Goal: Communication & Community: Share content

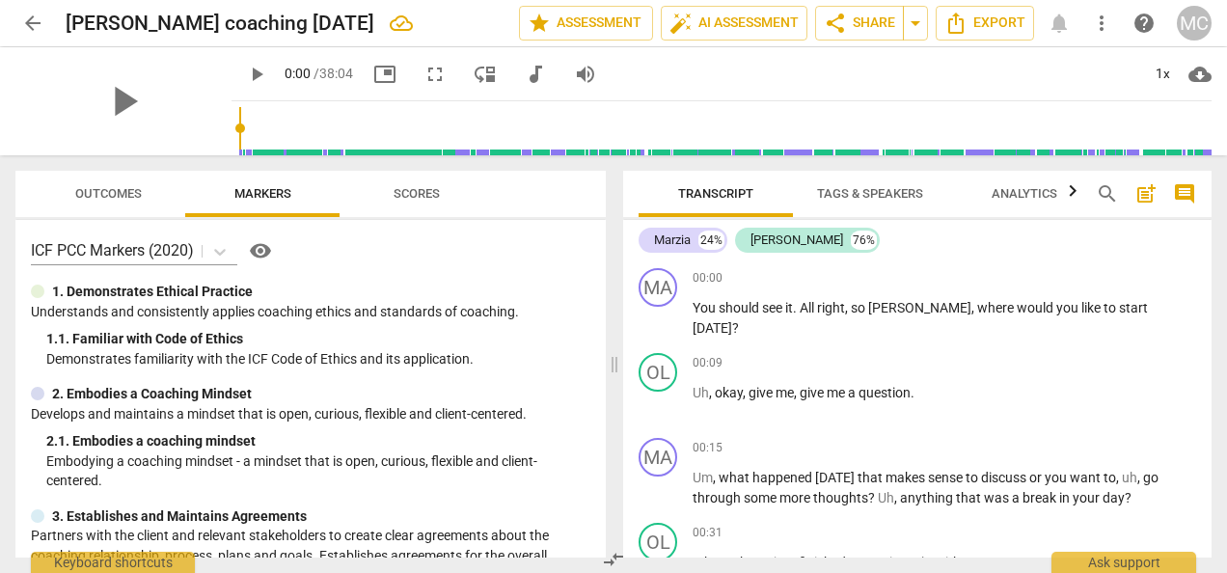
scroll to position [3450, 0]
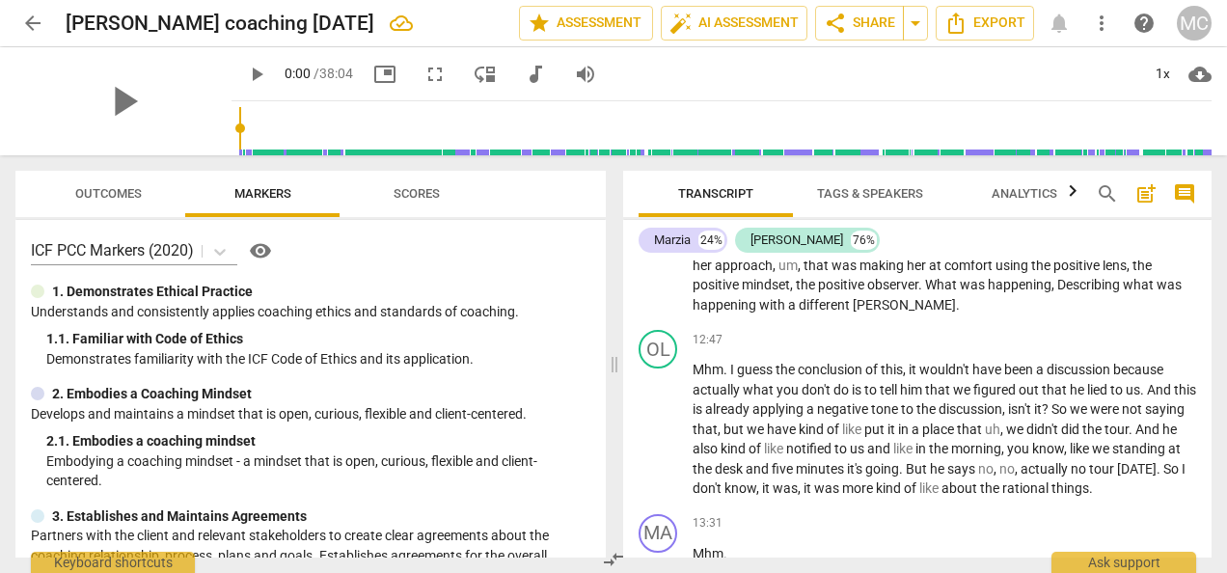
click at [1210, 241] on div "Marzia 24% [PERSON_NAME] 76% MA play_arrow pause 00:00 + Add competency keyboar…" at bounding box center [917, 389] width 589 height 338
click at [1196, 243] on div "Marzia 24% [PERSON_NAME] 76% MA play_arrow pause 00:00 + Add competency keyboar…" at bounding box center [917, 389] width 589 height 338
click at [1210, 244] on div "Marzia 24% [PERSON_NAME] 76% MA play_arrow pause 00:00 + Add competency keyboar…" at bounding box center [917, 389] width 589 height 338
click at [1206, 241] on div "Marzia 24% [PERSON_NAME] 76% MA play_arrow pause 00:00 + Add competency keyboar…" at bounding box center [917, 389] width 589 height 338
click at [1210, 248] on div "Marzia 24% [PERSON_NAME] 76% MA play_arrow pause 00:00 + Add competency keyboar…" at bounding box center [917, 389] width 589 height 338
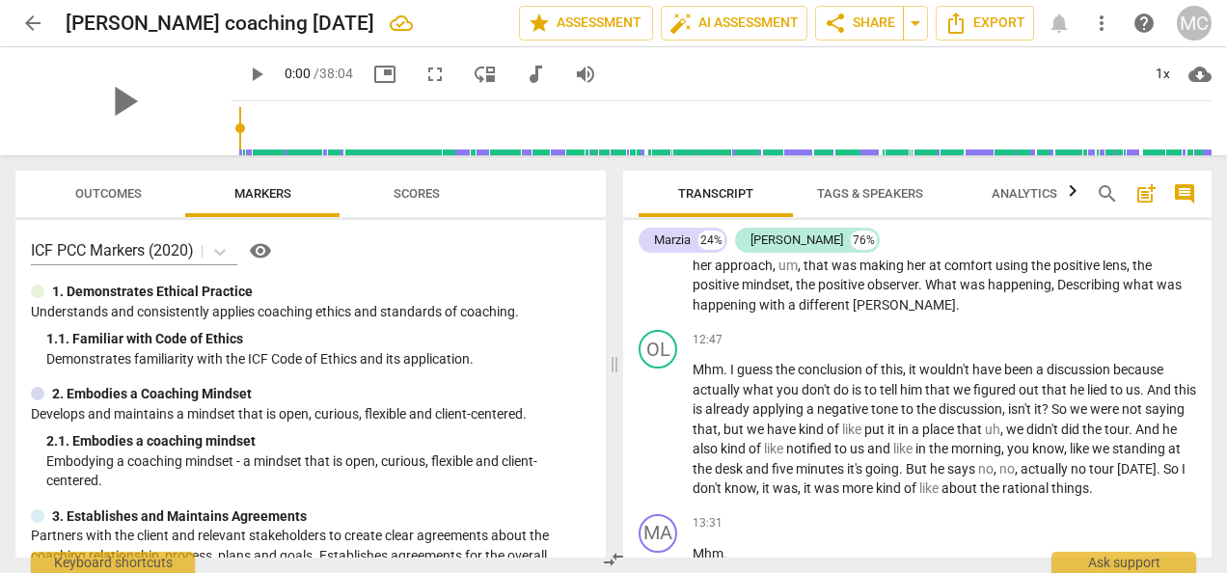
scroll to position [0, 0]
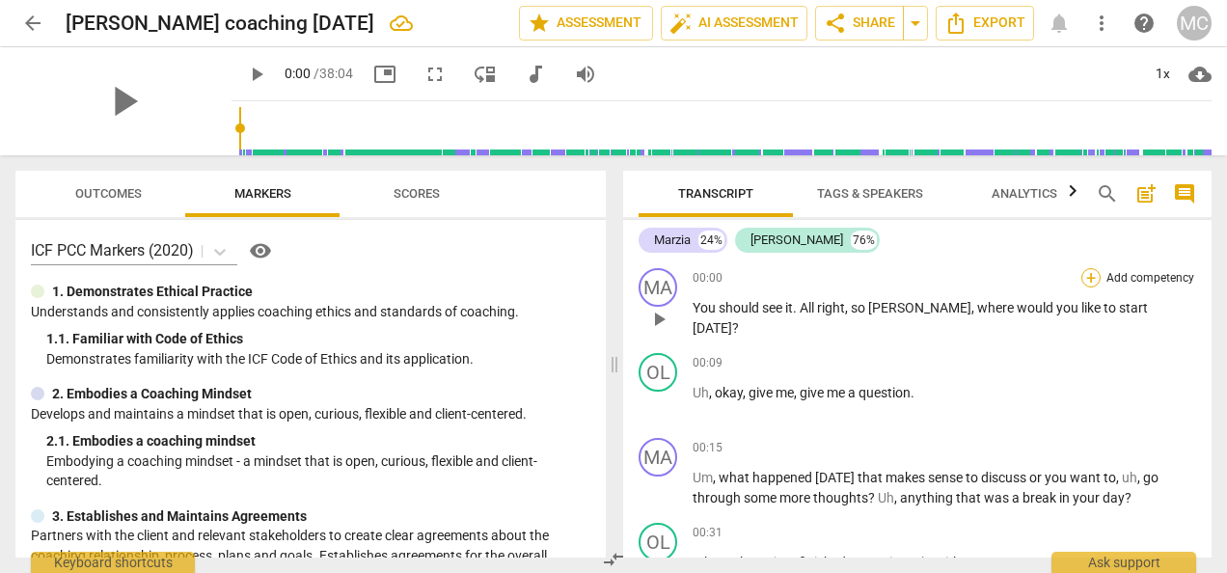
click at [1090, 276] on div "+" at bounding box center [1091, 277] width 19 height 19
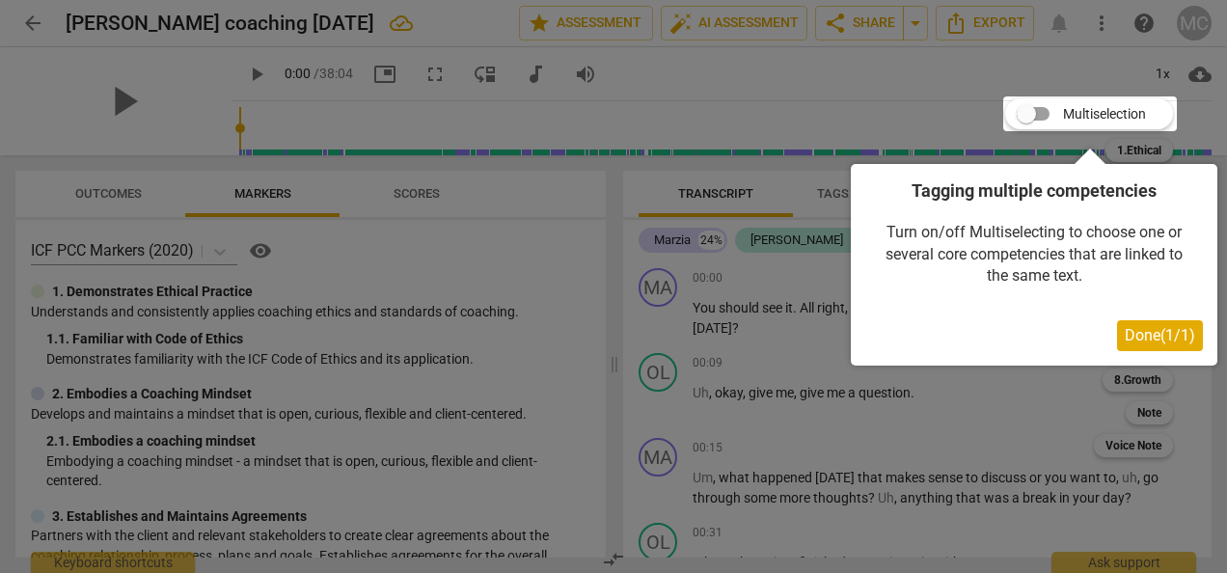
click at [1129, 336] on span "Done ( 1 / 1 )" at bounding box center [1160, 335] width 70 height 18
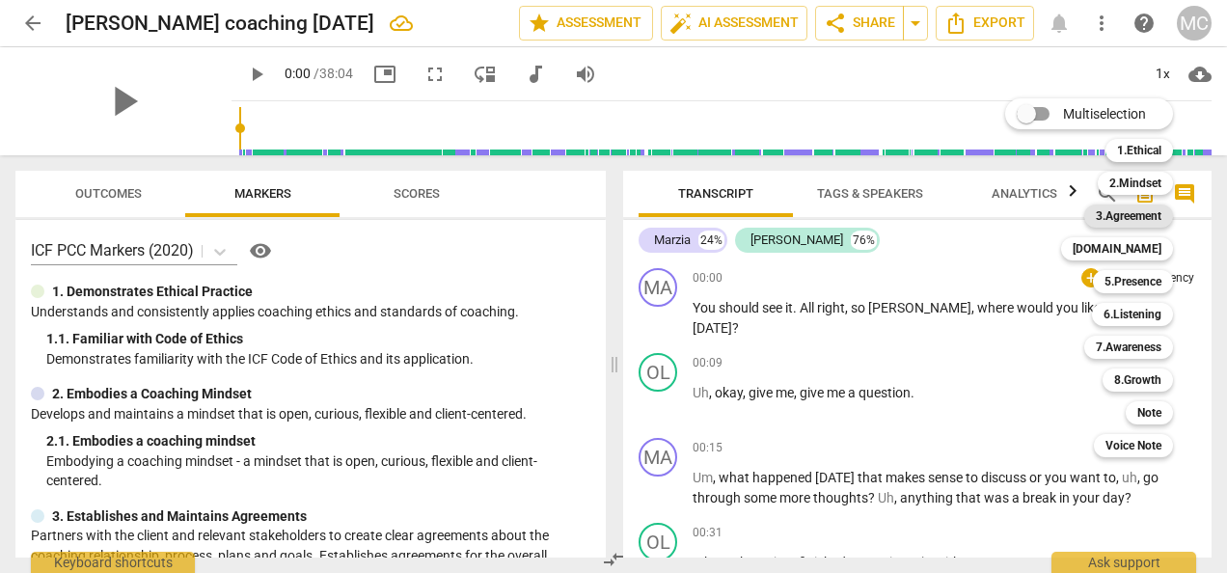
click at [1122, 218] on b "3.Agreement" at bounding box center [1129, 216] width 66 height 23
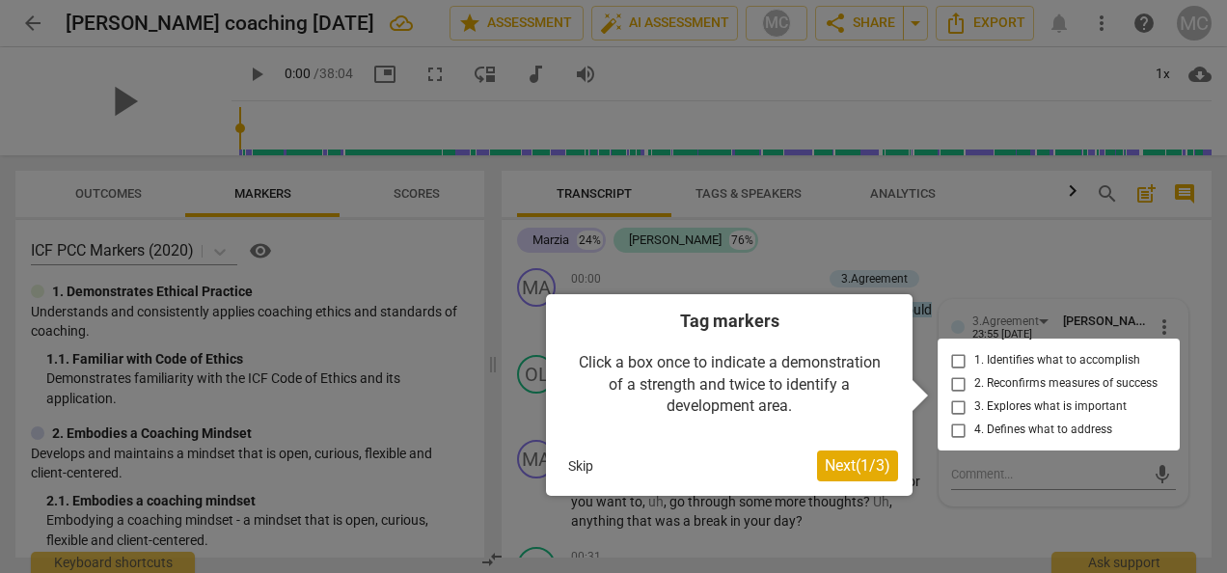
click at [956, 406] on div at bounding box center [1059, 395] width 242 height 112
click at [847, 477] on button "Next ( 1 / 3 )" at bounding box center [857, 466] width 81 height 31
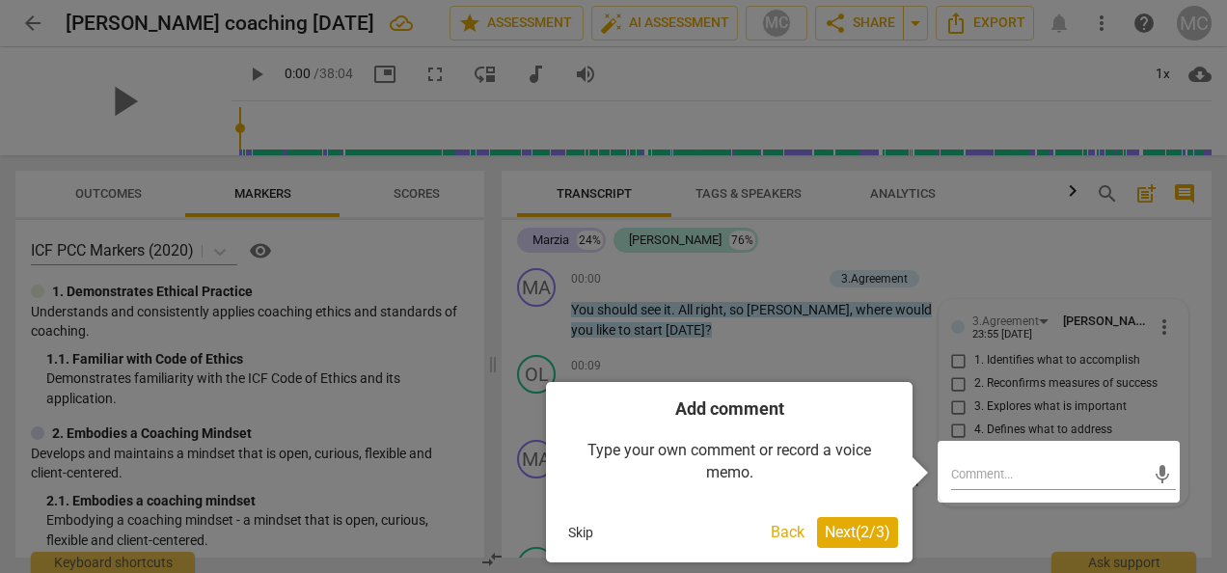
click at [954, 403] on div at bounding box center [613, 286] width 1227 height 573
click at [864, 532] on span "Next ( 2 / 3 )" at bounding box center [858, 532] width 66 height 18
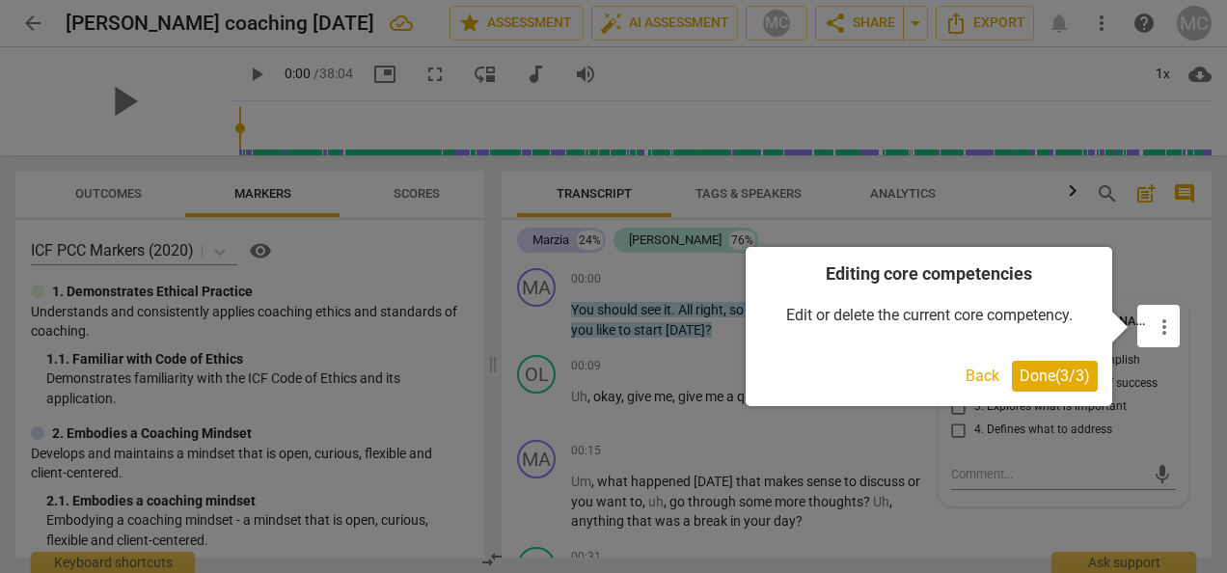
click at [1055, 383] on span "Done ( 3 / 3 )" at bounding box center [1055, 376] width 70 height 18
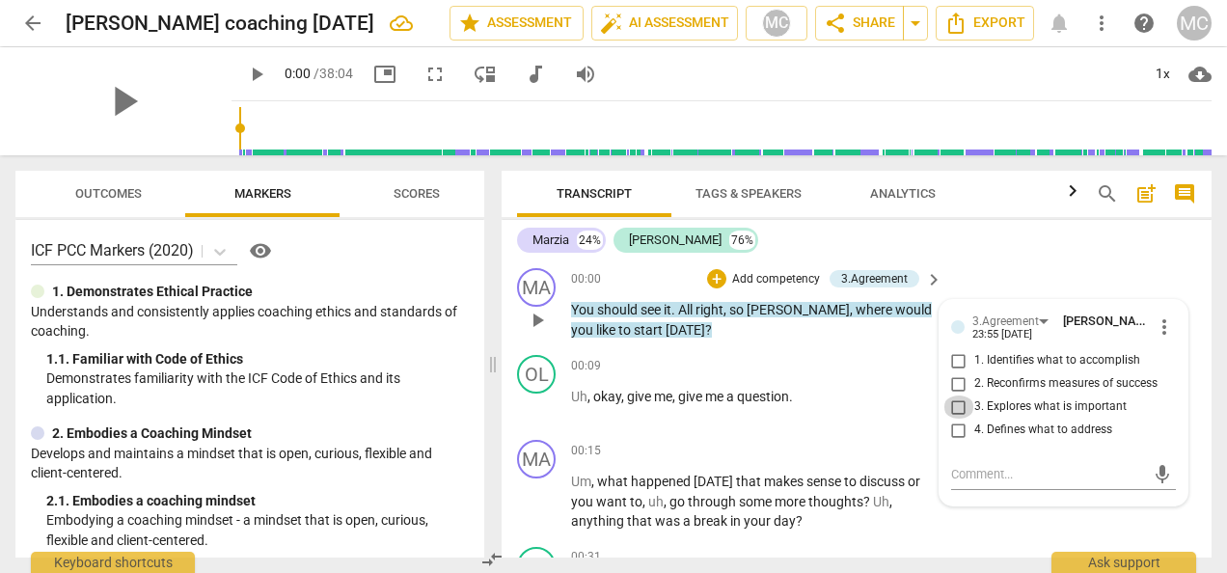
click at [954, 407] on input "3. Explores what is important" at bounding box center [959, 407] width 31 height 23
checkbox input "true"
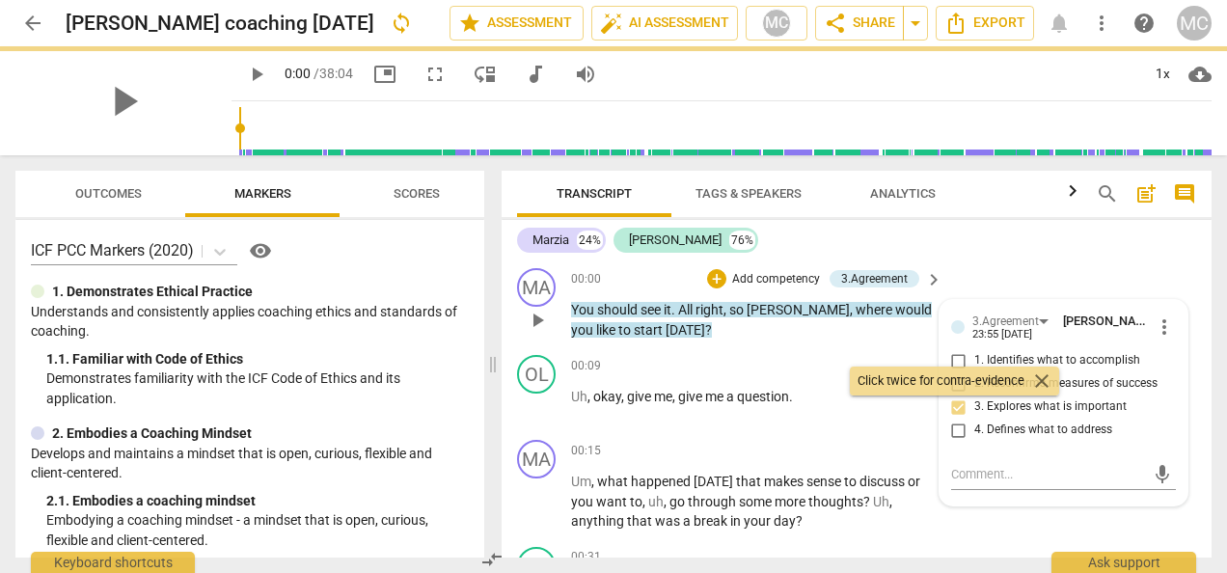
click at [954, 435] on input "4. Defines what to address" at bounding box center [959, 430] width 31 height 23
checkbox input "true"
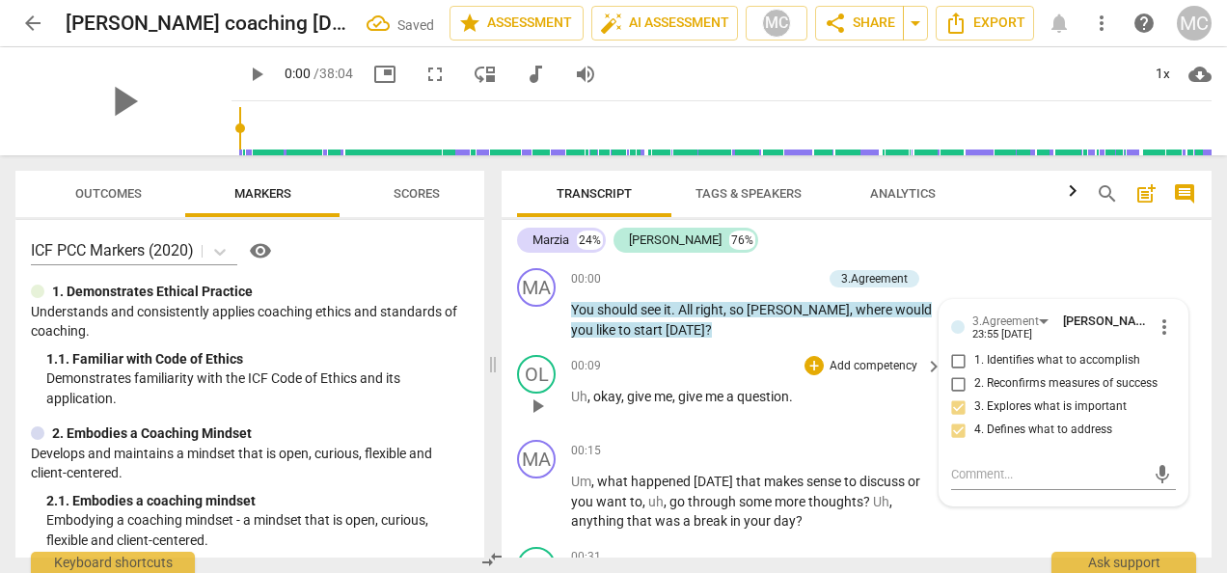
click at [840, 423] on div "00:09 + Add competency keyboard_arrow_right Uh , okay , give me , give me a que…" at bounding box center [757, 389] width 373 height 69
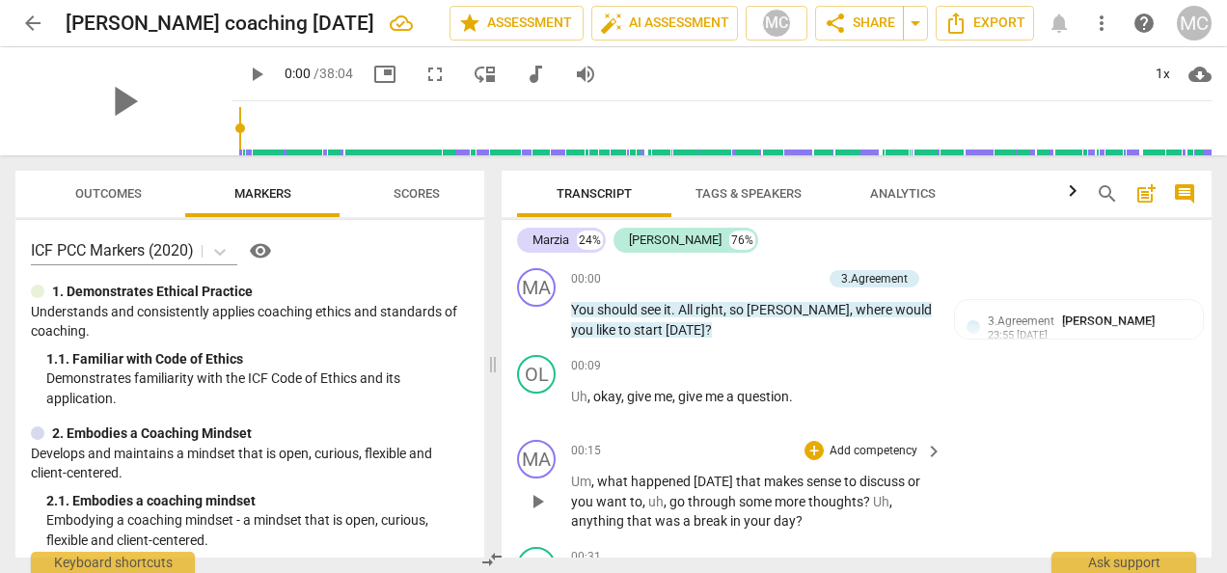
click at [866, 452] on p "Add competency" at bounding box center [874, 451] width 92 height 17
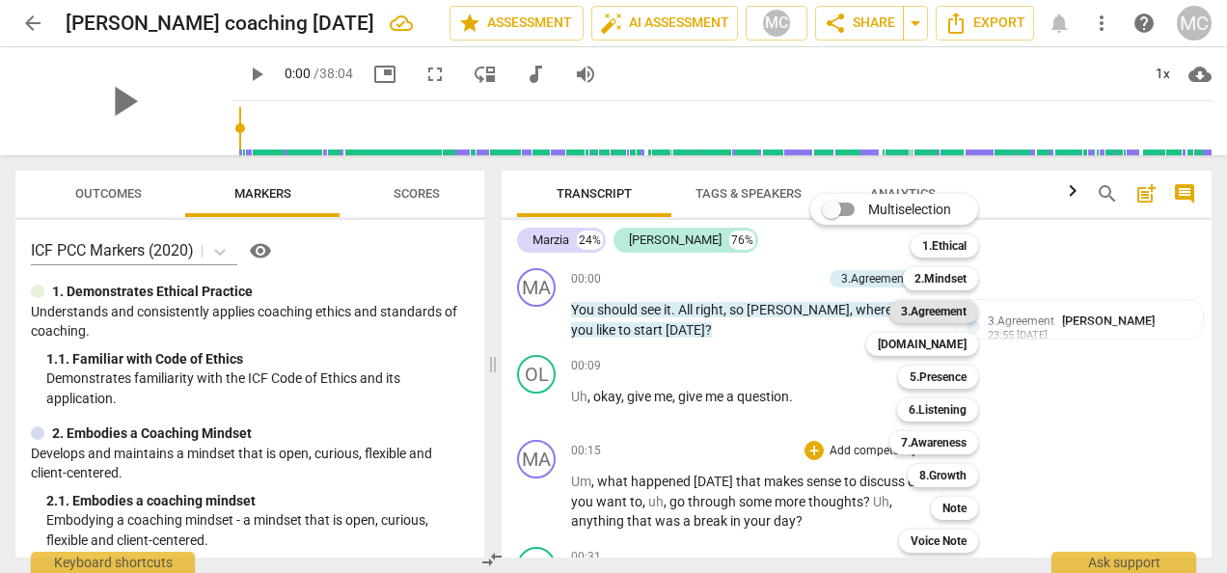
click at [942, 312] on b "3.Agreement" at bounding box center [934, 311] width 66 height 23
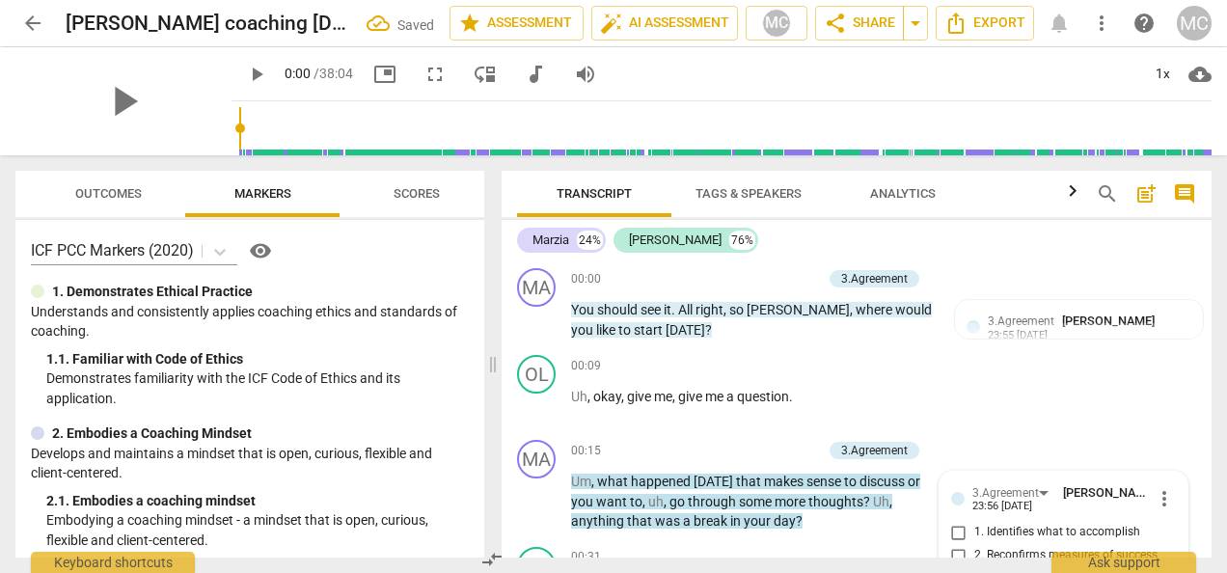
scroll to position [236, 0]
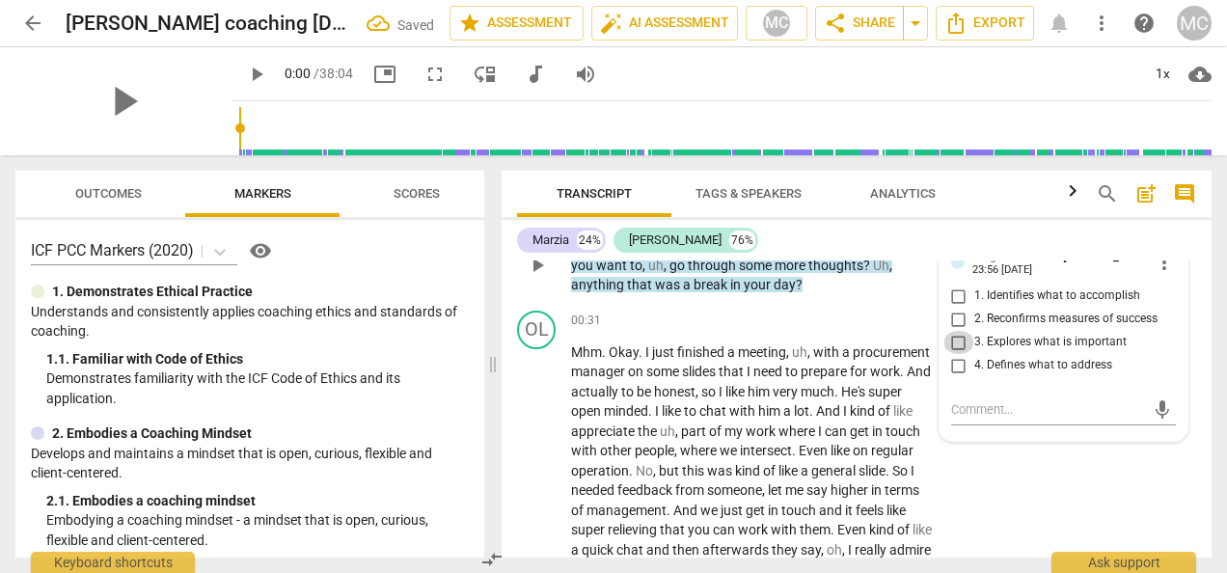
click at [953, 340] on input "3. Explores what is important" at bounding box center [959, 342] width 31 height 23
checkbox input "true"
click at [957, 486] on div "OL play_arrow pause 00:31 + Add competency keyboard_arrow_right Mhm . Okay . I …" at bounding box center [857, 495] width 710 height 384
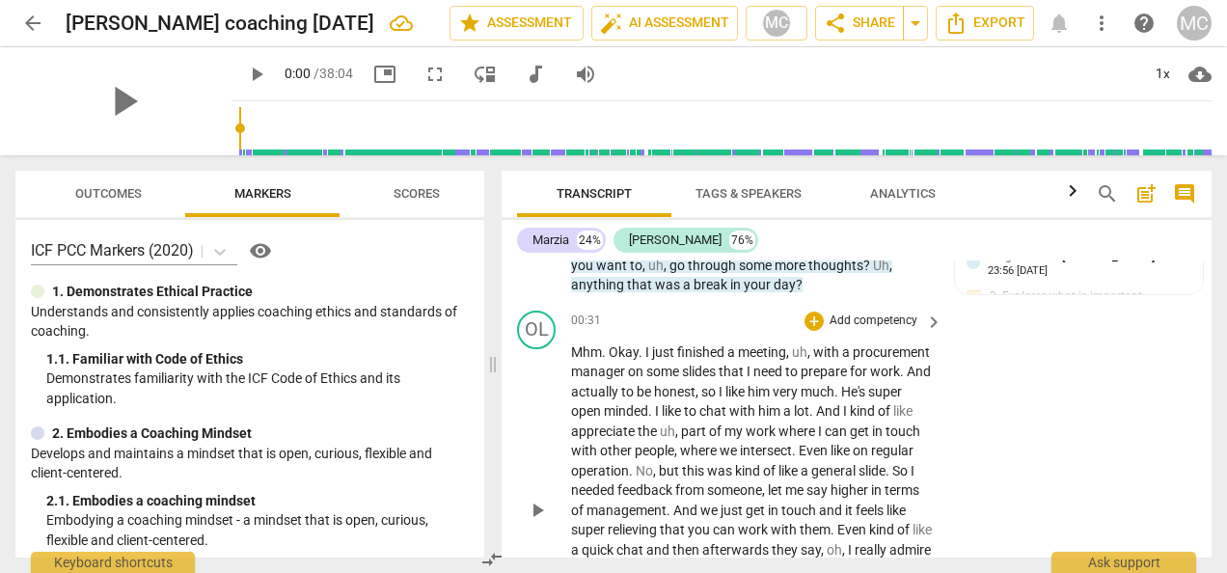
click at [773, 387] on span "him" at bounding box center [760, 391] width 25 height 15
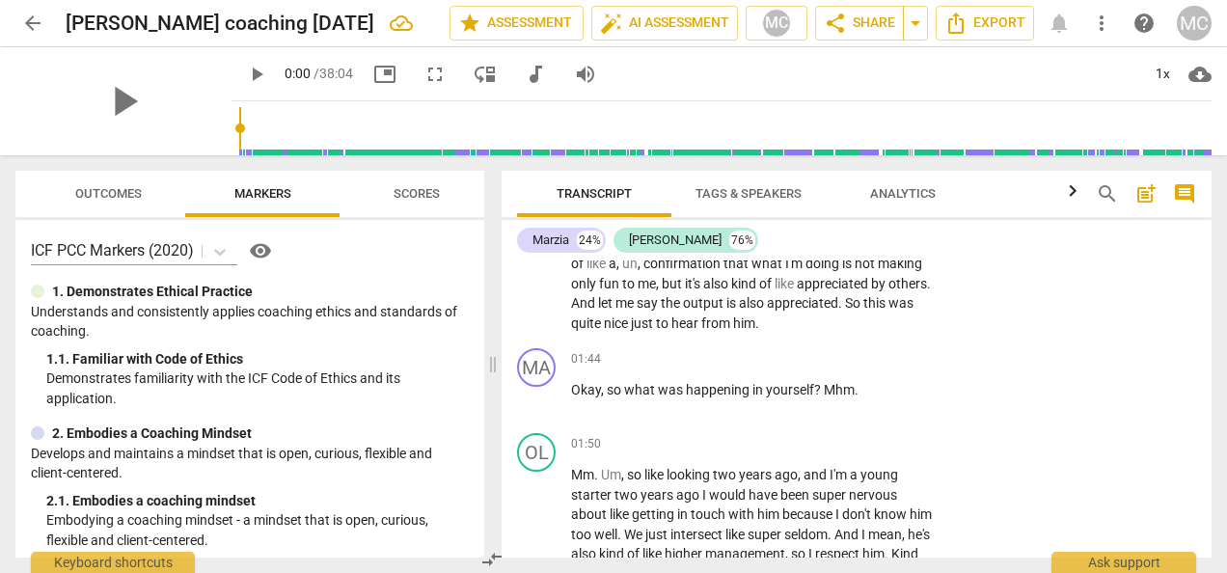
scroll to position [178, 0]
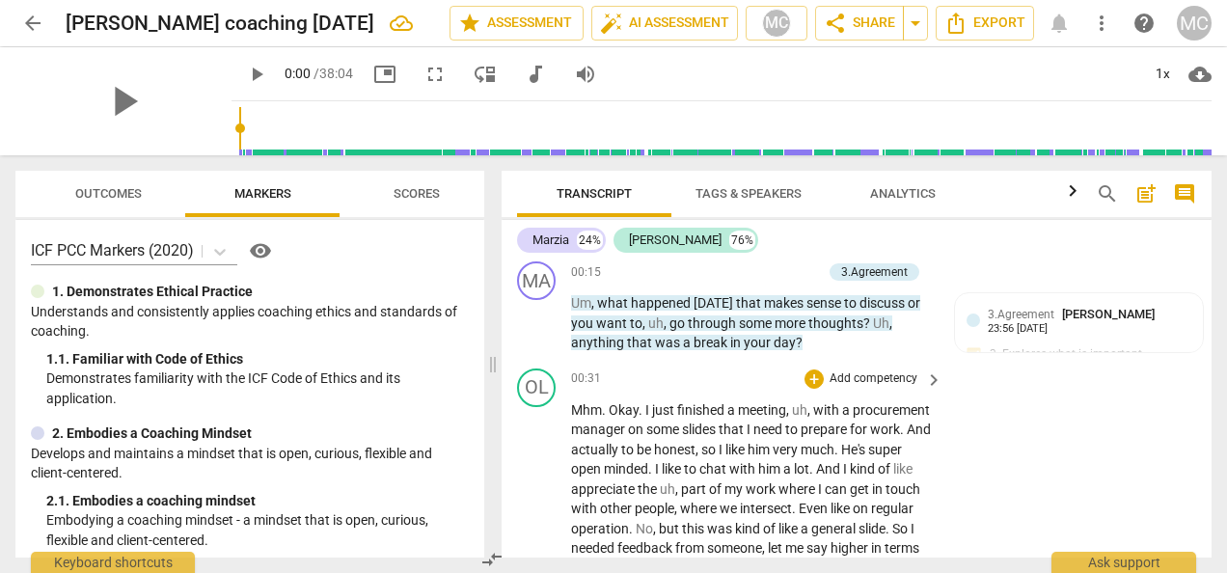
click at [883, 370] on p "Add competency" at bounding box center [874, 378] width 92 height 17
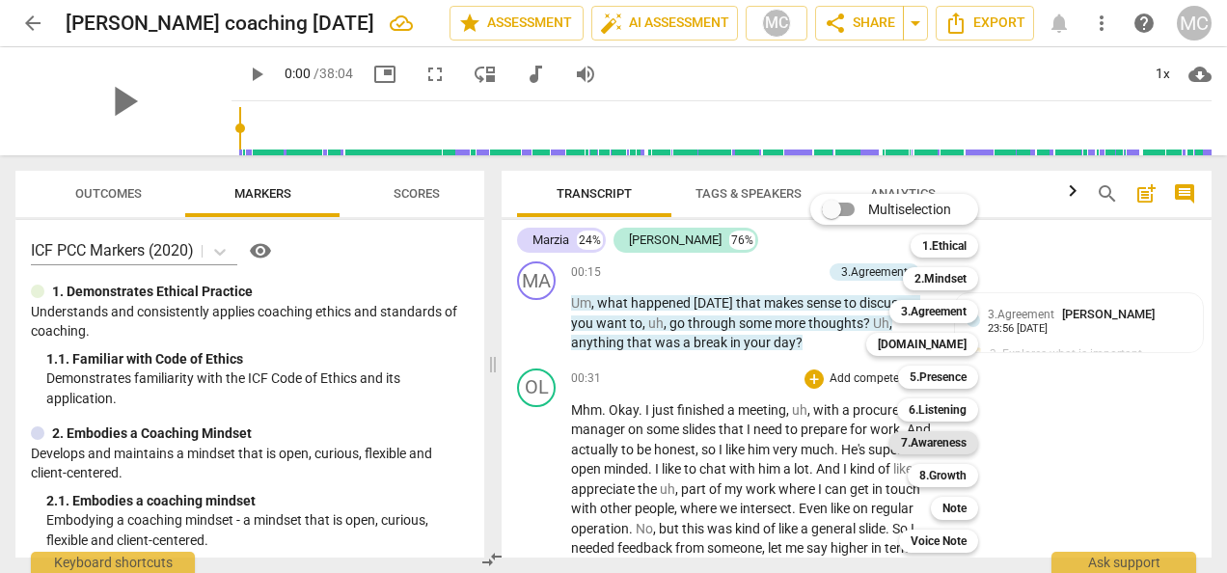
click at [945, 445] on b "7.Awareness" at bounding box center [934, 442] width 66 height 23
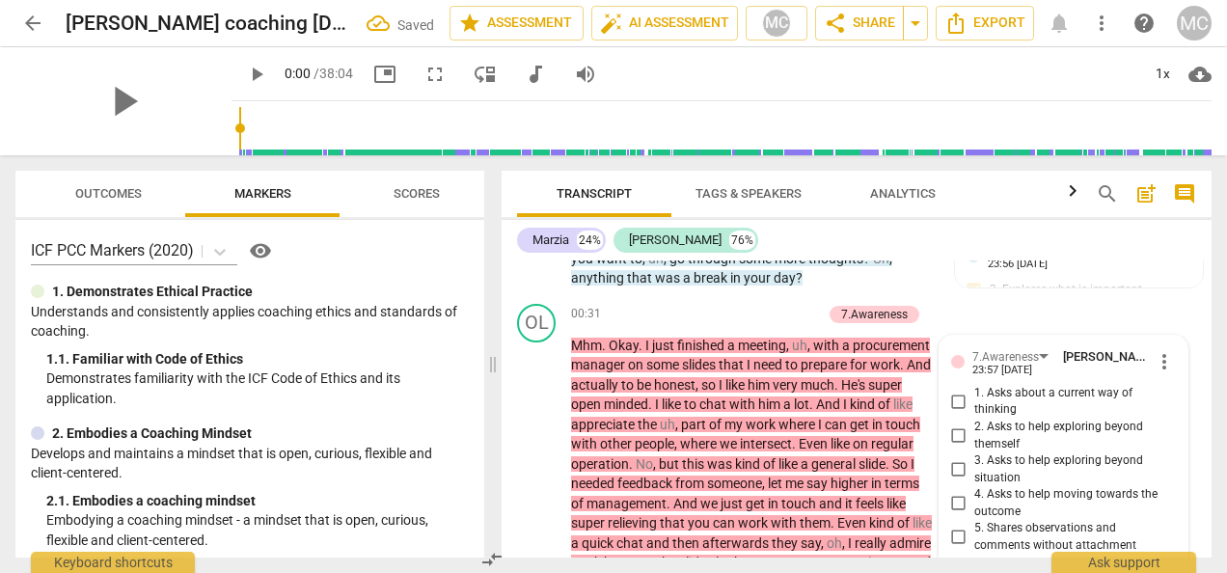
scroll to position [503, 0]
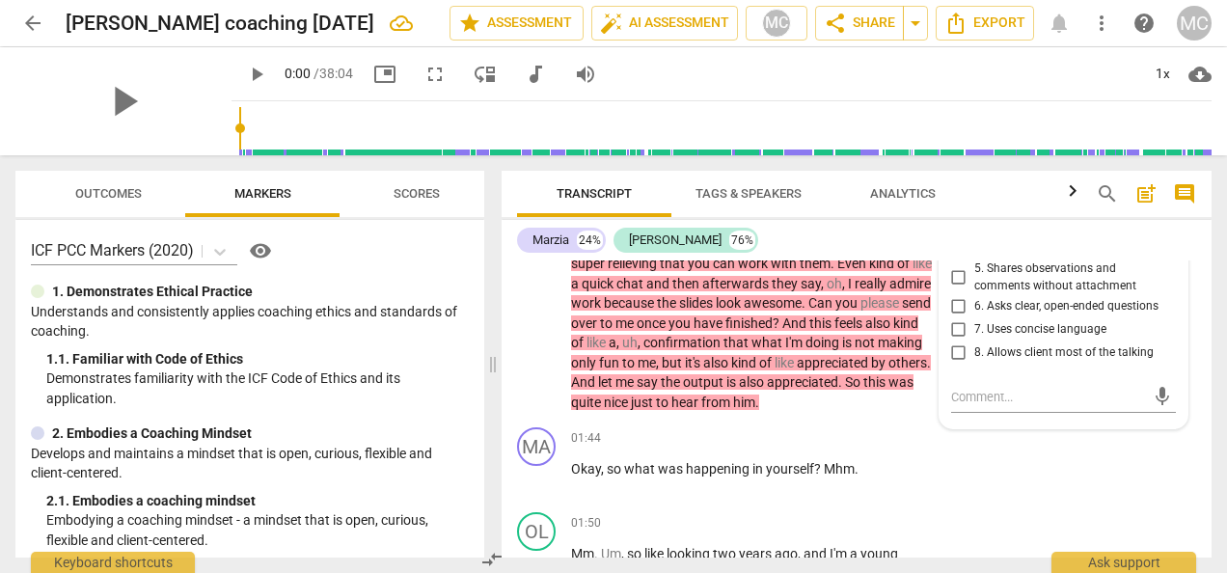
click at [1206, 248] on div "Marzia 24% [PERSON_NAME] 76% MA play_arrow pause 00:00 + Add competency 3.Agree…" at bounding box center [857, 389] width 710 height 338
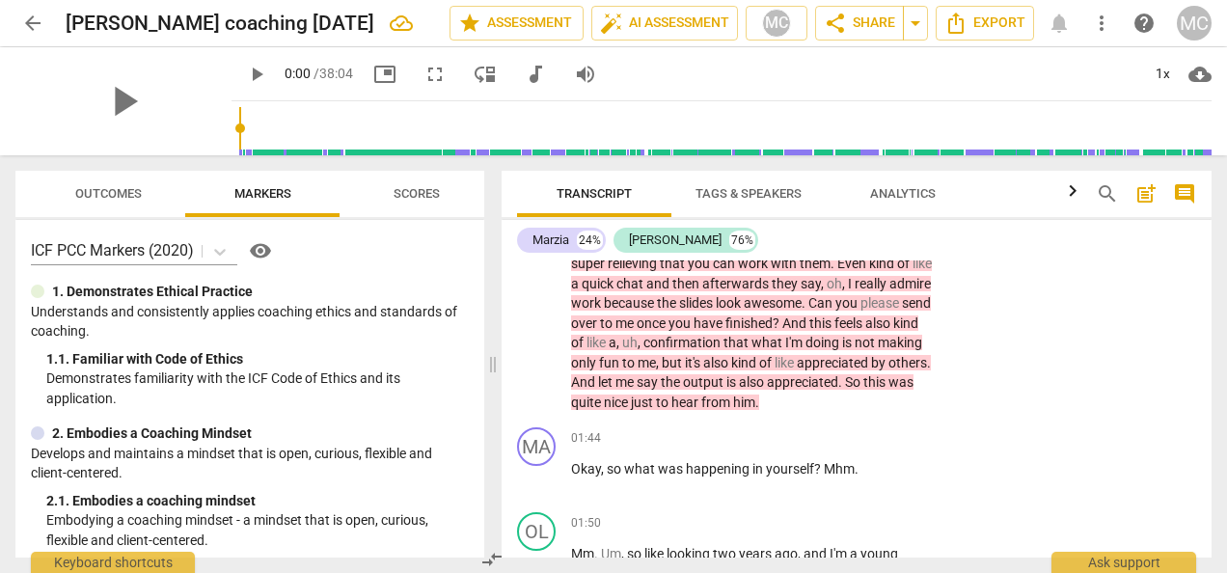
click at [1210, 232] on div "Marzia 24% [PERSON_NAME] 76% MA play_arrow pause 00:00 + Add competency 3.Agree…" at bounding box center [857, 389] width 710 height 338
click at [1095, 342] on div "OL play_arrow pause 00:31 + Add competency 7.Awareness keyboard_arrow_right Mhm…" at bounding box center [857, 229] width 710 height 384
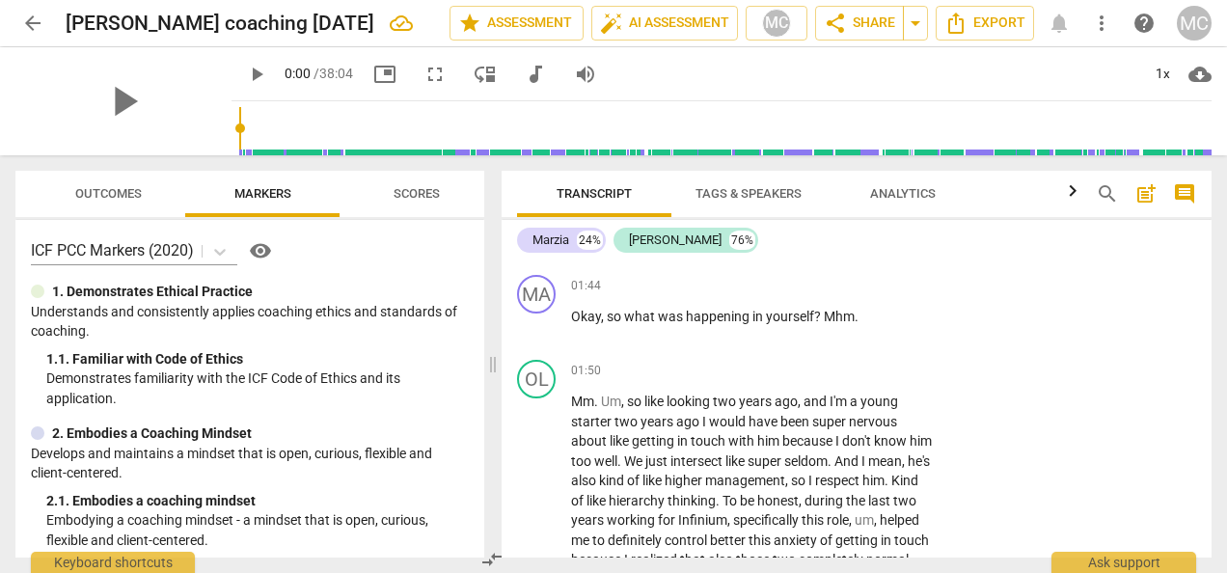
scroll to position [657, 0]
click at [808, 293] on div "+" at bounding box center [814, 283] width 19 height 19
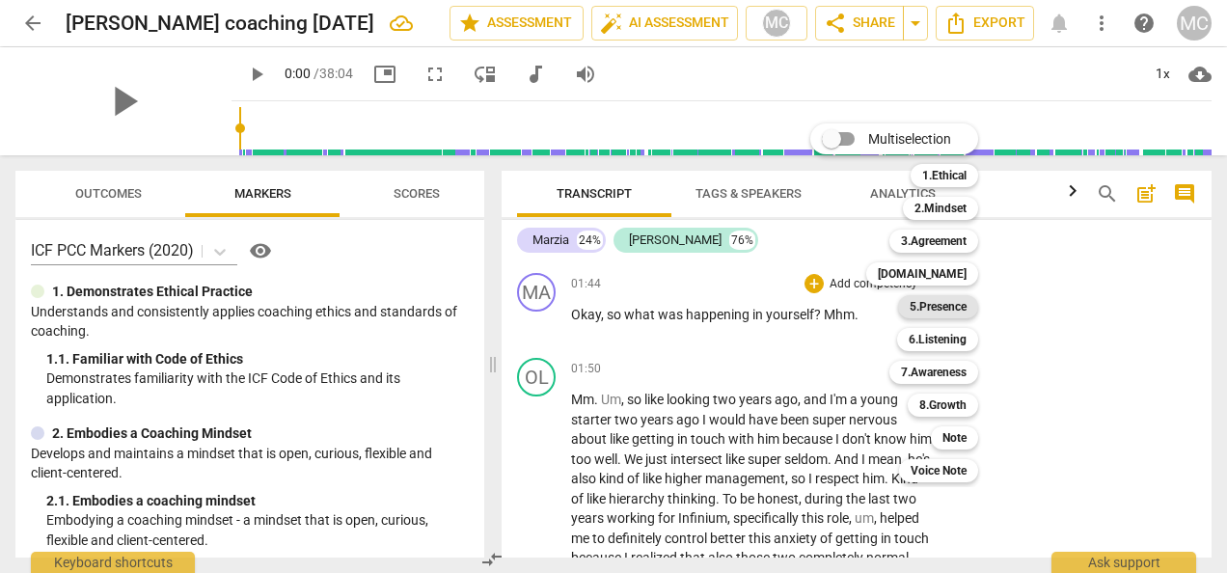
click at [936, 309] on b "5.Presence" at bounding box center [938, 306] width 57 height 23
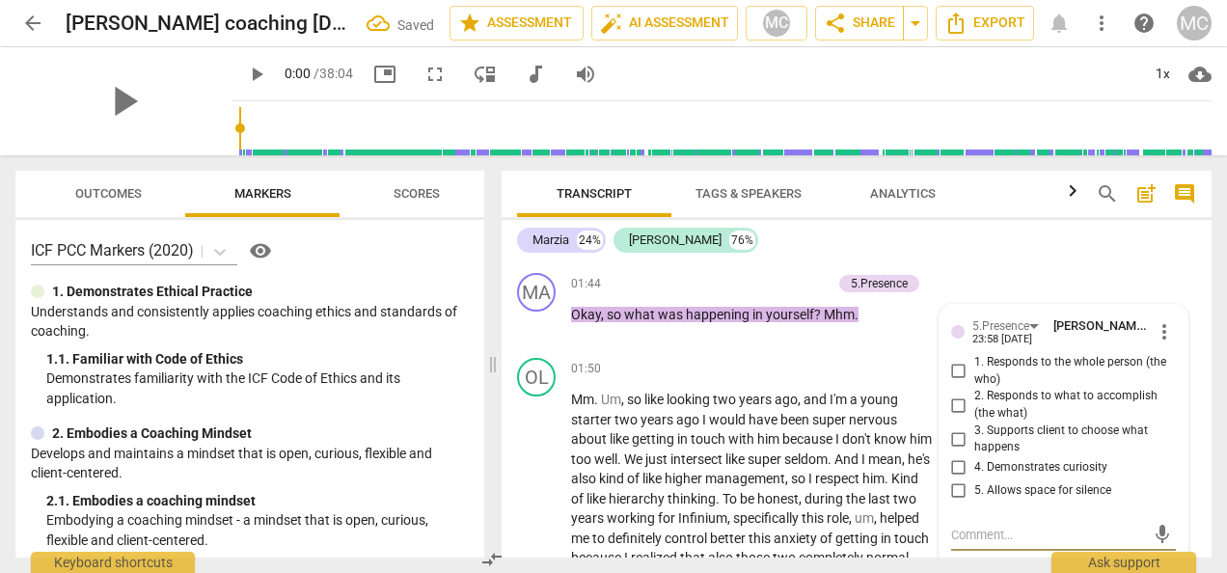
scroll to position [661, 0]
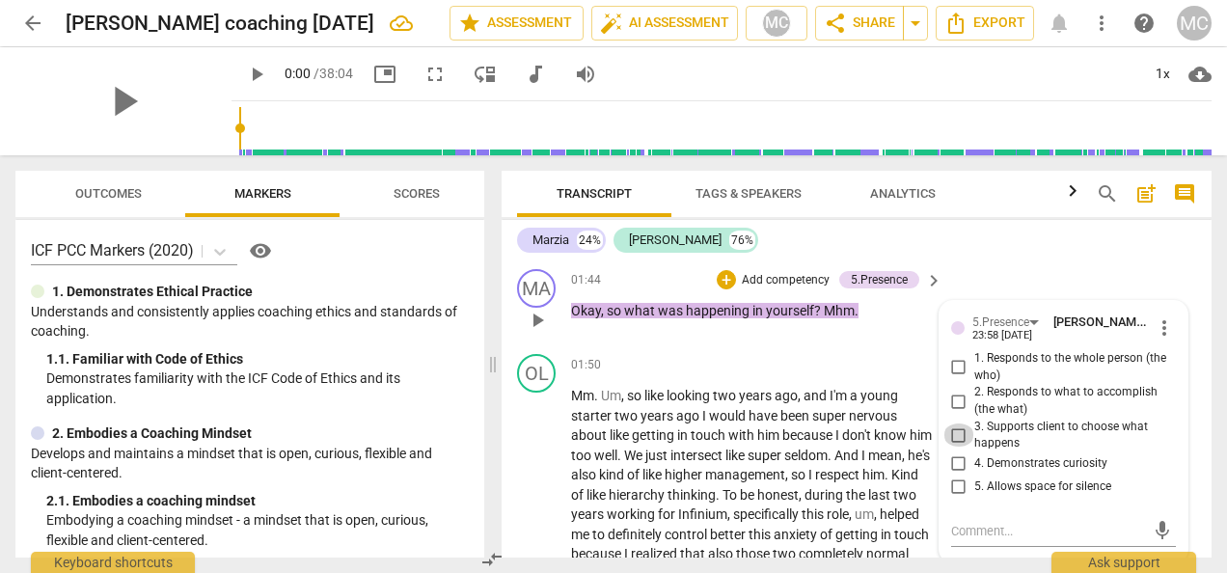
click at [954, 447] on input "3. Supports client to choose what happens" at bounding box center [959, 435] width 31 height 23
checkbox input "true"
click at [906, 374] on div "+ Add competency" at bounding box center [862, 364] width 115 height 19
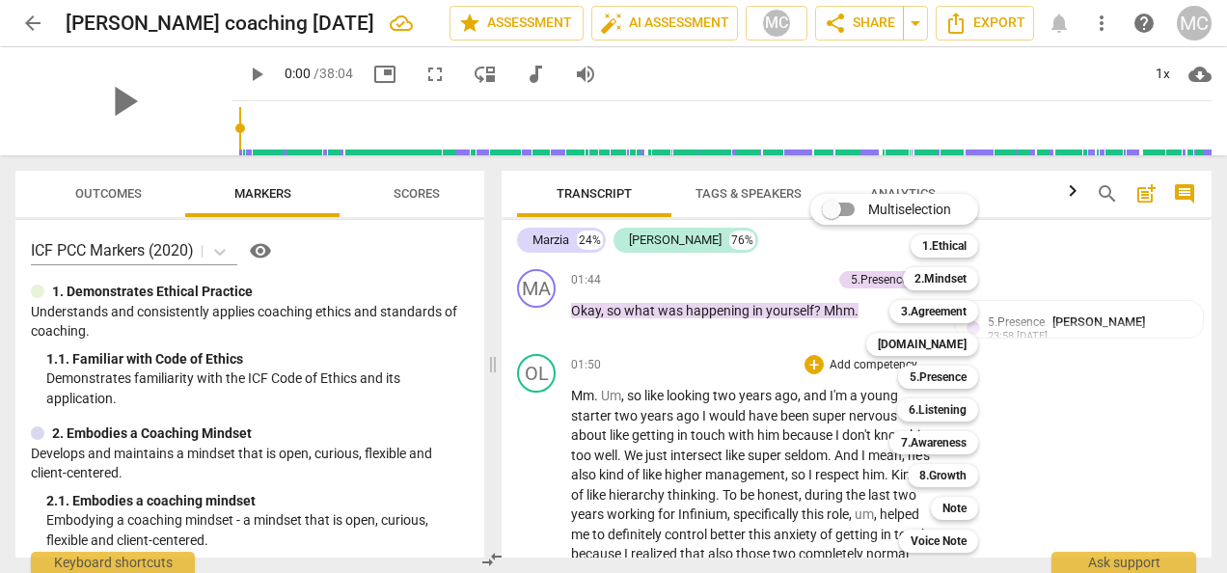
click at [867, 291] on div "Multiselection m 1.Ethical 1 2.Mindset 2 3.Agreement 3 [DOMAIN_NAME] 4 5.Presen…" at bounding box center [909, 373] width 212 height 369
click at [867, 301] on div "Multiselection m 1.Ethical 1 2.Mindset 2 3.Agreement 3 [DOMAIN_NAME] 4 5.Presen…" at bounding box center [909, 373] width 212 height 369
click at [1098, 258] on div at bounding box center [613, 286] width 1227 height 573
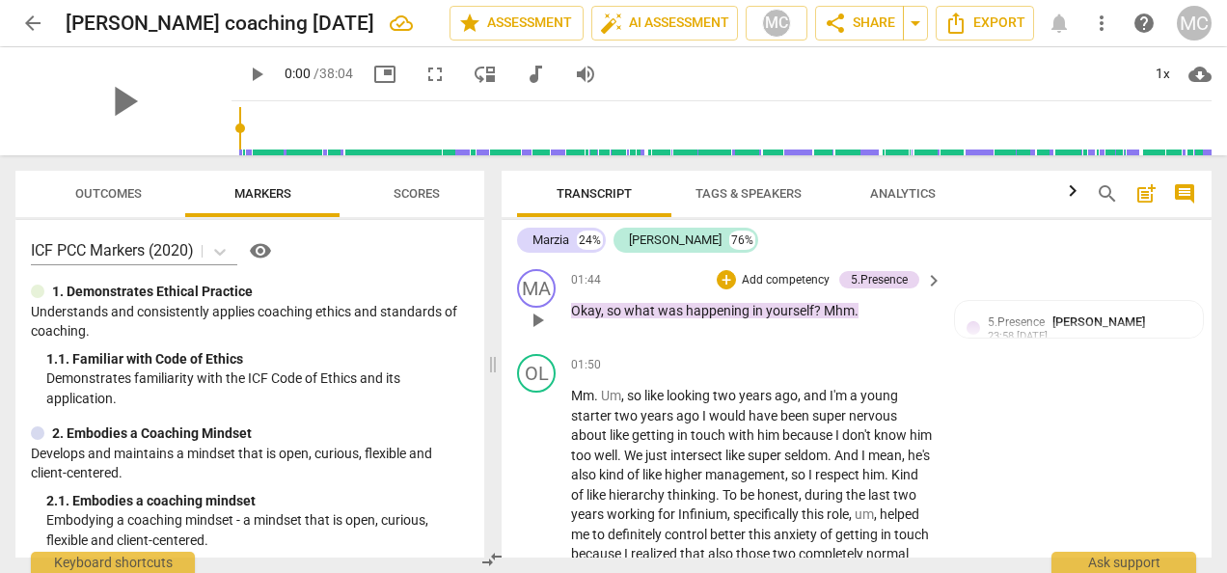
click at [930, 292] on span "keyboard_arrow_right" at bounding box center [933, 280] width 23 height 23
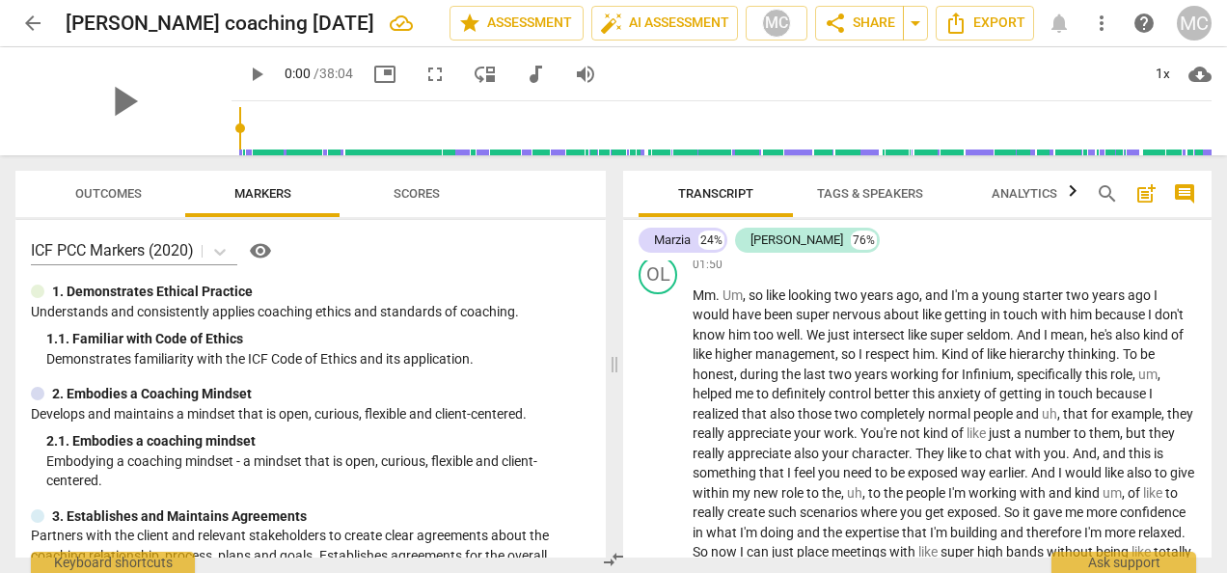
scroll to position [639, 0]
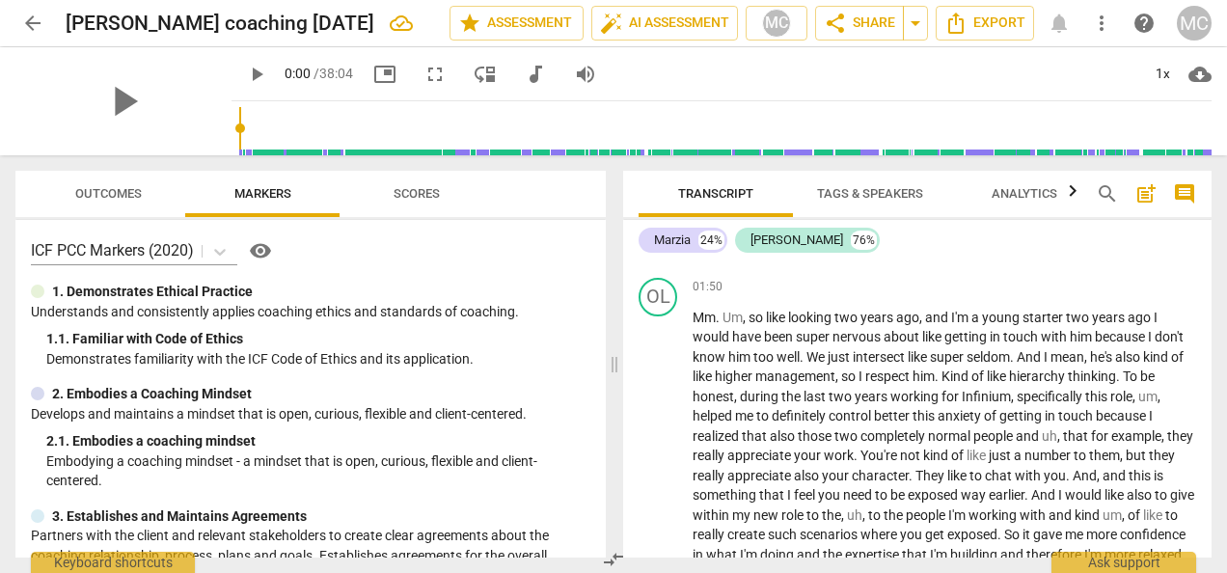
click at [1208, 241] on div "Marzia 24% [PERSON_NAME] 76% MA play_arrow pause 00:00 + Add competency 3.Agree…" at bounding box center [917, 389] width 589 height 338
click at [889, 256] on div "Marzia 24% [PERSON_NAME] 76%" at bounding box center [918, 240] width 558 height 33
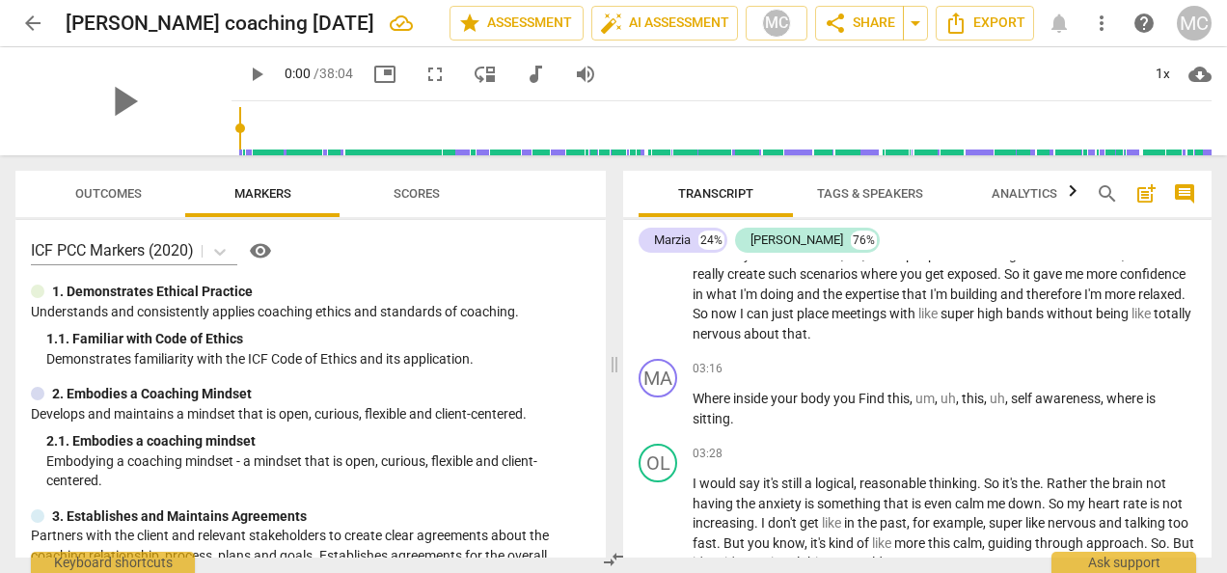
scroll to position [1160, 0]
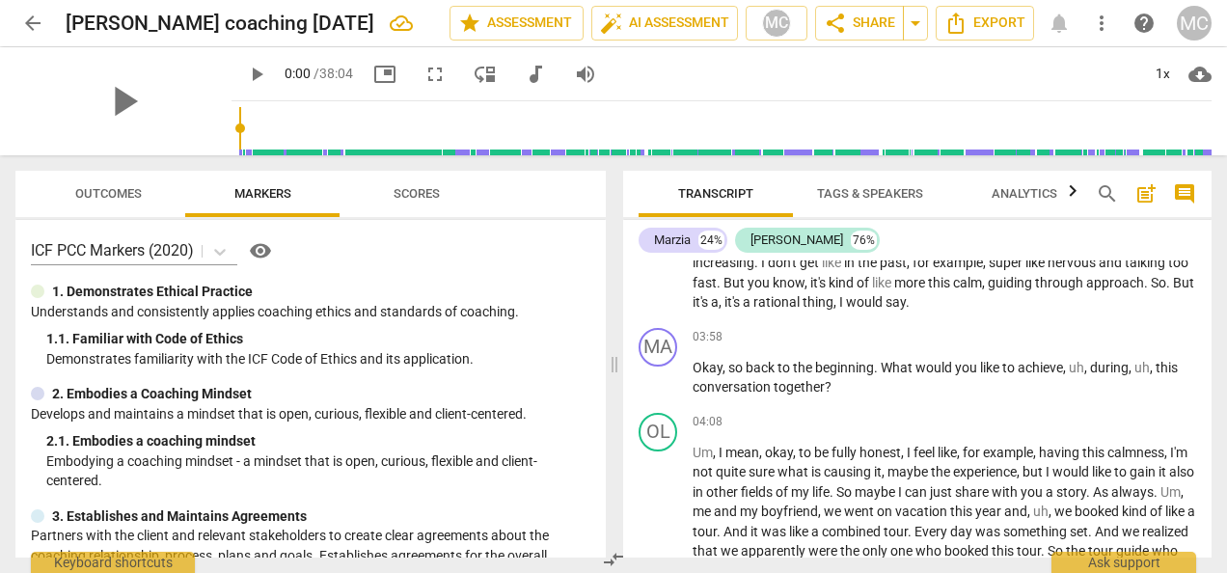
click at [1204, 230] on div "Marzia 24% [PERSON_NAME] 76% MA play_arrow pause 00:00 + Add competency 3.Agree…" at bounding box center [917, 389] width 589 height 338
click at [1207, 251] on div "Marzia 24% [PERSON_NAME] 76% MA play_arrow pause 00:00 + Add competency 3.Agree…" at bounding box center [917, 389] width 589 height 338
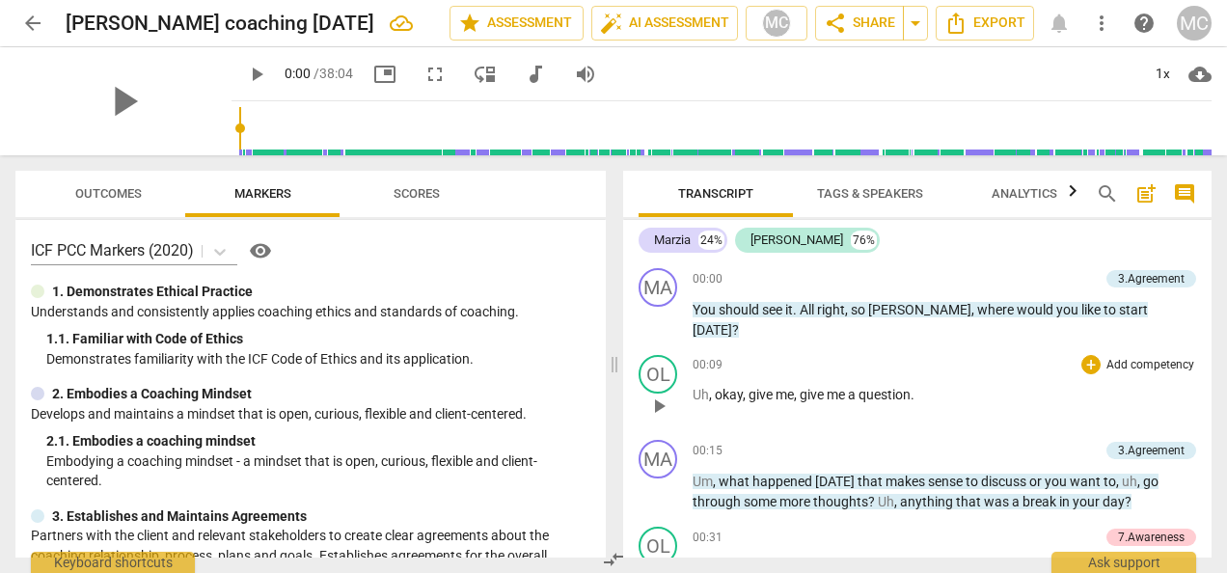
click at [1202, 402] on div "OL play_arrow pause 00:09 + Add competency keyboard_arrow_right Uh , okay , giv…" at bounding box center [917, 389] width 589 height 85
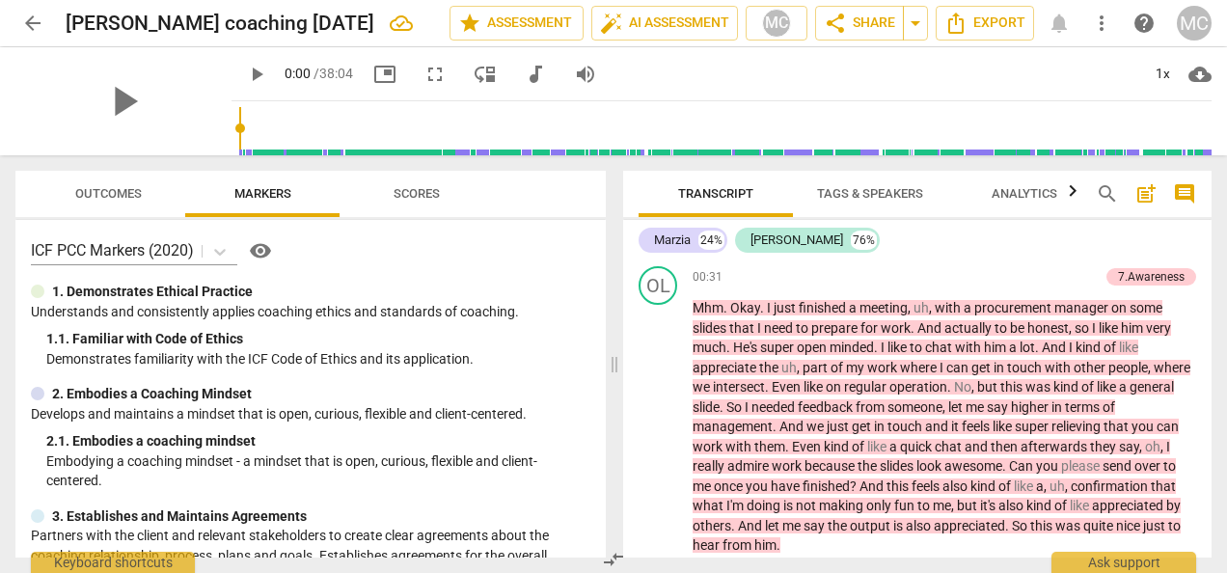
scroll to position [520, 0]
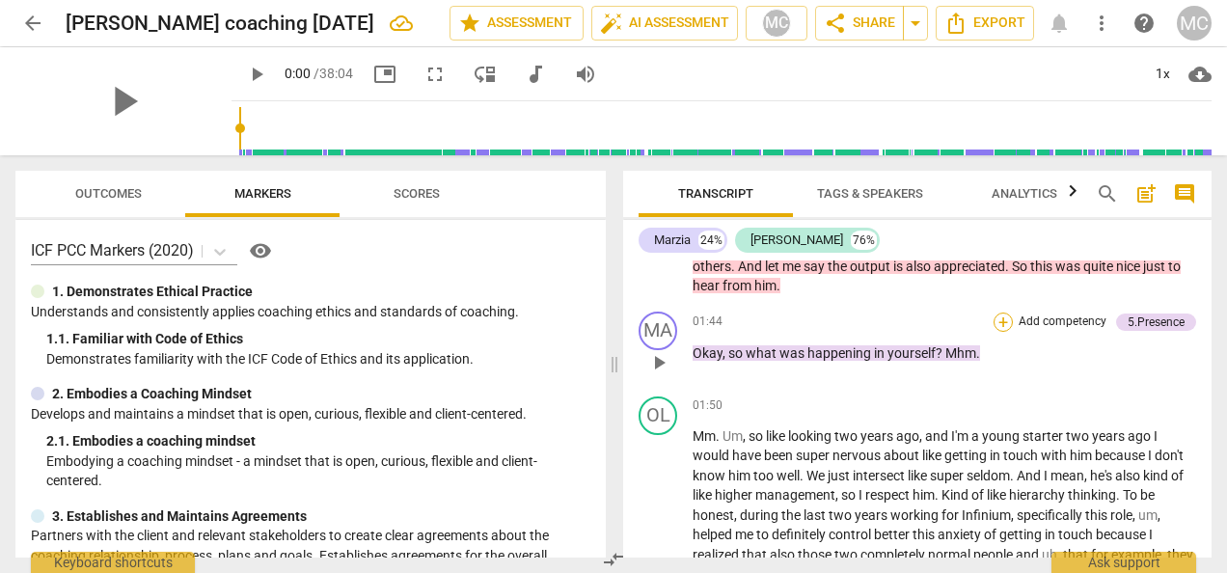
click at [1001, 319] on div "+" at bounding box center [1003, 322] width 19 height 19
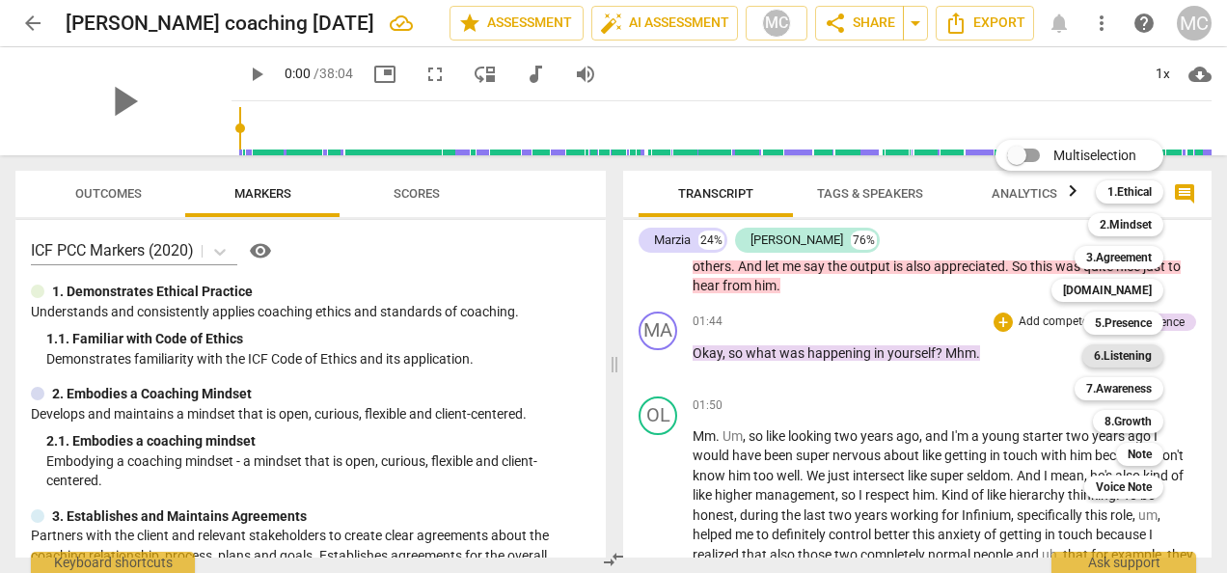
click at [1142, 359] on b "6.Listening" at bounding box center [1123, 355] width 58 height 23
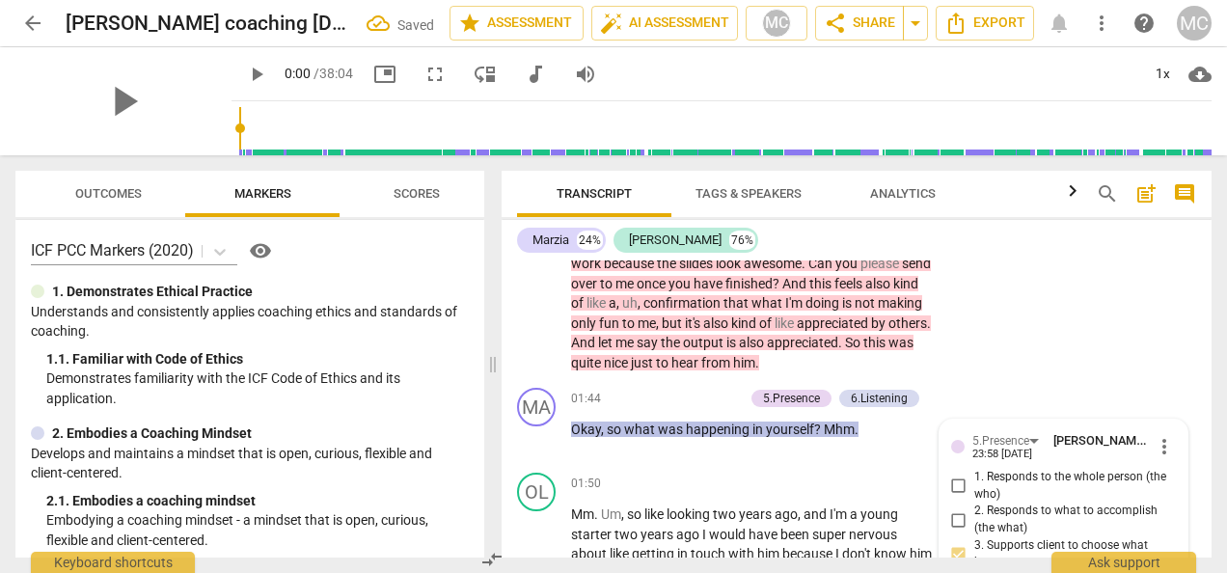
scroll to position [802, 0]
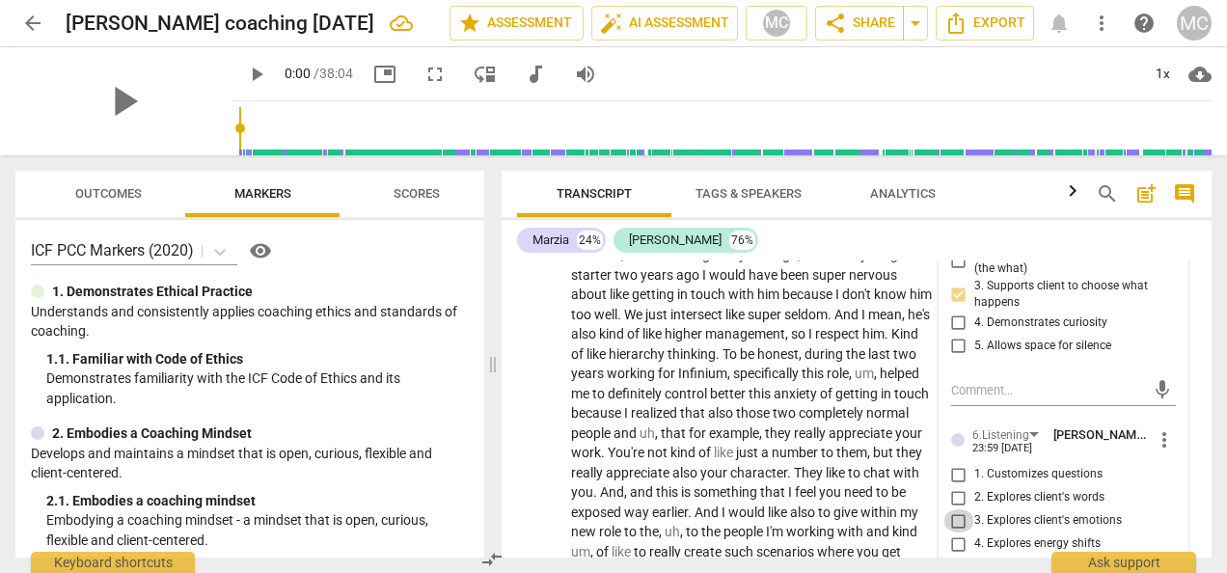
click at [957, 533] on input "3. Explores client's emotions" at bounding box center [959, 520] width 31 height 23
checkbox input "true"
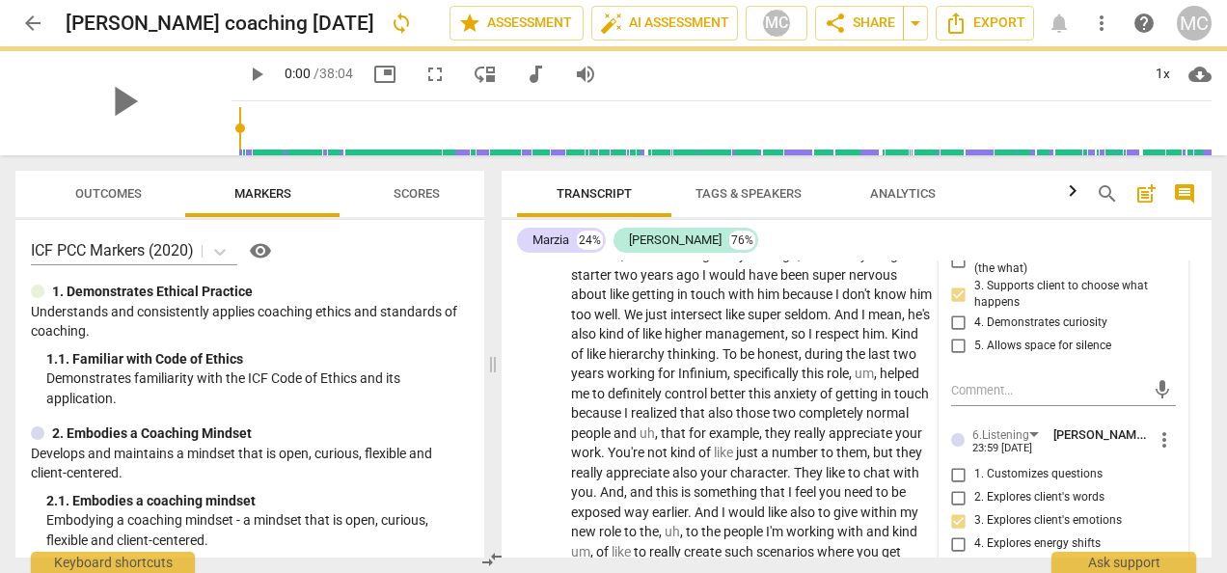
click at [851, 249] on div "Marzia 24% [PERSON_NAME] 76%" at bounding box center [856, 240] width 679 height 33
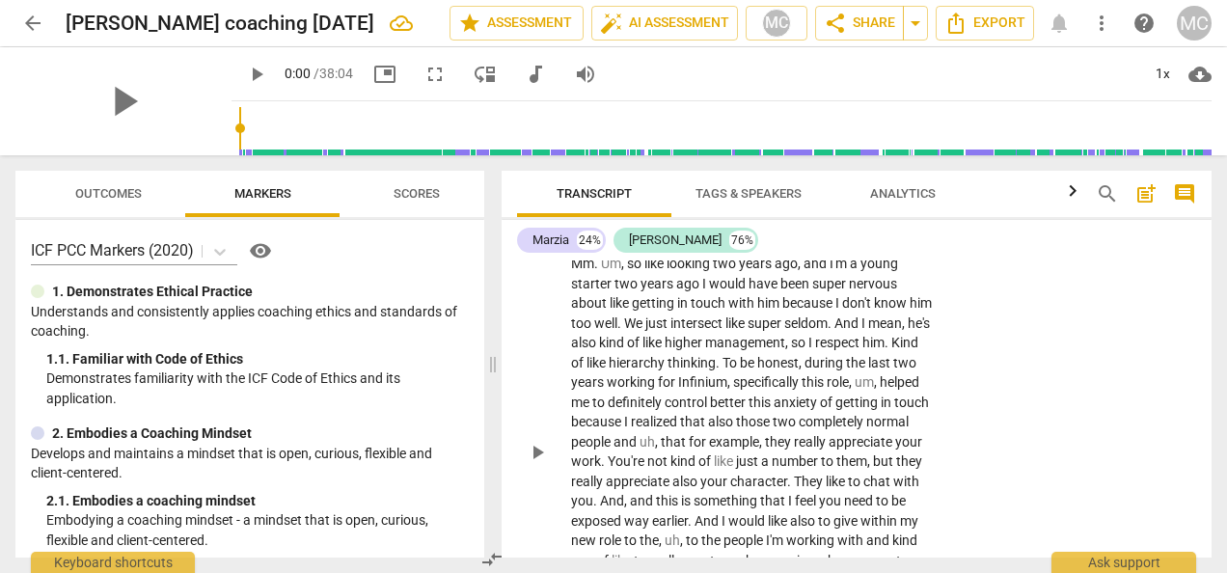
scroll to position [829, 0]
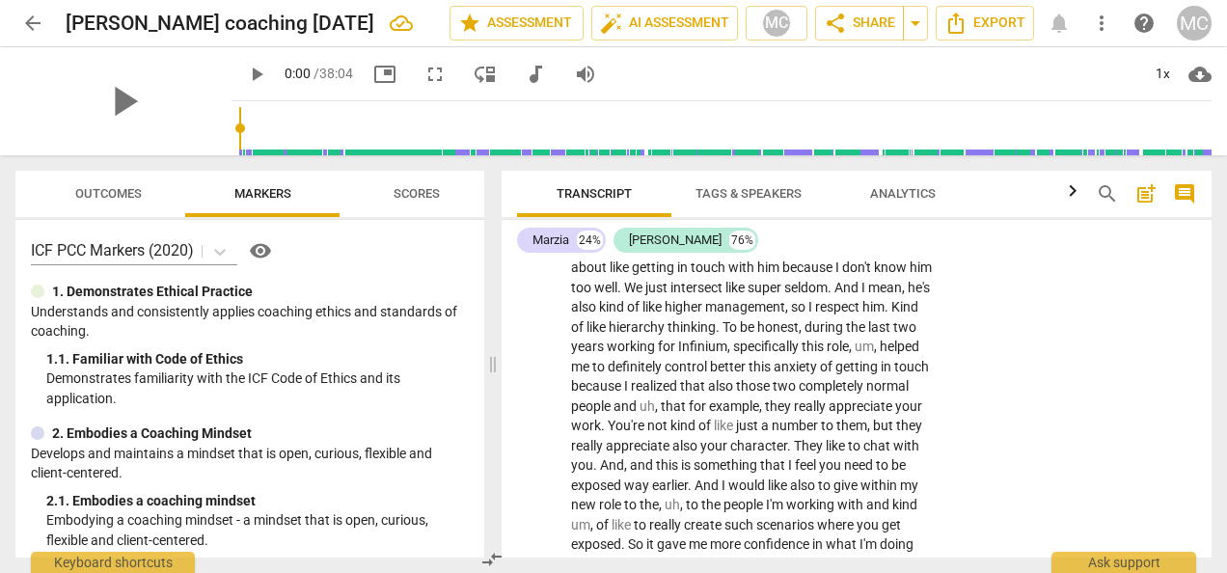
click at [1207, 248] on div "Marzia 24% [PERSON_NAME] 76% MA play_arrow pause 00:00 + Add competency 3.Agree…" at bounding box center [857, 389] width 710 height 338
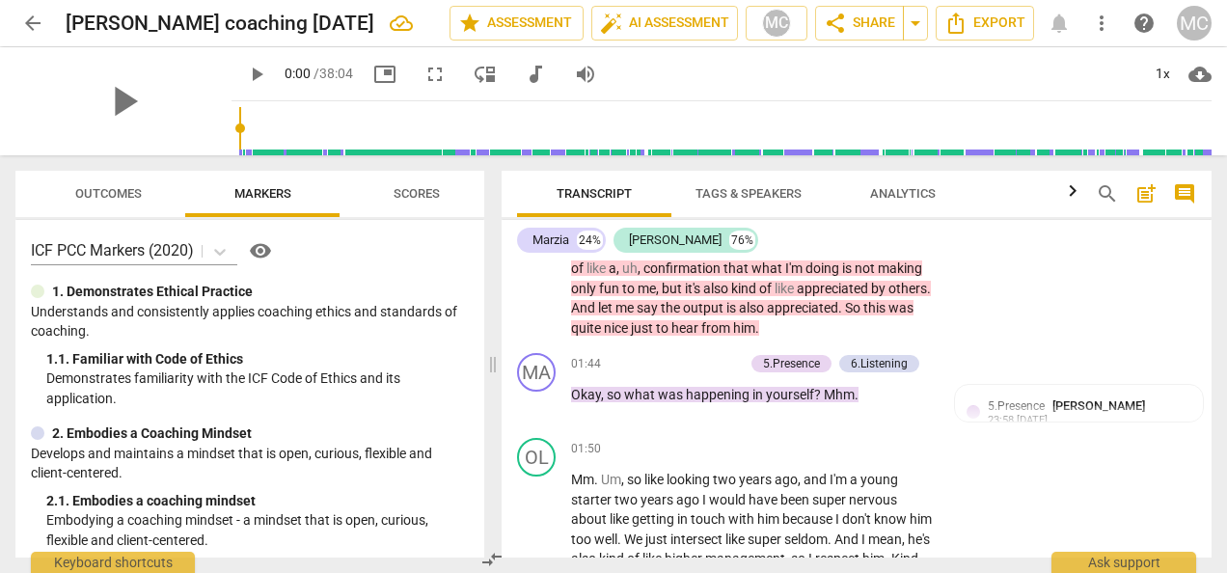
scroll to position [613, 0]
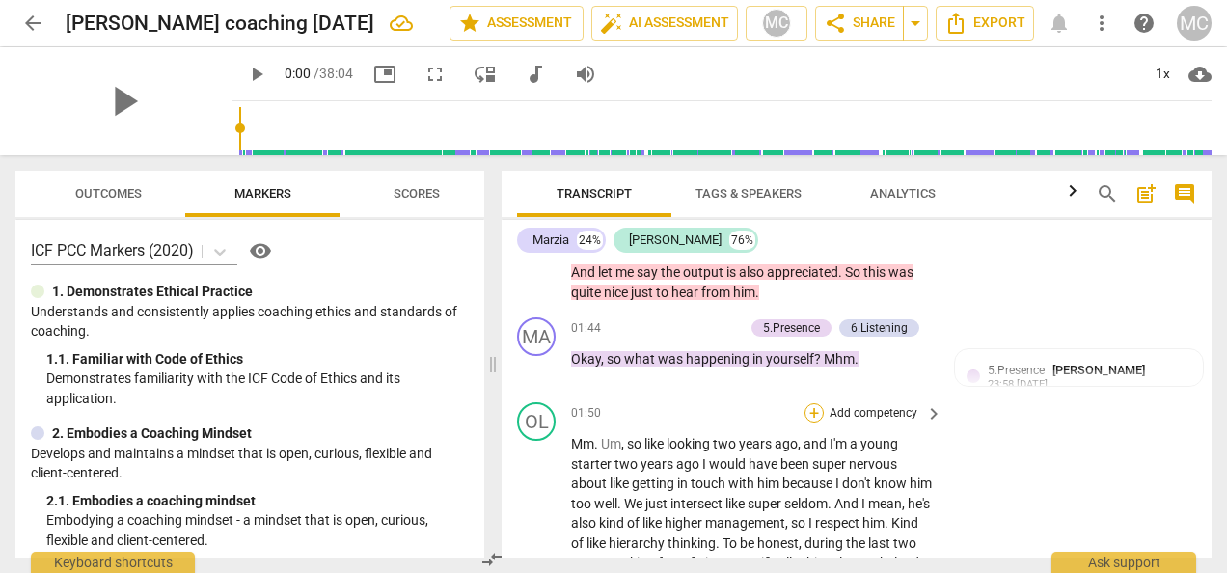
click at [807, 423] on div "+" at bounding box center [814, 412] width 19 height 19
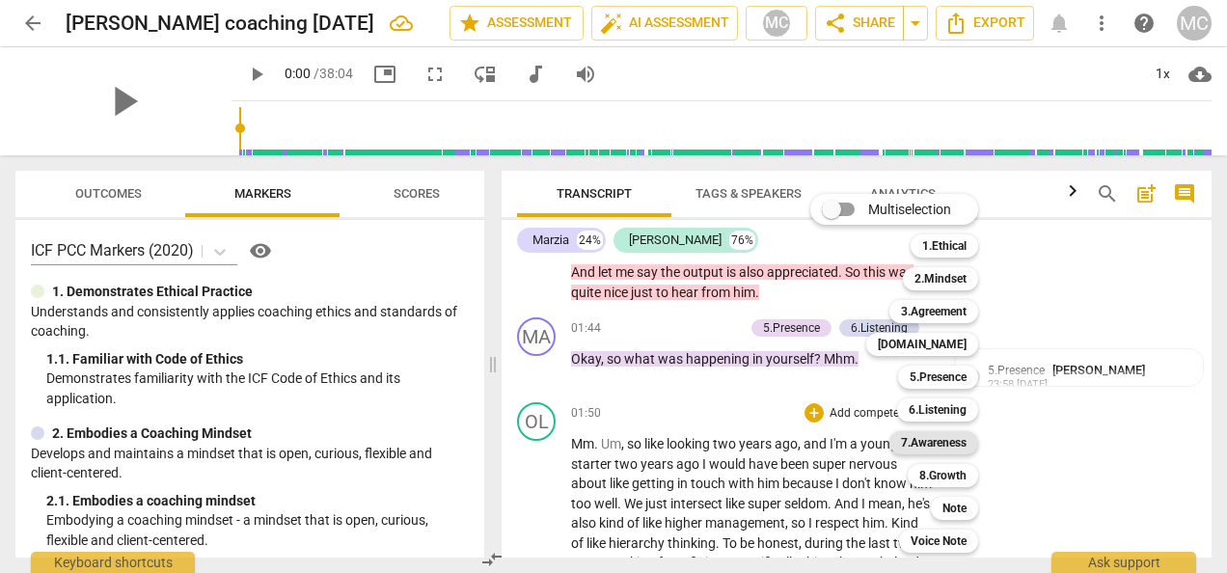
click at [924, 442] on b "7.Awareness" at bounding box center [934, 442] width 66 height 23
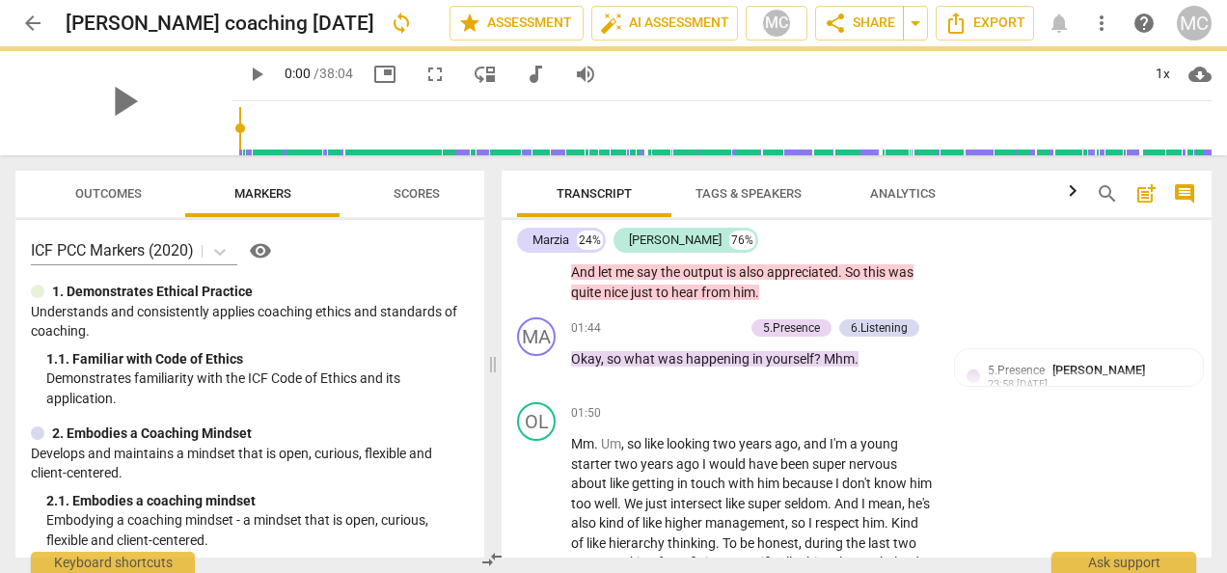
scroll to position [990, 0]
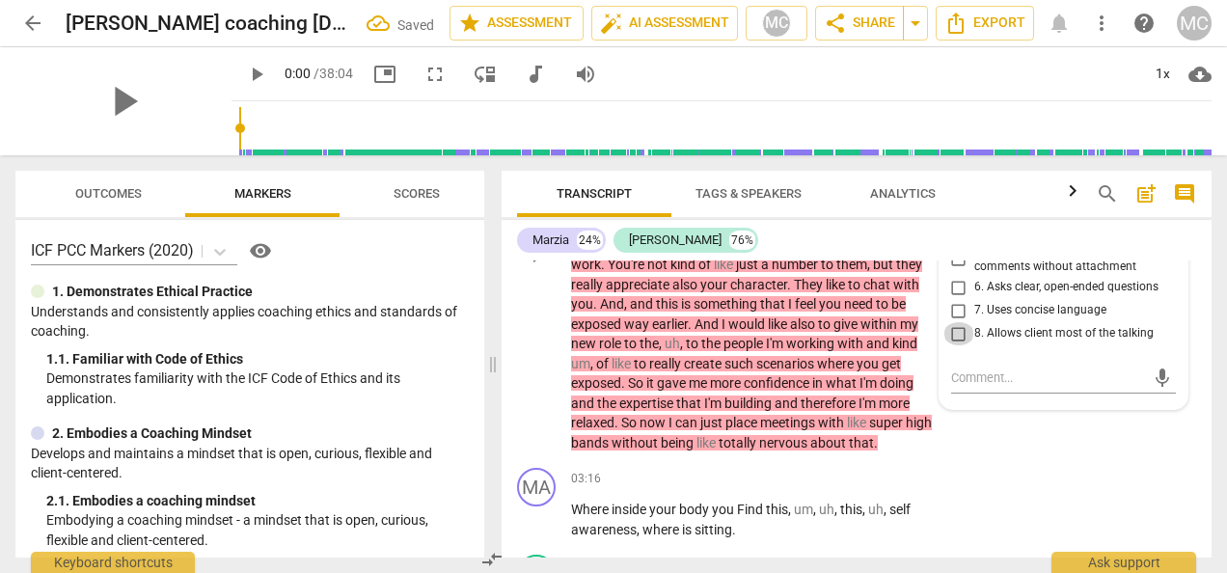
click at [959, 345] on input "8. Allows client most of the talking" at bounding box center [959, 333] width 31 height 23
checkbox input "true"
click at [1209, 258] on div "Marzia 24% [PERSON_NAME] 76% MA play_arrow pause 00:00 + Add competency 3.Agree…" at bounding box center [857, 389] width 710 height 338
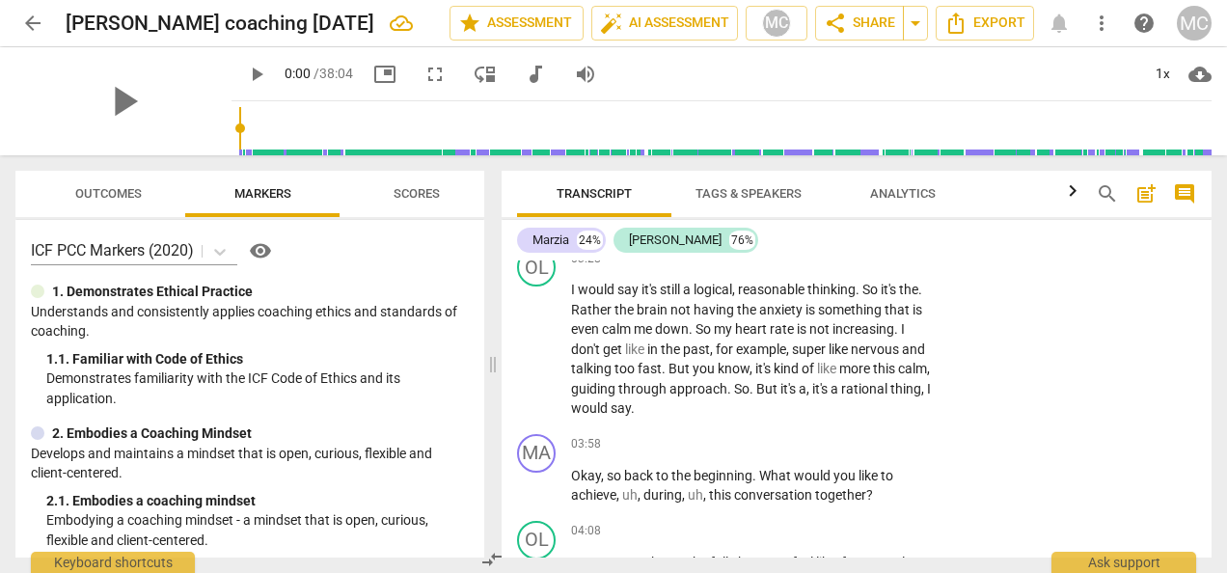
scroll to position [1333, 0]
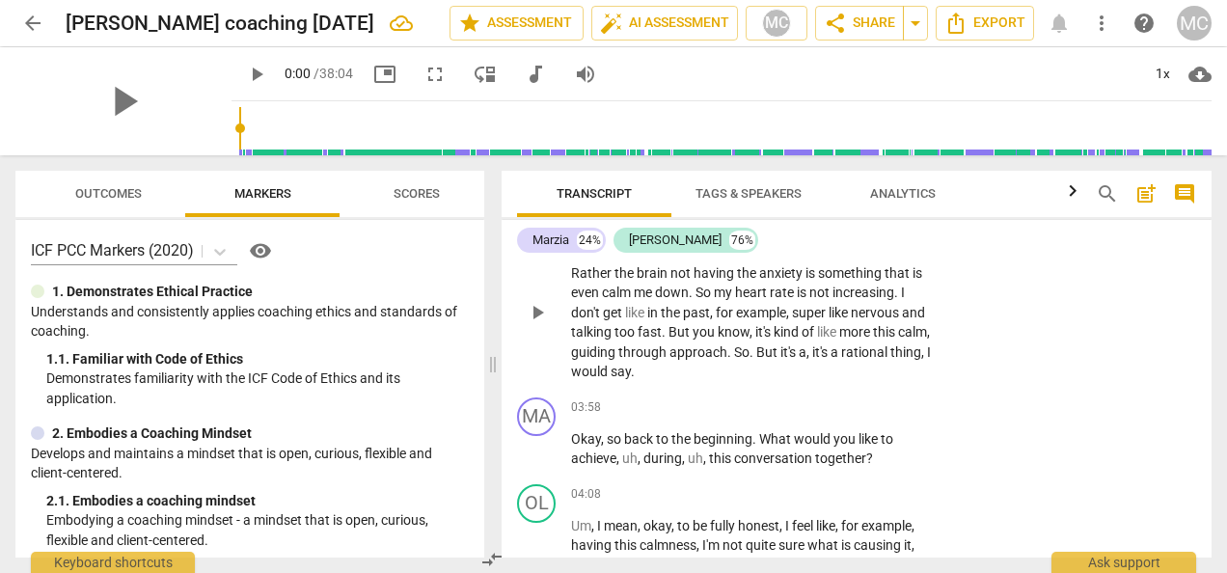
click at [810, 232] on div "+" at bounding box center [814, 221] width 19 height 19
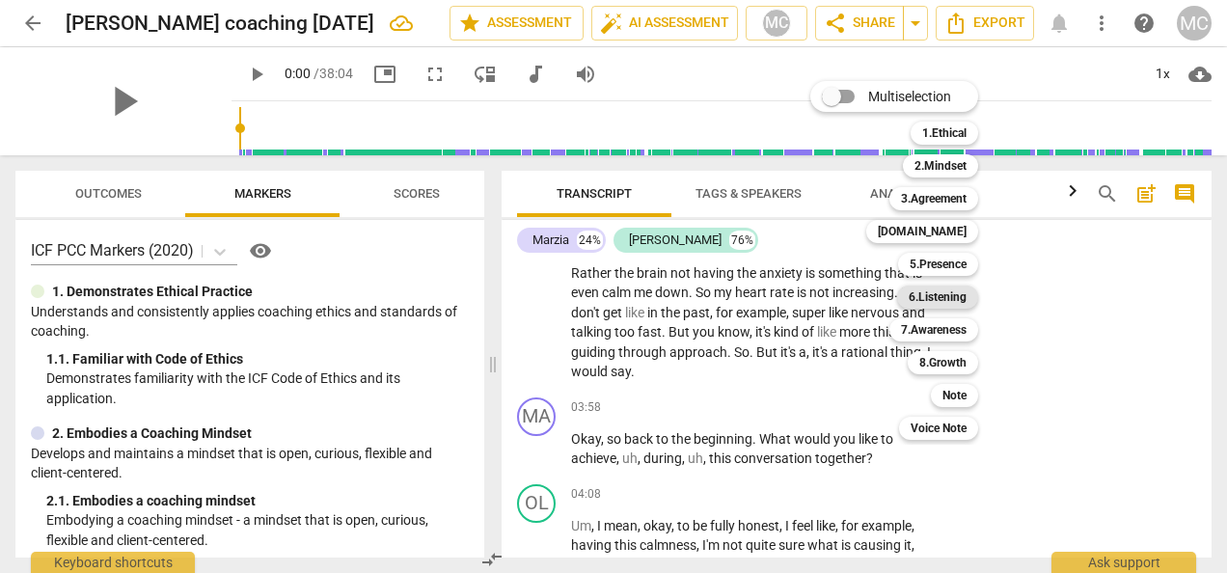
click at [923, 300] on b "6.Listening" at bounding box center [938, 297] width 58 height 23
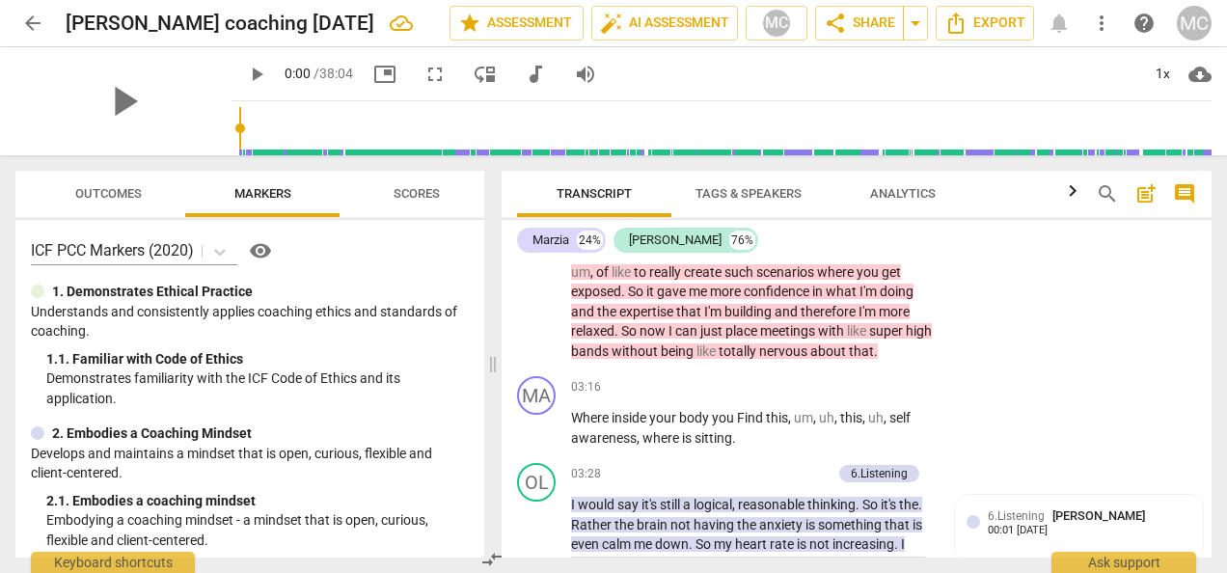
scroll to position [1190, 0]
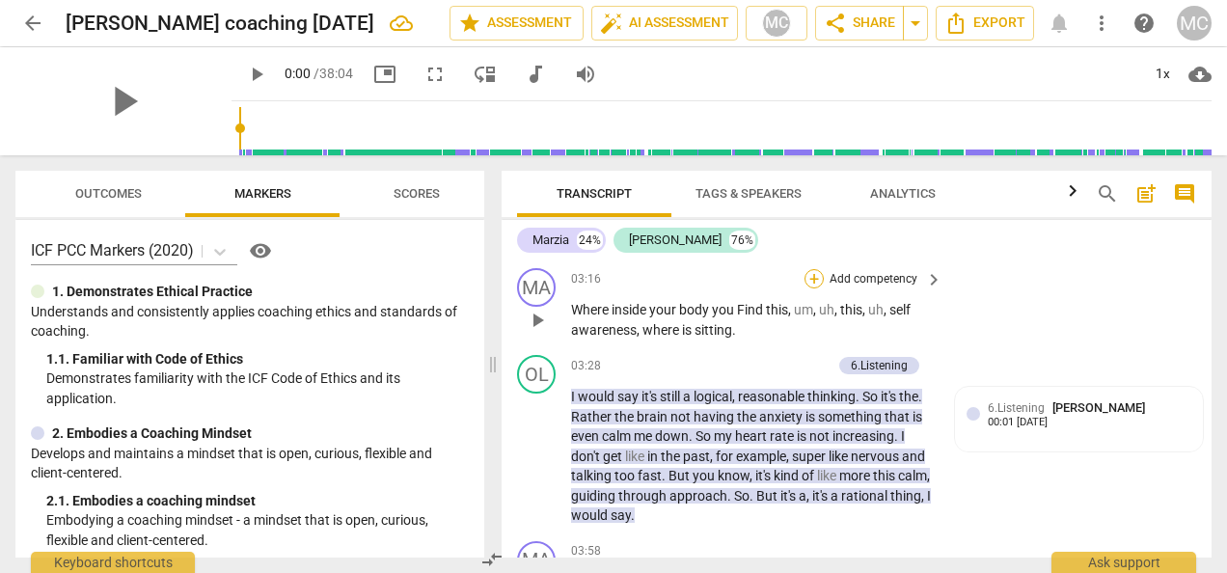
click at [811, 288] on div "+" at bounding box center [814, 278] width 19 height 19
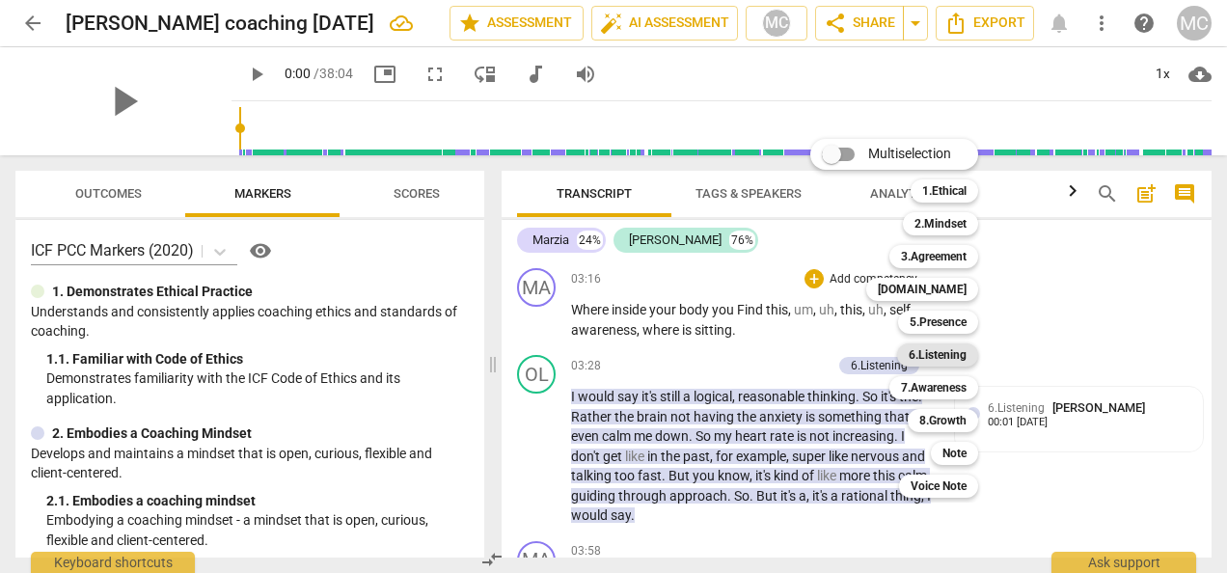
click at [938, 354] on b "6.Listening" at bounding box center [938, 354] width 58 height 23
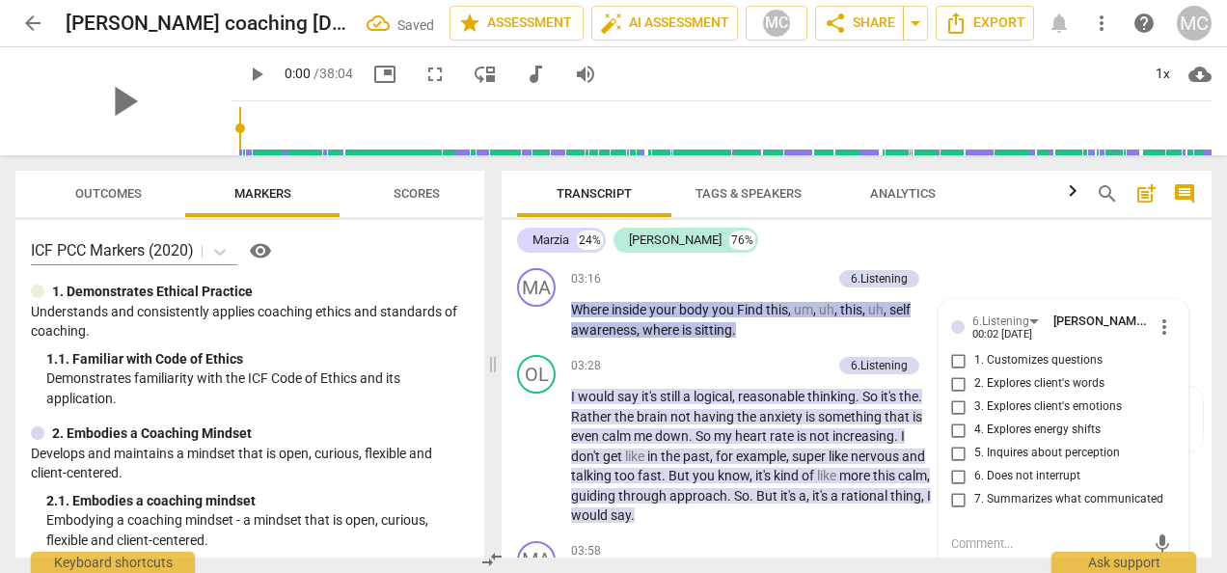
scroll to position [1363, 0]
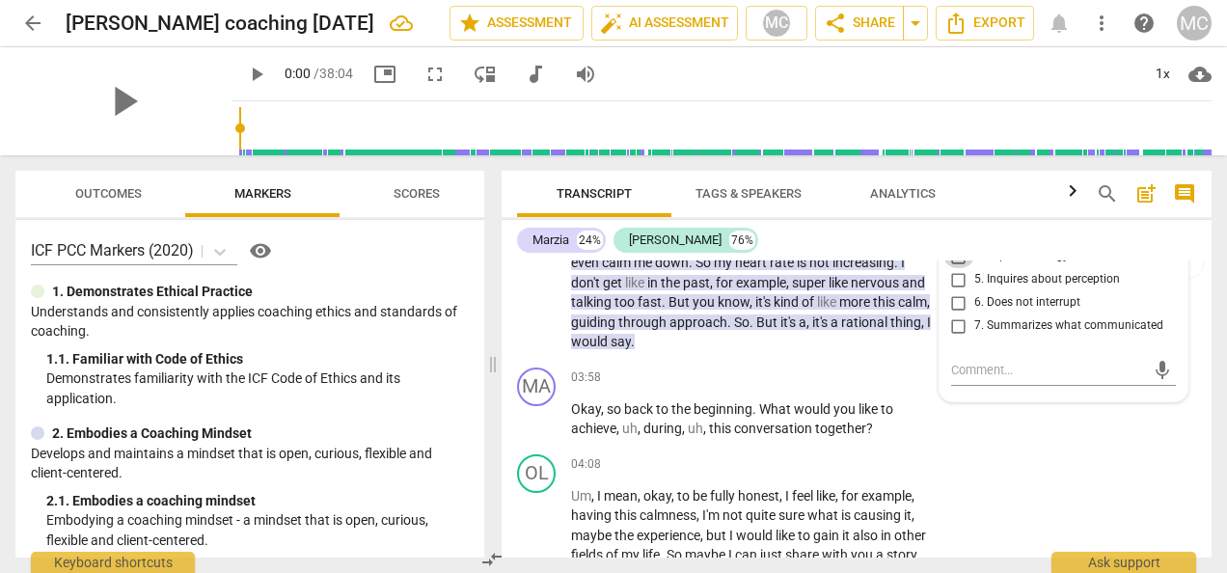
click at [960, 268] on input "4. Explores energy shifts" at bounding box center [959, 256] width 31 height 23
checkbox input "true"
click at [808, 388] on div "+" at bounding box center [814, 378] width 19 height 19
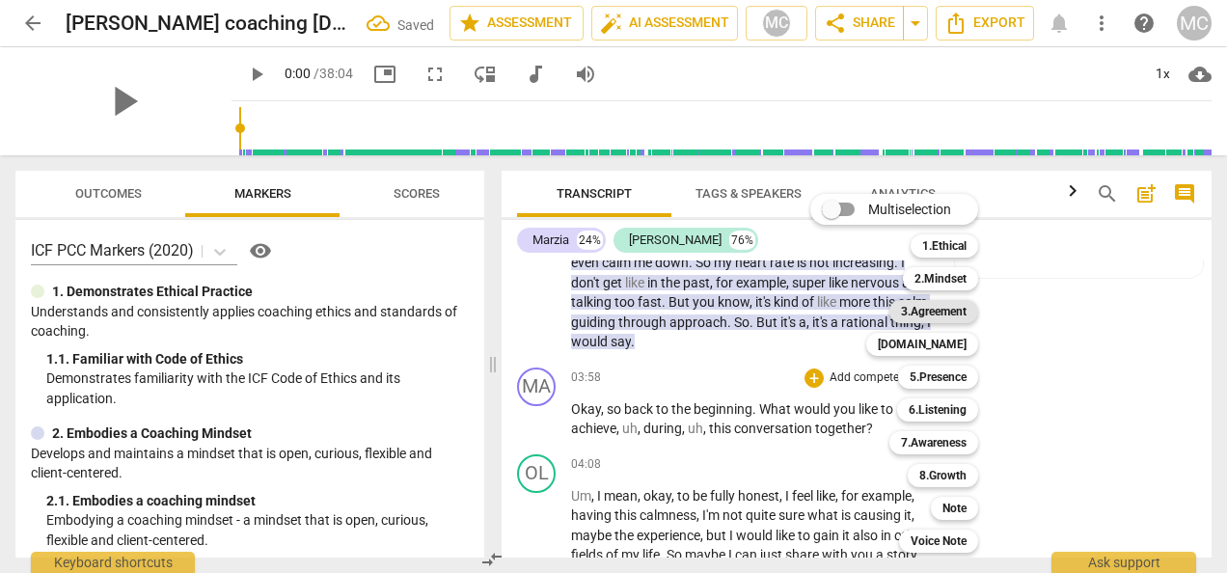
click at [945, 303] on b "3.Agreement" at bounding box center [934, 311] width 66 height 23
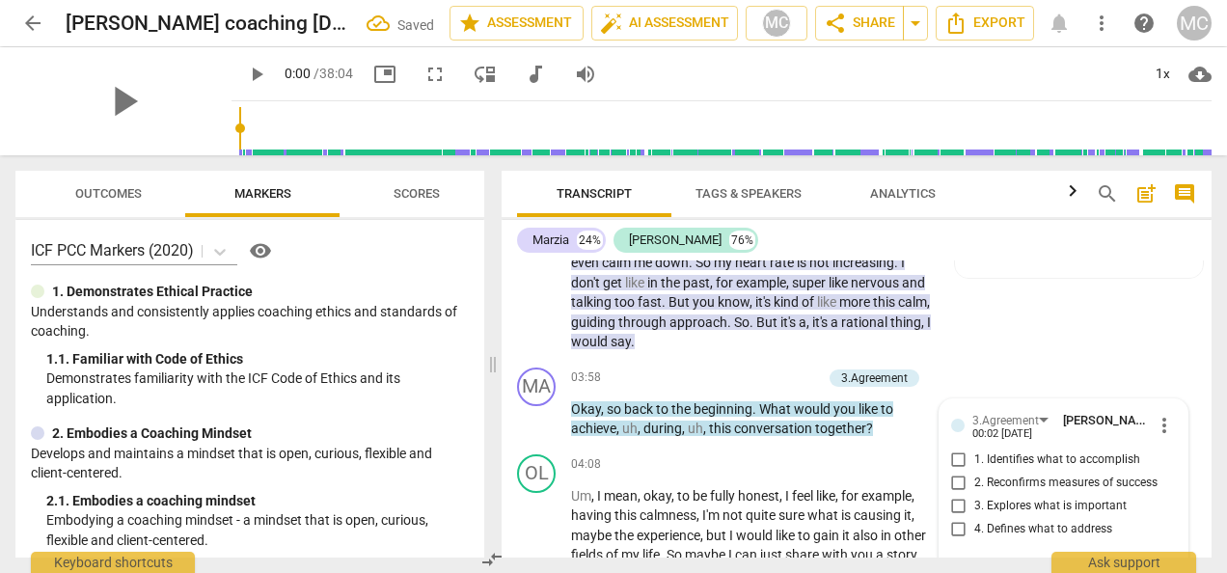
scroll to position [1567, 0]
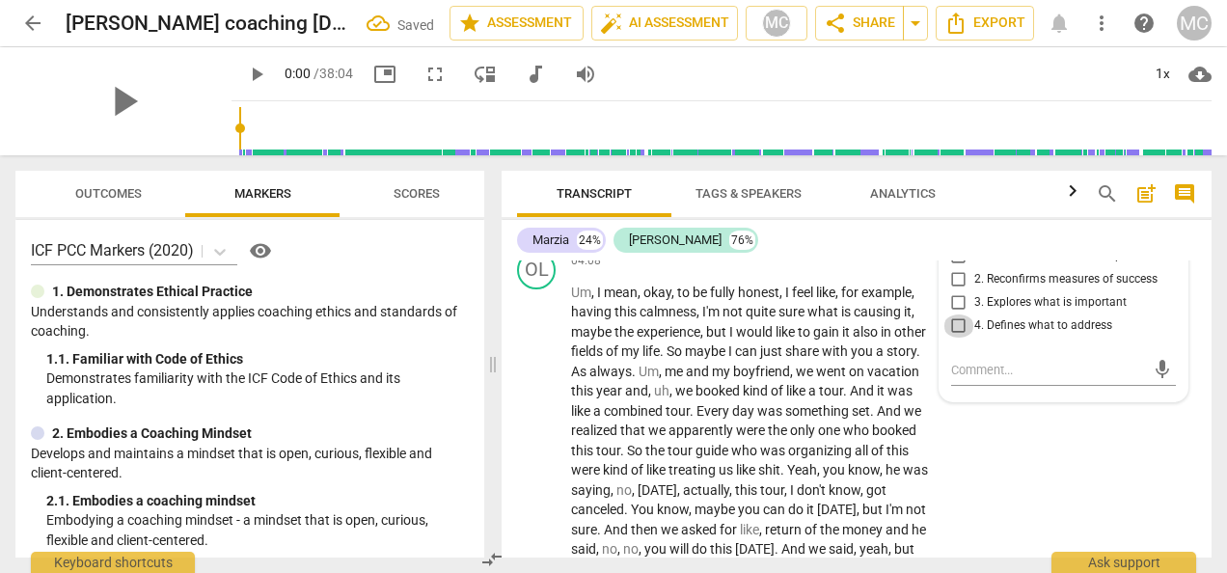
click at [955, 338] on input "4. Defines what to address" at bounding box center [959, 326] width 31 height 23
checkbox input "true"
click at [816, 271] on div "+" at bounding box center [814, 261] width 19 height 19
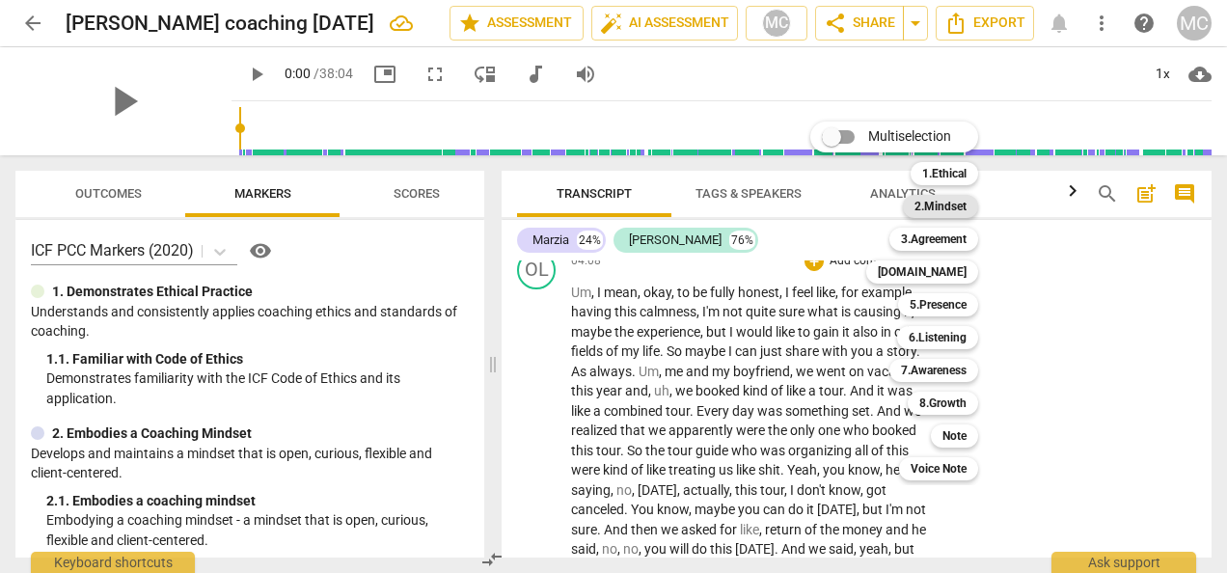
click at [939, 200] on b "2.Mindset" at bounding box center [941, 206] width 52 height 23
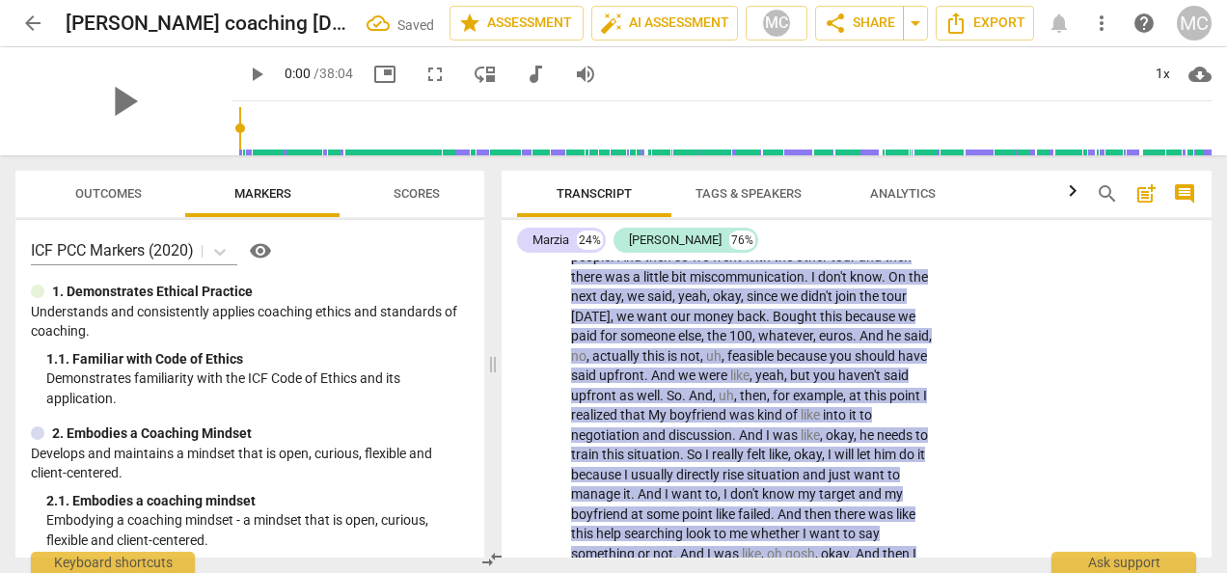
scroll to position [1584, 0]
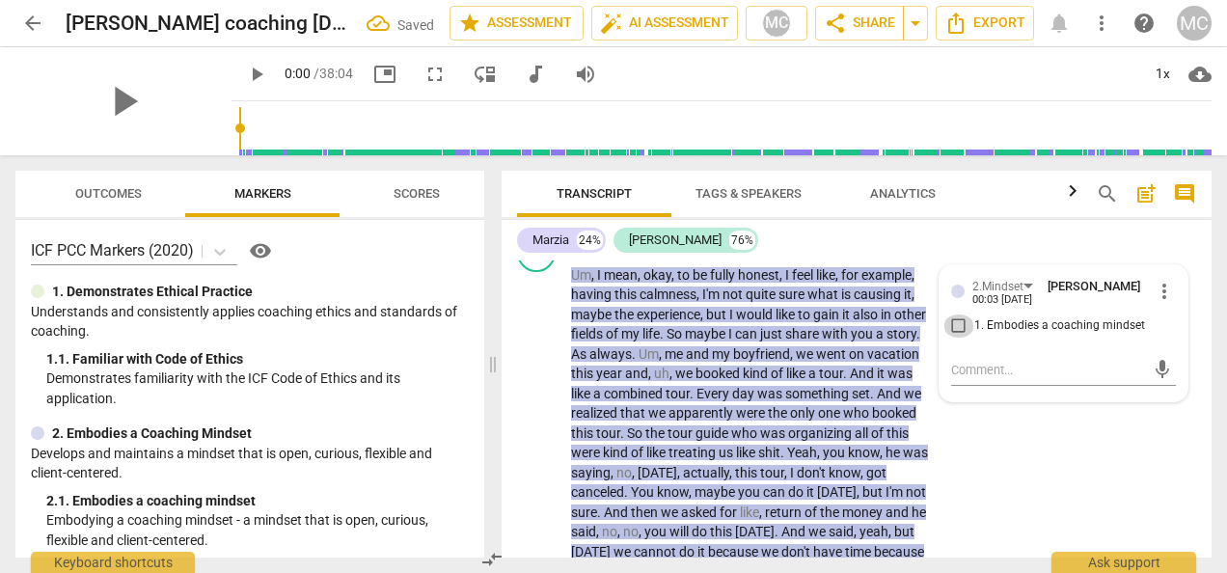
click at [953, 338] on input "1. Embodies a coaching mindset" at bounding box center [959, 326] width 31 height 23
checkbox input "true"
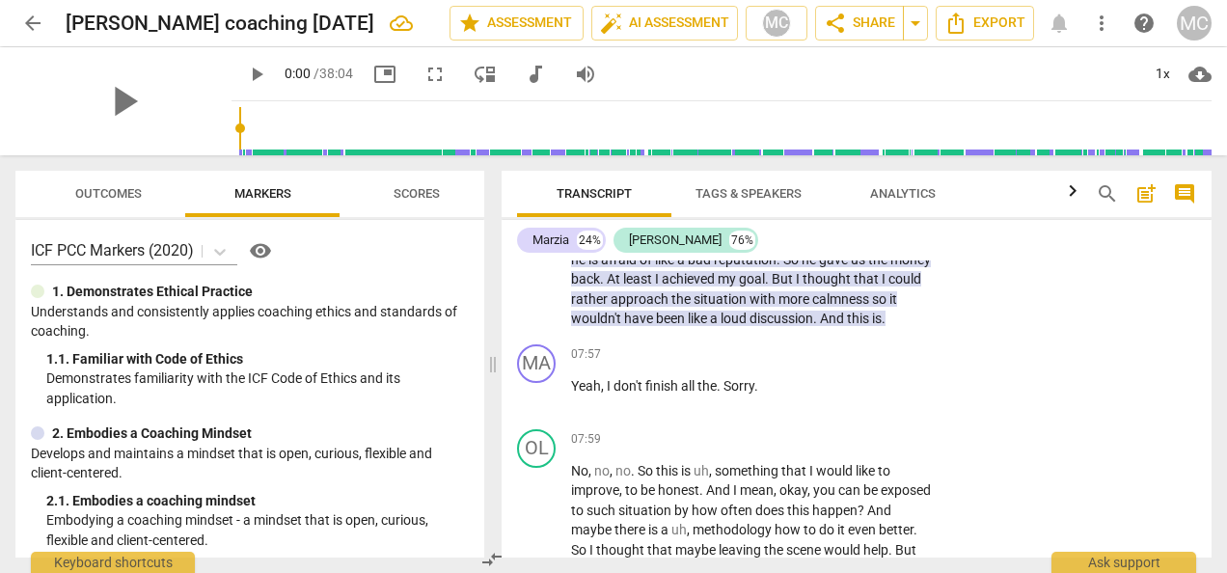
scroll to position [2776, 0]
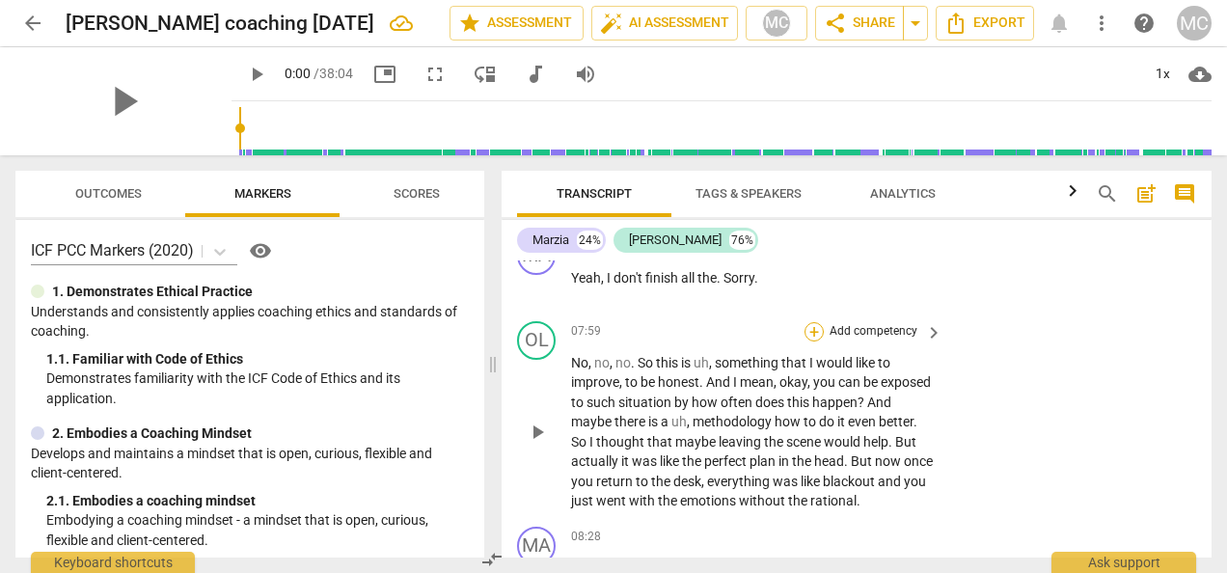
click at [815, 342] on div "+" at bounding box center [814, 331] width 19 height 19
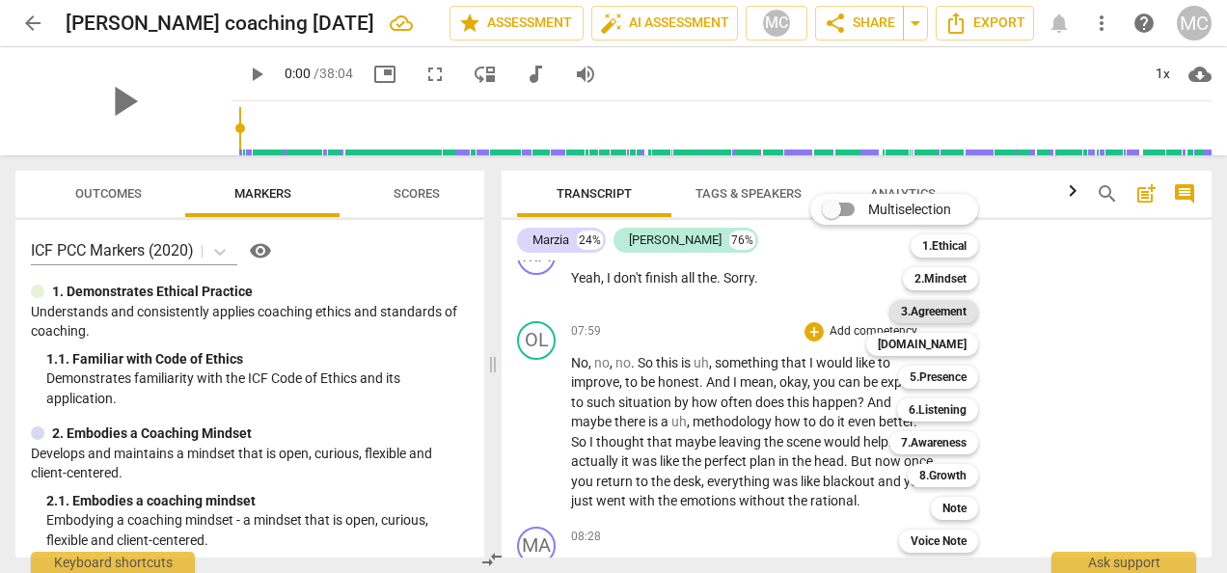
click at [928, 316] on b "3.Agreement" at bounding box center [934, 311] width 66 height 23
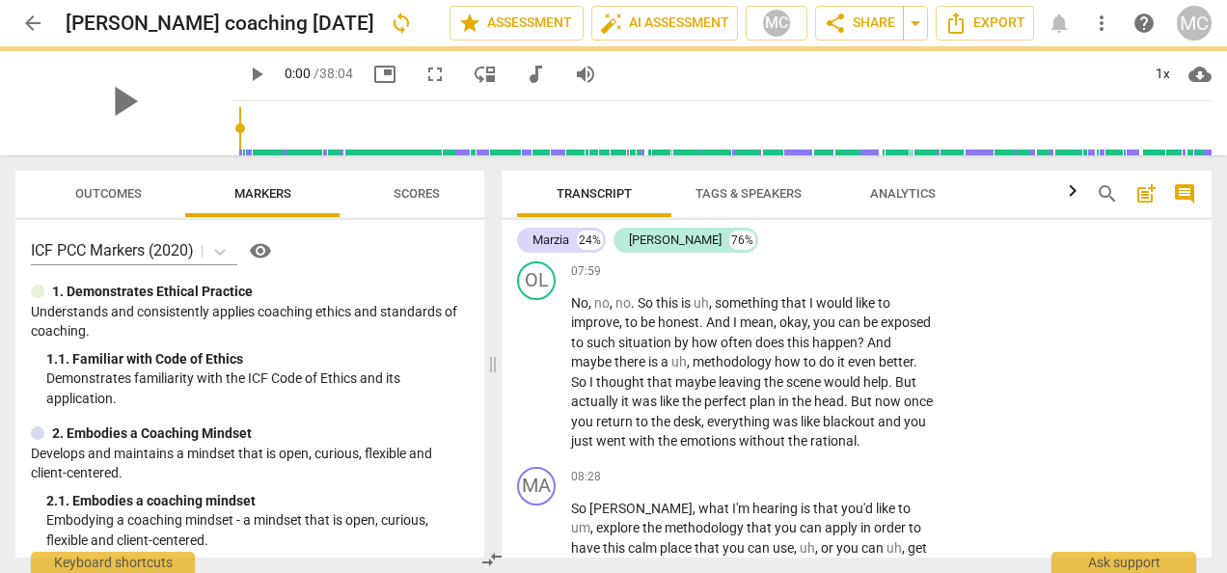
scroll to position [2871, 0]
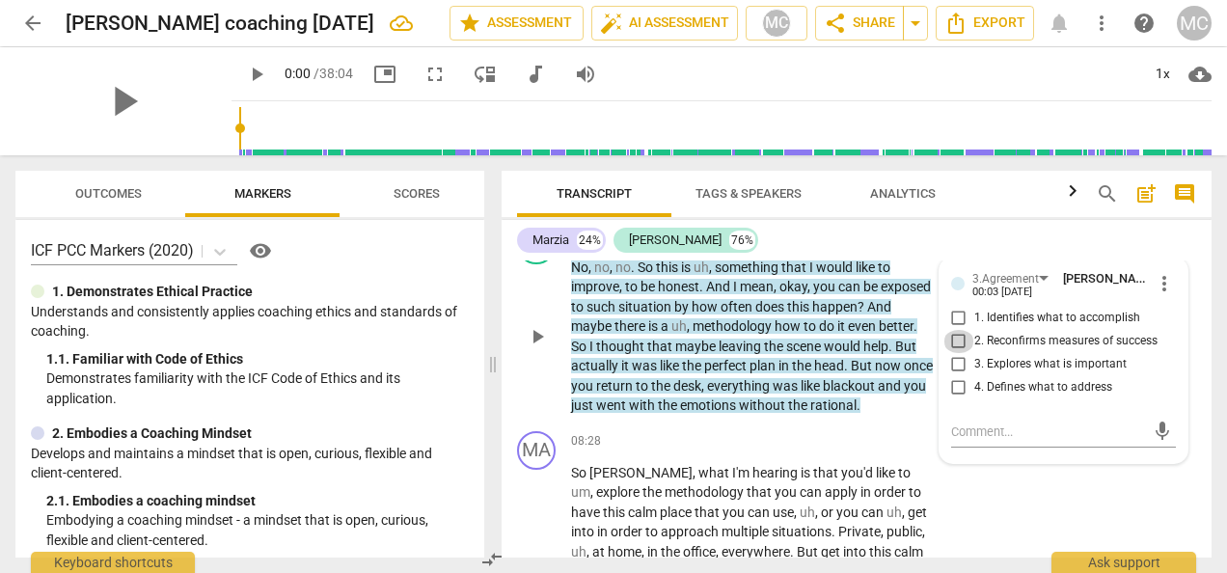
click at [960, 353] on input "2. Reconfirms measures of success" at bounding box center [959, 341] width 31 height 23
checkbox input "true"
click at [813, 452] on div "+ Add competency" at bounding box center [862, 441] width 115 height 19
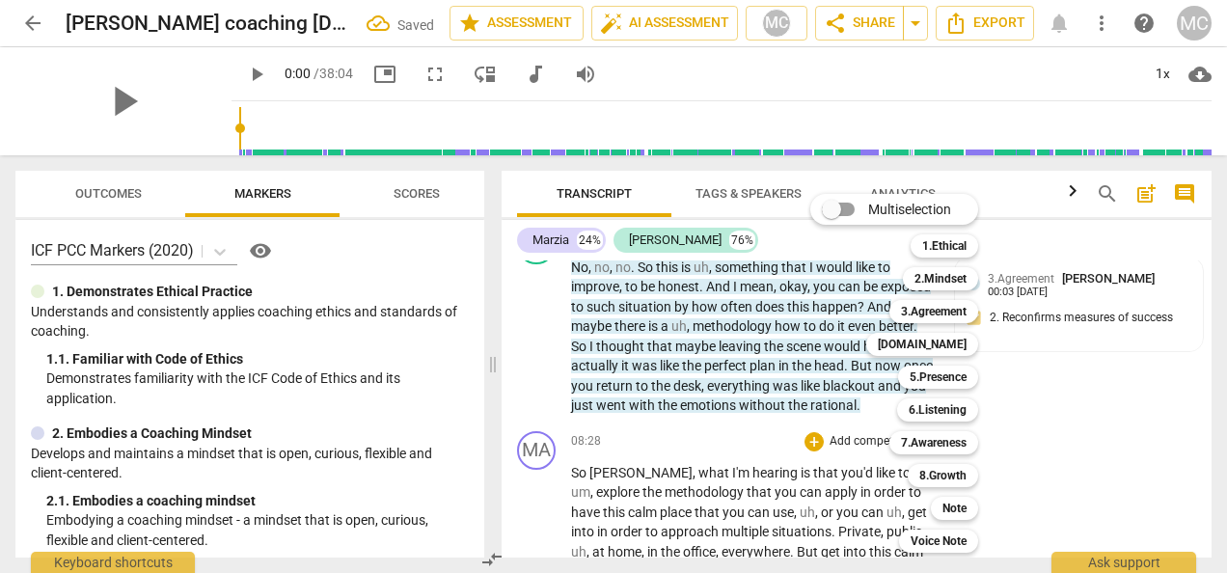
click at [1097, 479] on div at bounding box center [613, 286] width 1227 height 573
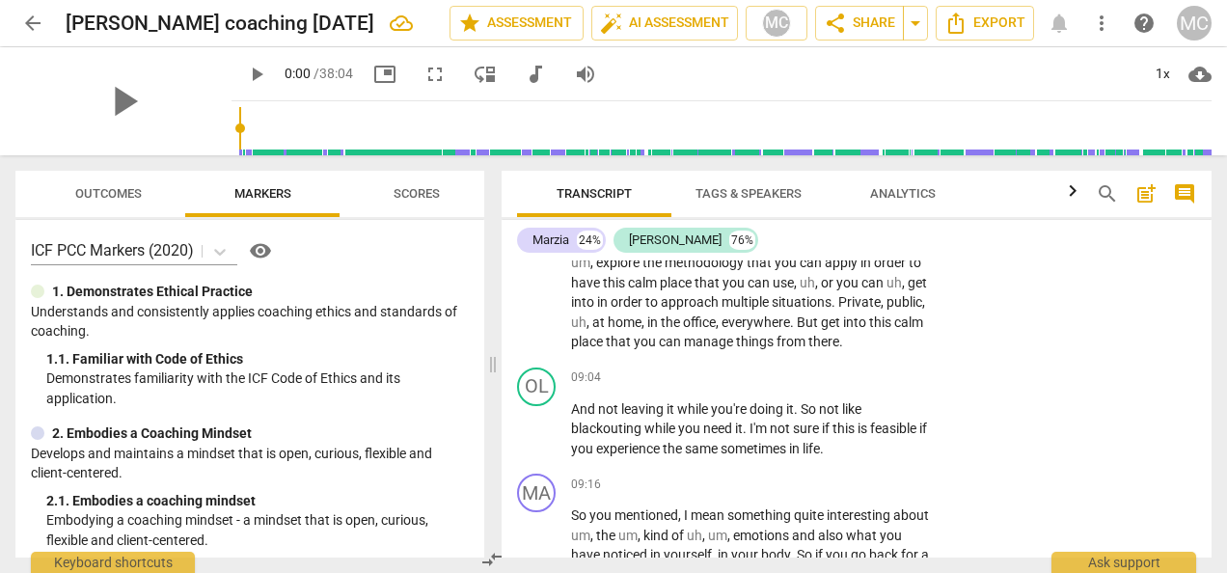
scroll to position [3064, 0]
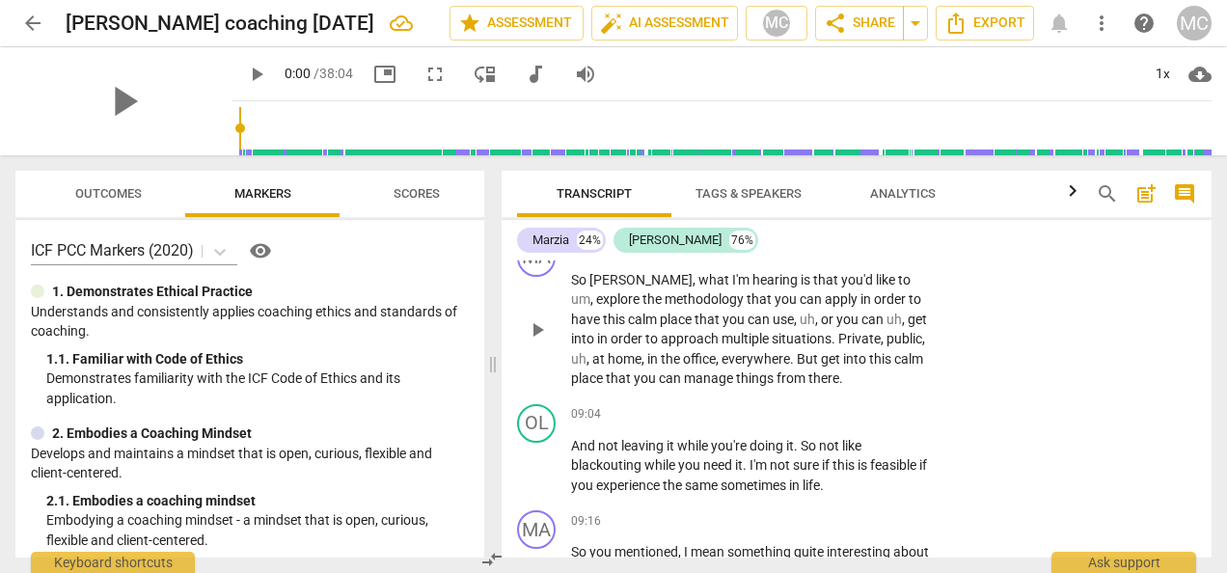
click at [813, 259] on div "+" at bounding box center [814, 248] width 19 height 19
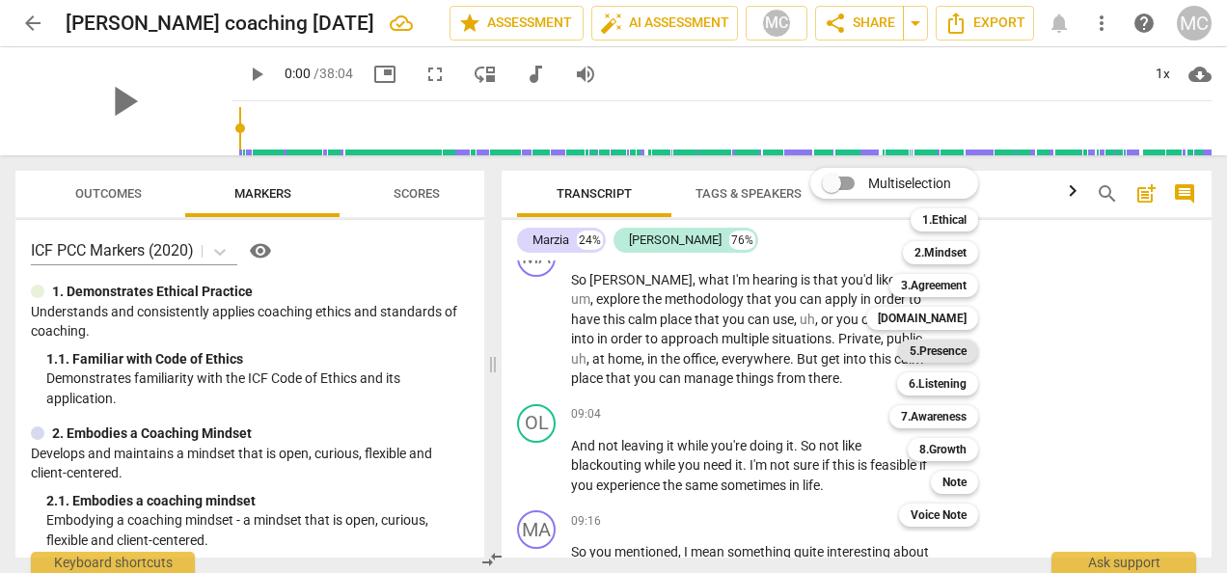
click at [939, 349] on b "5.Presence" at bounding box center [938, 351] width 57 height 23
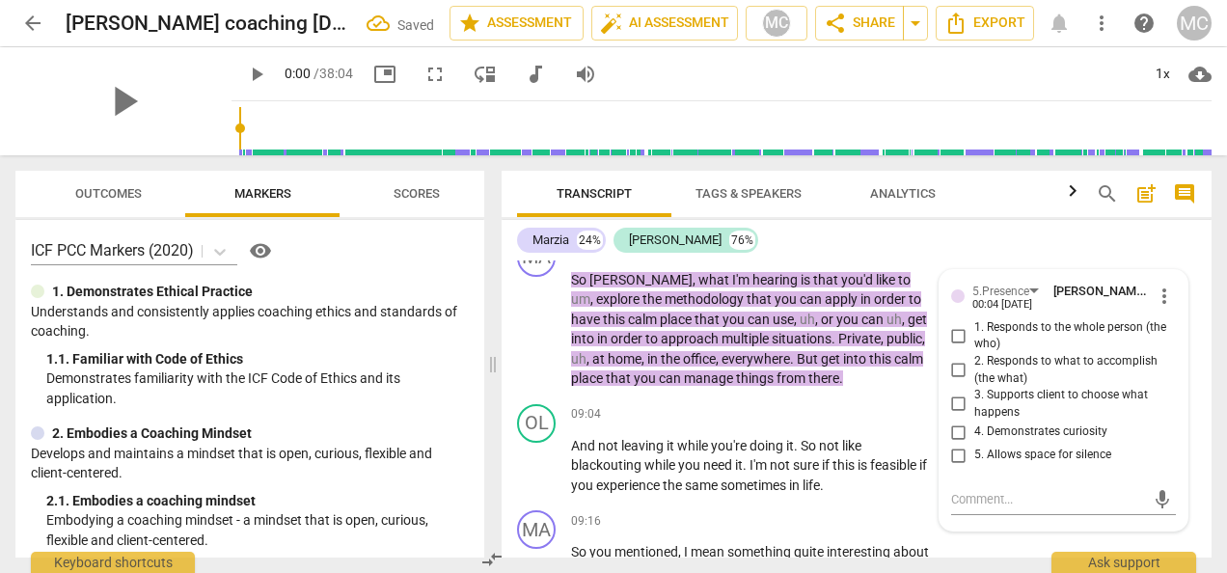
scroll to position [3253, 0]
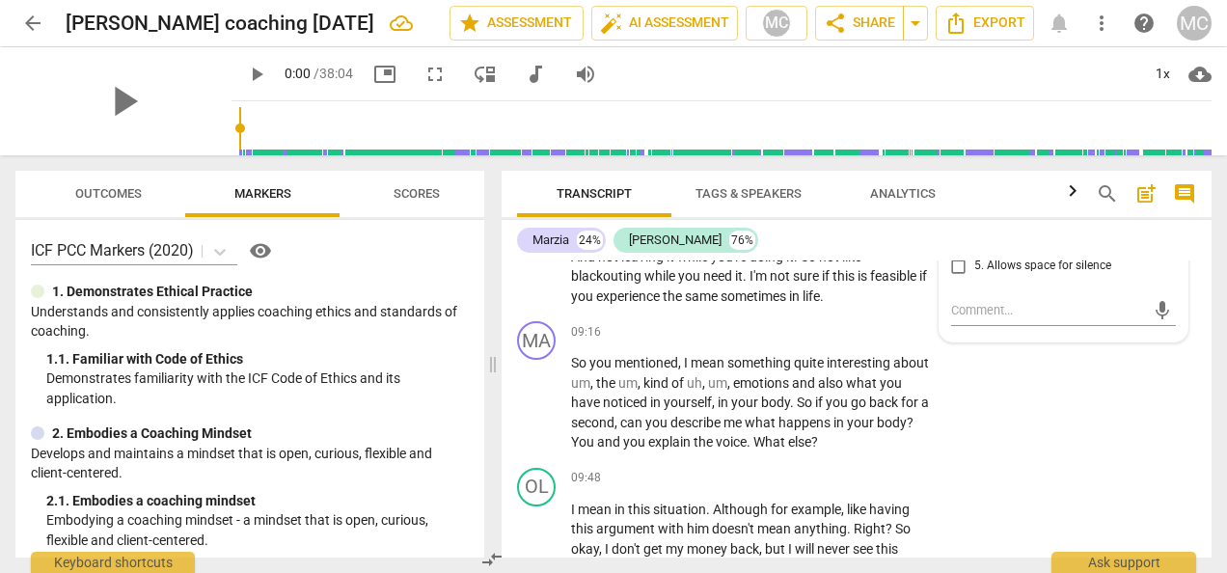
click at [955, 255] on input "4. Demonstrates curiosity" at bounding box center [959, 243] width 31 height 23
checkbox input "true"
click at [1015, 460] on div "MA play_arrow pause 09:16 + Add competency keyboard_arrow_right So you mentione…" at bounding box center [857, 387] width 710 height 147
click at [812, 342] on div "+" at bounding box center [814, 331] width 19 height 19
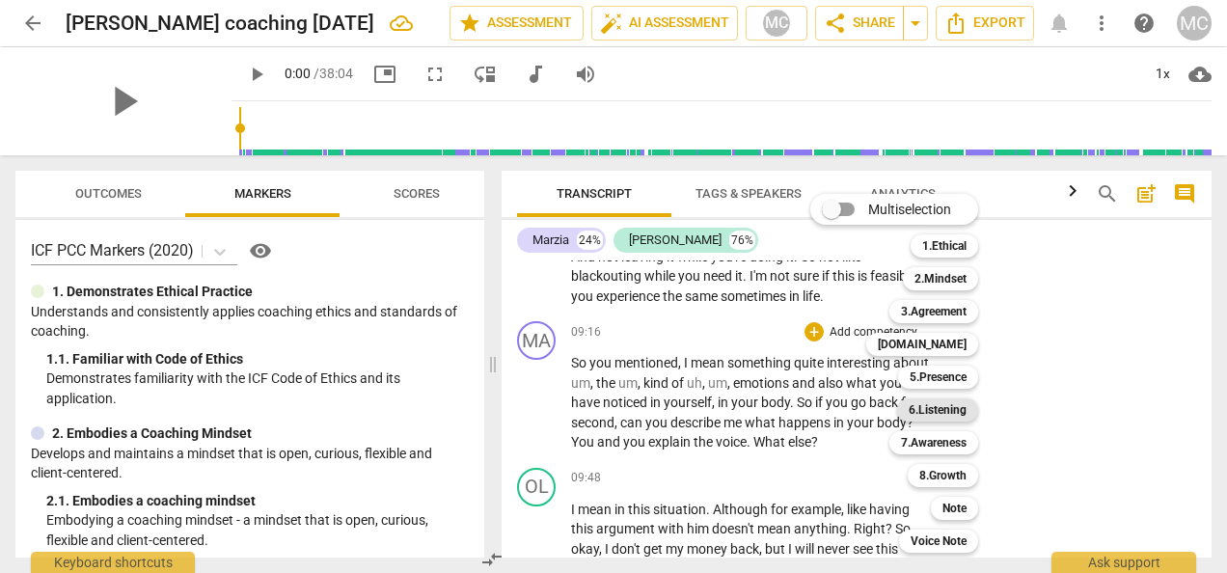
click at [936, 403] on b "6.Listening" at bounding box center [938, 409] width 58 height 23
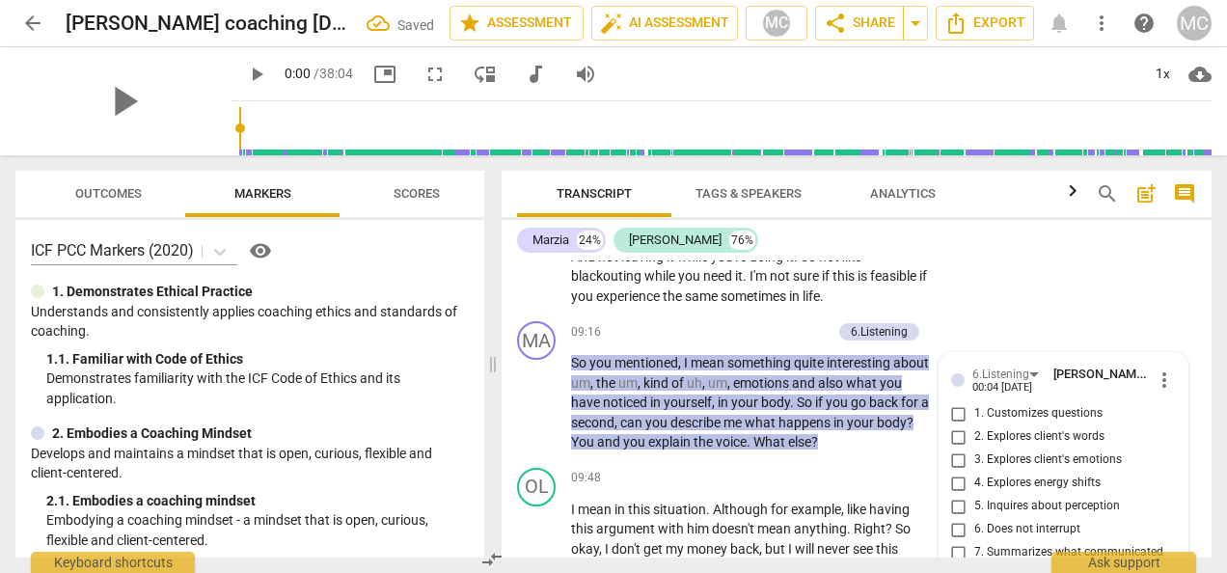
scroll to position [3539, 0]
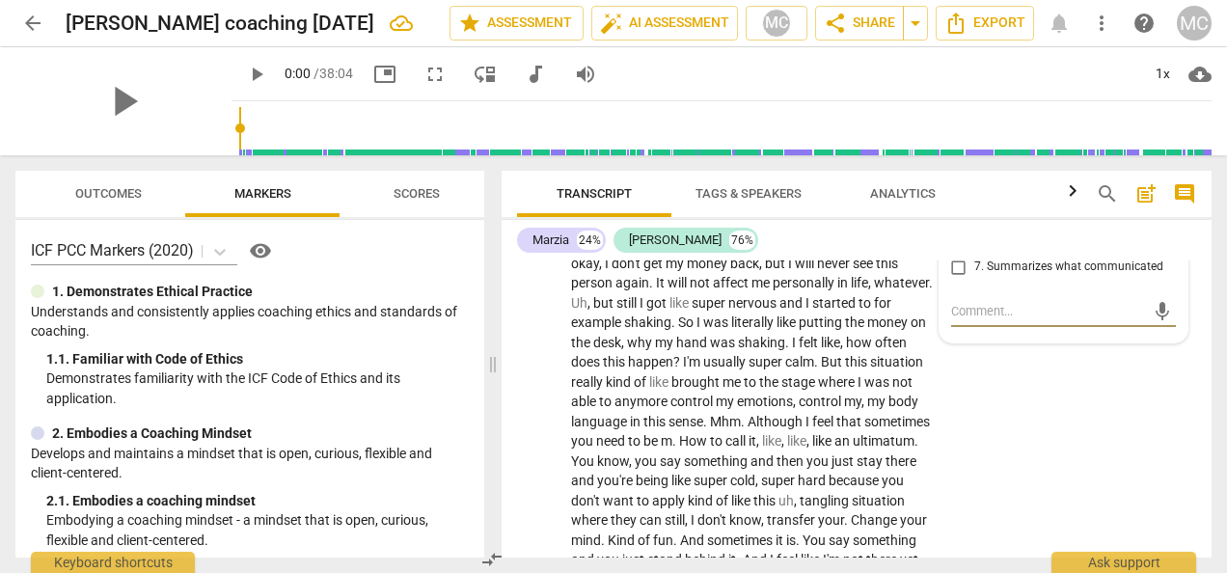
click at [957, 233] on input "5. Inquires about perception" at bounding box center [959, 220] width 31 height 23
checkbox input "true"
click at [959, 279] on input "7. Summarizes what communicated" at bounding box center [959, 267] width 31 height 23
checkbox input "true"
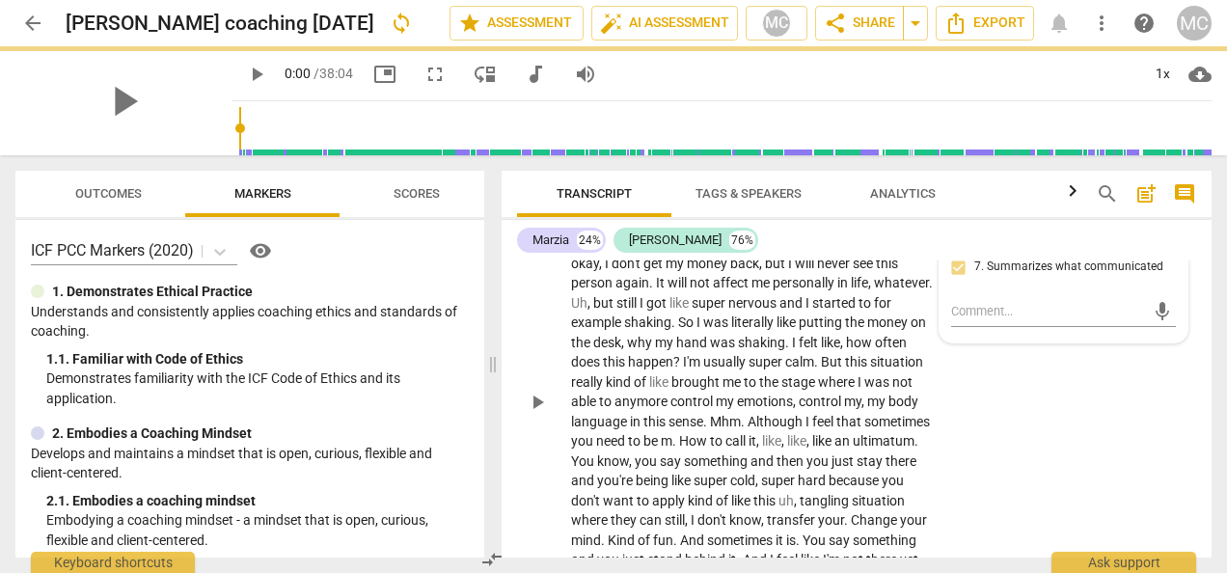
click at [965, 458] on div "OL play_arrow pause 09:48 + Add competency keyboard_arrow_right I mean in this …" at bounding box center [857, 387] width 710 height 424
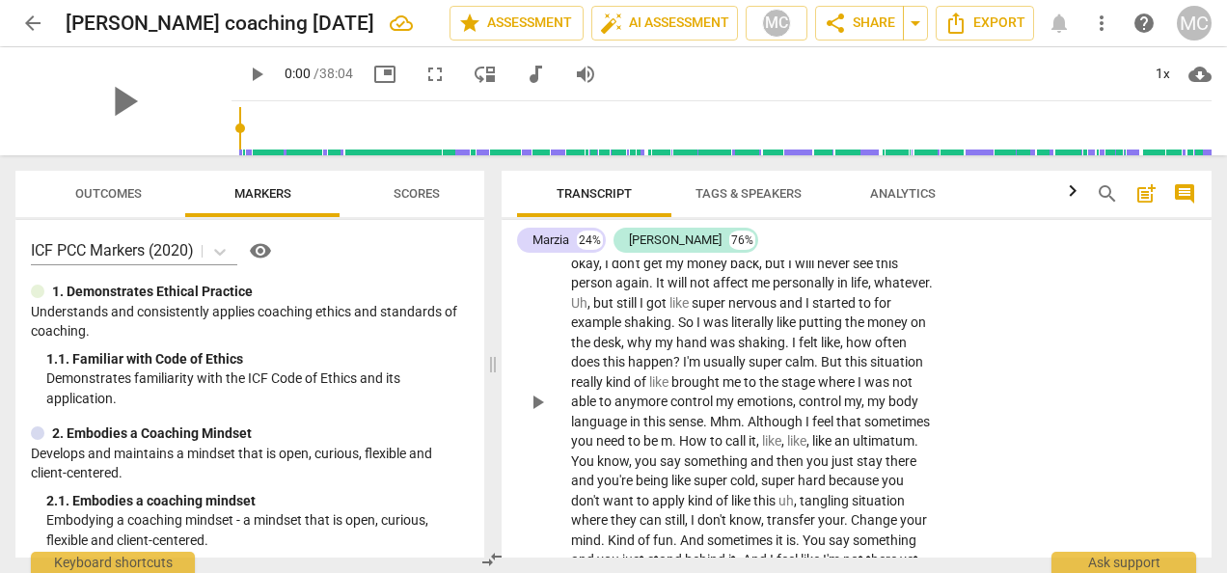
click at [814, 203] on div "+" at bounding box center [814, 192] width 19 height 19
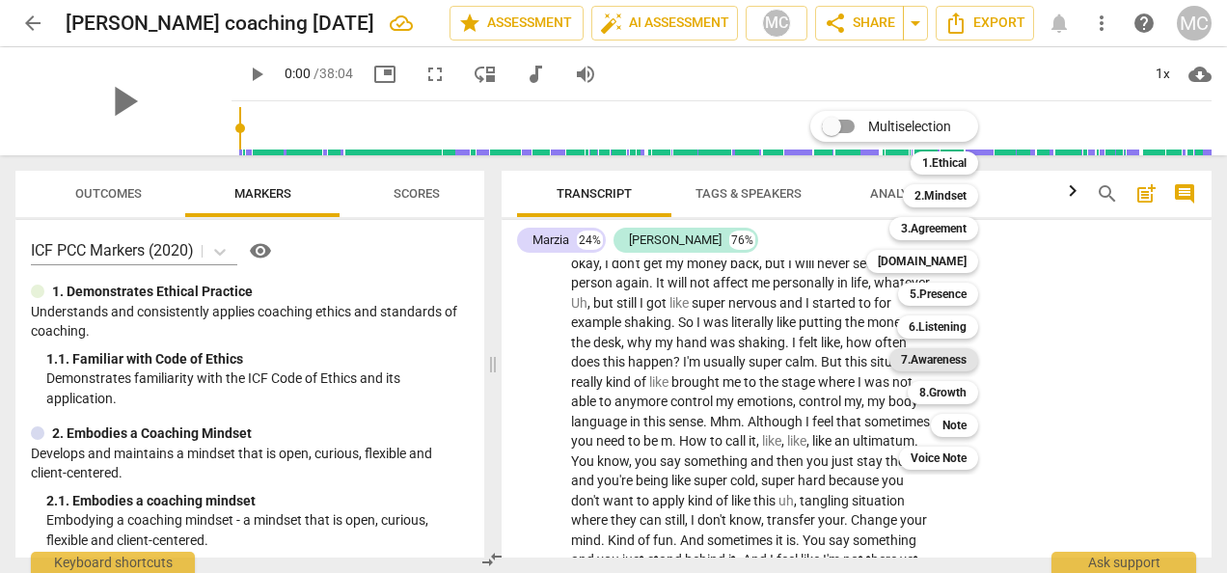
click at [942, 358] on b "7.Awareness" at bounding box center [934, 359] width 66 height 23
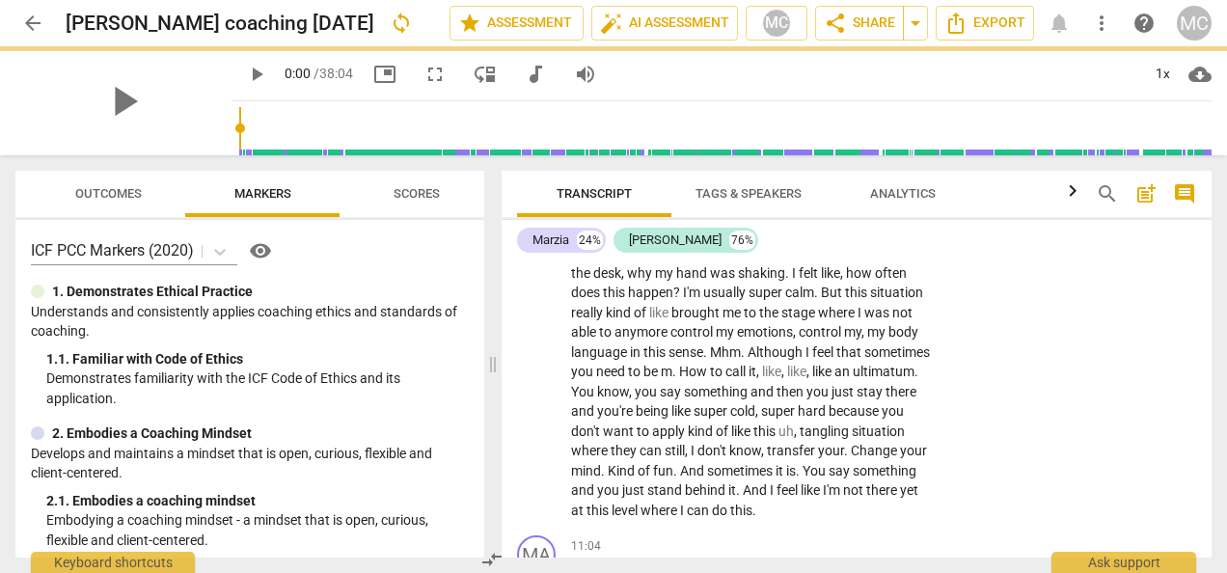
scroll to position [3624, 0]
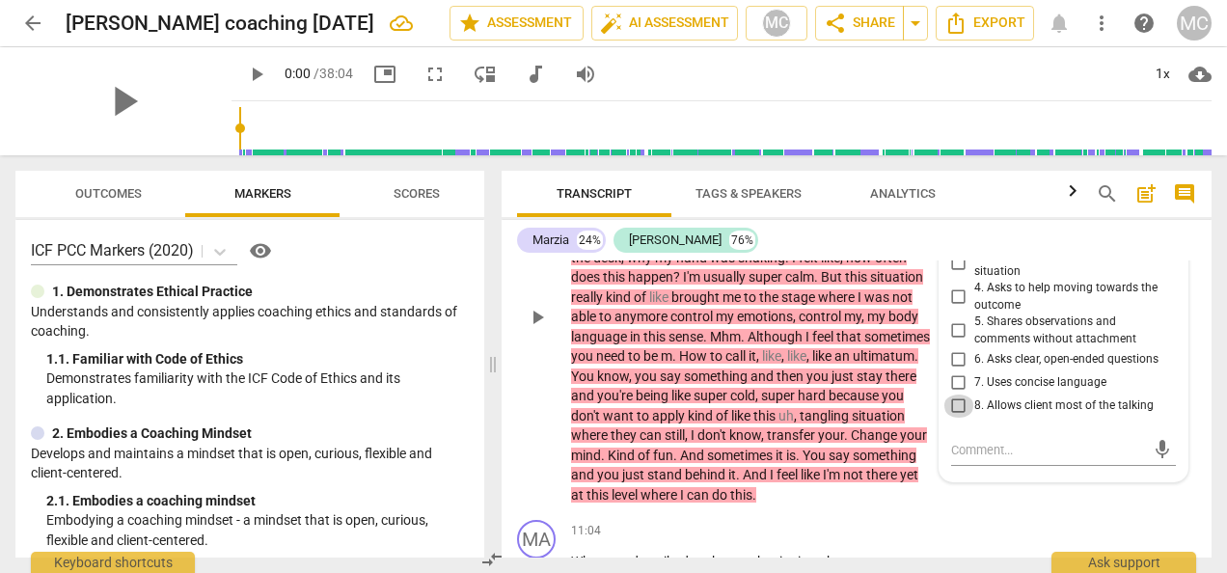
click at [957, 418] on input "8. Allows client most of the talking" at bounding box center [959, 406] width 31 height 23
checkbox input "true"
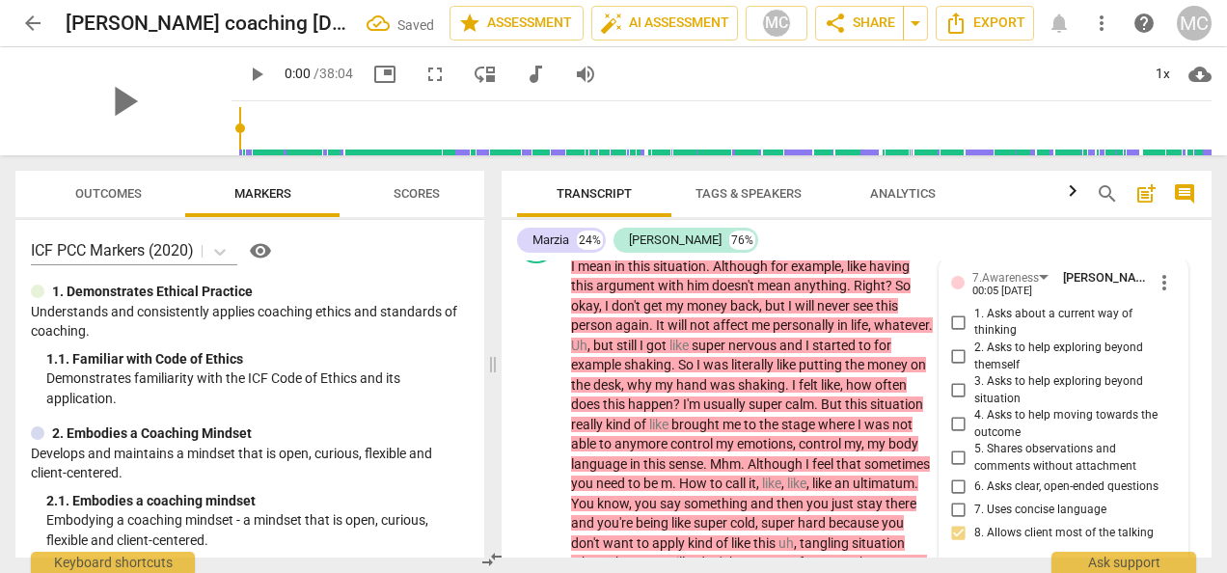
scroll to position [3353, 0]
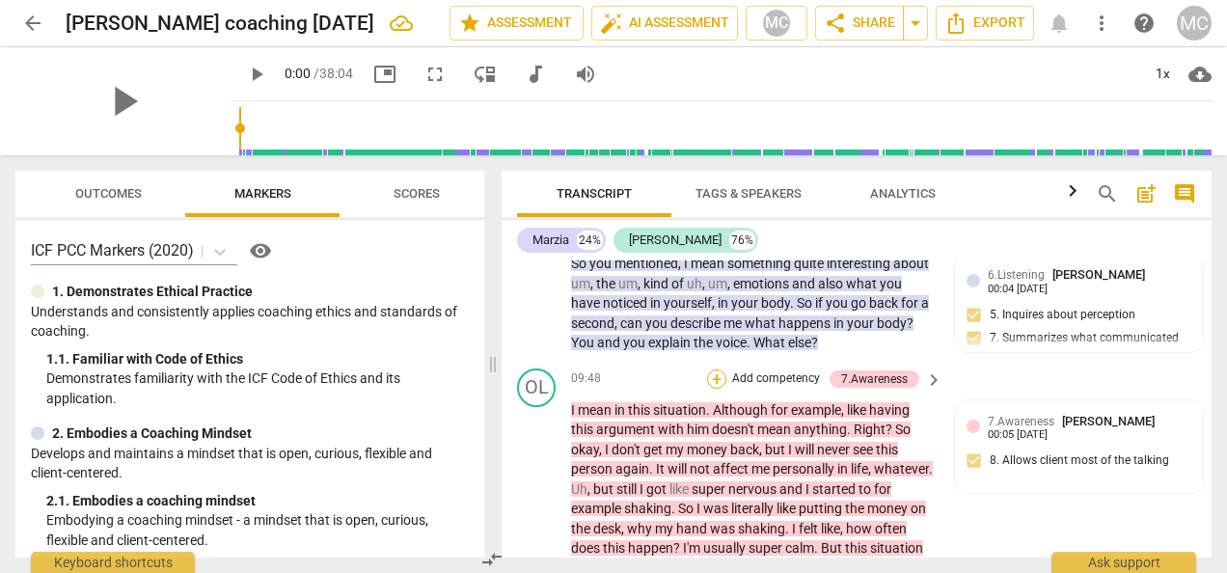
click at [713, 389] on div "+" at bounding box center [716, 379] width 19 height 19
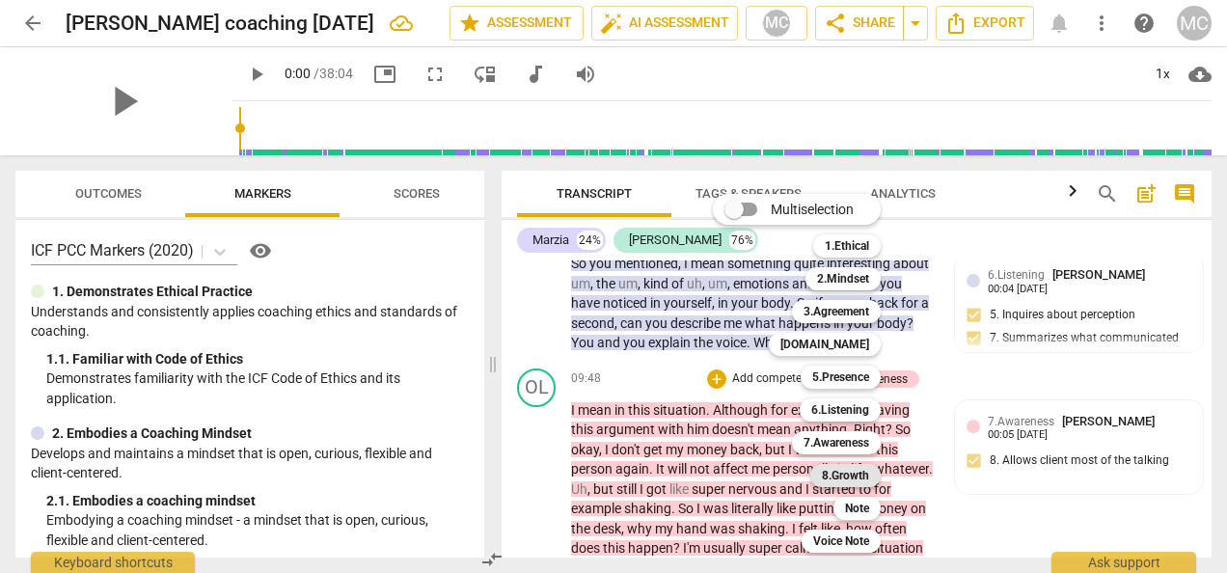
click at [845, 474] on b "8.Growth" at bounding box center [845, 475] width 47 height 23
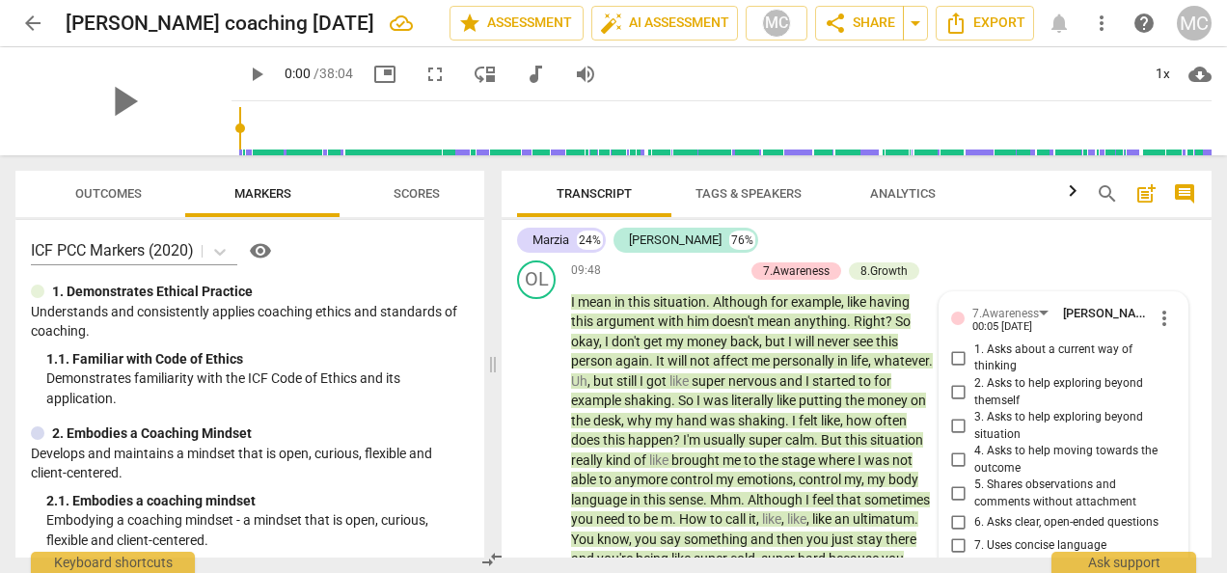
scroll to position [3533, 0]
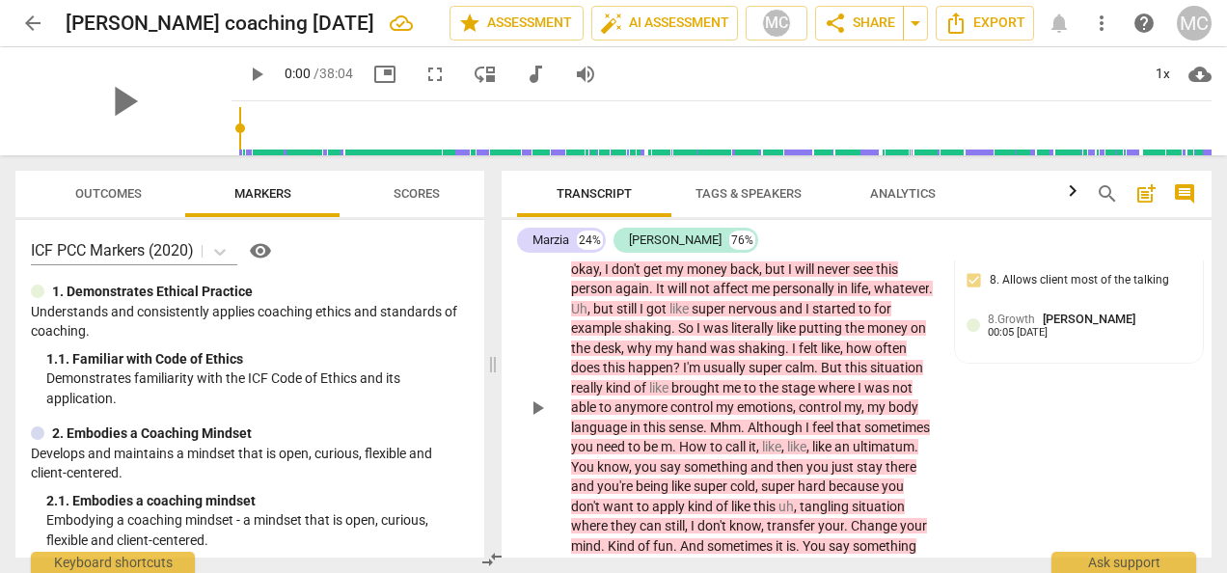
click at [633, 208] on div "+" at bounding box center [638, 198] width 19 height 19
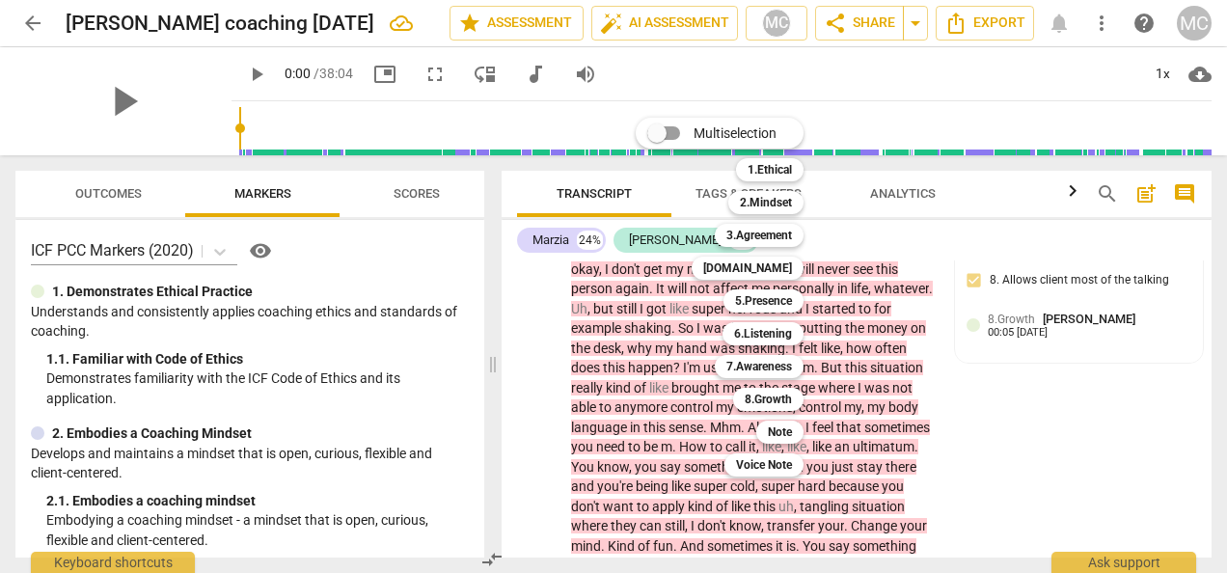
click at [929, 235] on div at bounding box center [613, 286] width 1227 height 573
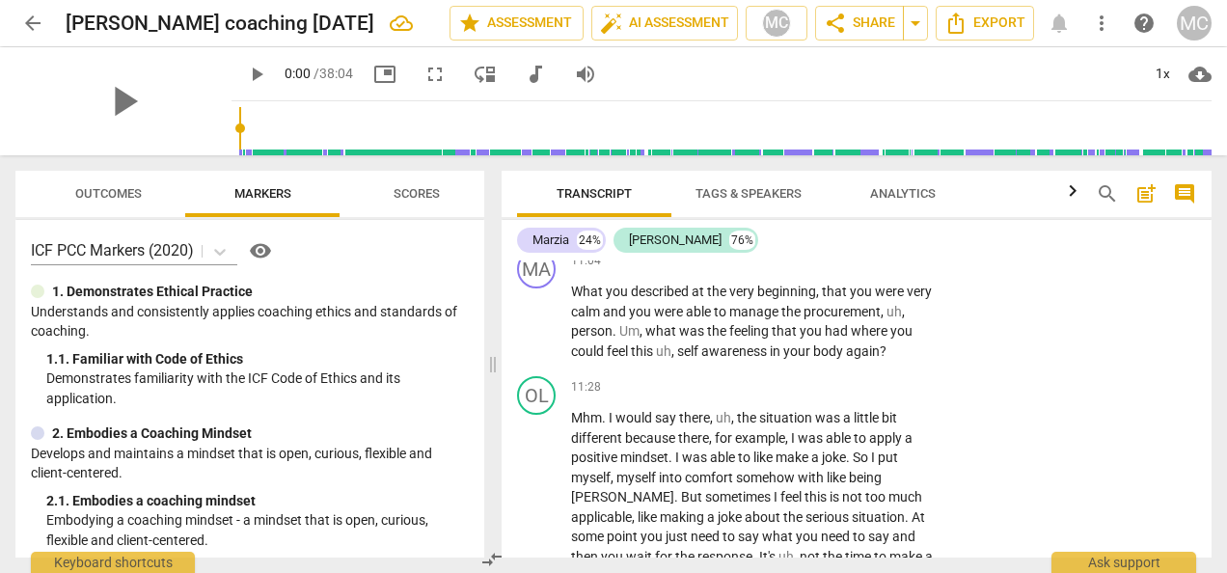
scroll to position [4002, 0]
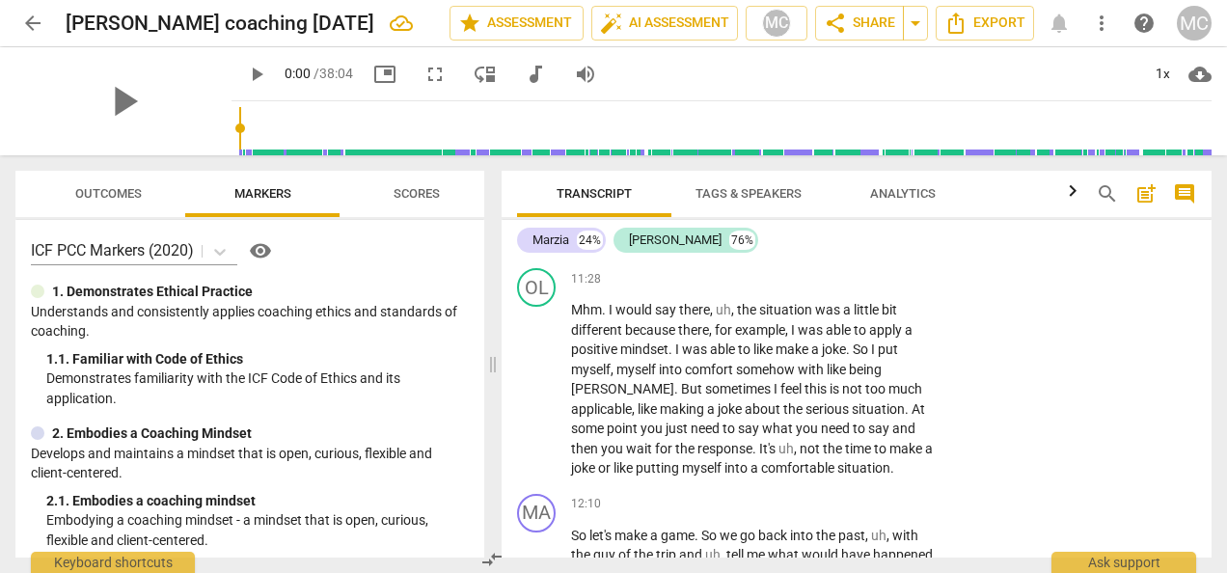
click at [810, 162] on div "+" at bounding box center [814, 152] width 19 height 19
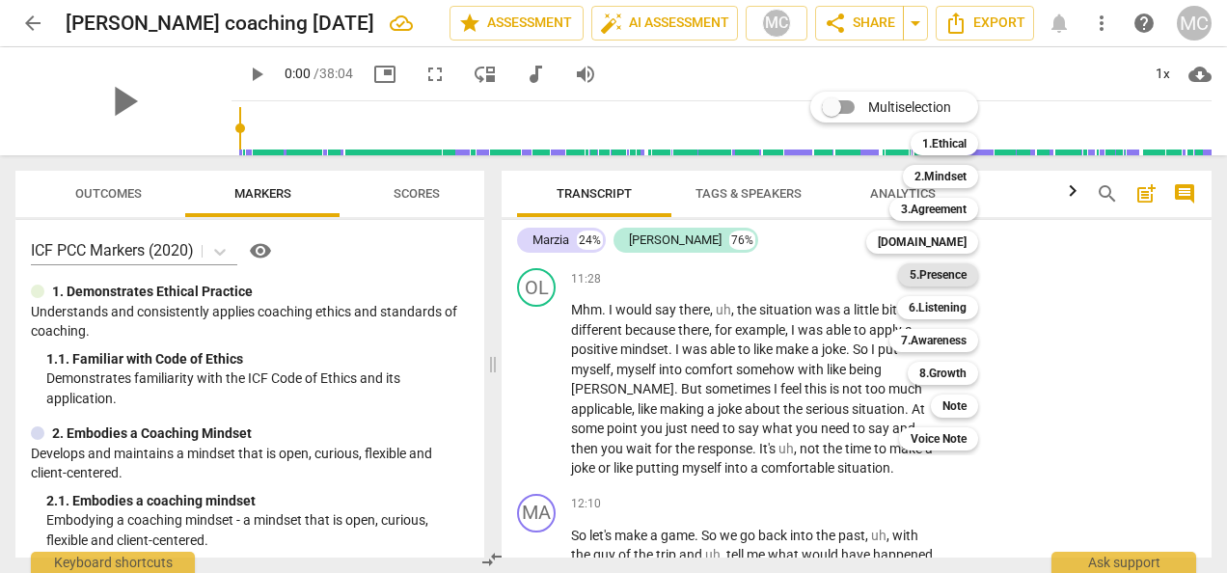
click at [944, 272] on b "5.Presence" at bounding box center [938, 274] width 57 height 23
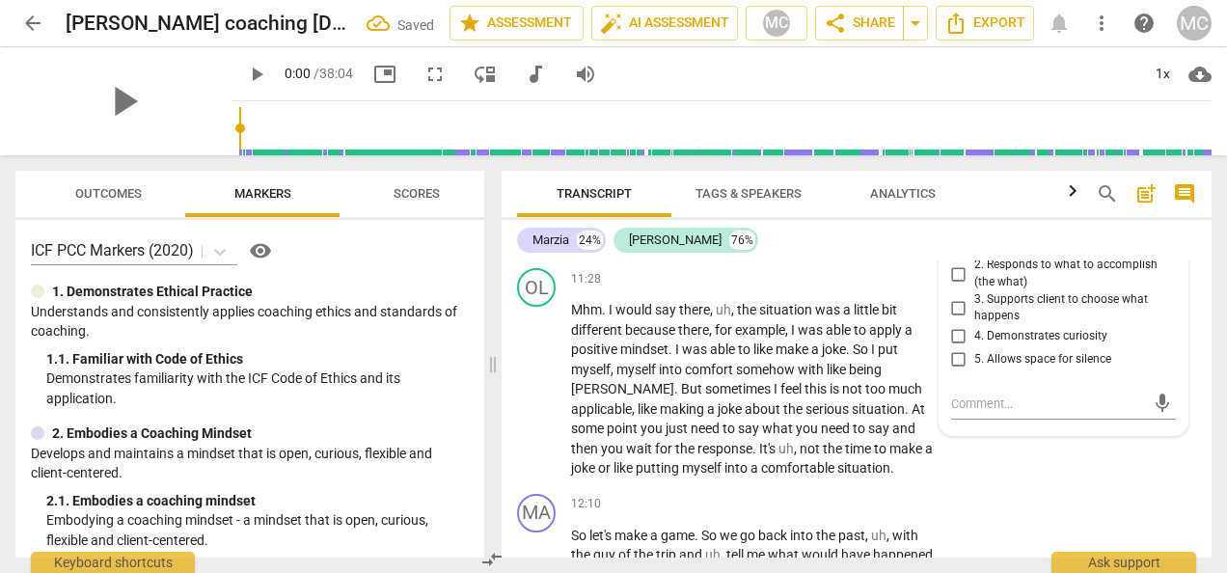
click at [722, 162] on div "+" at bounding box center [726, 152] width 19 height 19
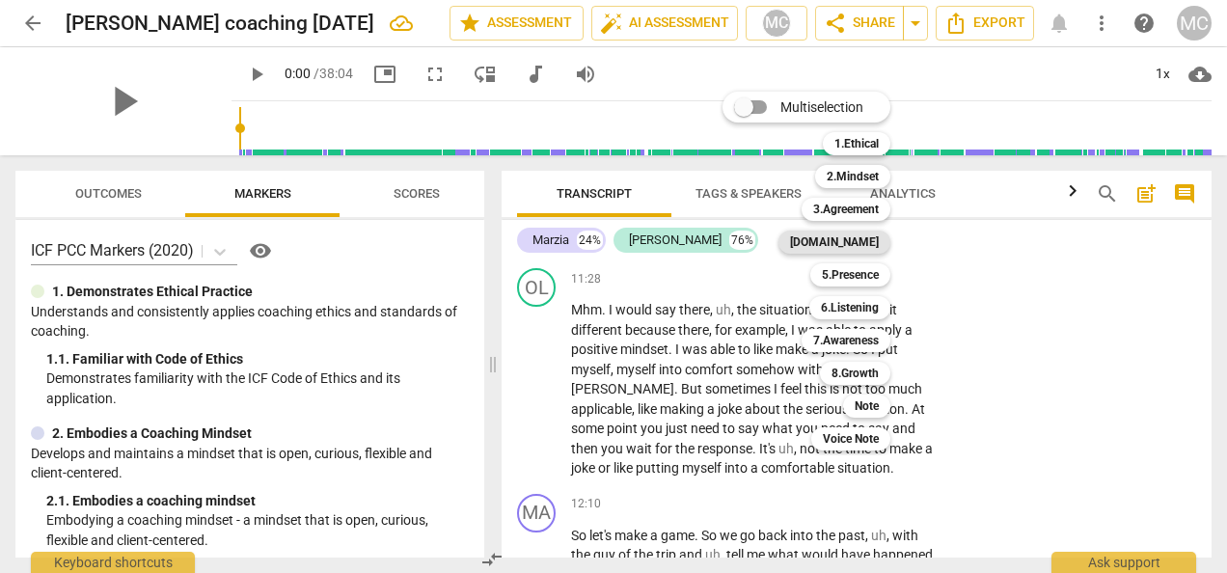
click at [858, 238] on b "[DOMAIN_NAME]" at bounding box center [834, 242] width 89 height 23
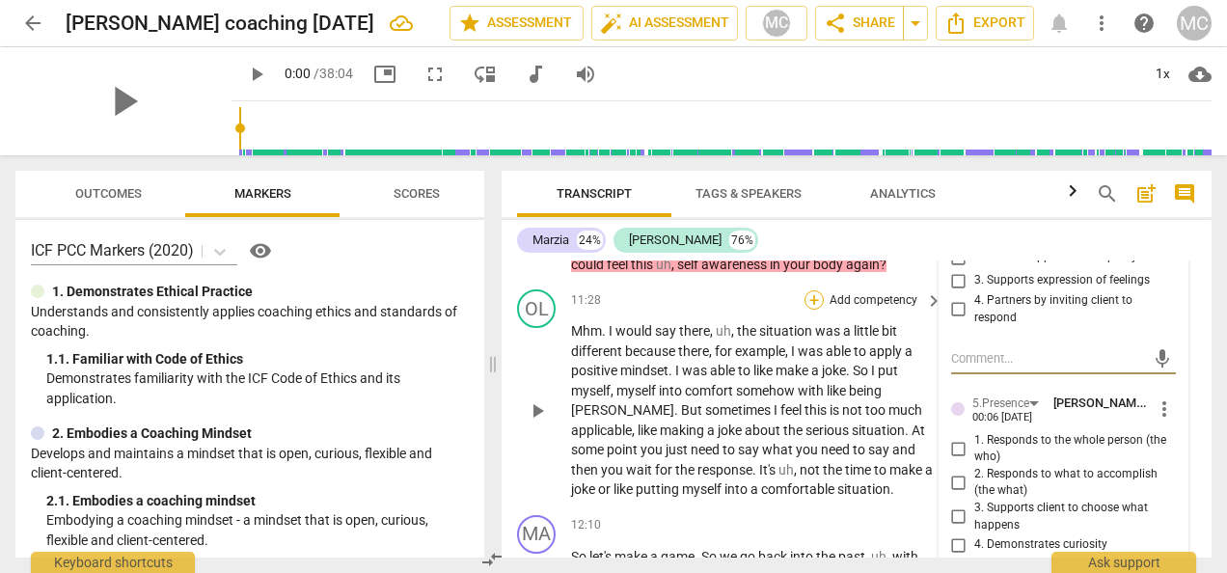
click at [815, 310] on div "+" at bounding box center [814, 299] width 19 height 19
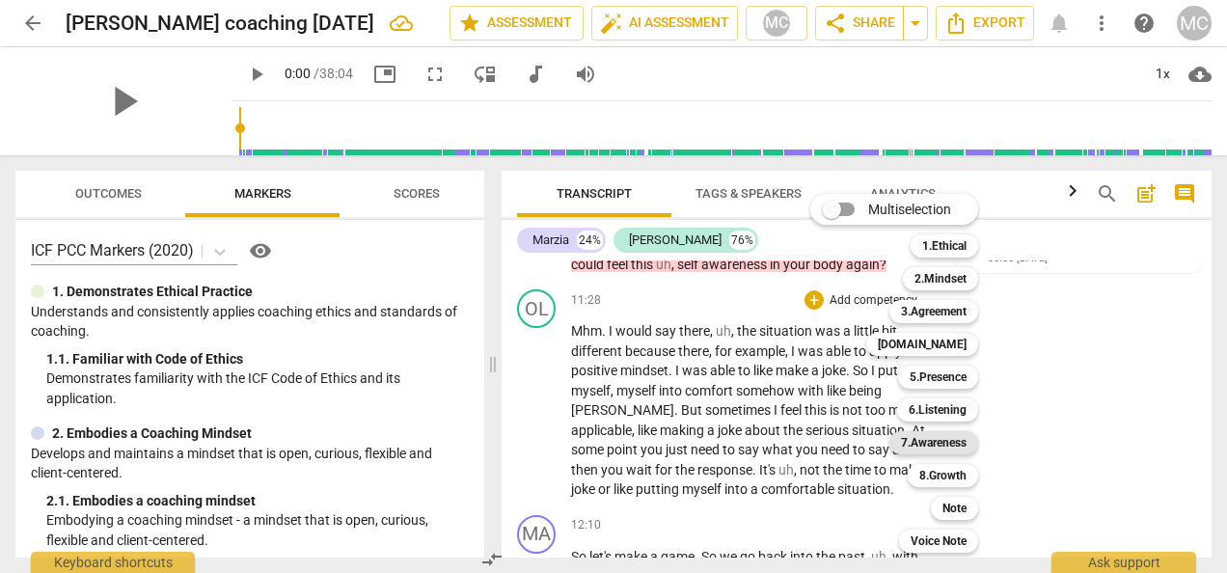
click at [935, 444] on b "7.Awareness" at bounding box center [934, 442] width 66 height 23
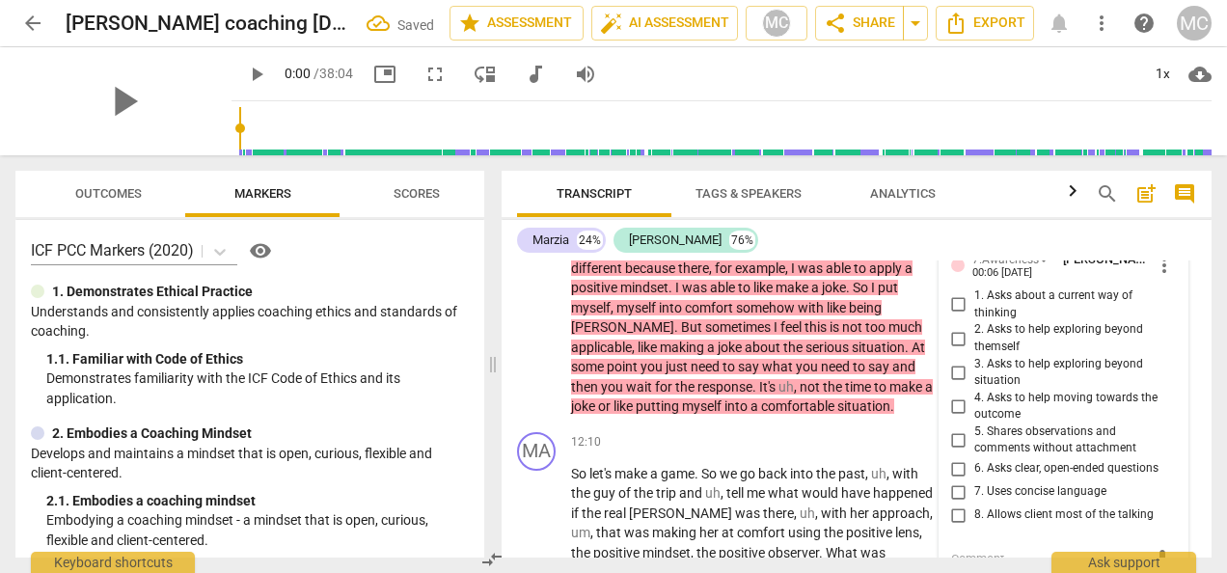
scroll to position [4332, 0]
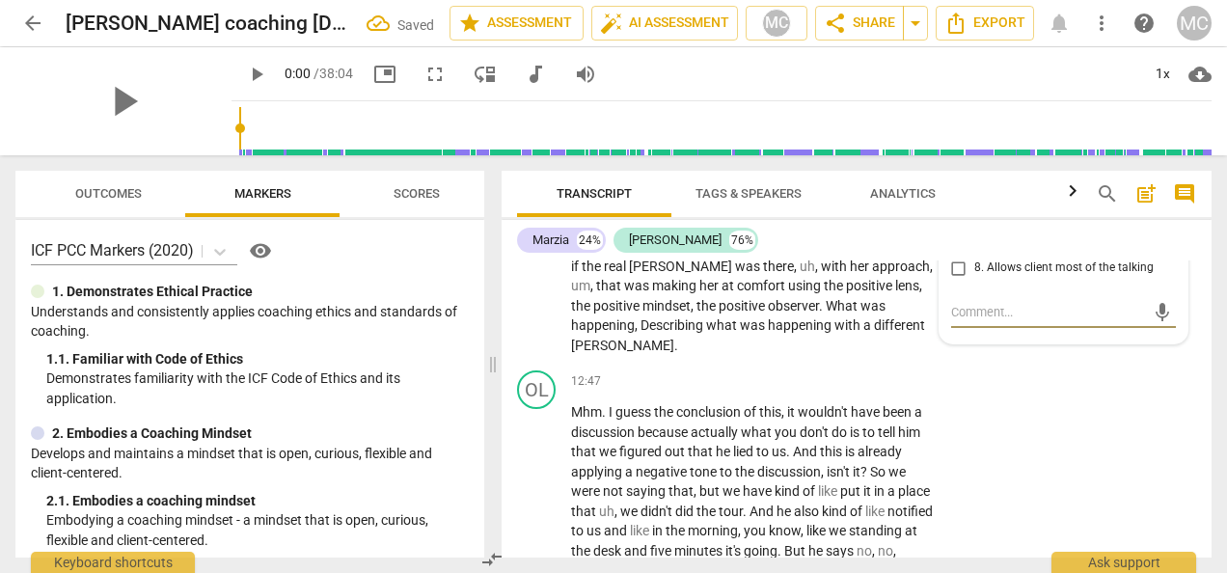
click at [951, 280] on input "8. Allows client most of the talking" at bounding box center [959, 268] width 31 height 23
checkbox input "true"
click at [808, 205] on div "+" at bounding box center [814, 195] width 19 height 19
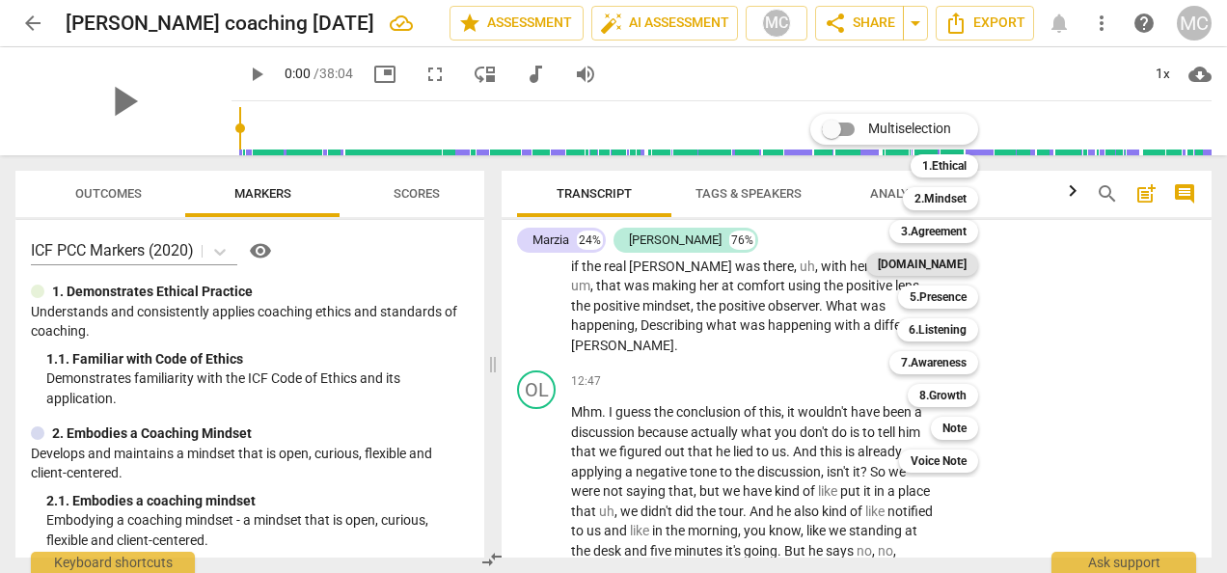
click at [947, 266] on b "[DOMAIN_NAME]" at bounding box center [922, 264] width 89 height 23
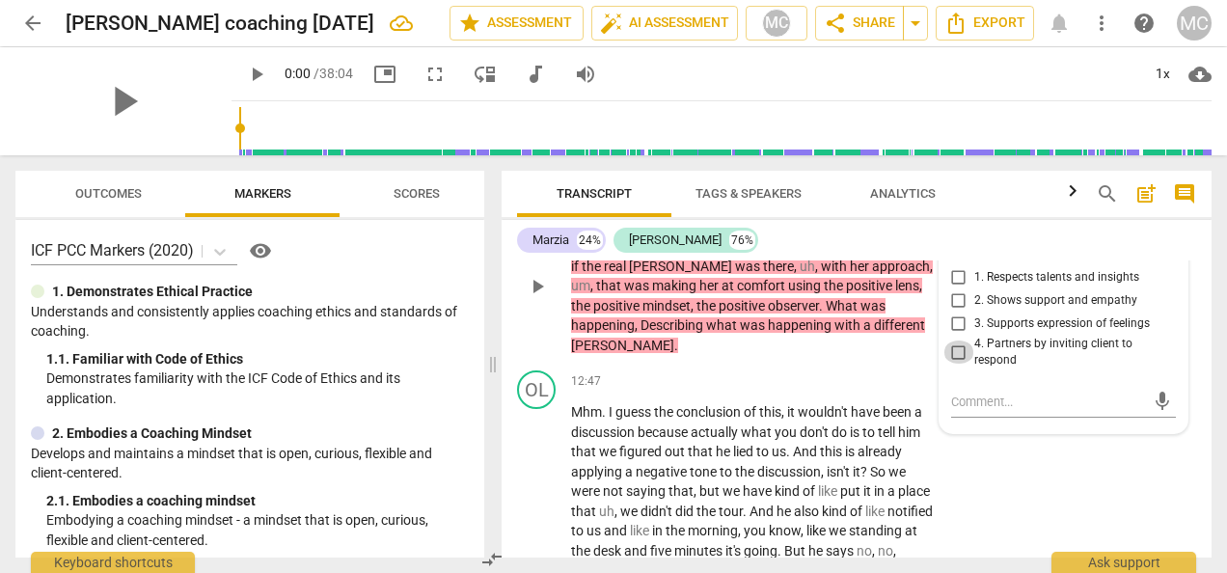
click at [957, 364] on input "4. Partners by inviting client to respond" at bounding box center [959, 352] width 31 height 23
checkbox input "true"
click at [957, 313] on input "2. Shows support and empathy" at bounding box center [959, 300] width 31 height 23
checkbox input "true"
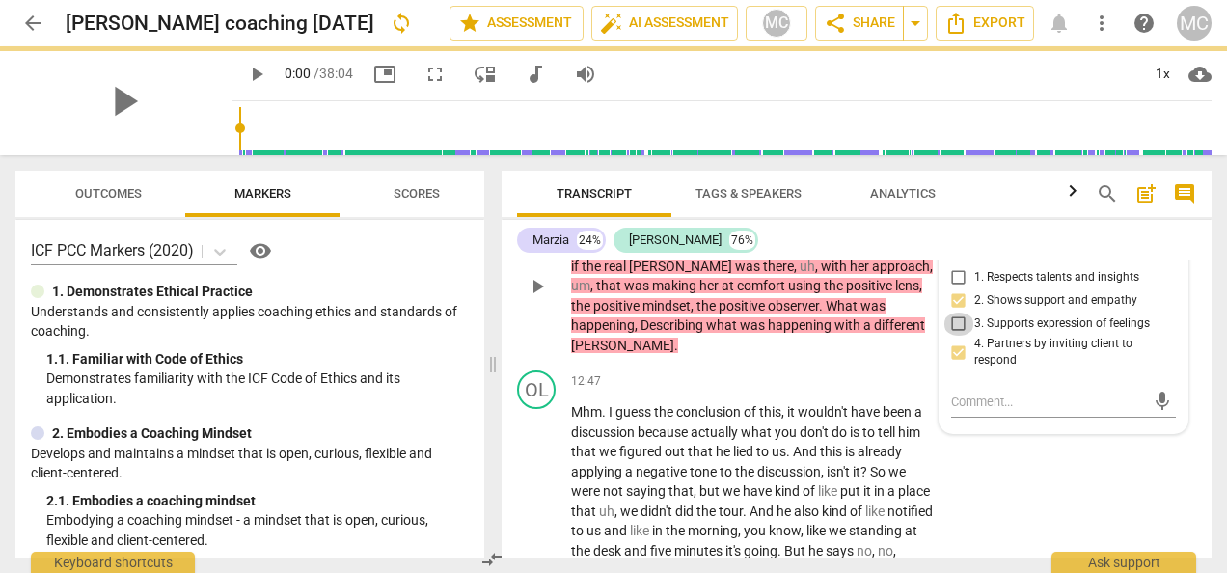
click at [957, 336] on input "3. Supports expression of feelings" at bounding box center [959, 324] width 31 height 23
checkbox input "true"
click at [731, 364] on div "MA play_arrow pause 12:10 + Add competency [DOMAIN_NAME] keyboard_arrow_right S…" at bounding box center [857, 271] width 710 height 186
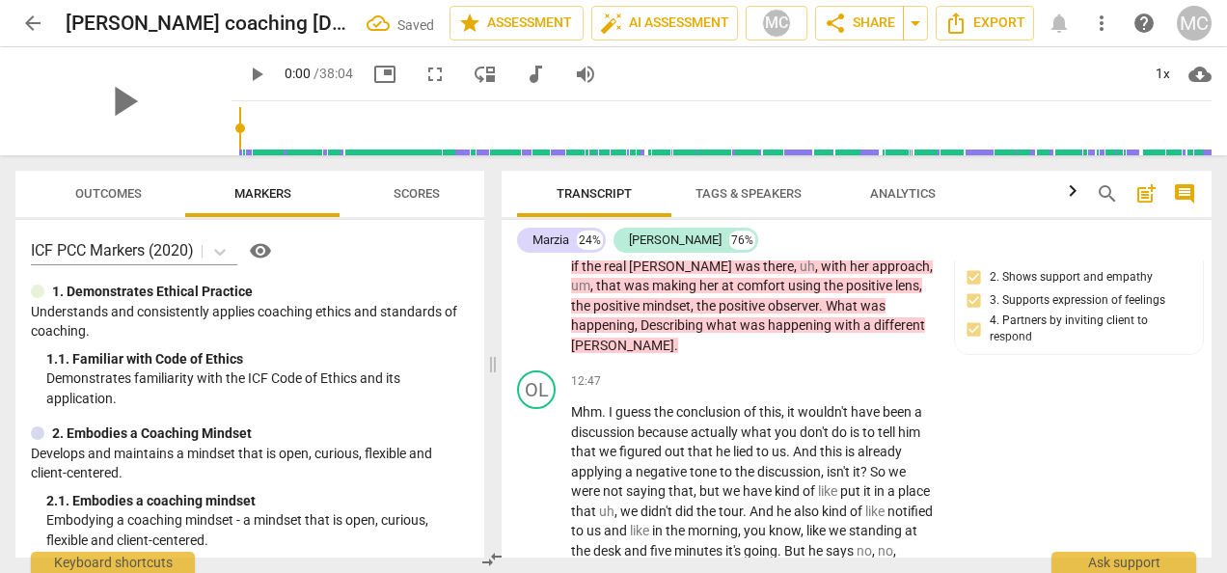
drag, startPoint x: 1202, startPoint y: 345, endPoint x: 1210, endPoint y: 358, distance: 14.7
click at [1210, 358] on div "MA play_arrow pause 00:00 + Add competency 3.Agreement keyboard_arrow_right You…" at bounding box center [857, 408] width 710 height 297
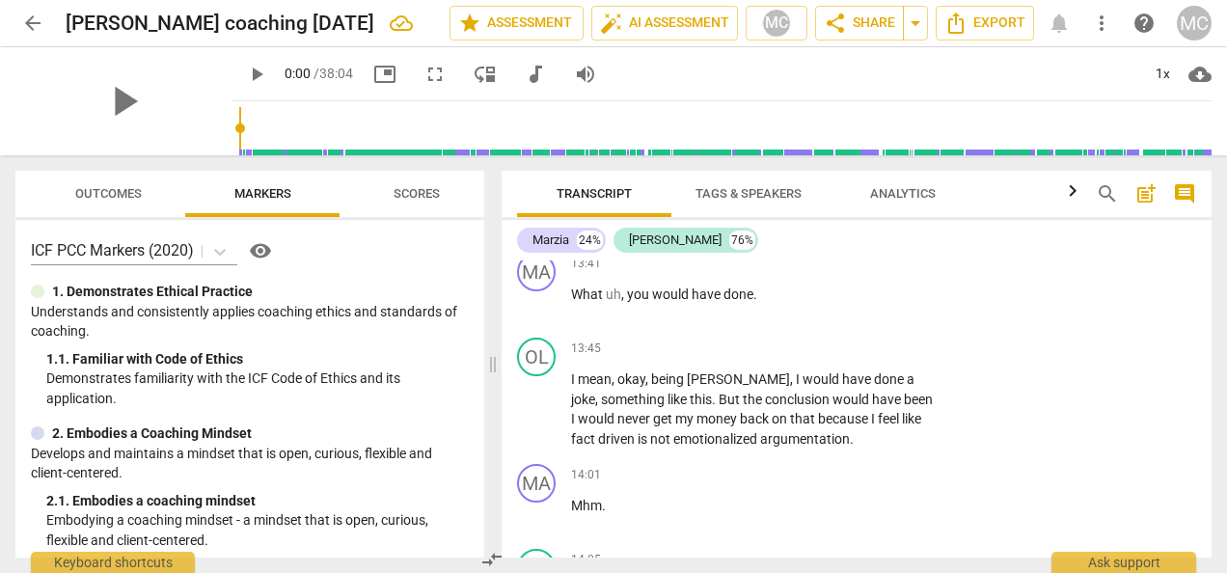
scroll to position [4903, 0]
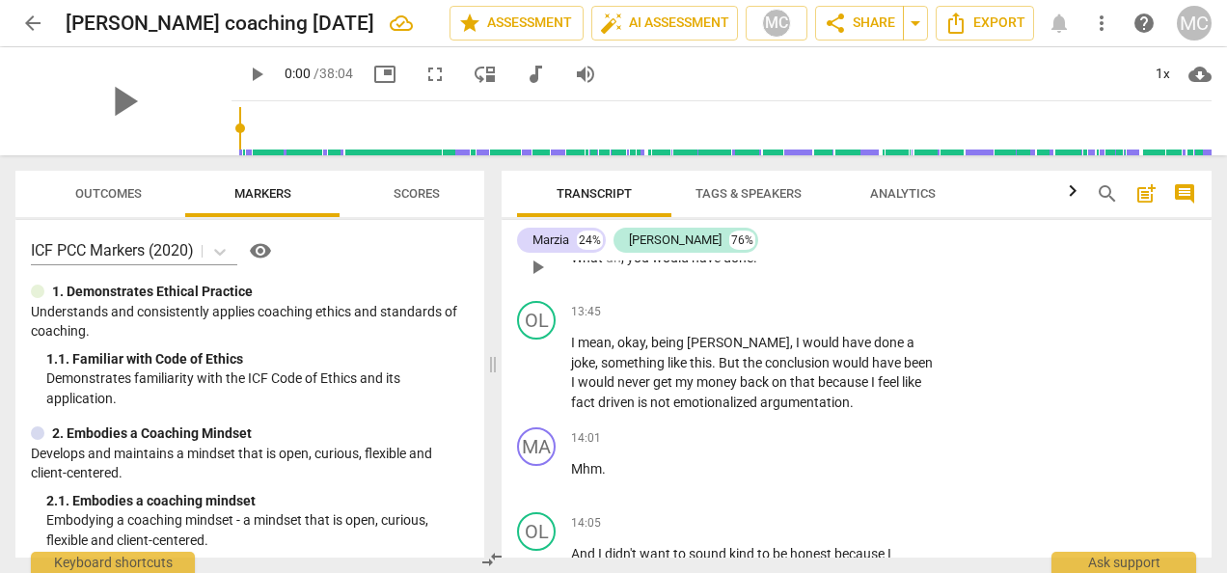
click at [810, 236] on div "+" at bounding box center [814, 226] width 19 height 19
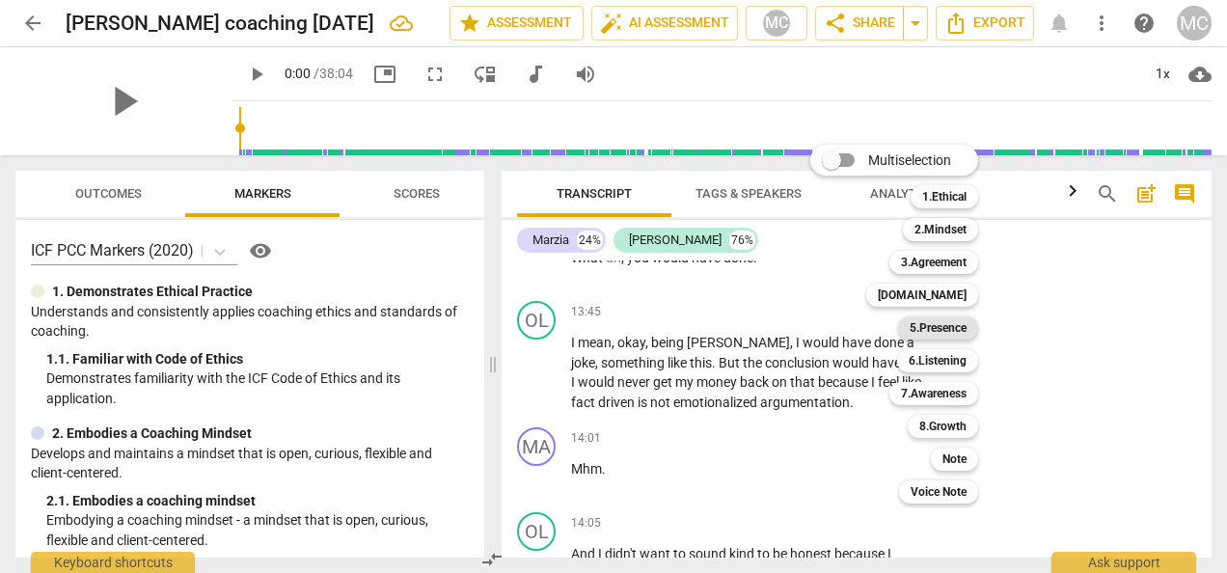
click at [933, 329] on b "5.Presence" at bounding box center [938, 327] width 57 height 23
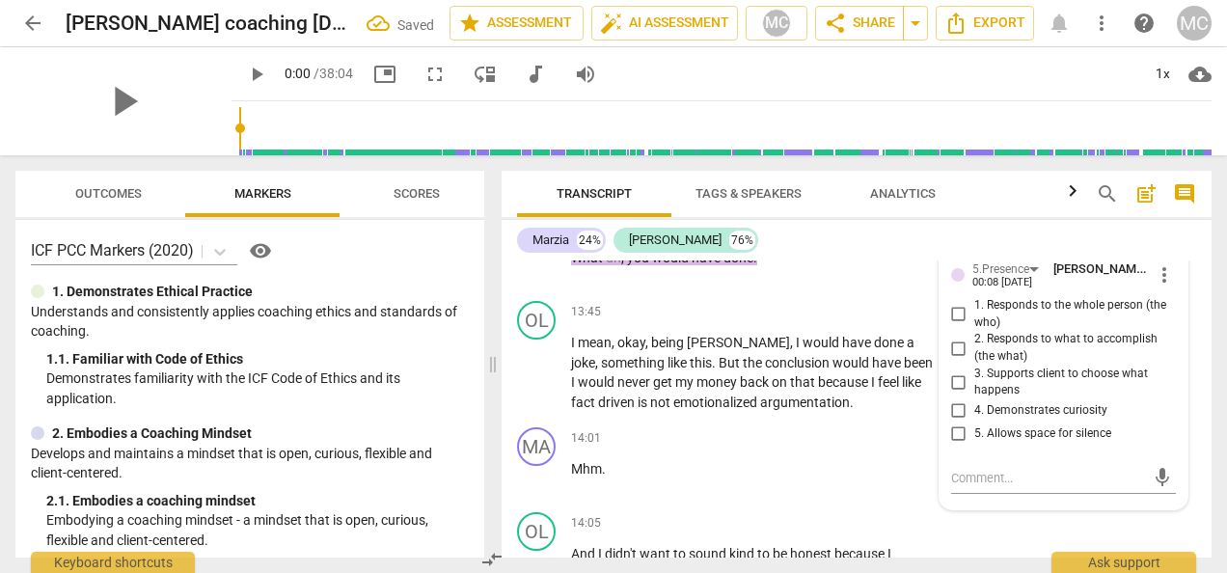
scroll to position [5069, 0]
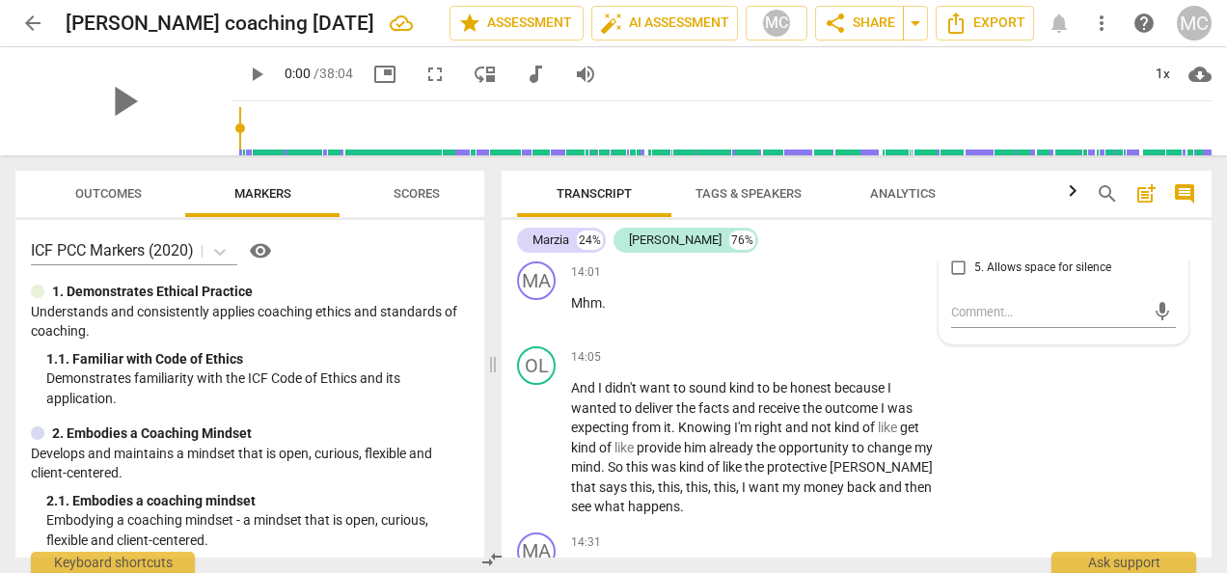
click at [843, 256] on div "Marzia 24% [PERSON_NAME] 76%" at bounding box center [856, 240] width 679 height 33
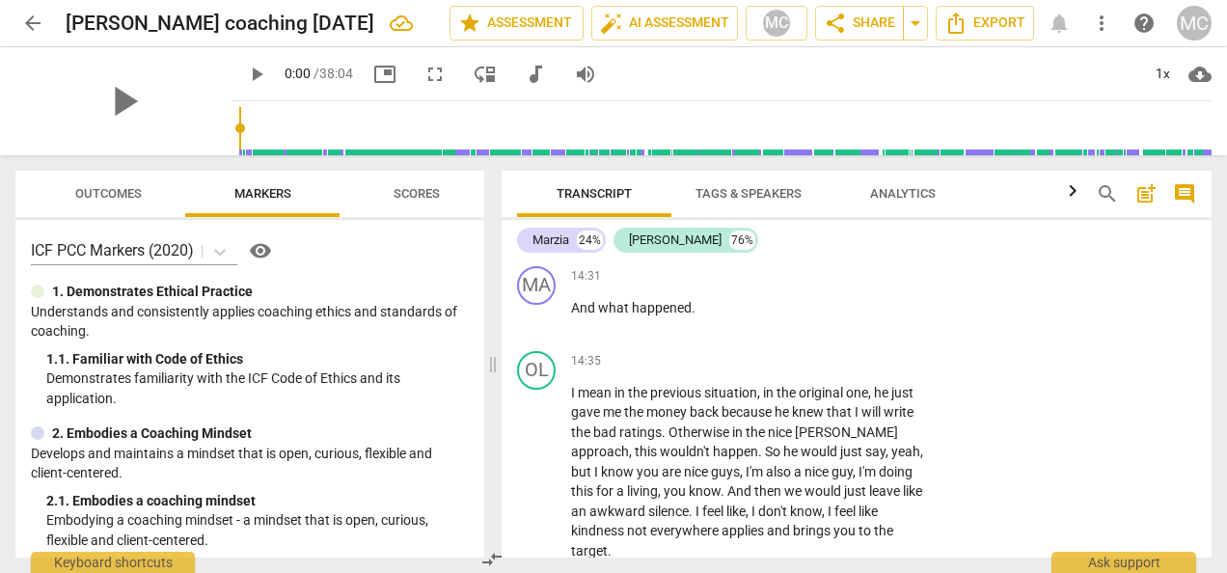
scroll to position [5408, 0]
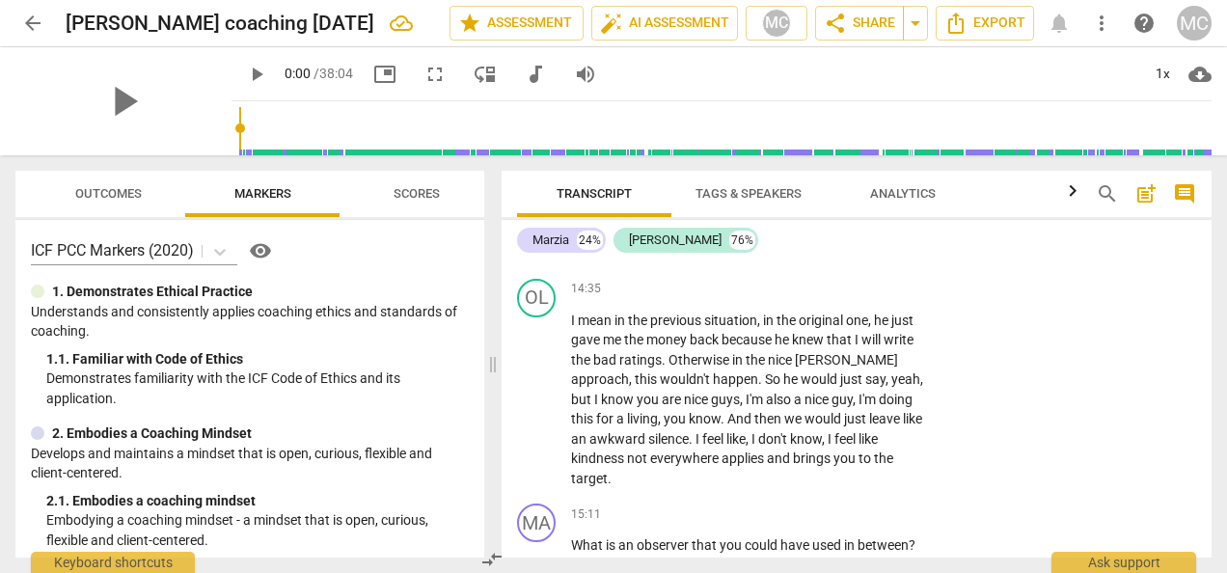
click at [812, 214] on div "+" at bounding box center [814, 204] width 19 height 19
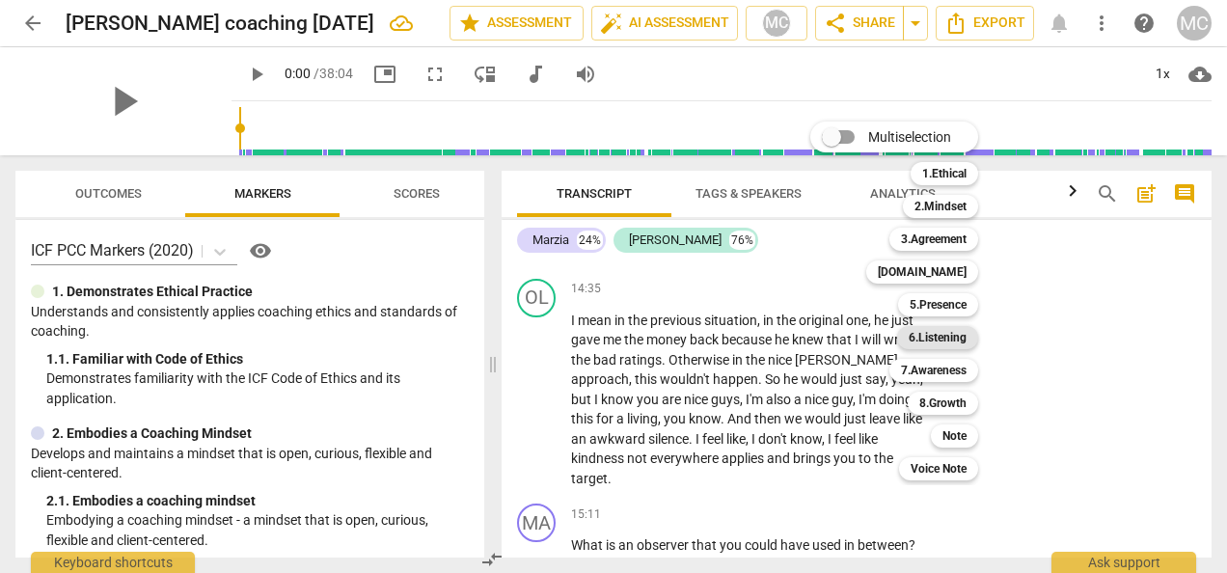
click at [957, 338] on b "6.Listening" at bounding box center [938, 337] width 58 height 23
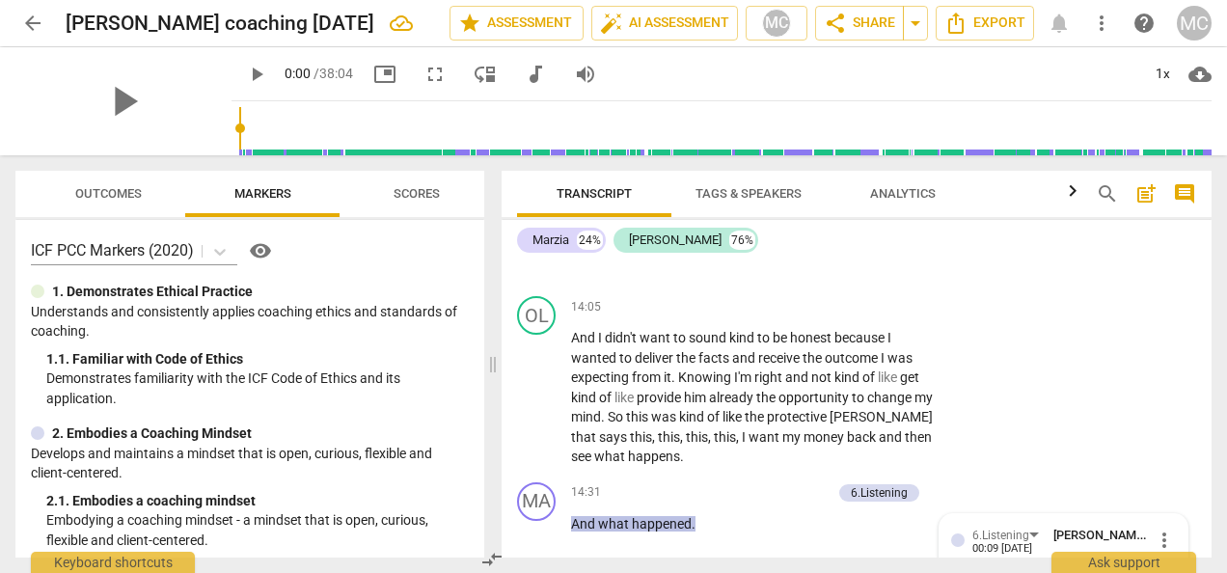
scroll to position [5300, 0]
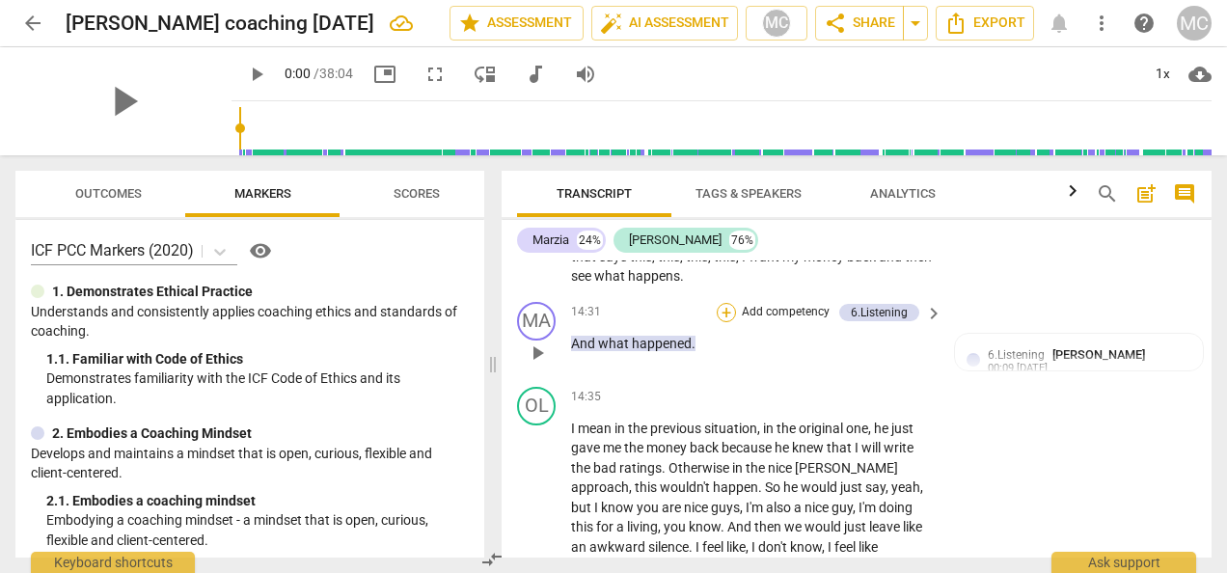
click at [717, 322] on div "+" at bounding box center [726, 312] width 19 height 19
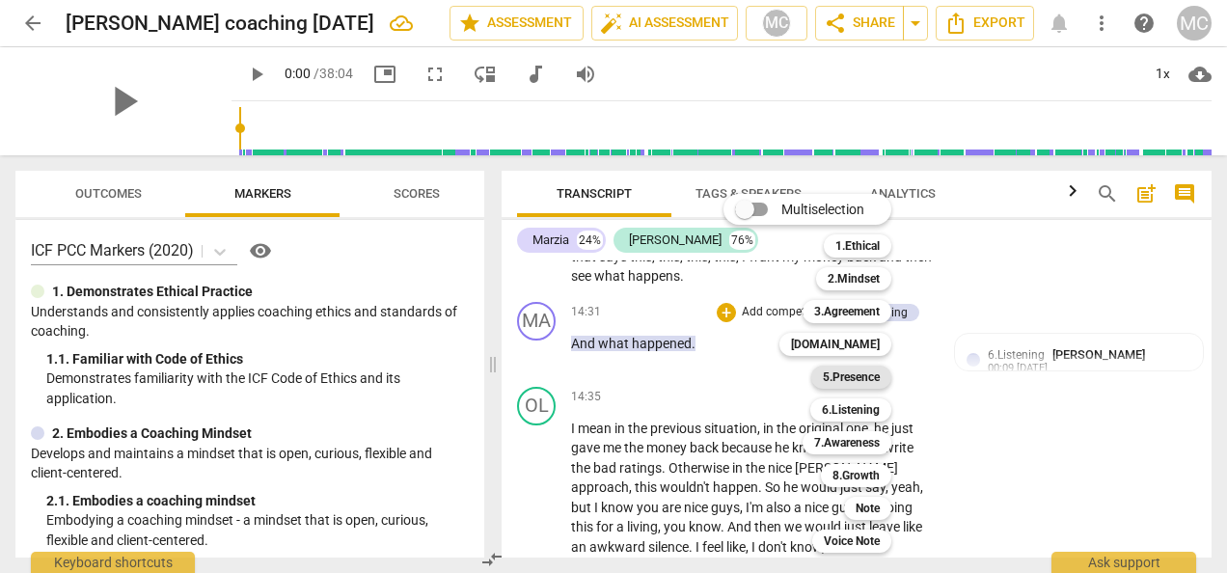
click at [856, 372] on b "5.Presence" at bounding box center [851, 377] width 57 height 23
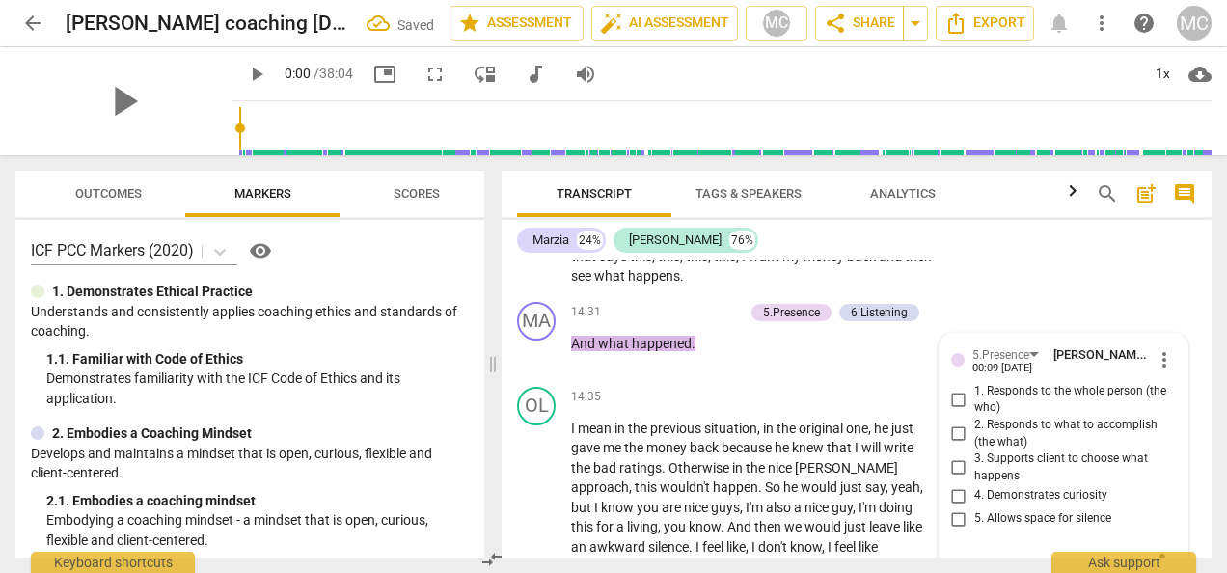
scroll to position [5550, 0]
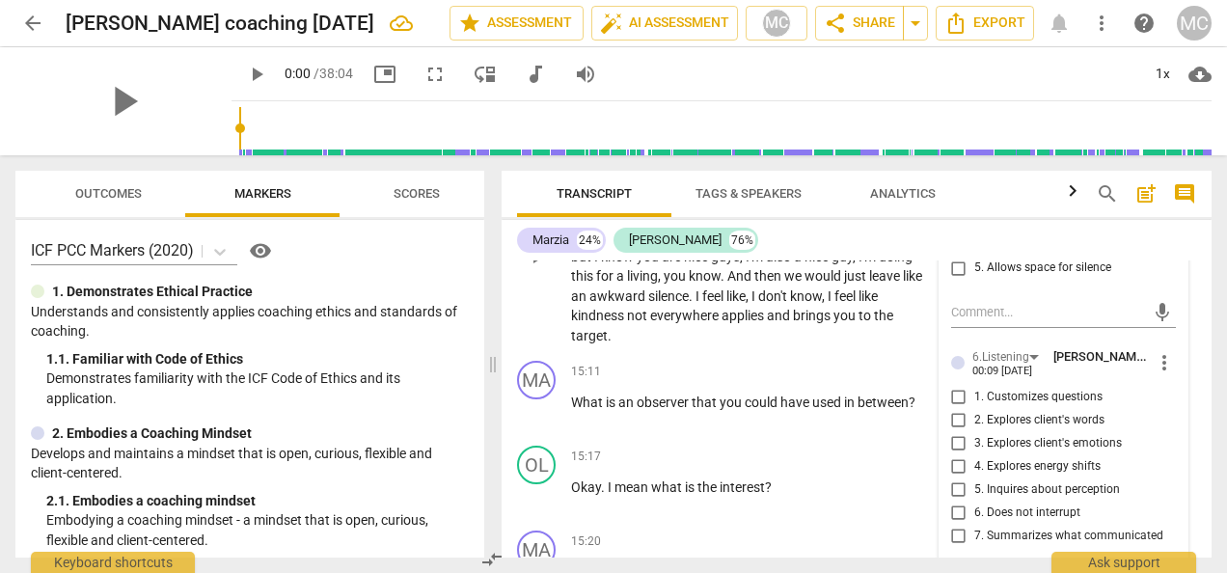
click at [836, 205] on span "that" at bounding box center [841, 196] width 28 height 15
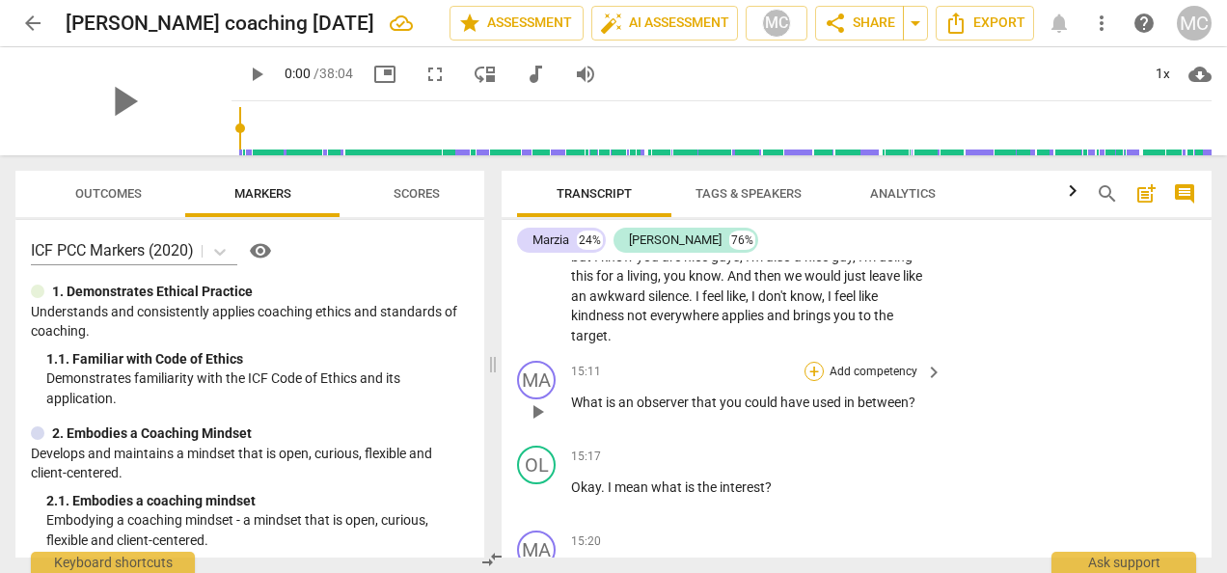
click at [808, 381] on div "+" at bounding box center [814, 371] width 19 height 19
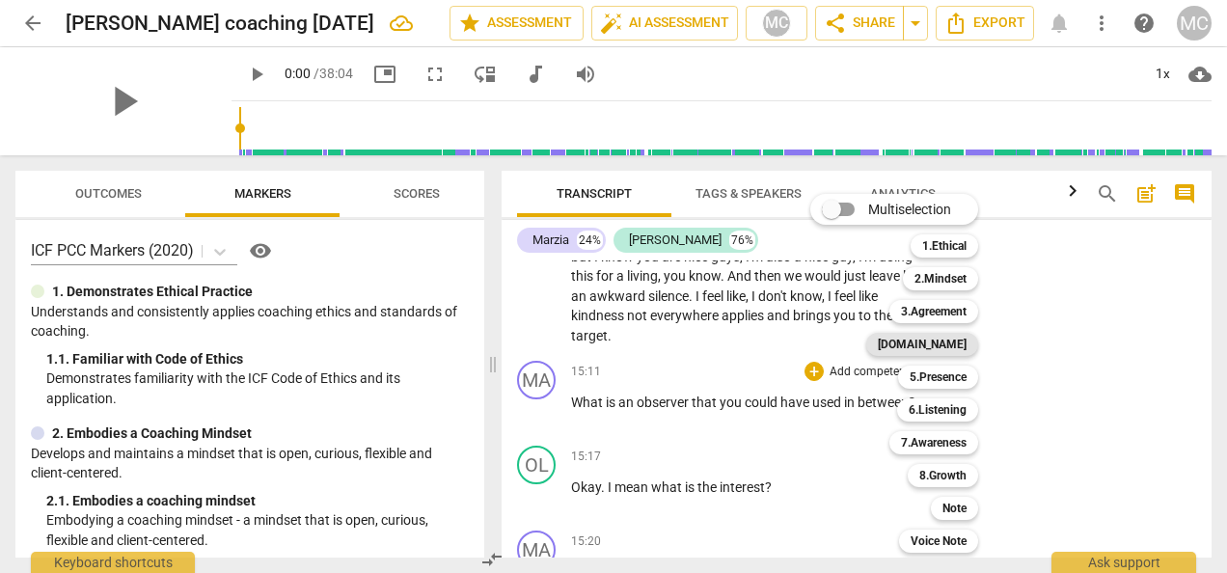
click at [955, 342] on b "[DOMAIN_NAME]" at bounding box center [922, 344] width 89 height 23
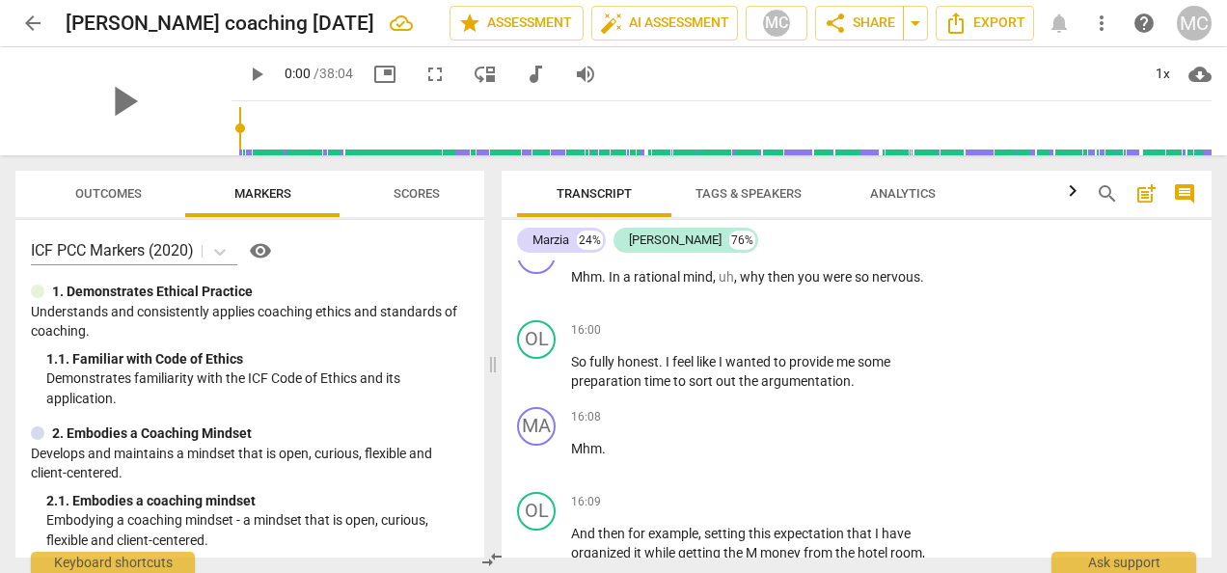
scroll to position [6309, 0]
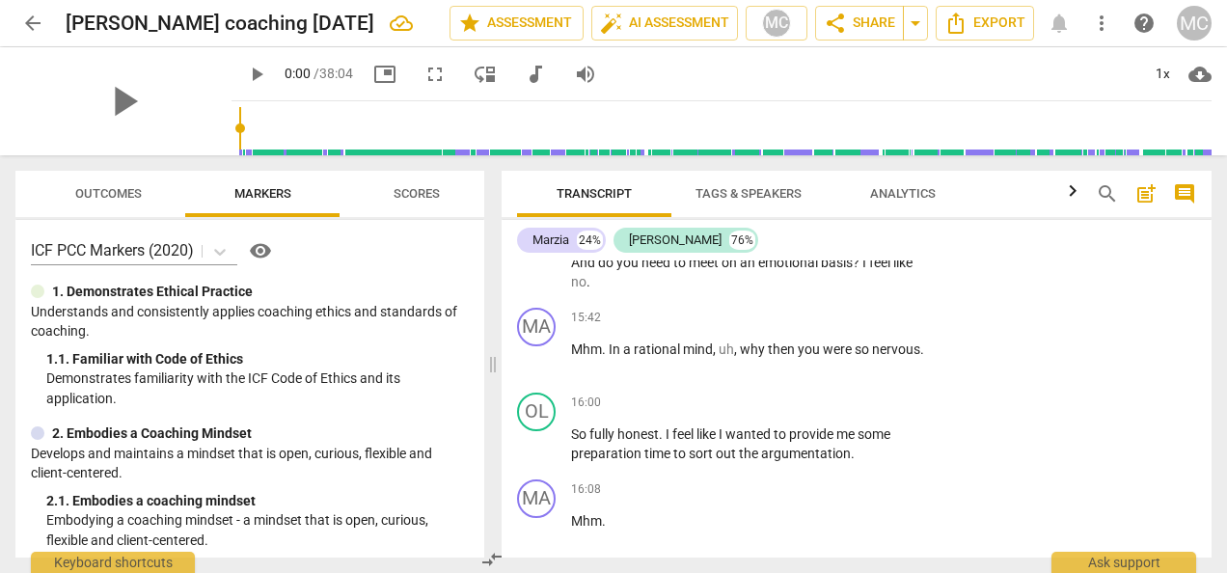
click at [1204, 289] on div "OL play_arrow pause 15:38 + Add competency keyboard_arrow_right And do you need…" at bounding box center [857, 256] width 710 height 87
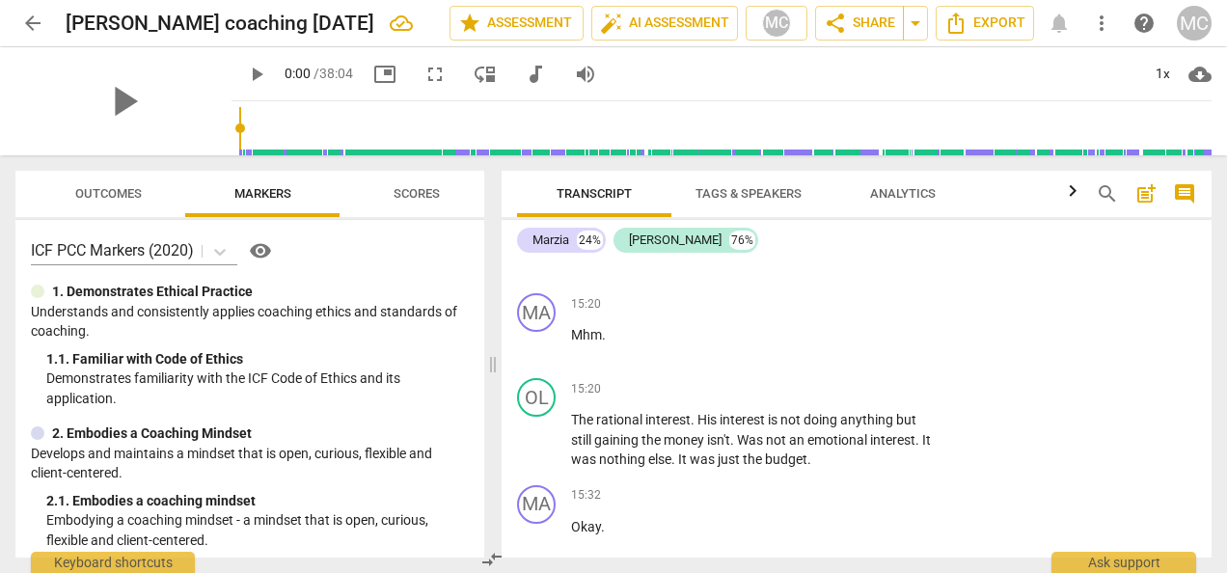
scroll to position [5789, 0]
click at [811, 313] on div "+" at bounding box center [814, 302] width 19 height 19
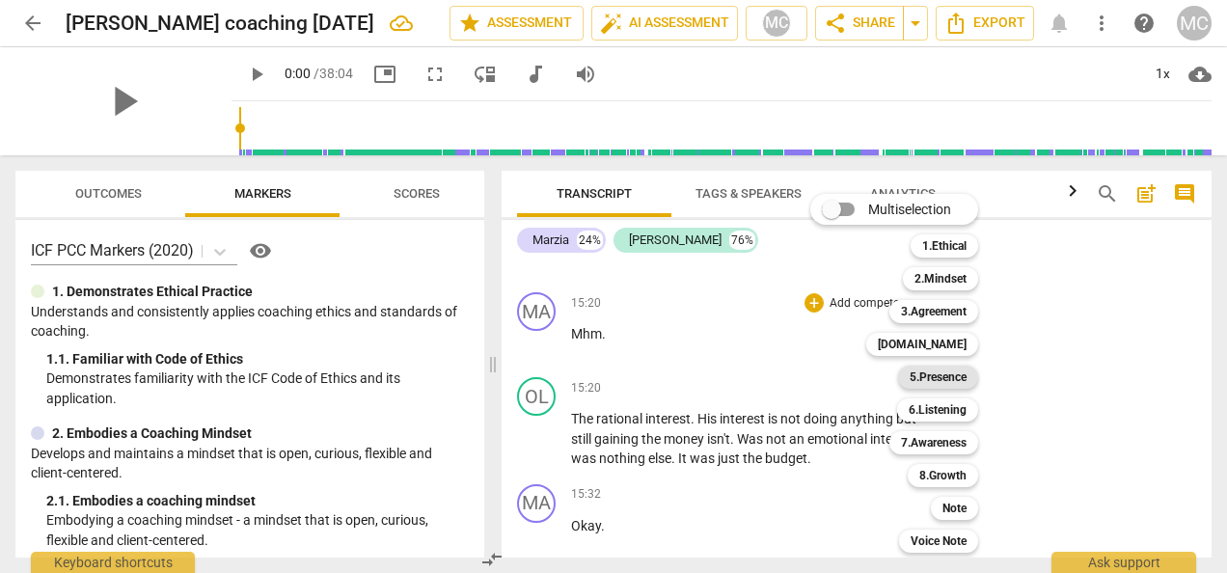
click at [921, 378] on b "5.Presence" at bounding box center [938, 377] width 57 height 23
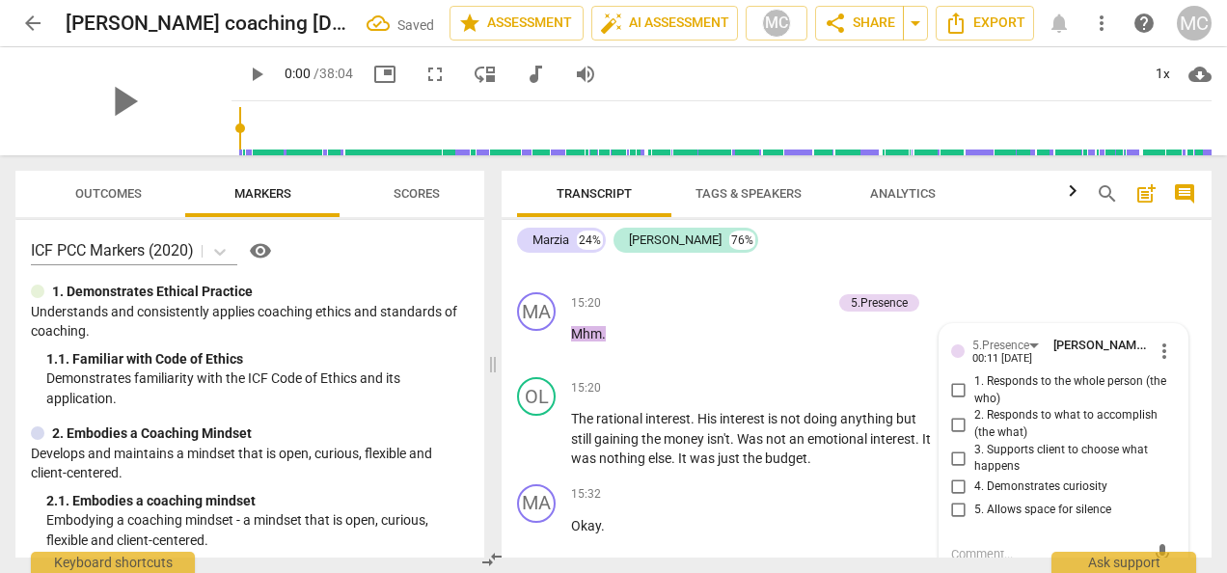
scroll to position [6011, 0]
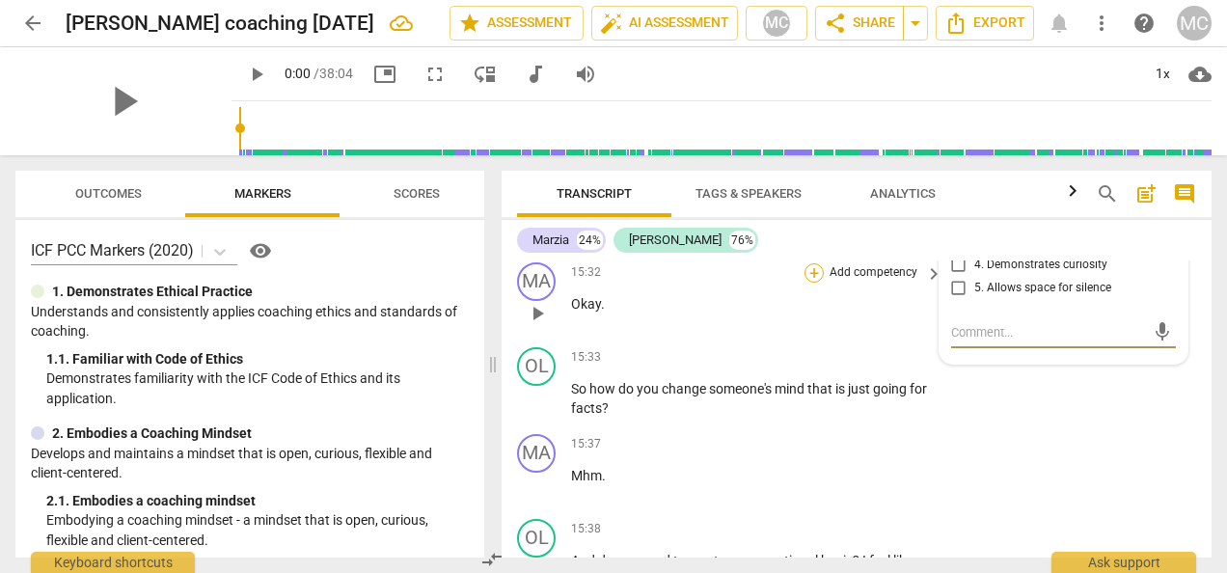
click at [814, 283] on div "+" at bounding box center [814, 272] width 19 height 19
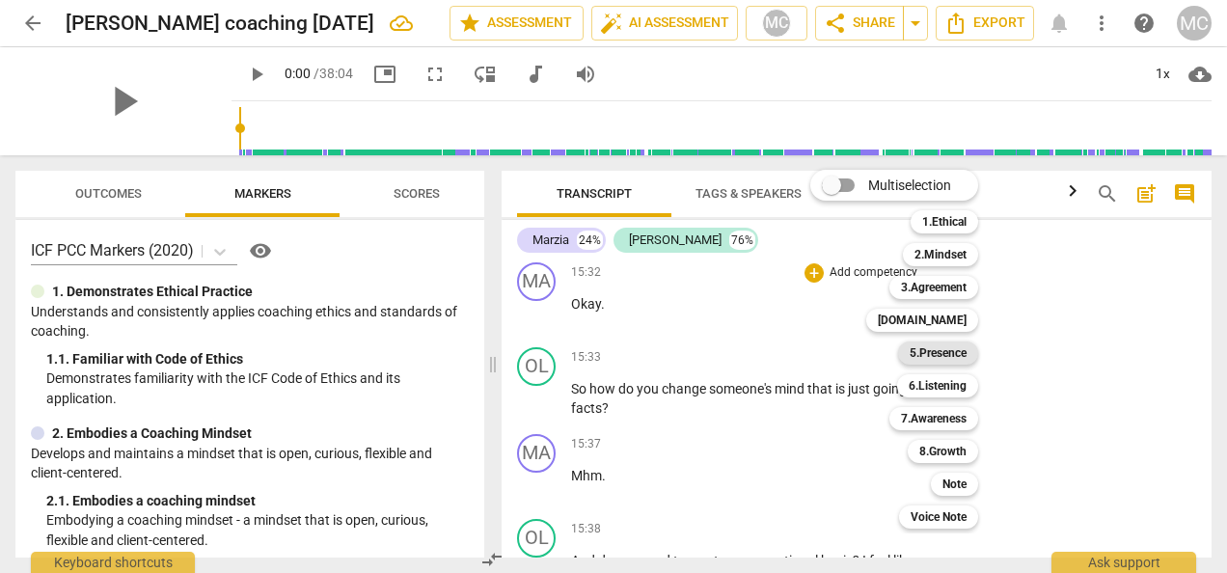
click at [927, 355] on b "5.Presence" at bounding box center [938, 353] width 57 height 23
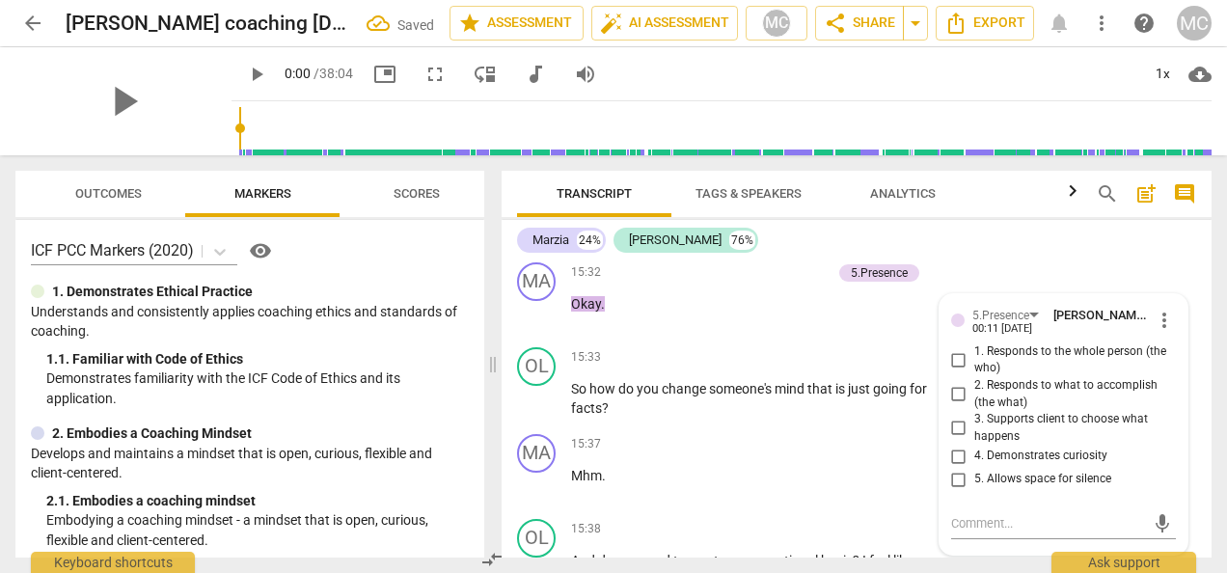
scroll to position [6202, 0]
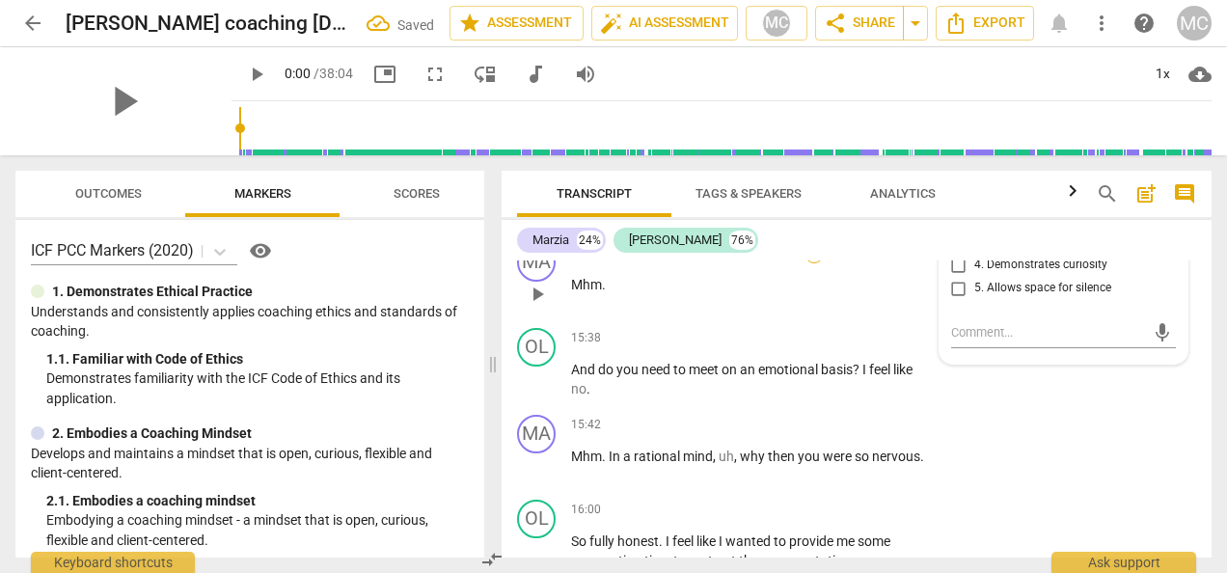
click at [807, 263] on div "+" at bounding box center [814, 253] width 19 height 19
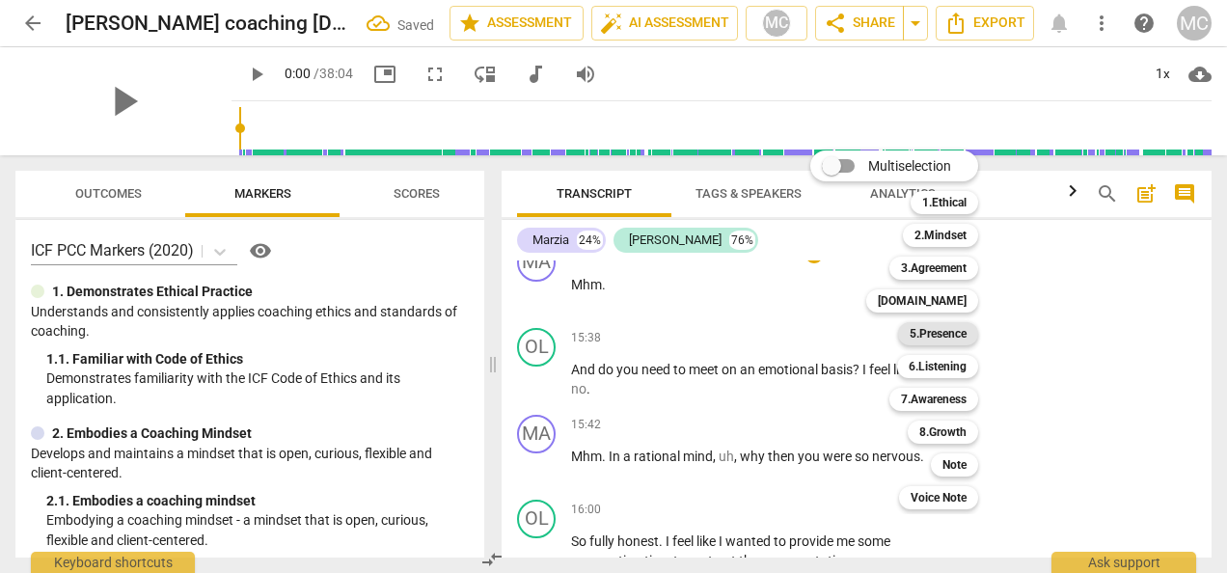
click at [942, 333] on b "5.Presence" at bounding box center [938, 333] width 57 height 23
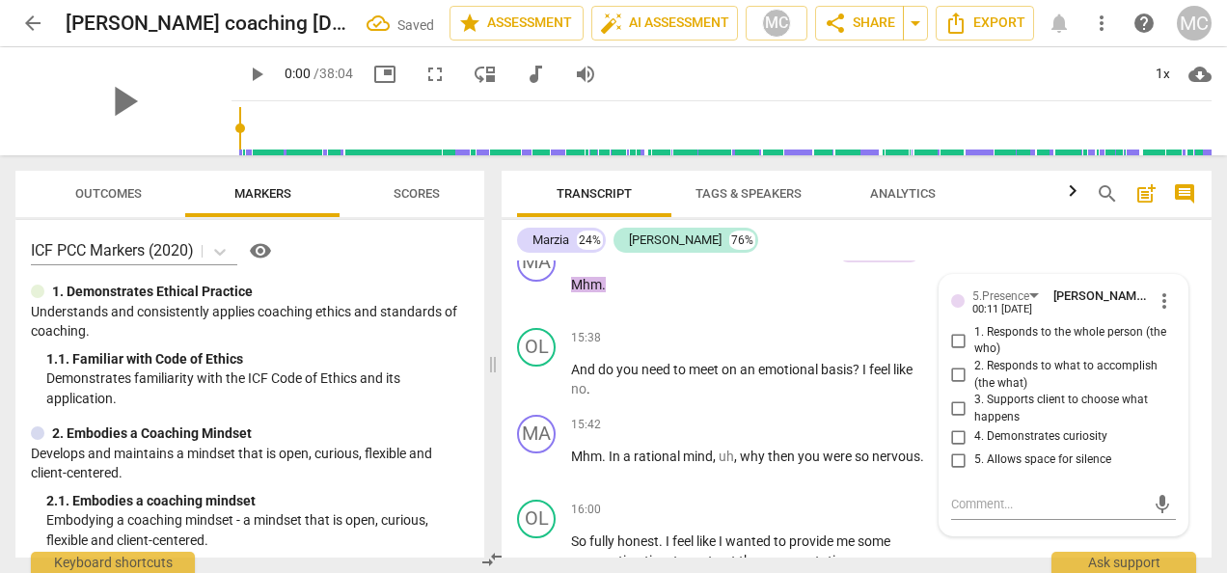
scroll to position [6373, 0]
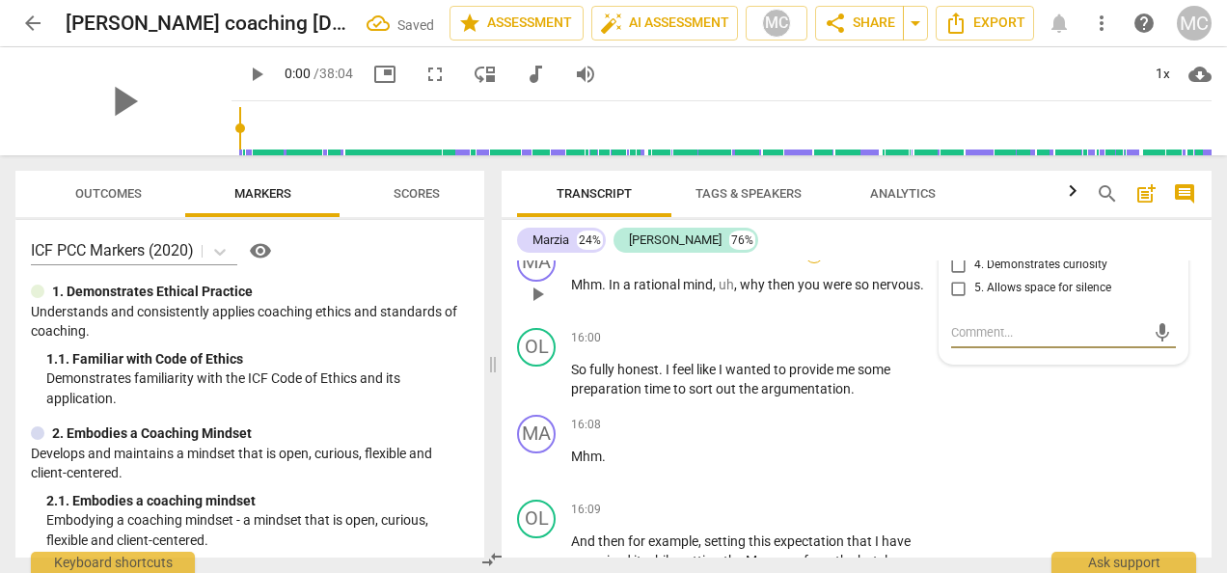
click at [807, 263] on div "+" at bounding box center [814, 253] width 19 height 19
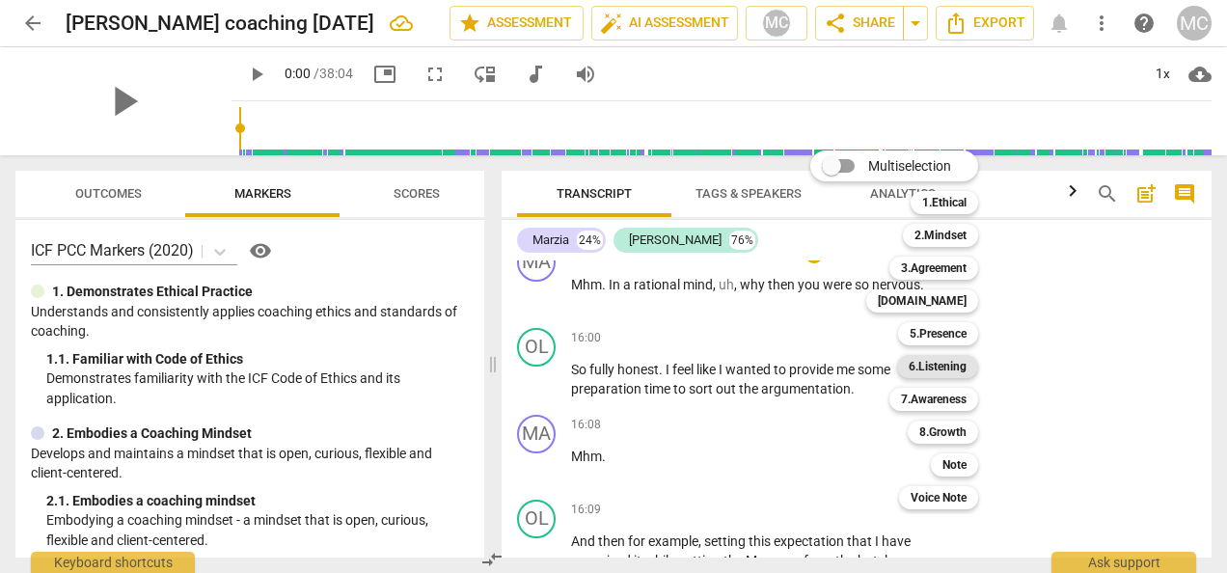
click at [966, 366] on b "6.Listening" at bounding box center [938, 366] width 58 height 23
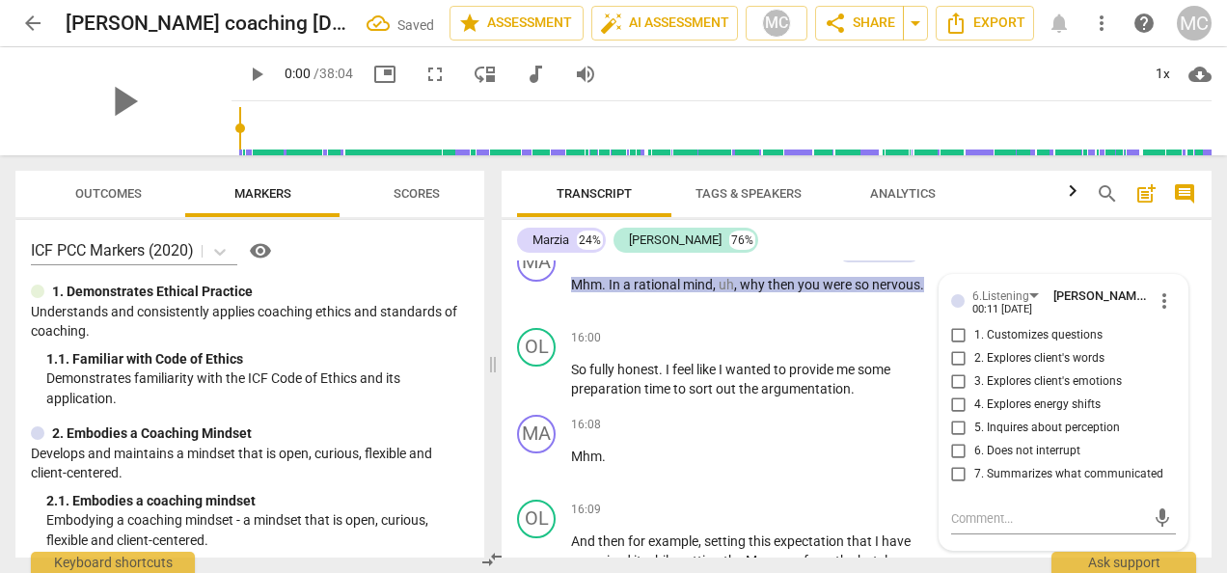
scroll to position [6560, 0]
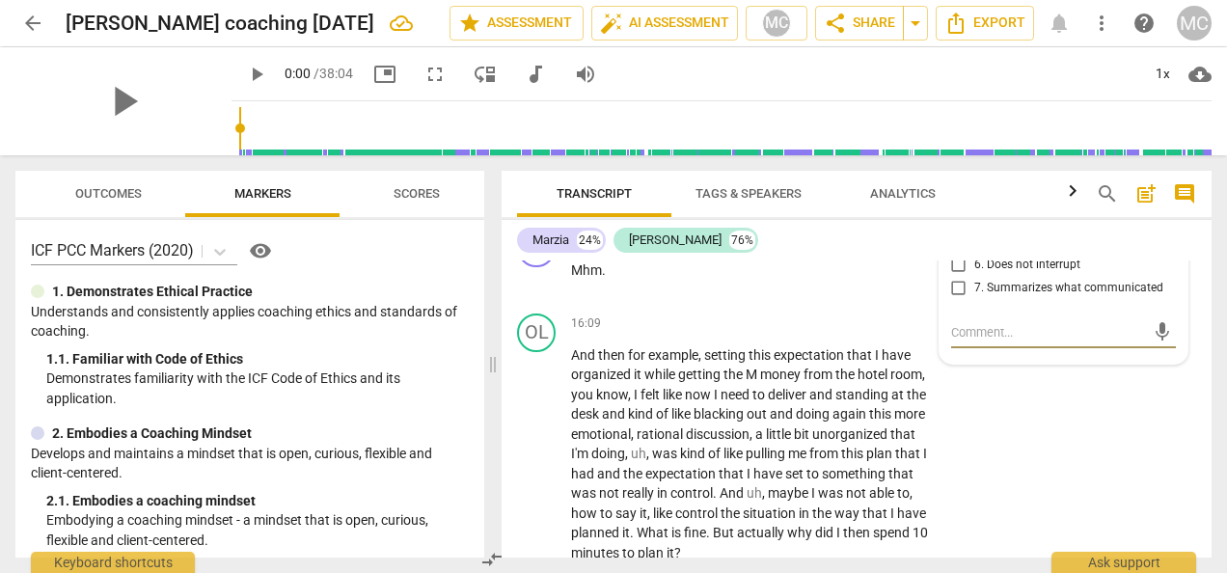
click at [949, 254] on input "5. Inquires about perception" at bounding box center [959, 242] width 31 height 23
checkbox input "true"
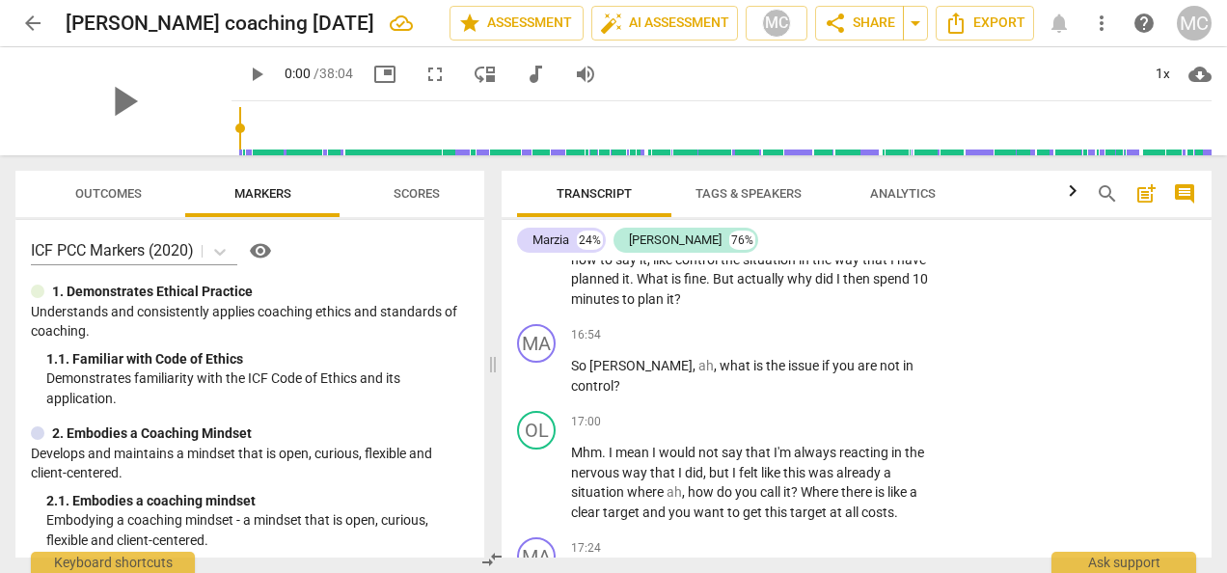
scroll to position [6850, 0]
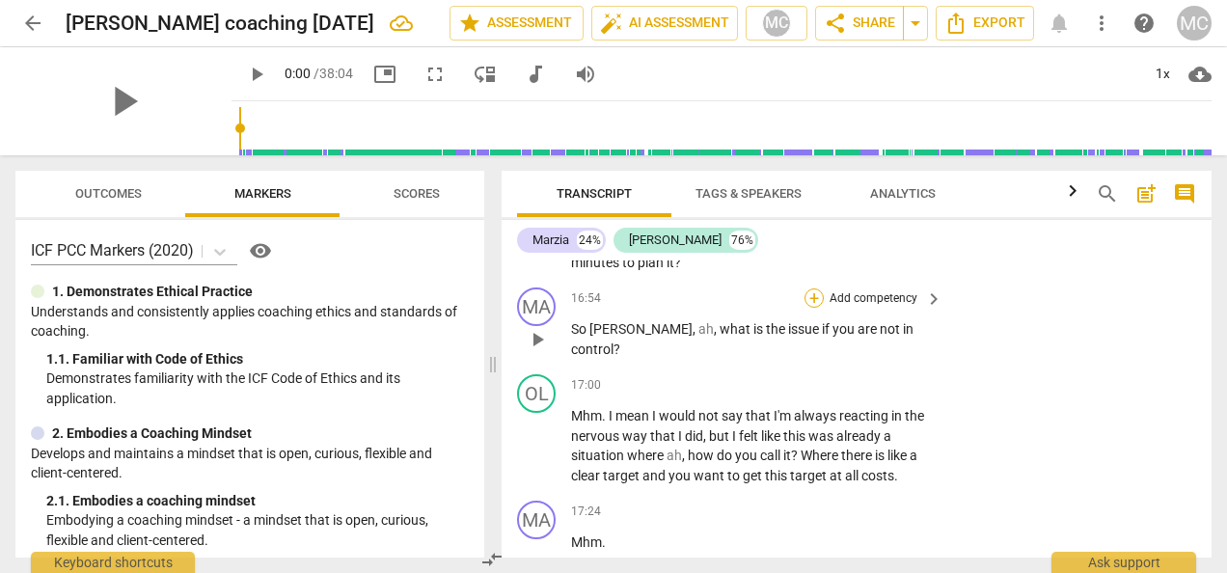
click at [812, 308] on div "+" at bounding box center [814, 297] width 19 height 19
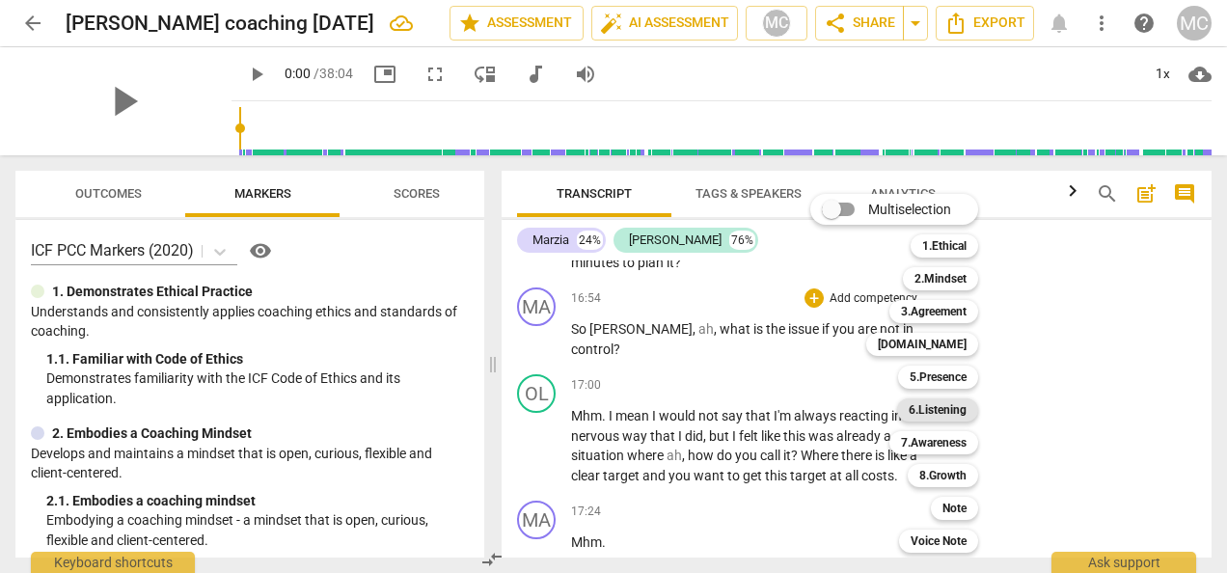
click at [918, 411] on b "6.Listening" at bounding box center [938, 409] width 58 height 23
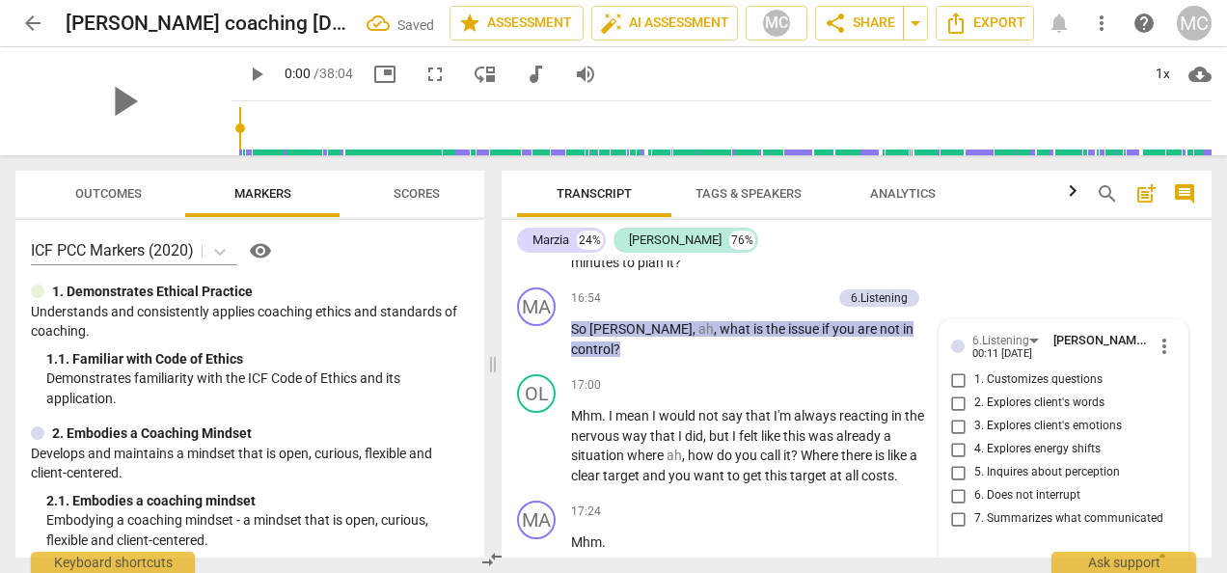
scroll to position [7081, 0]
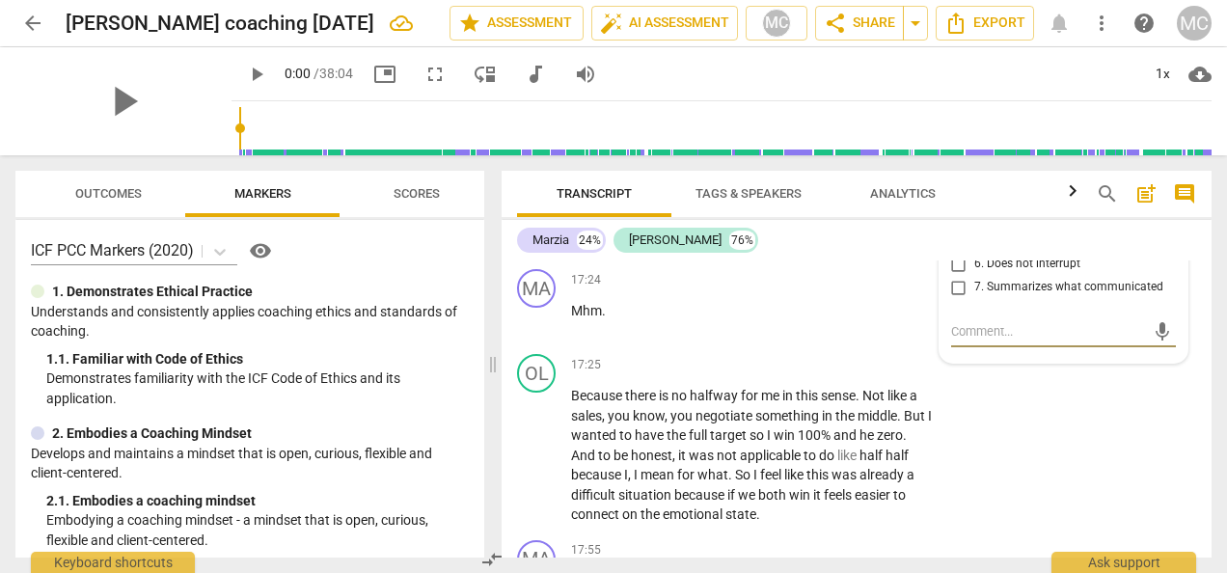
click at [961, 206] on input "3. Explores client's emotions" at bounding box center [959, 194] width 31 height 23
checkbox input "true"
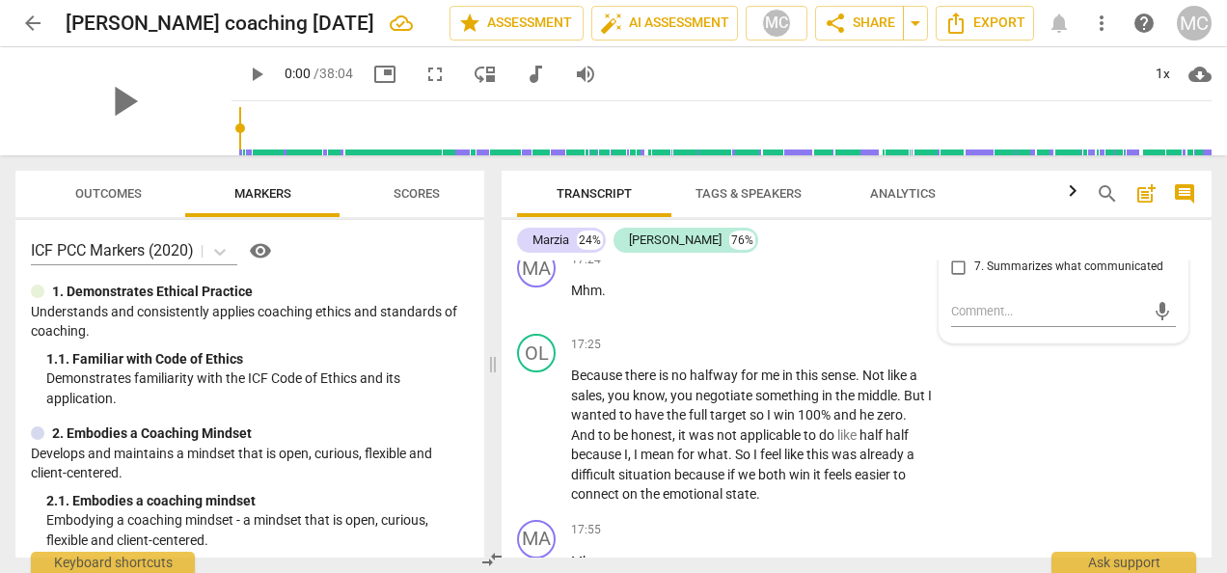
scroll to position [7138, 0]
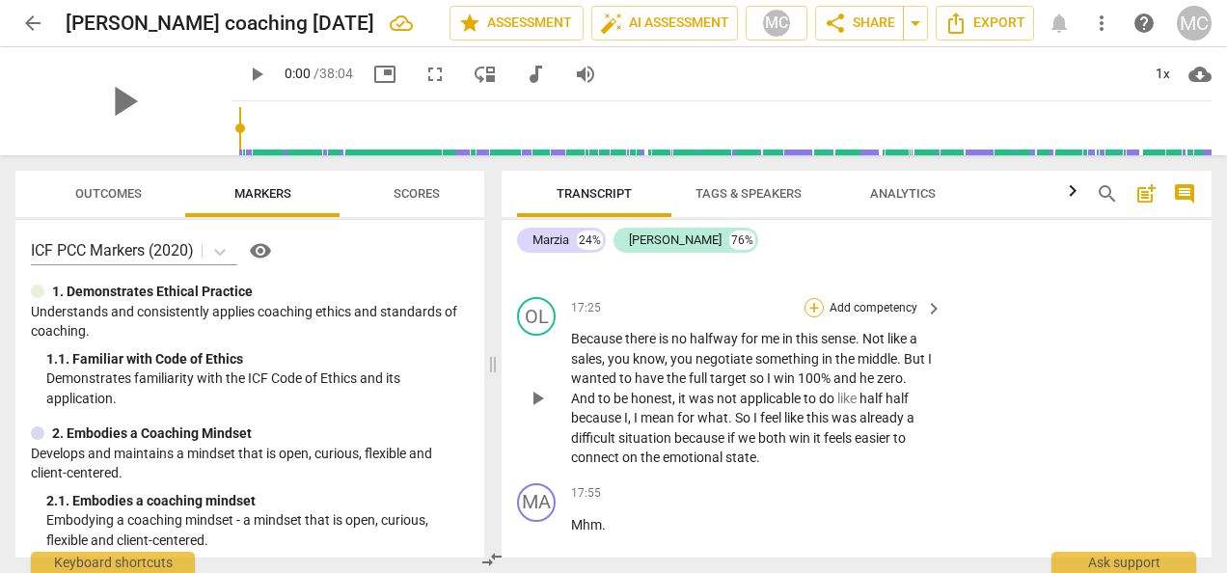
click at [810, 317] on div "+" at bounding box center [814, 307] width 19 height 19
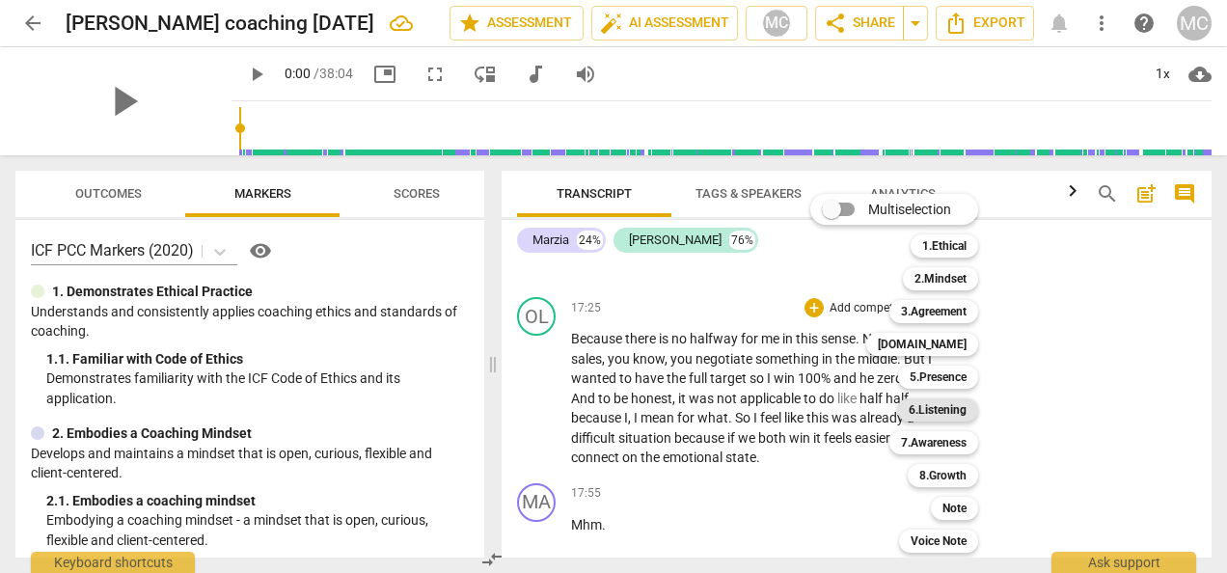
click at [936, 399] on b "6.Listening" at bounding box center [938, 409] width 58 height 23
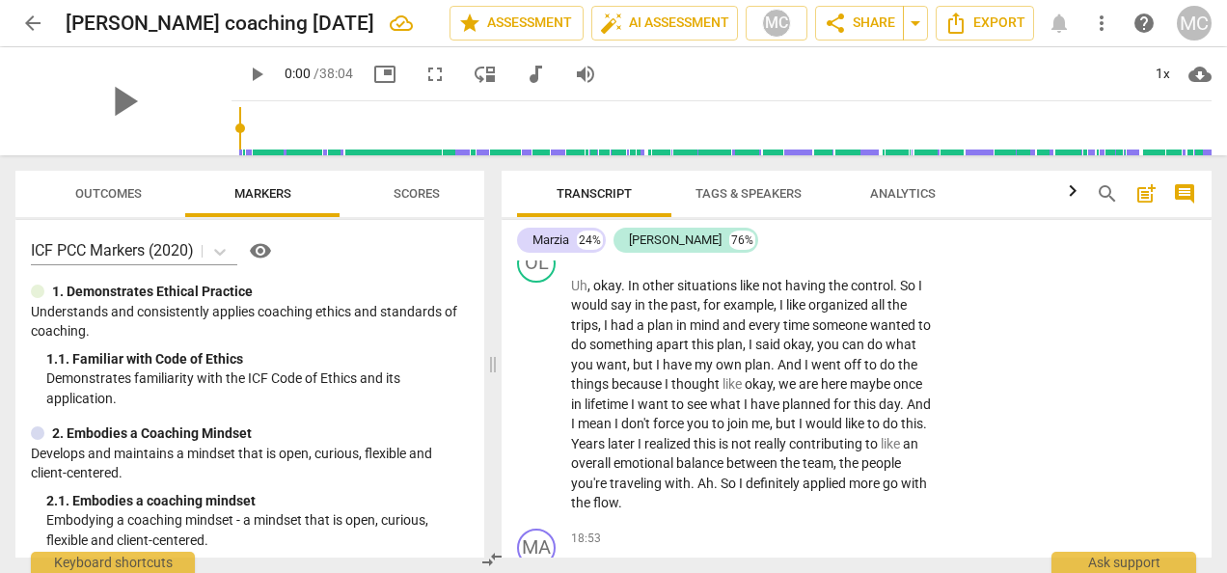
scroll to position [7498, 0]
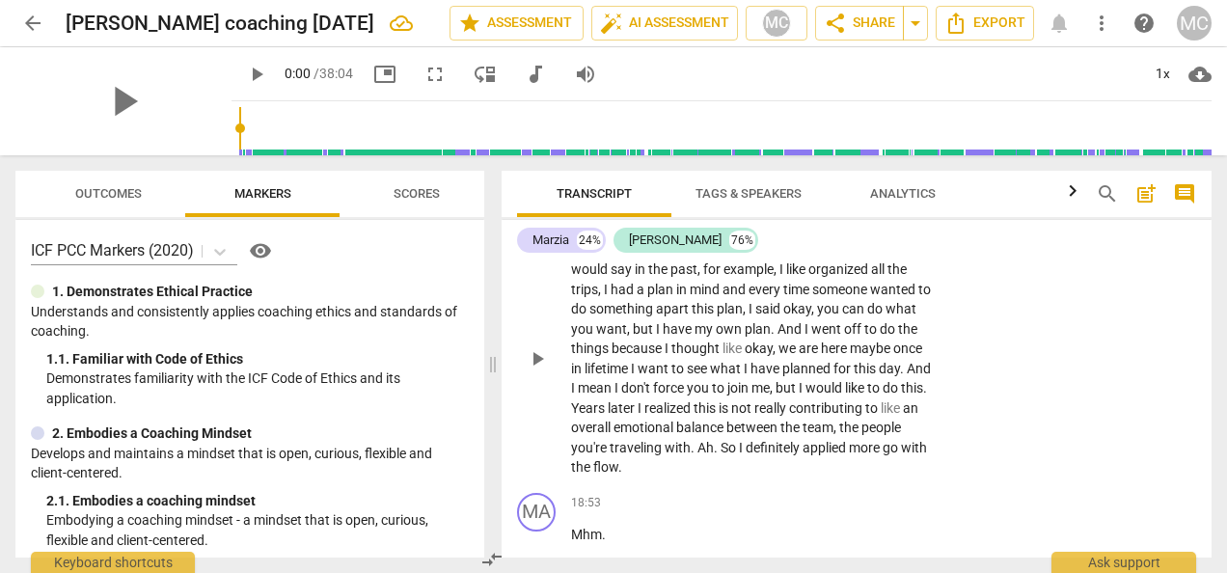
click at [808, 229] on div "+" at bounding box center [814, 218] width 19 height 19
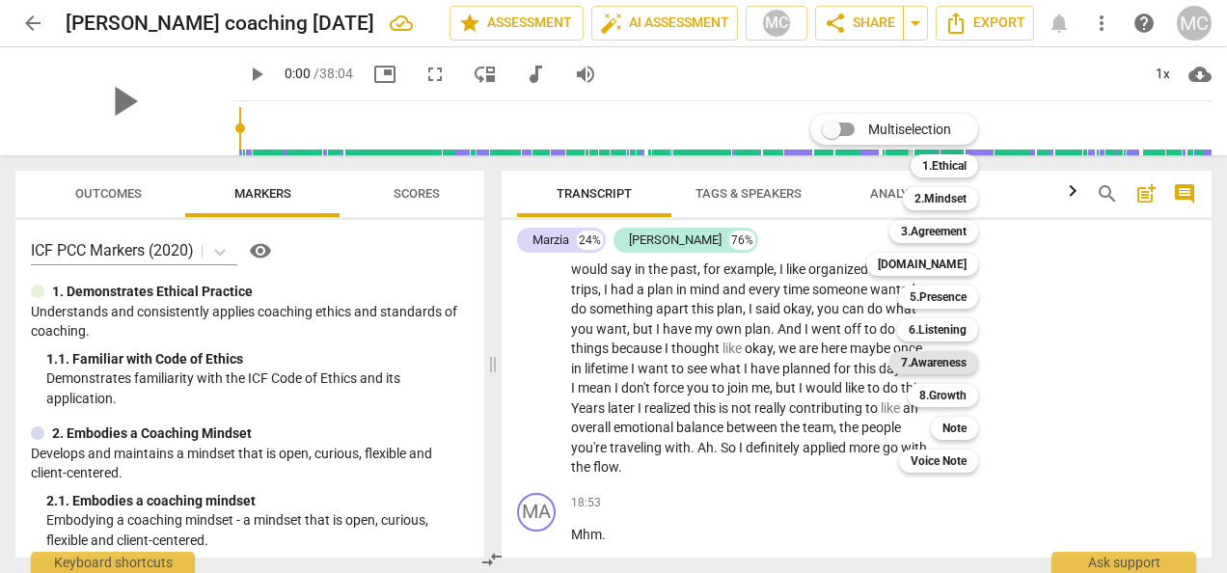
click at [933, 370] on b "7.Awareness" at bounding box center [934, 362] width 66 height 23
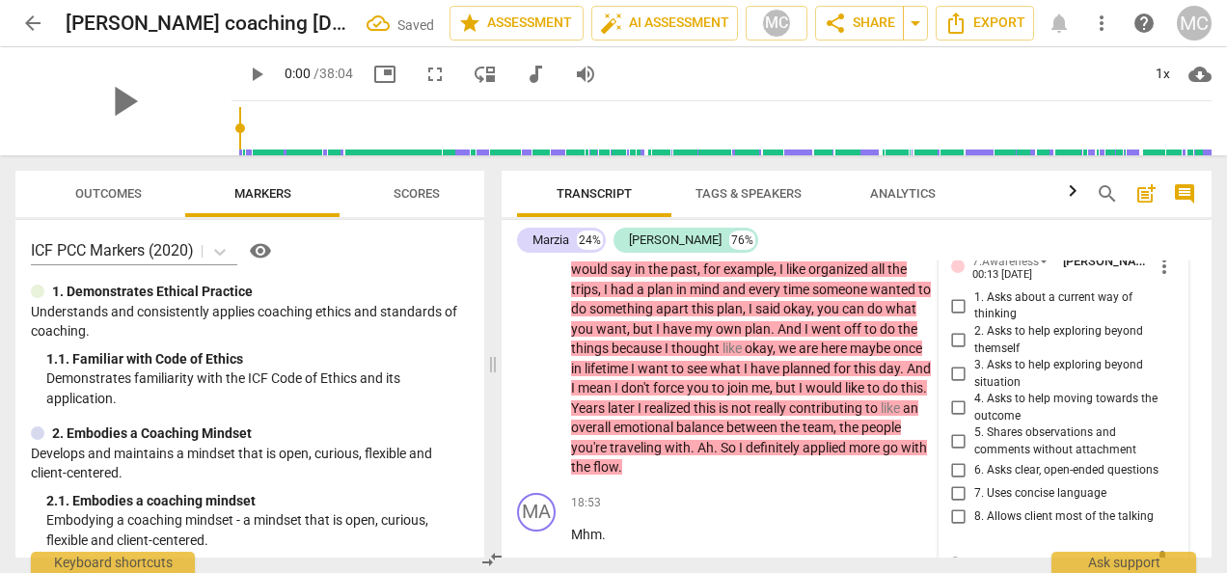
scroll to position [7725, 0]
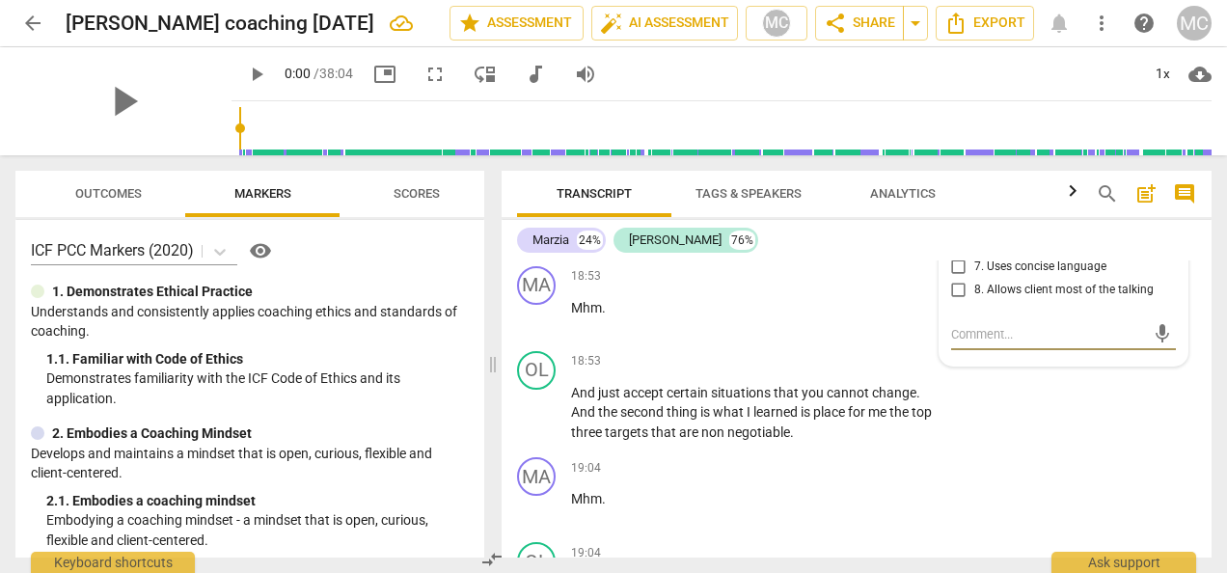
click at [961, 302] on input "8. Allows client most of the talking" at bounding box center [959, 290] width 31 height 23
checkbox input "true"
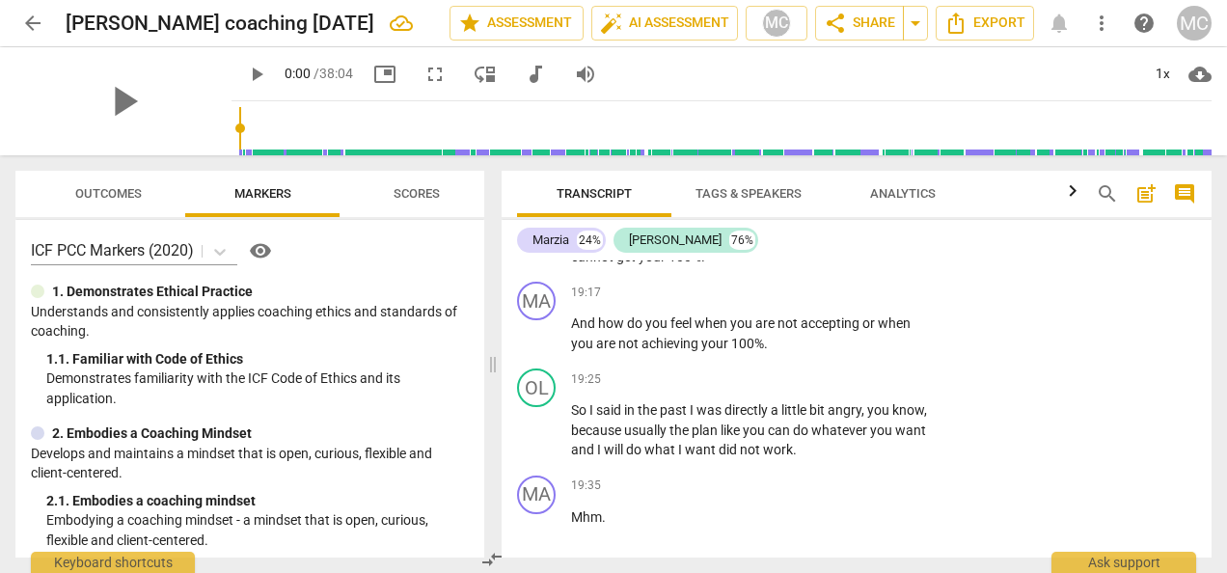
scroll to position [8075, 0]
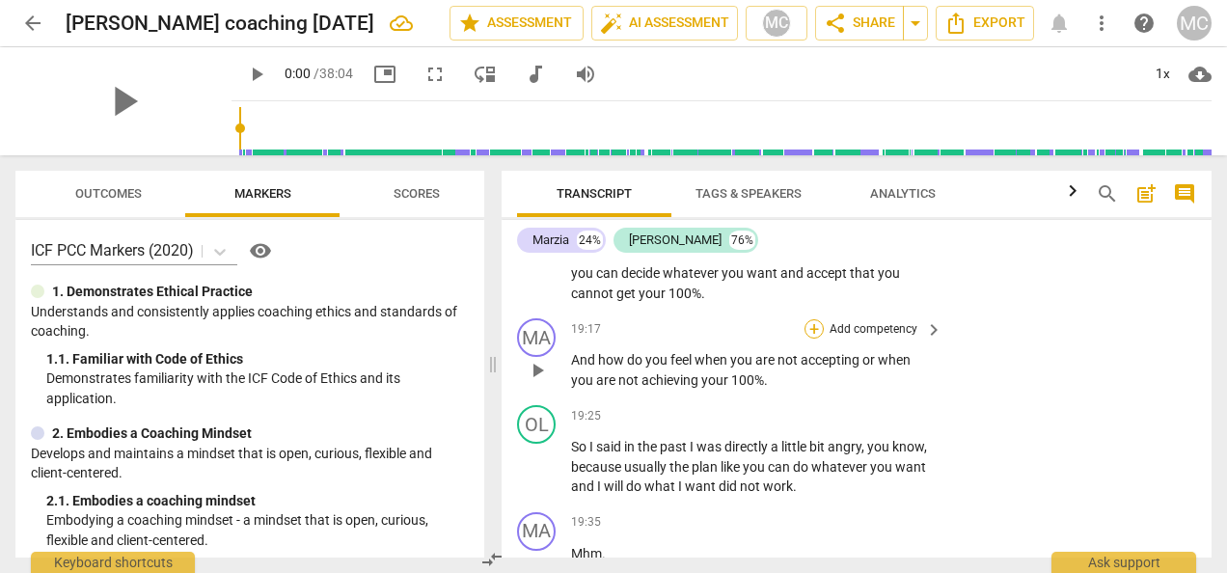
click at [815, 339] on div "+" at bounding box center [814, 328] width 19 height 19
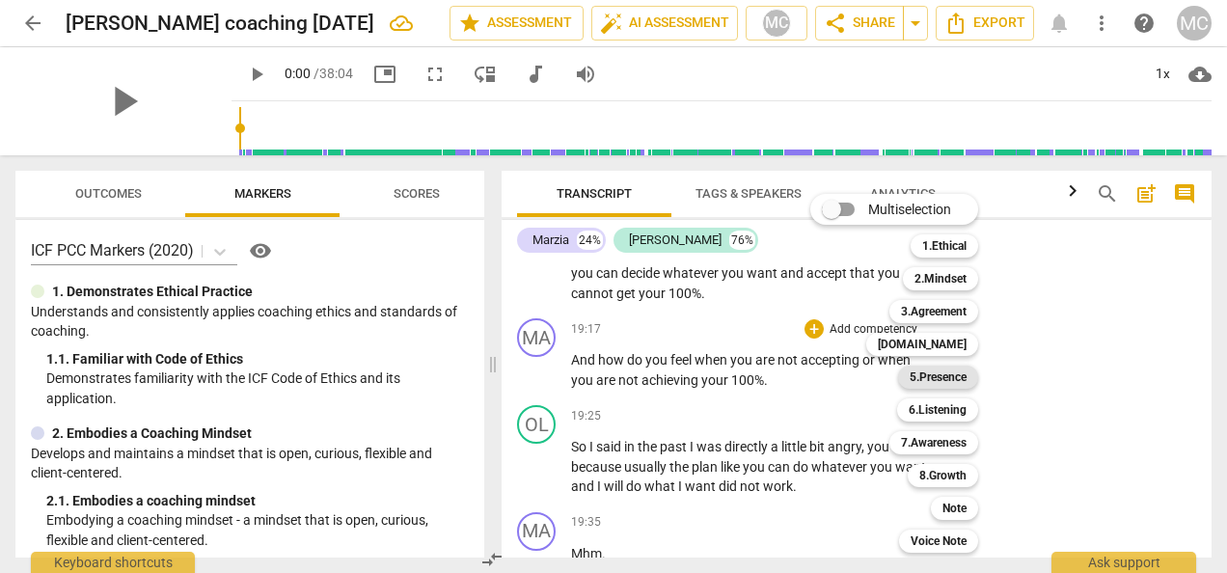
click at [941, 374] on b "5.Presence" at bounding box center [938, 377] width 57 height 23
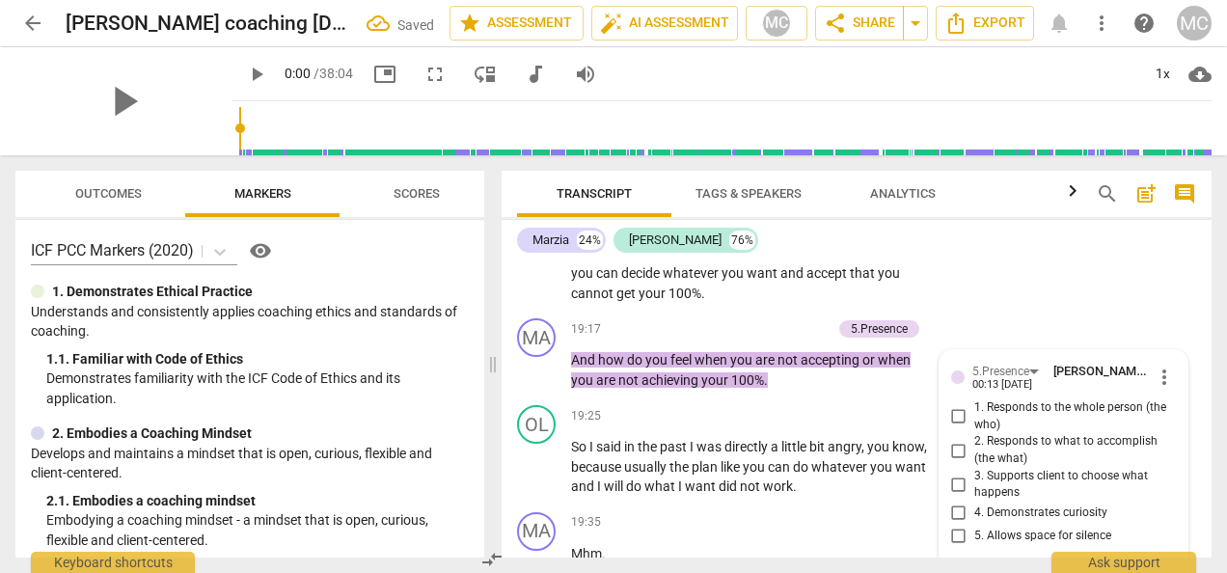
scroll to position [8321, 0]
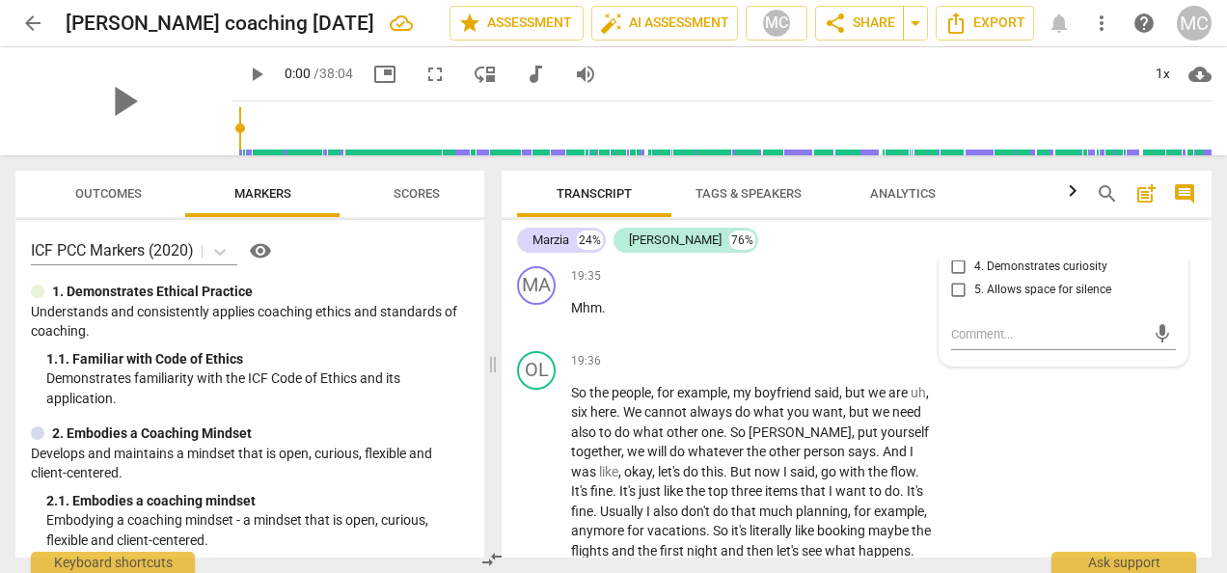
click at [955, 250] on input "3. Supports client to choose what happens" at bounding box center [959, 238] width 31 height 23
checkbox input "true"
click at [957, 279] on input "4. Demonstrates curiosity" at bounding box center [959, 267] width 31 height 23
checkbox input "true"
click at [967, 479] on div "OL play_arrow pause 19:36 + Add competency keyboard_arrow_right So the people ,…" at bounding box center [857, 485] width 710 height 285
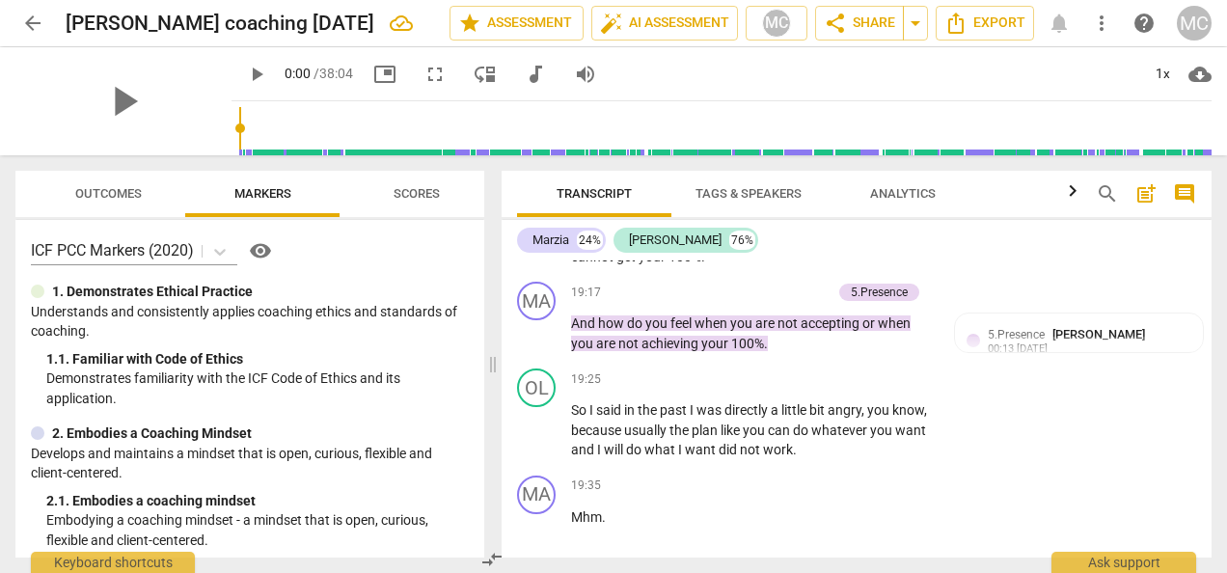
scroll to position [8148, 0]
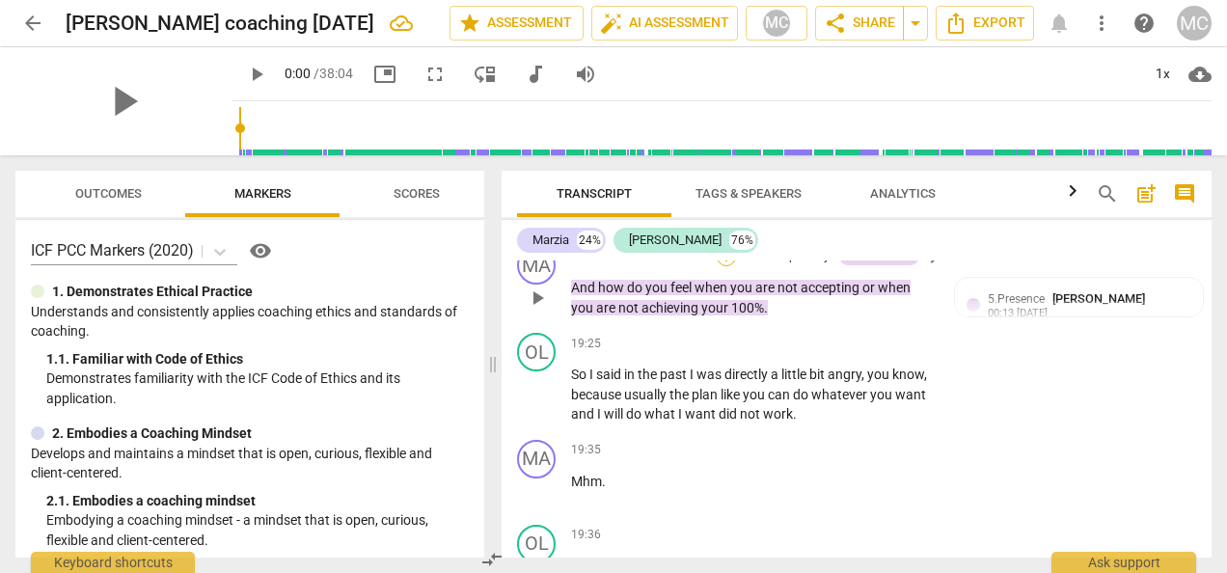
click at [726, 266] on div "+" at bounding box center [726, 256] width 19 height 19
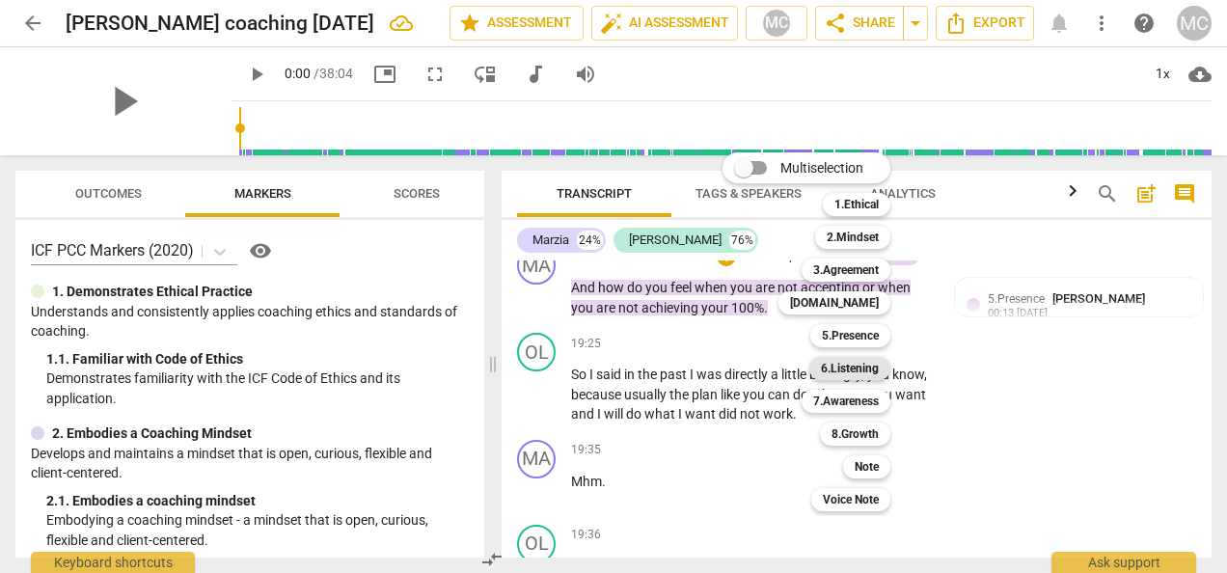
click at [845, 367] on b "6.Listening" at bounding box center [850, 368] width 58 height 23
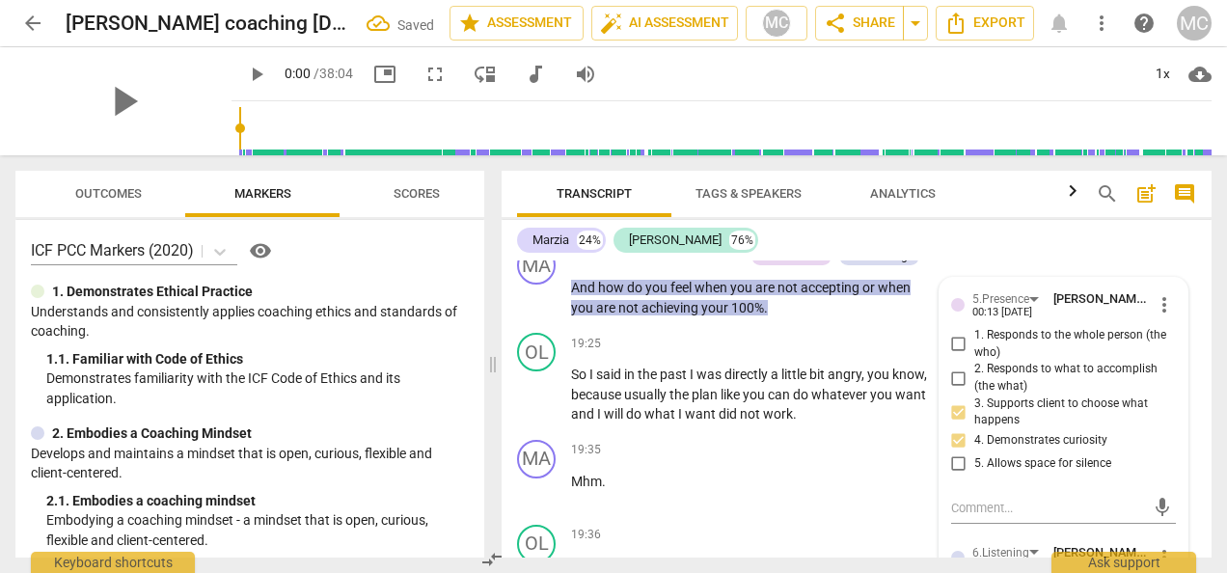
scroll to position [8321, 0]
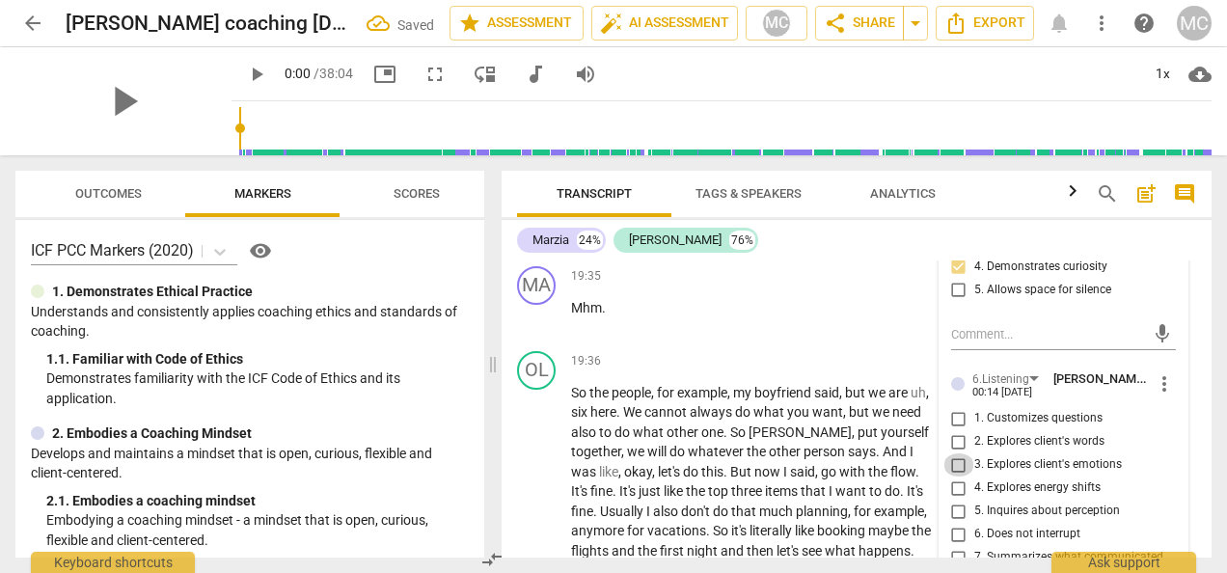
click at [959, 477] on input "3. Explores client's emotions" at bounding box center [959, 464] width 31 height 23
checkbox input "true"
click at [959, 453] on input "2. Explores client's words" at bounding box center [959, 441] width 31 height 23
checkbox input "true"
click at [808, 371] on div "+" at bounding box center [814, 361] width 19 height 19
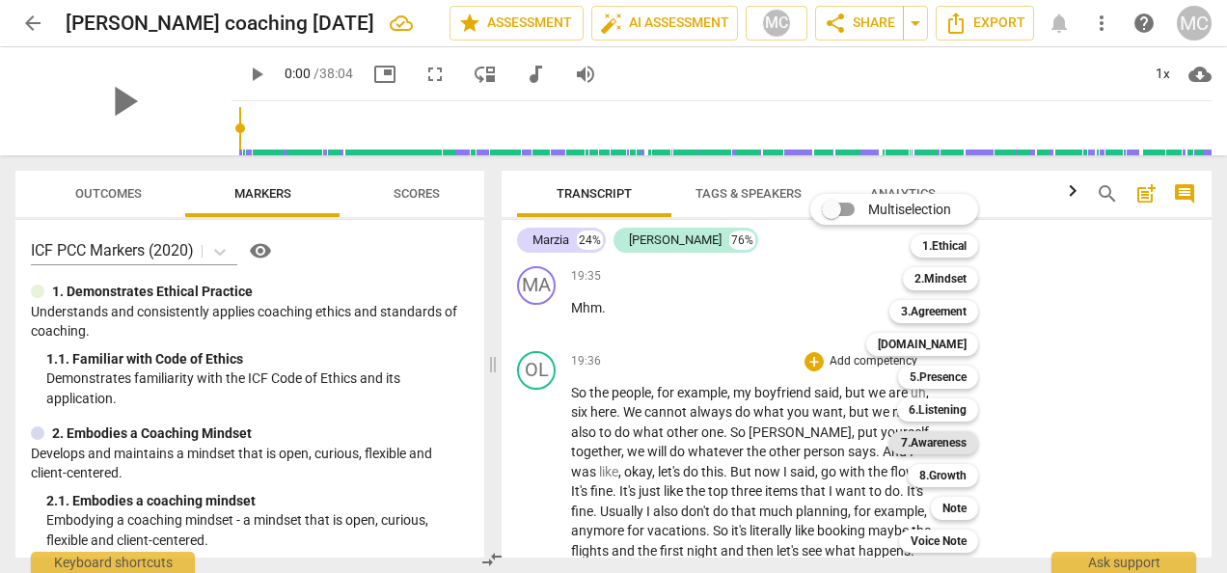
click at [960, 444] on b "7.Awareness" at bounding box center [934, 442] width 66 height 23
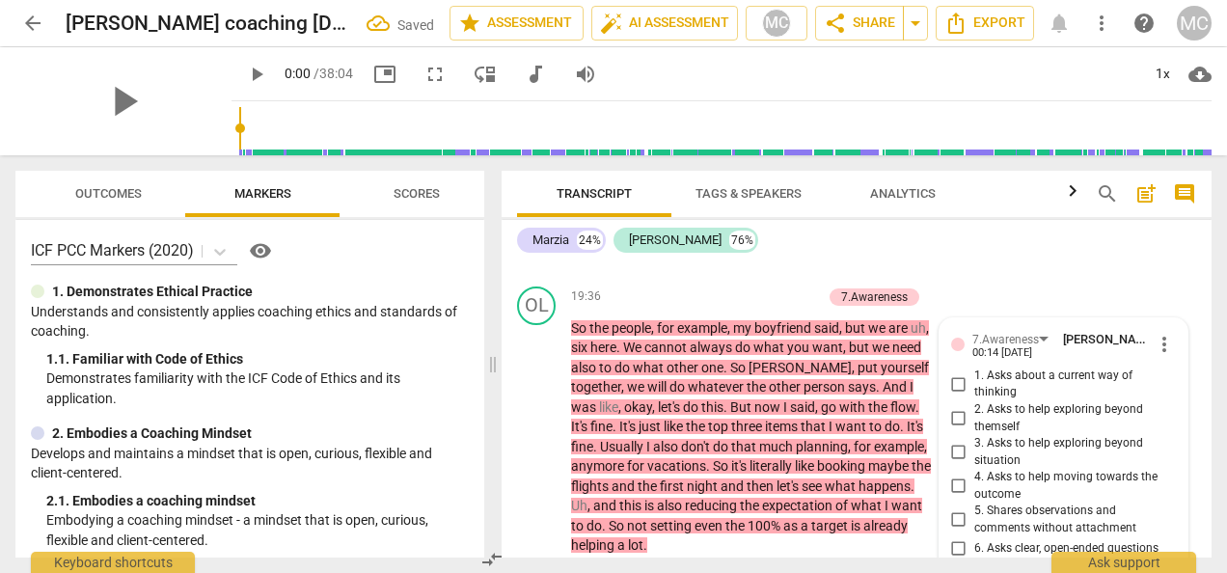
scroll to position [8698, 0]
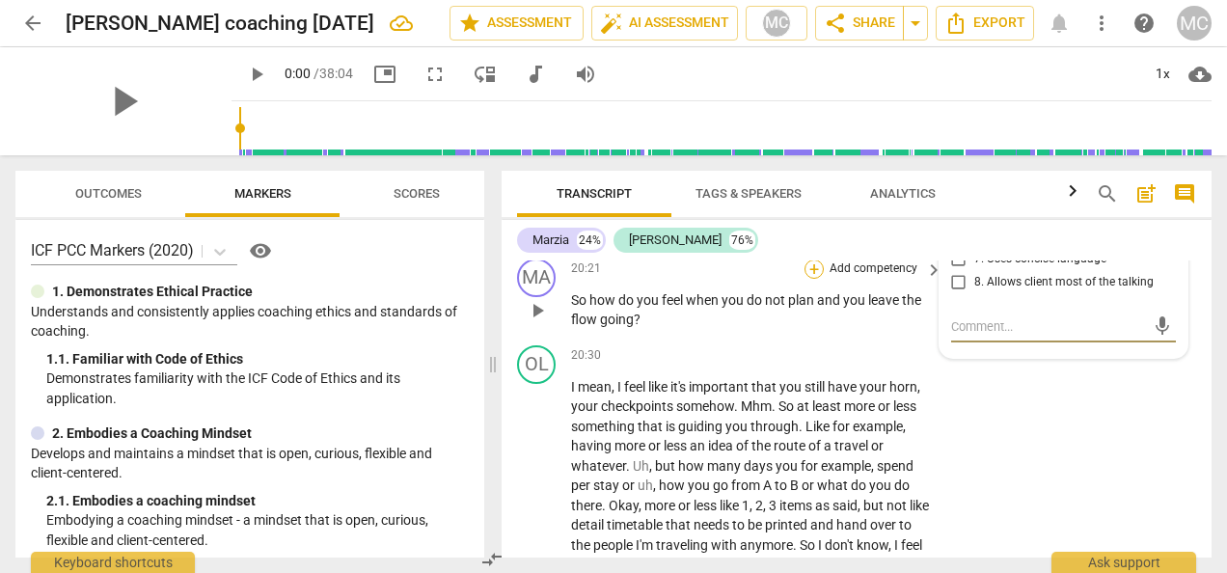
click at [808, 279] on div "+" at bounding box center [814, 269] width 19 height 19
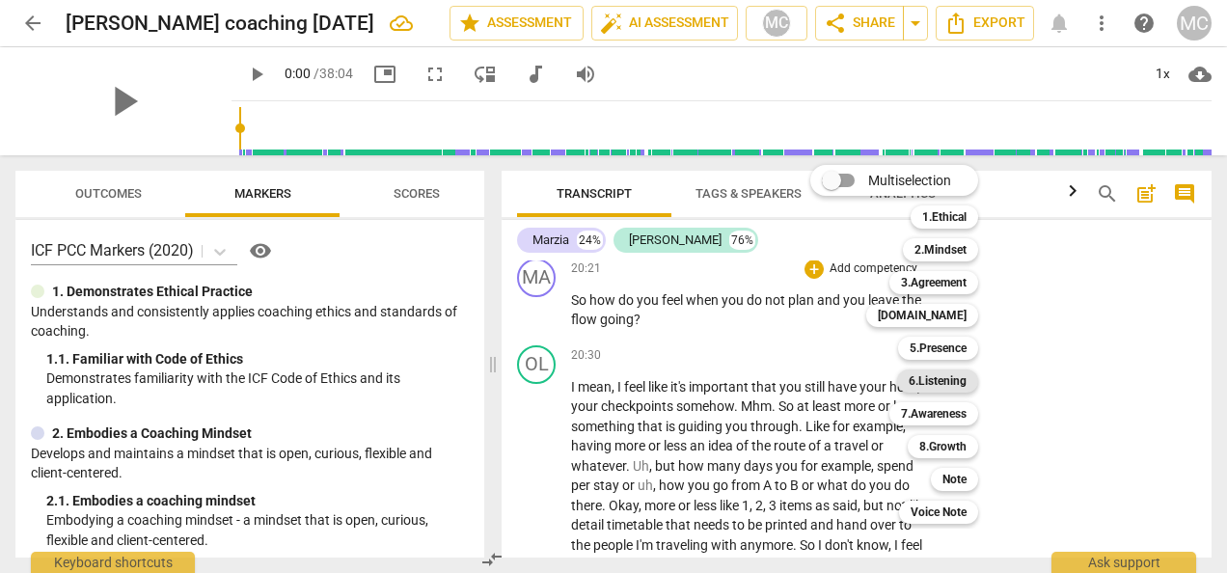
click at [933, 380] on b "6.Listening" at bounding box center [938, 381] width 58 height 23
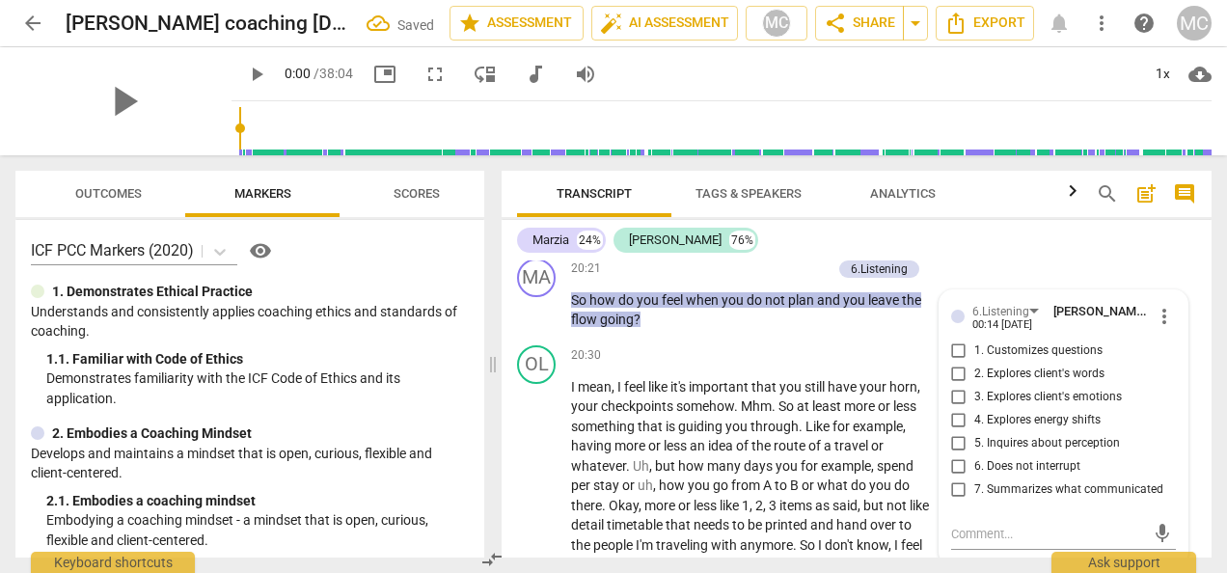
scroll to position [8898, 0]
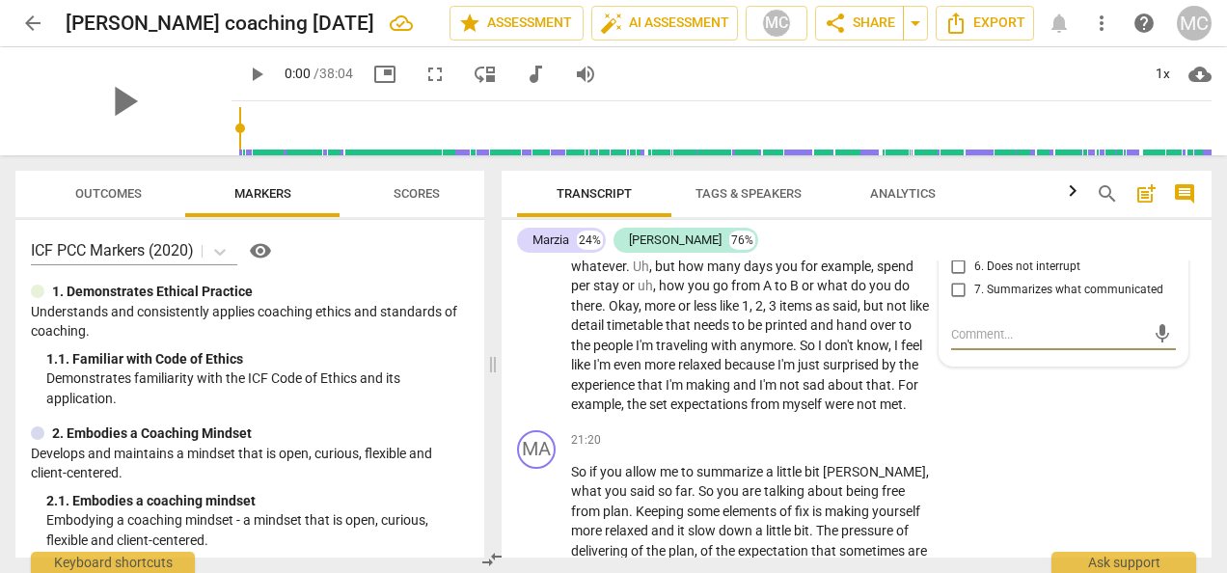
click at [957, 209] on input "3. Explores client's emotions" at bounding box center [959, 197] width 31 height 23
checkbox input "true"
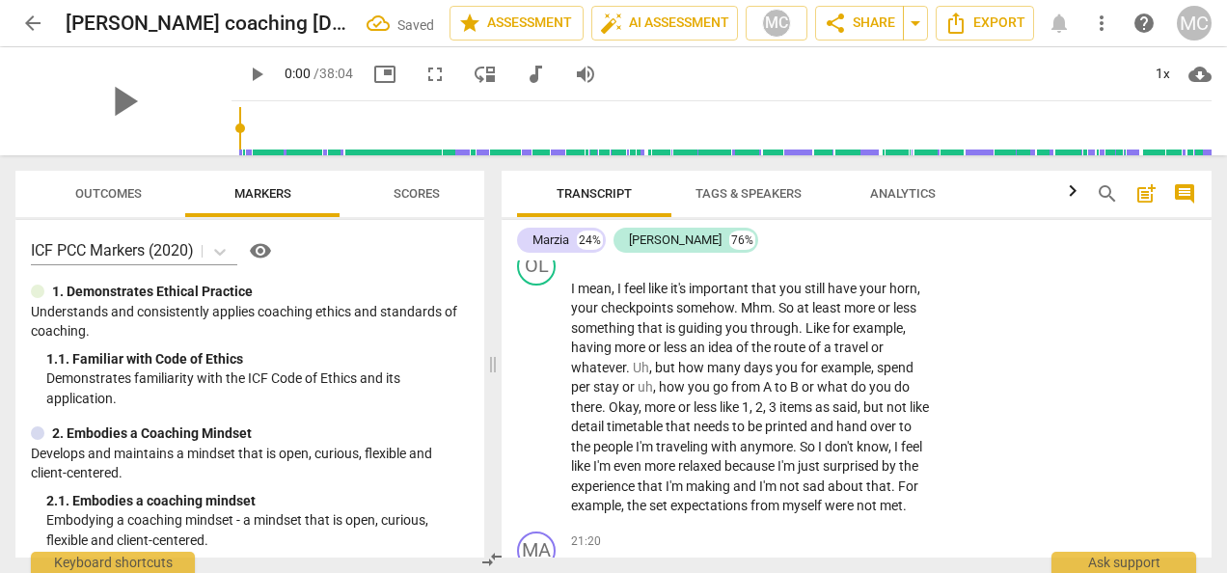
scroll to position [8724, 0]
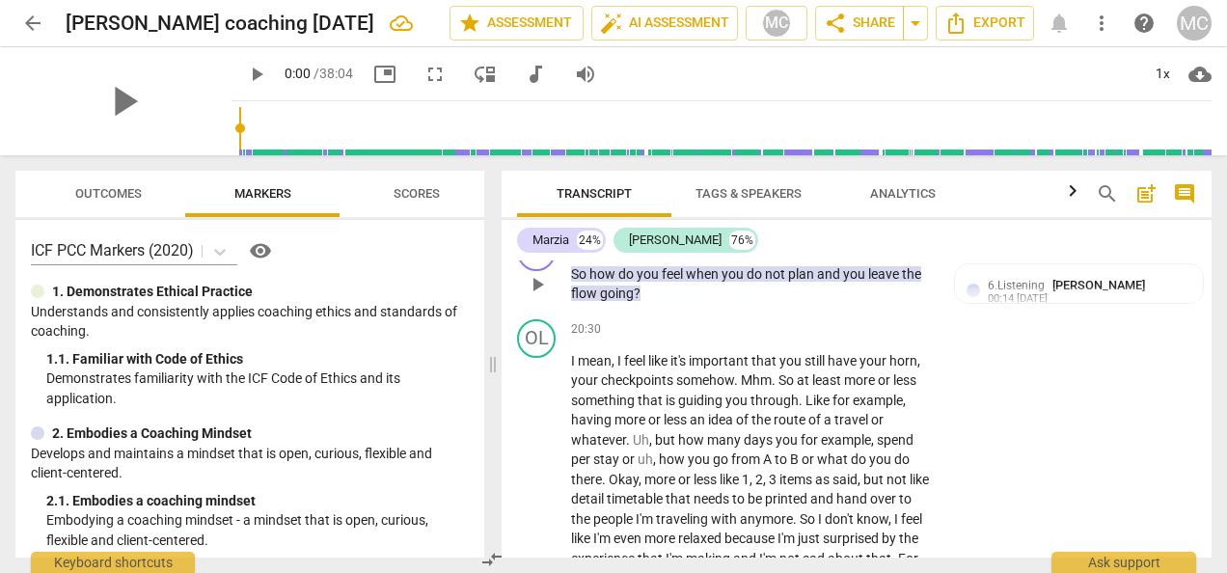
click at [720, 253] on div "+" at bounding box center [726, 242] width 19 height 19
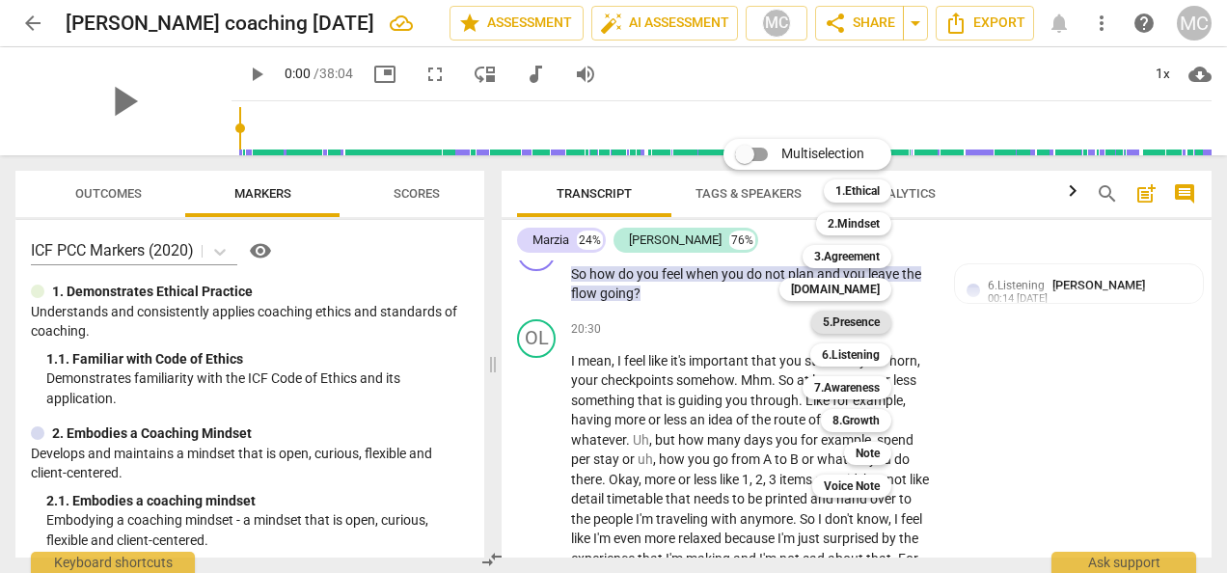
click at [849, 316] on b "5.Presence" at bounding box center [851, 322] width 57 height 23
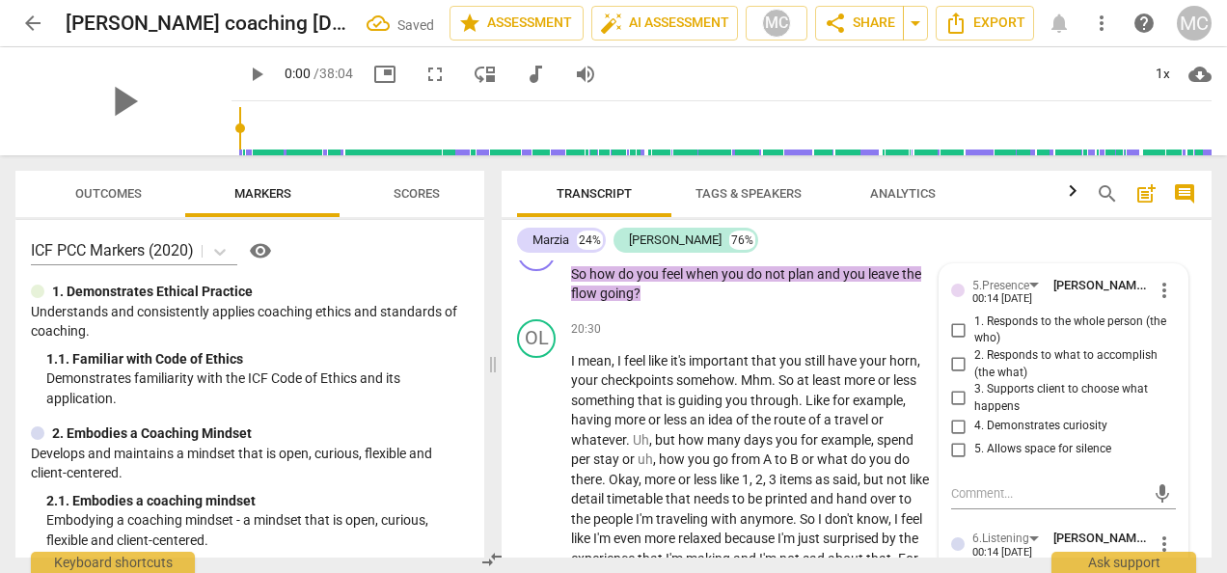
scroll to position [8884, 0]
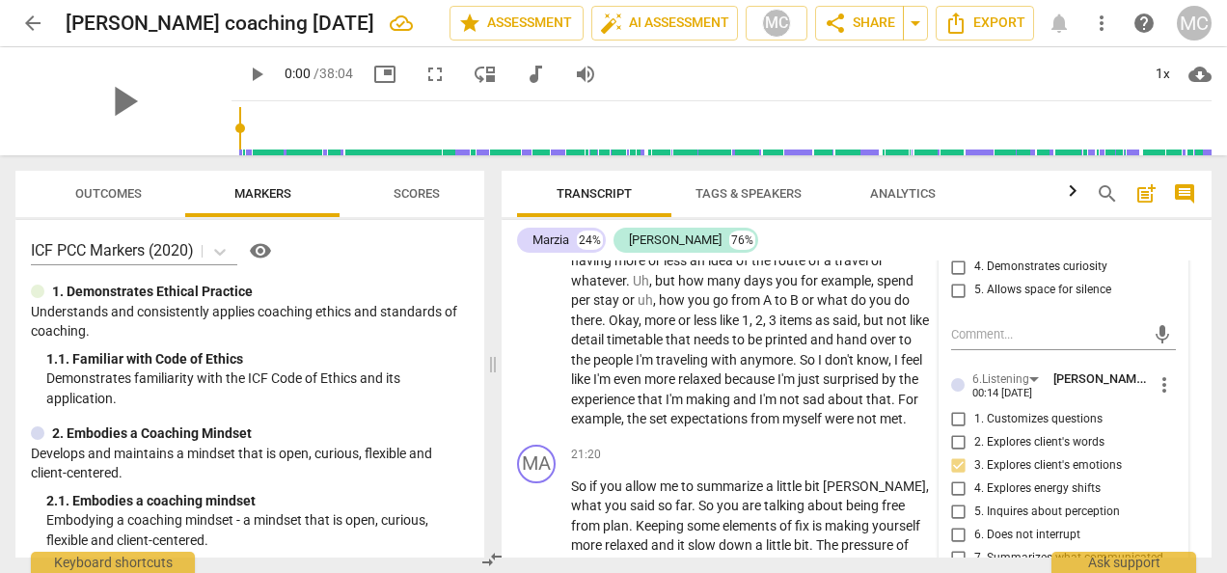
click at [870, 239] on div "Marzia 24% [PERSON_NAME] 76%" at bounding box center [856, 240] width 679 height 33
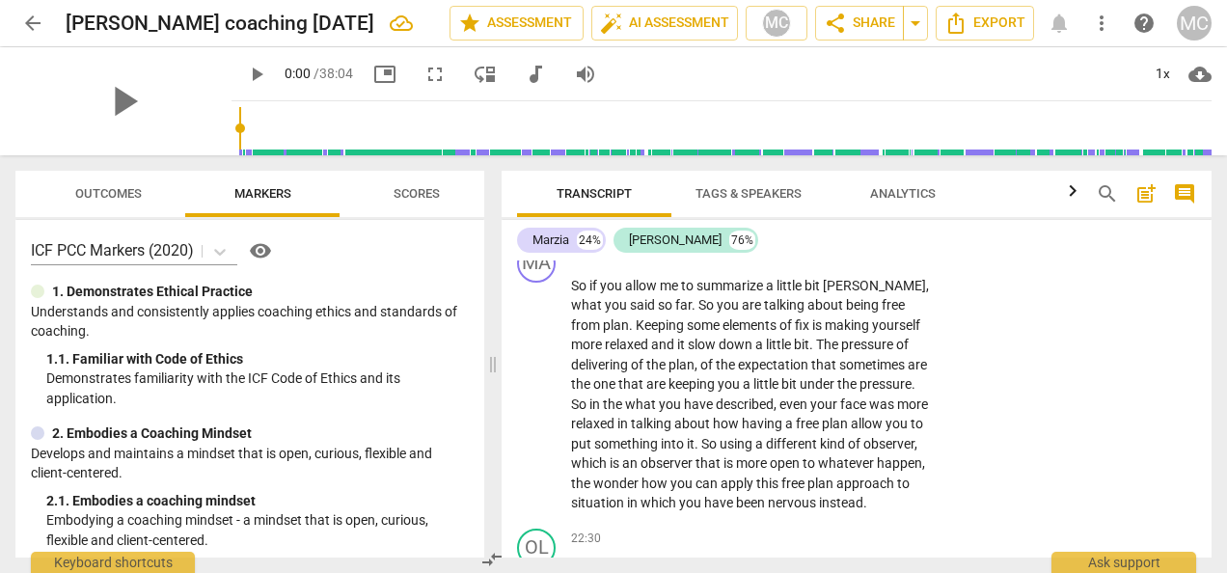
scroll to position [8615, 0]
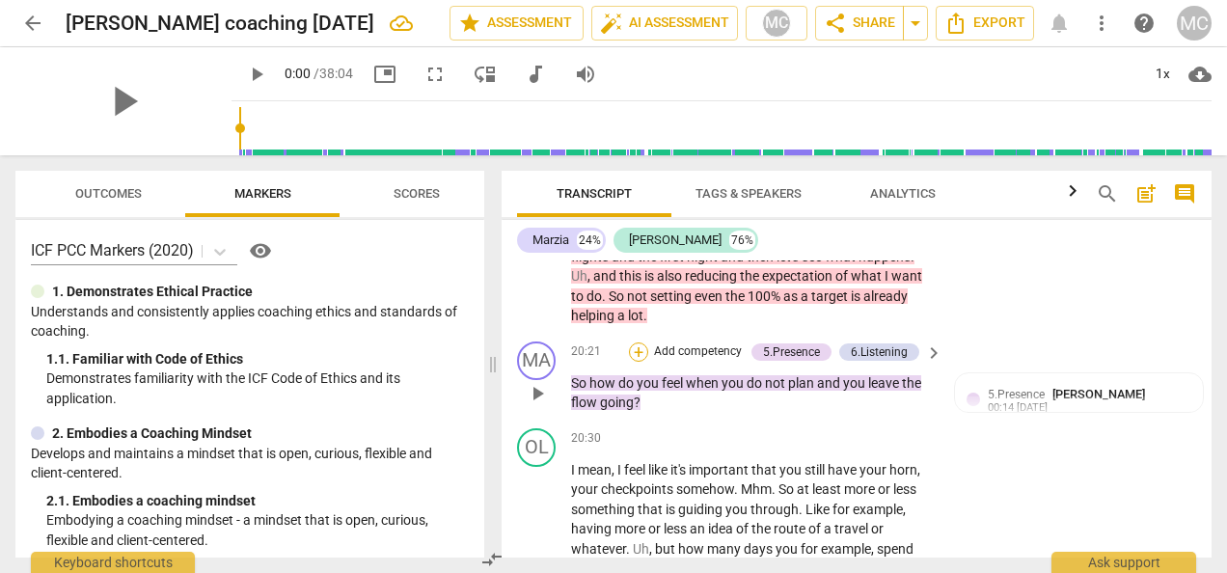
click at [633, 362] on div "+" at bounding box center [638, 351] width 19 height 19
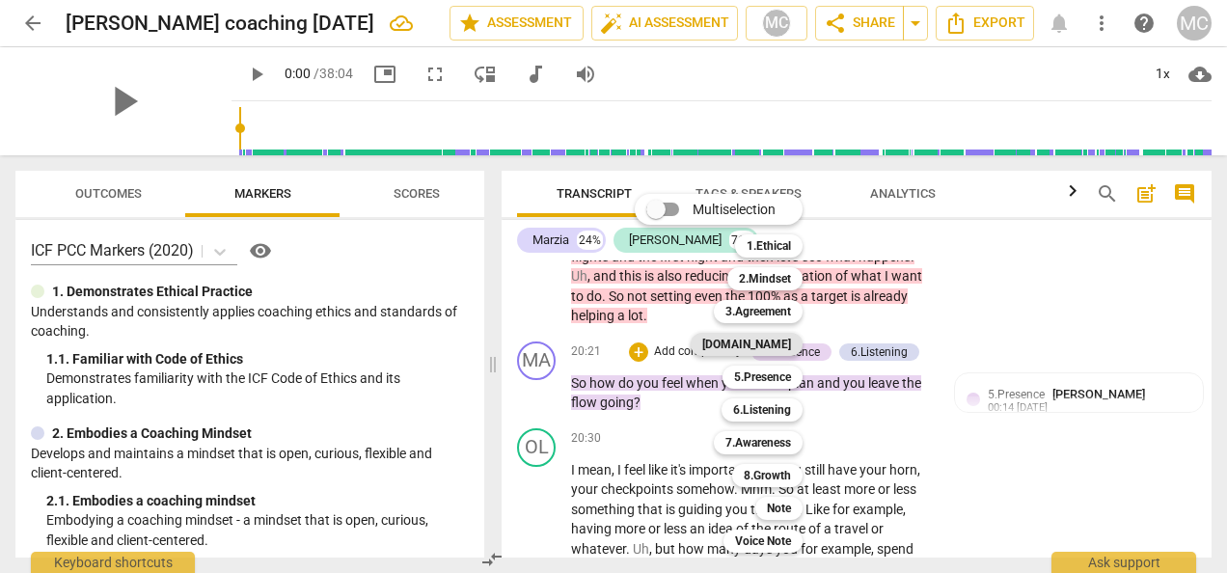
click at [772, 345] on b "[DOMAIN_NAME]" at bounding box center [746, 344] width 89 height 23
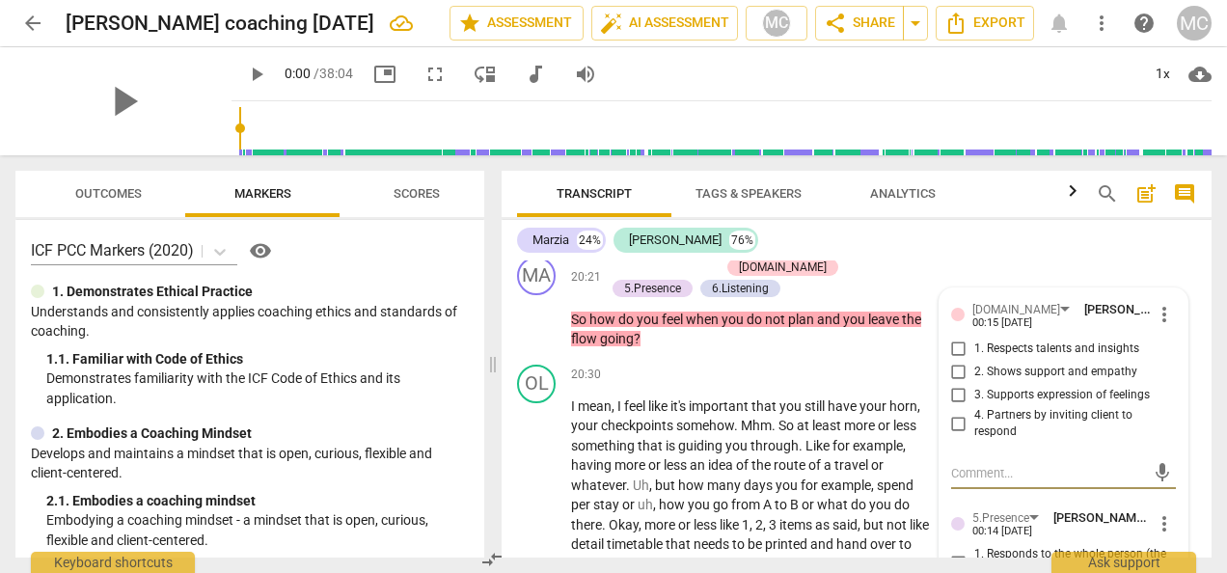
scroll to position [8592, 0]
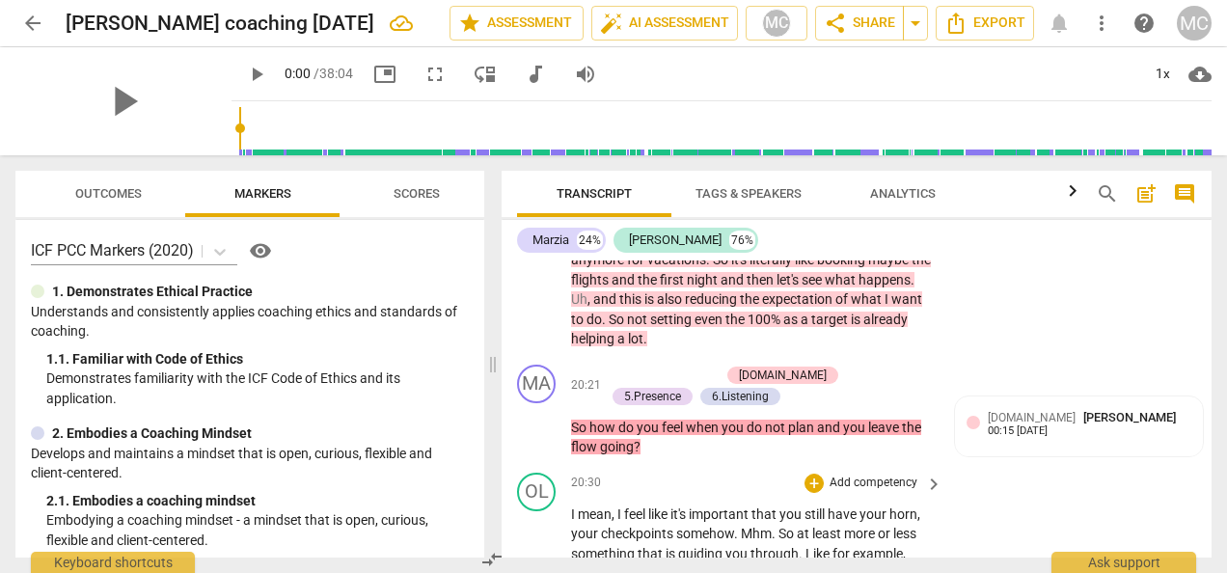
drag, startPoint x: 755, startPoint y: 450, endPoint x: 744, endPoint y: 450, distance: 11.6
click at [744, 384] on div "[DOMAIN_NAME]" at bounding box center [783, 375] width 88 height 17
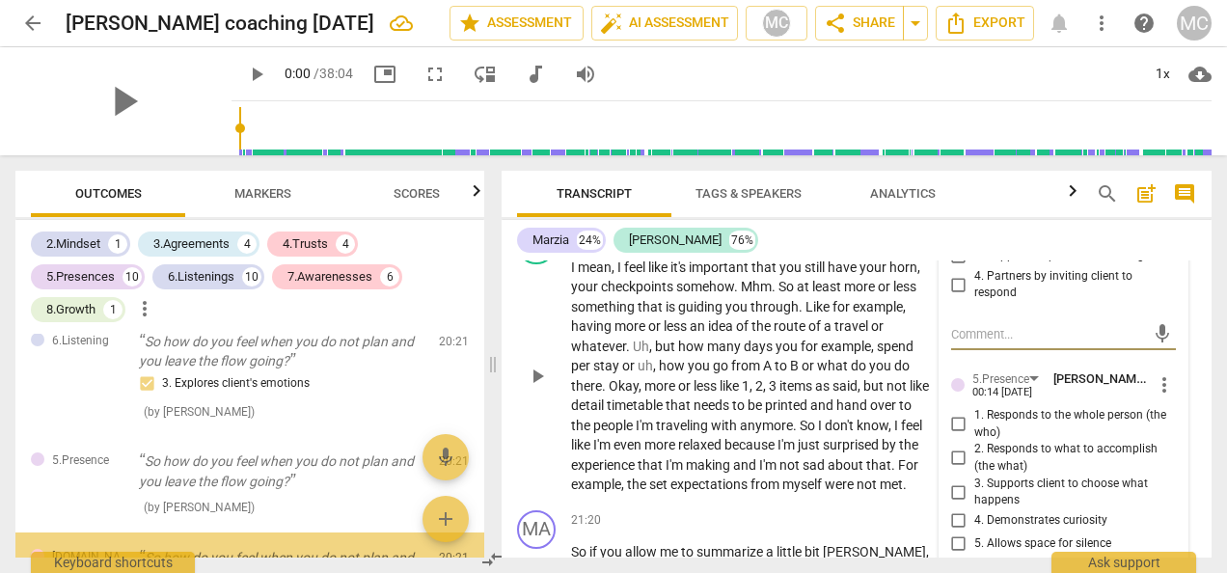
scroll to position [8901, 0]
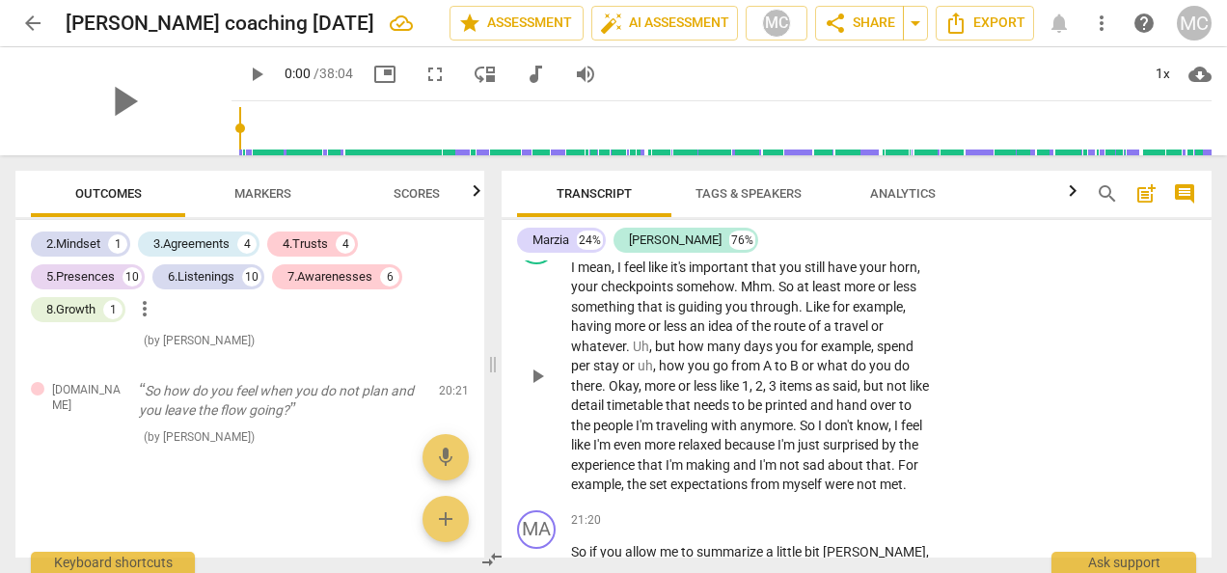
drag, startPoint x: 1207, startPoint y: 423, endPoint x: 1011, endPoint y: 467, distance: 200.8
click at [1011, 467] on div "OL play_arrow pause 20:30 + Add competency keyboard_arrow_right I mean , I feel…" at bounding box center [857, 360] width 710 height 285
click at [1204, 390] on div "OL play_arrow pause 20:30 + Add competency keyboard_arrow_right I mean , I feel…" at bounding box center [857, 360] width 710 height 285
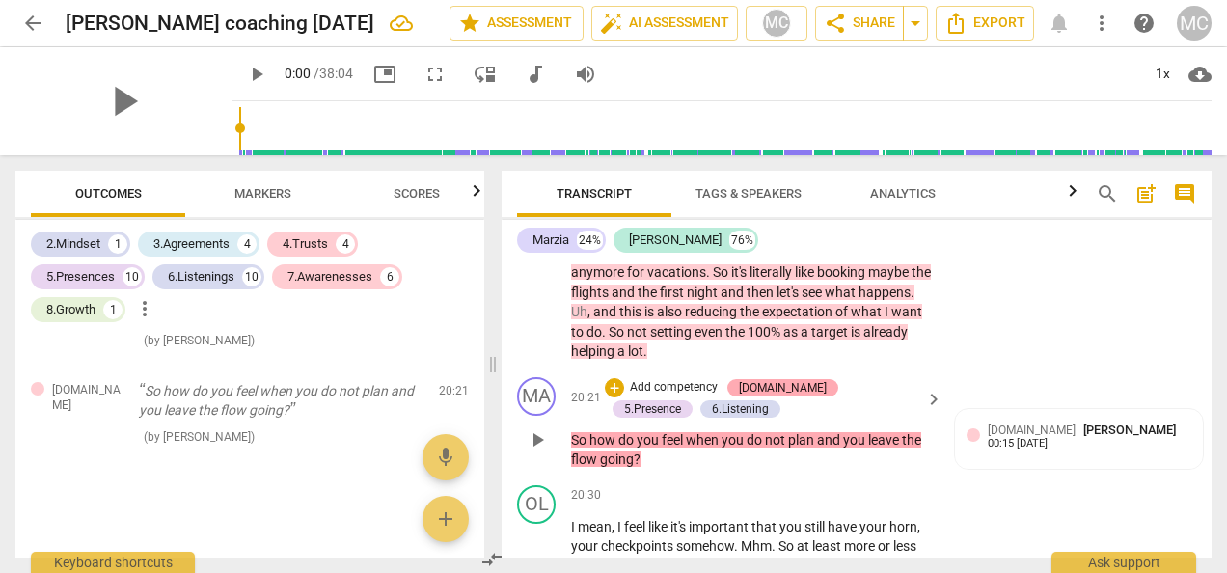
drag, startPoint x: 754, startPoint y: 461, endPoint x: 736, endPoint y: 463, distance: 18.4
click at [736, 397] on div "[DOMAIN_NAME]" at bounding box center [782, 387] width 111 height 17
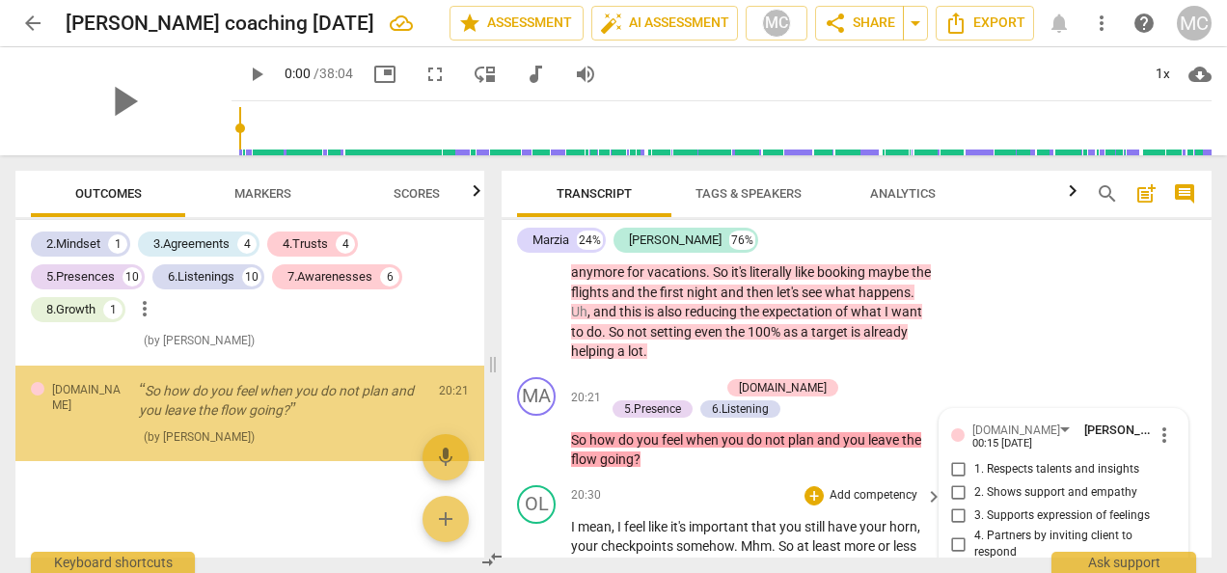
scroll to position [8839, 0]
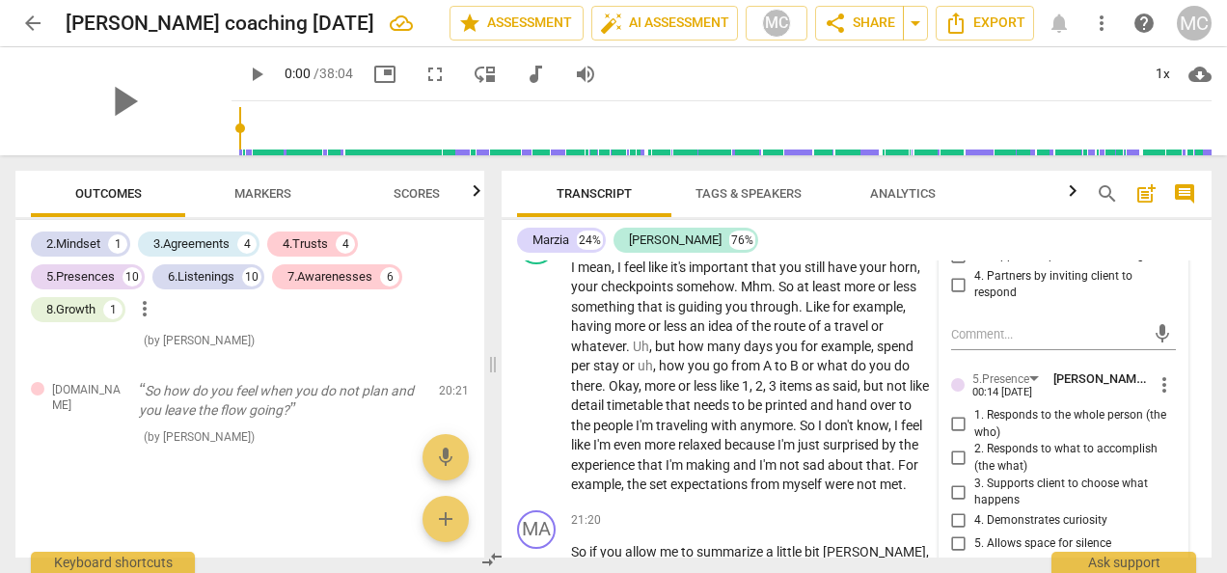
drag, startPoint x: 1164, startPoint y: 305, endPoint x: 1160, endPoint y: 273, distance: 32.1
click at [1160, 273] on div "1. Respects talents and insights 2. Shows support and empathy 3. Supports expre…" at bounding box center [1063, 250] width 225 height 103
drag, startPoint x: 1160, startPoint y: 273, endPoint x: 1059, endPoint y: 268, distance: 100.5
click at [1059, 268] on div "[DOMAIN_NAME] [PERSON_NAME] 00:15 [DATE] more_vert 1. Respects talents and insi…" at bounding box center [1063, 236] width 225 height 151
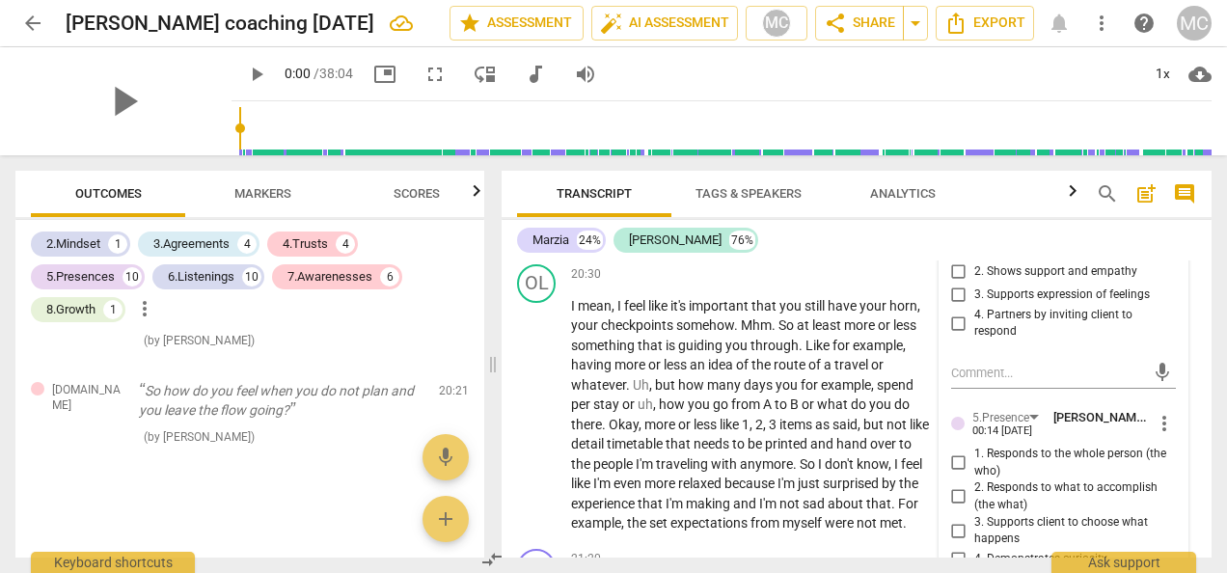
scroll to position [8762, 0]
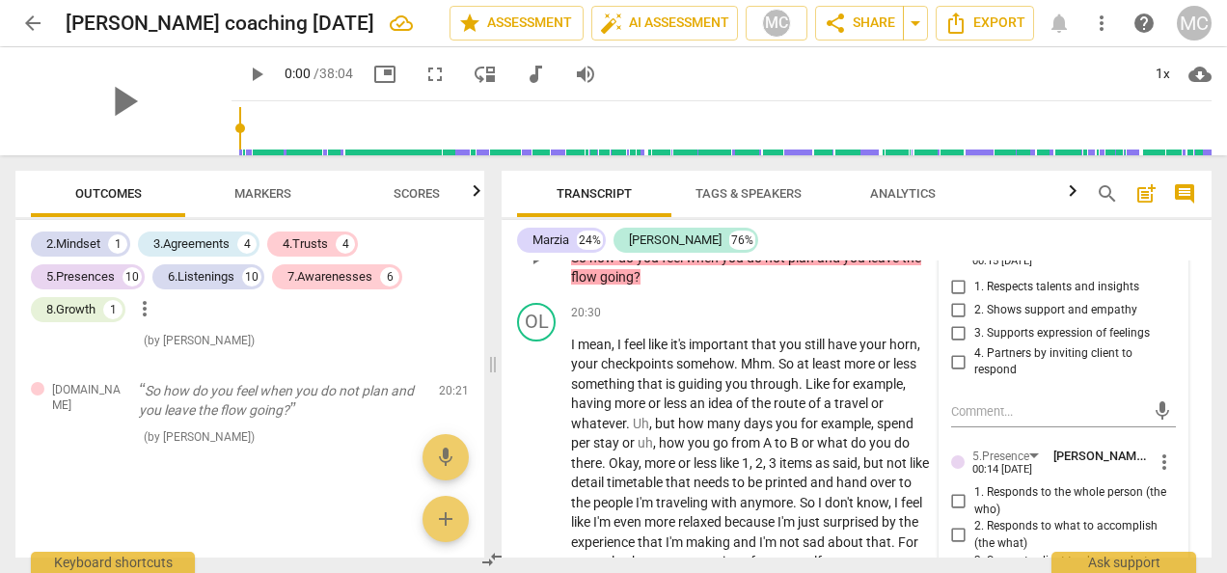
click at [1161, 264] on span "more_vert" at bounding box center [1164, 252] width 23 height 23
click at [1164, 365] on li "Delete" at bounding box center [1177, 363] width 67 height 37
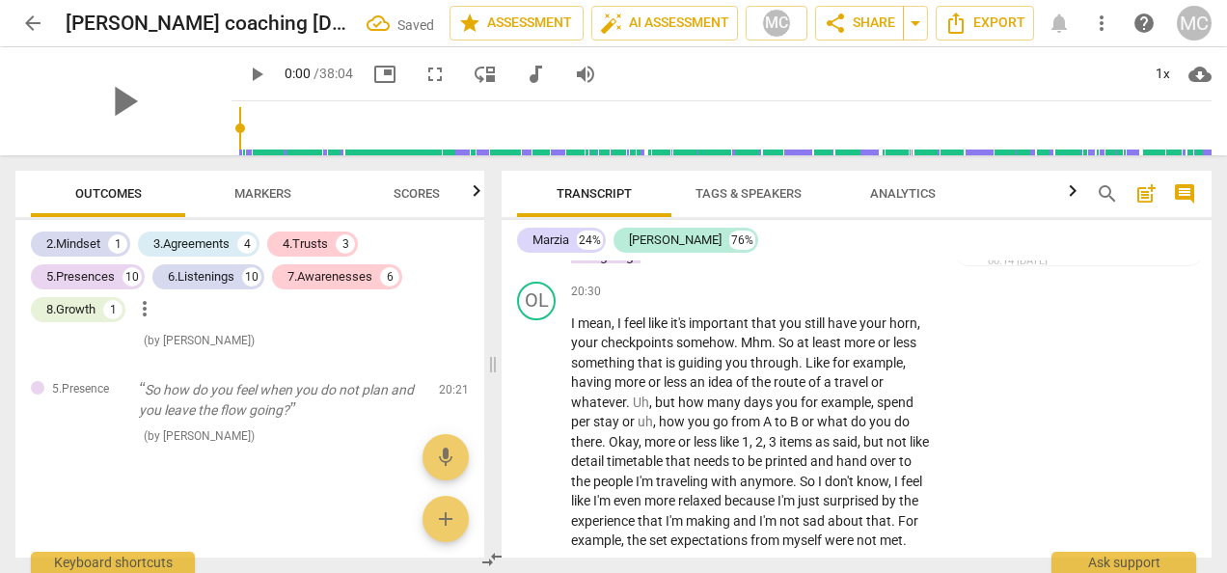
scroll to position [8837, 0]
click at [633, 215] on div "+" at bounding box center [638, 205] width 19 height 19
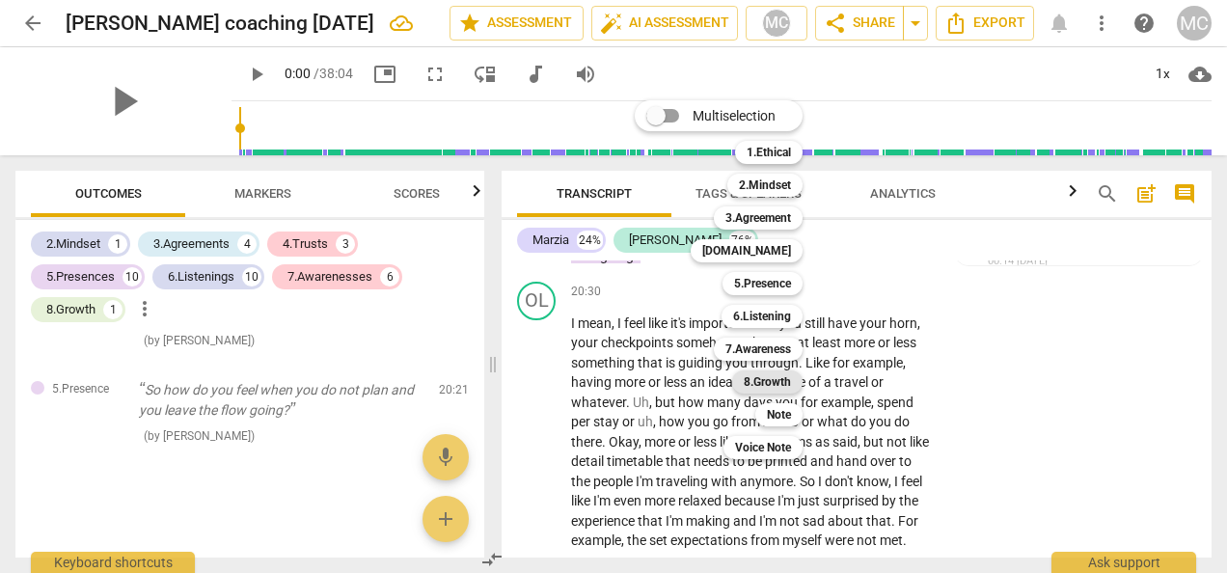
click at [759, 387] on b "8.Growth" at bounding box center [767, 381] width 47 height 23
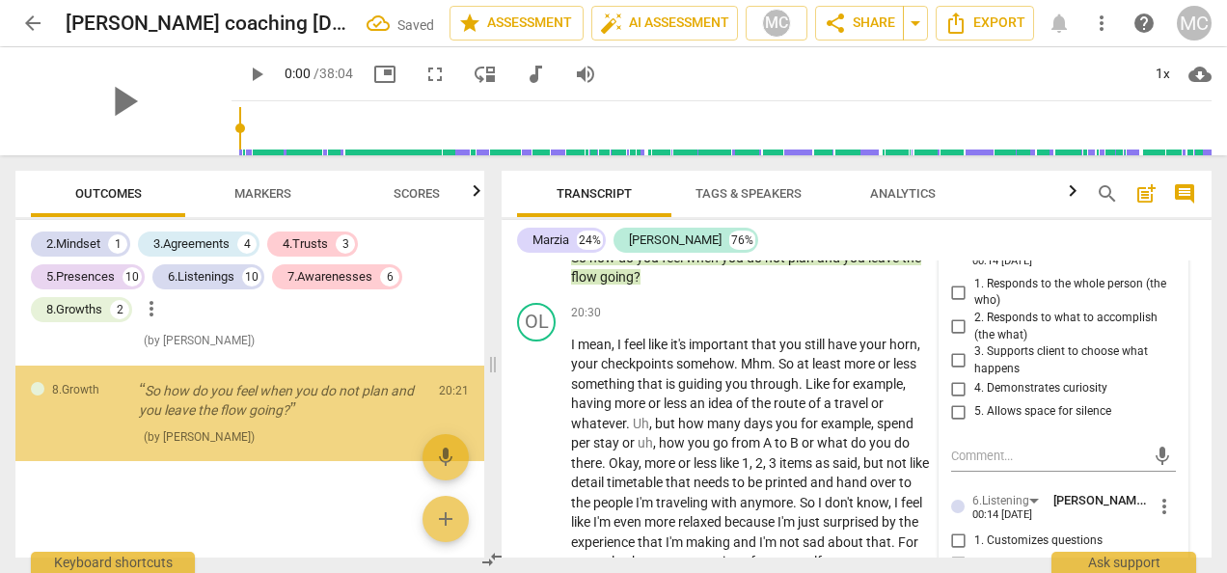
scroll to position [8901, 0]
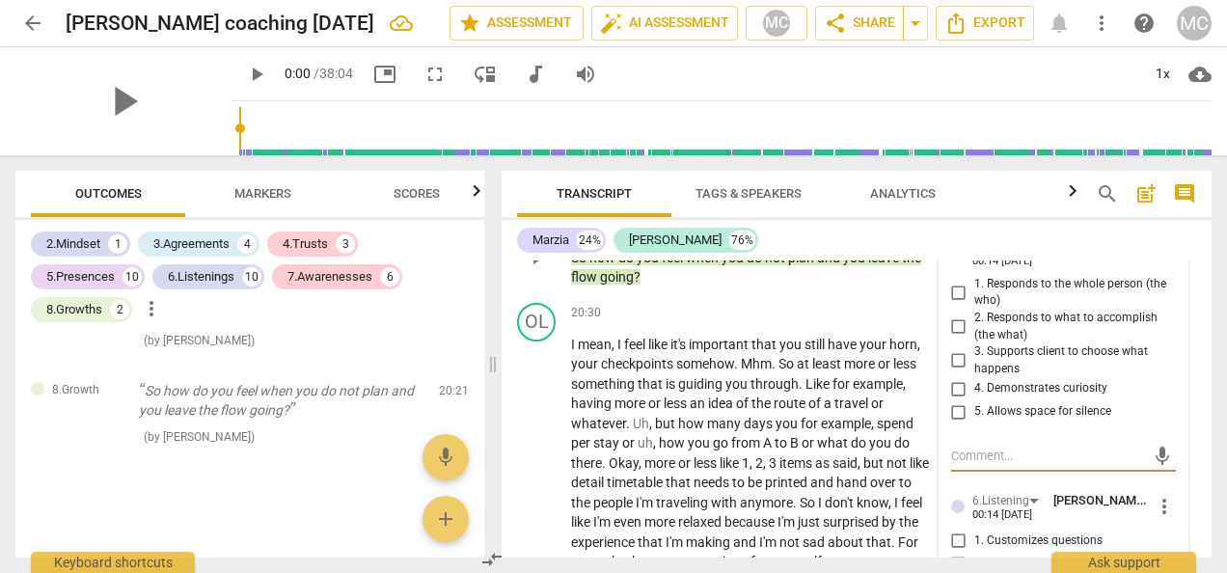
click at [652, 235] on div "8.Growth" at bounding box center [647, 226] width 47 height 17
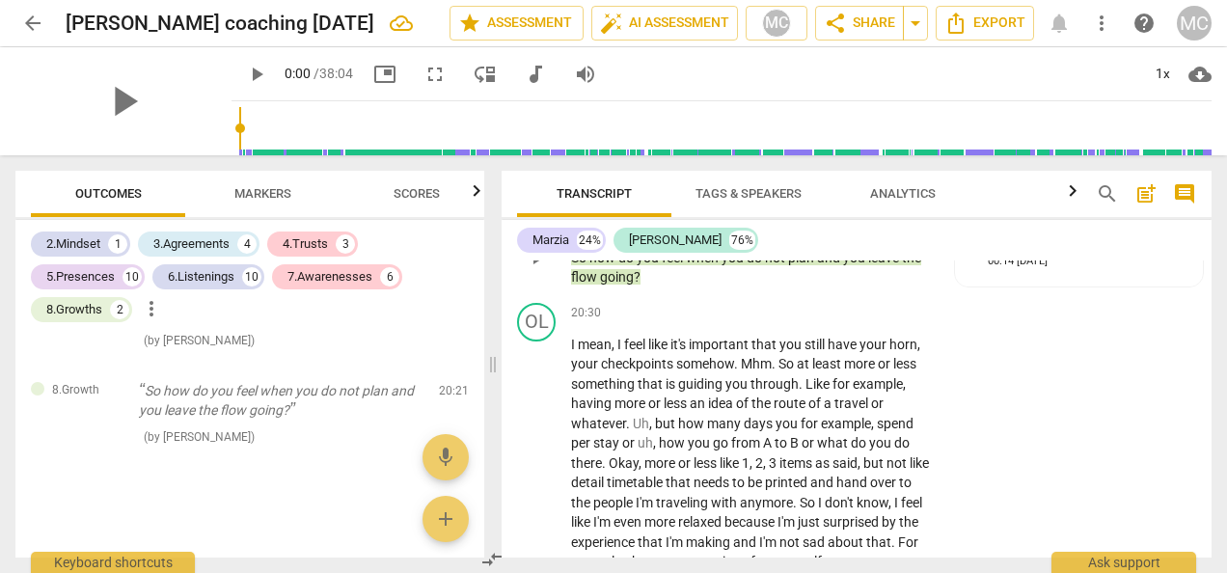
drag, startPoint x: 652, startPoint y: 302, endPoint x: 630, endPoint y: 299, distance: 22.4
click at [630, 235] on div "8.Growth" at bounding box center [647, 226] width 47 height 17
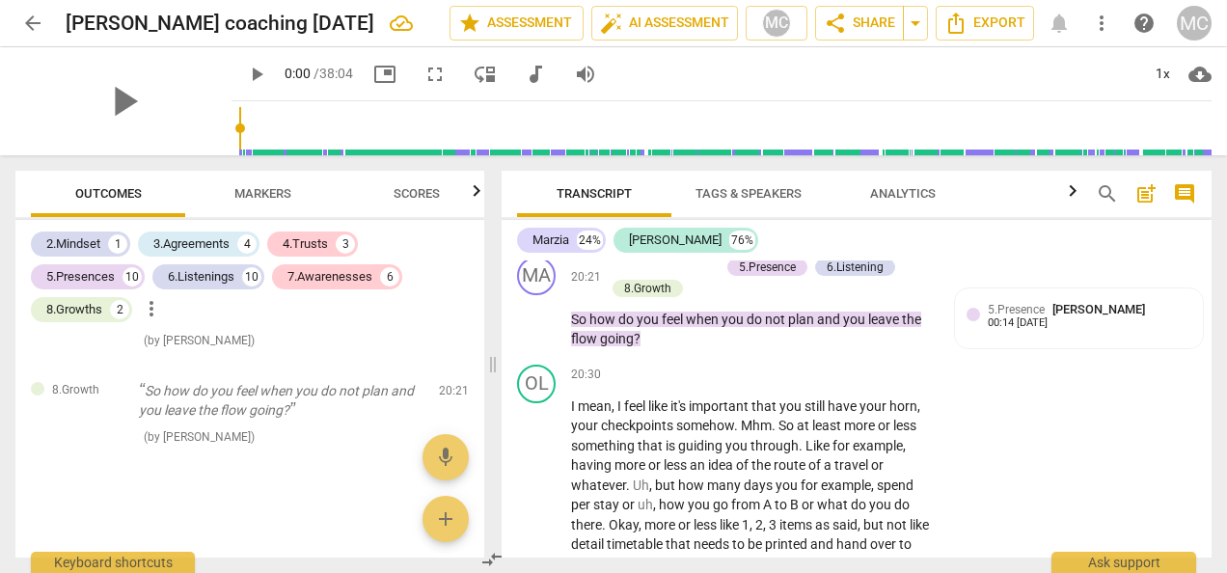
scroll to position [8664, 0]
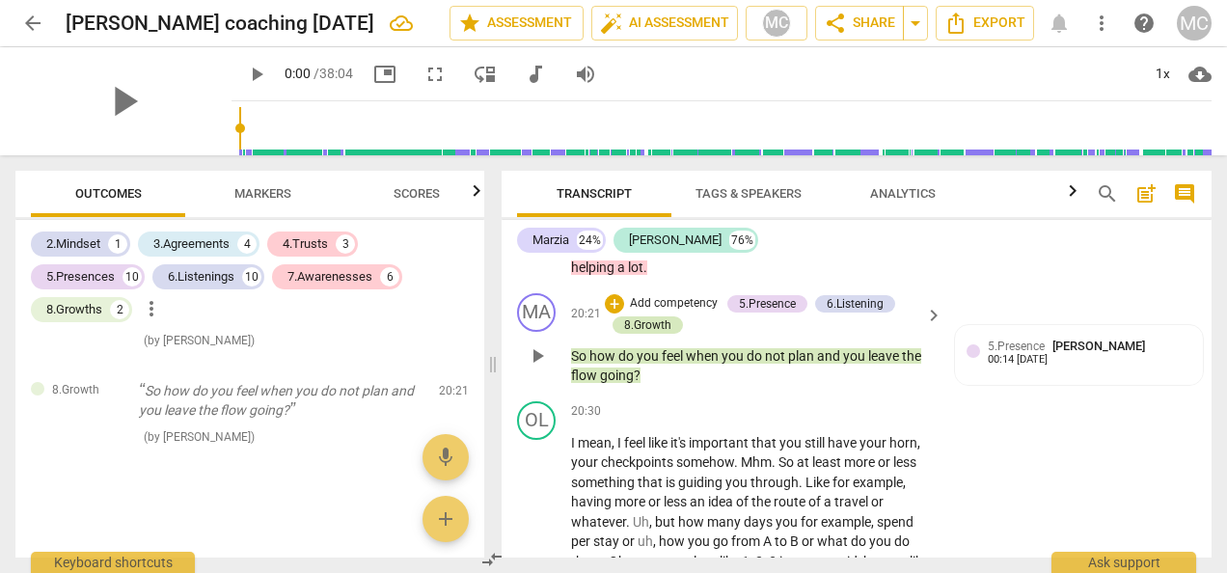
drag, startPoint x: 652, startPoint y: 399, endPoint x: 639, endPoint y: 403, distance: 14.0
click at [639, 334] on div "8.Growth" at bounding box center [647, 324] width 47 height 17
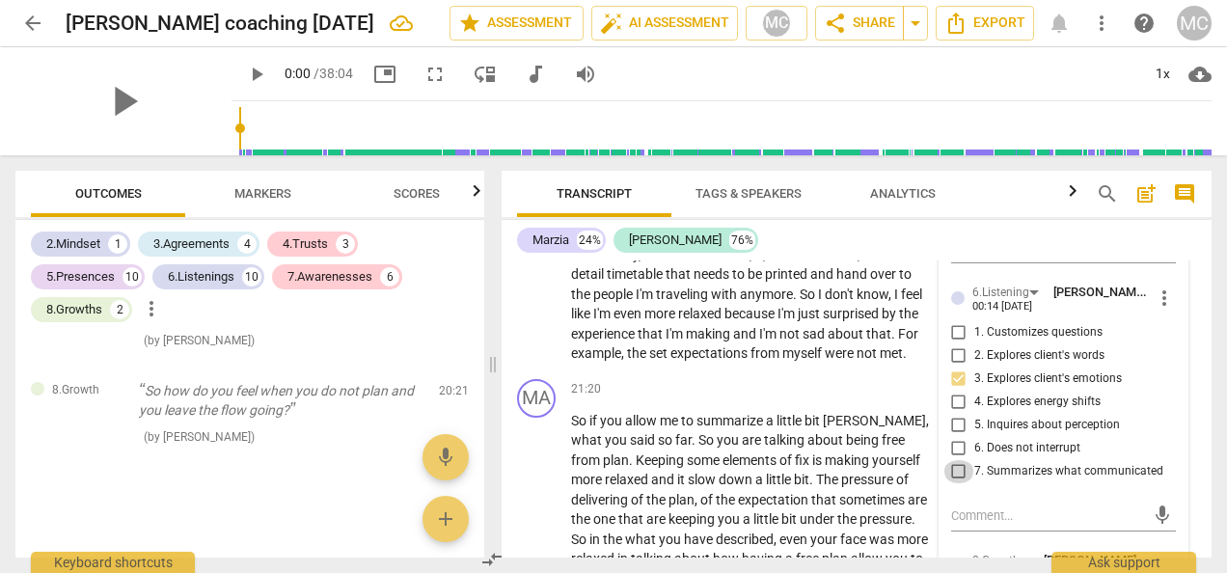
scroll to position [9152, 0]
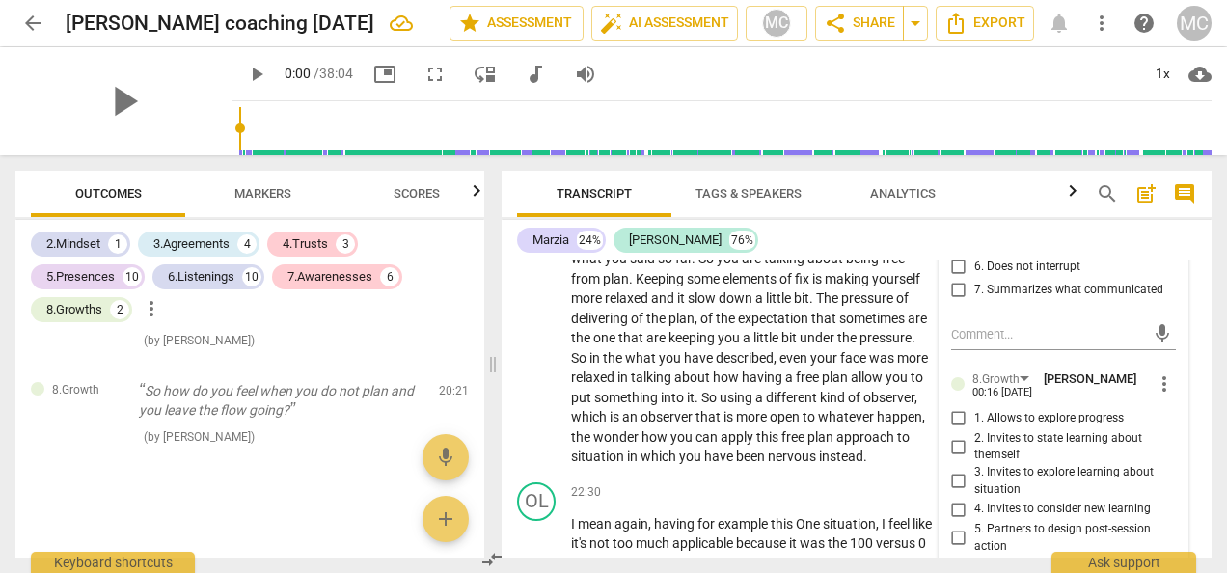
click at [1158, 396] on span "more_vert" at bounding box center [1164, 383] width 23 height 23
click at [1165, 496] on li "Delete" at bounding box center [1177, 496] width 67 height 37
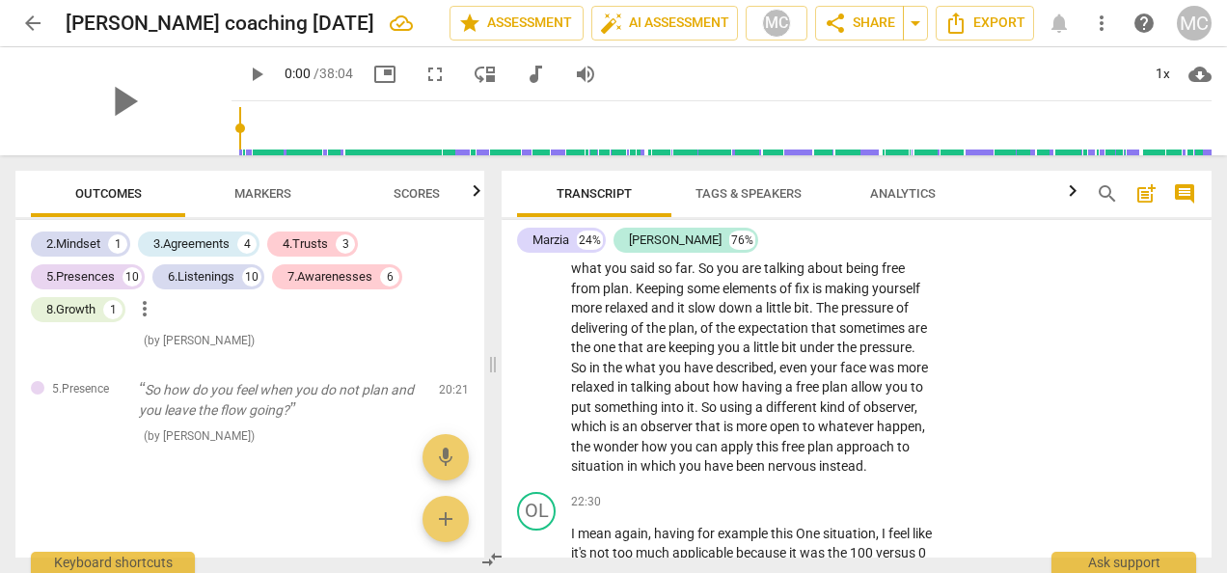
scroll to position [9049, 0]
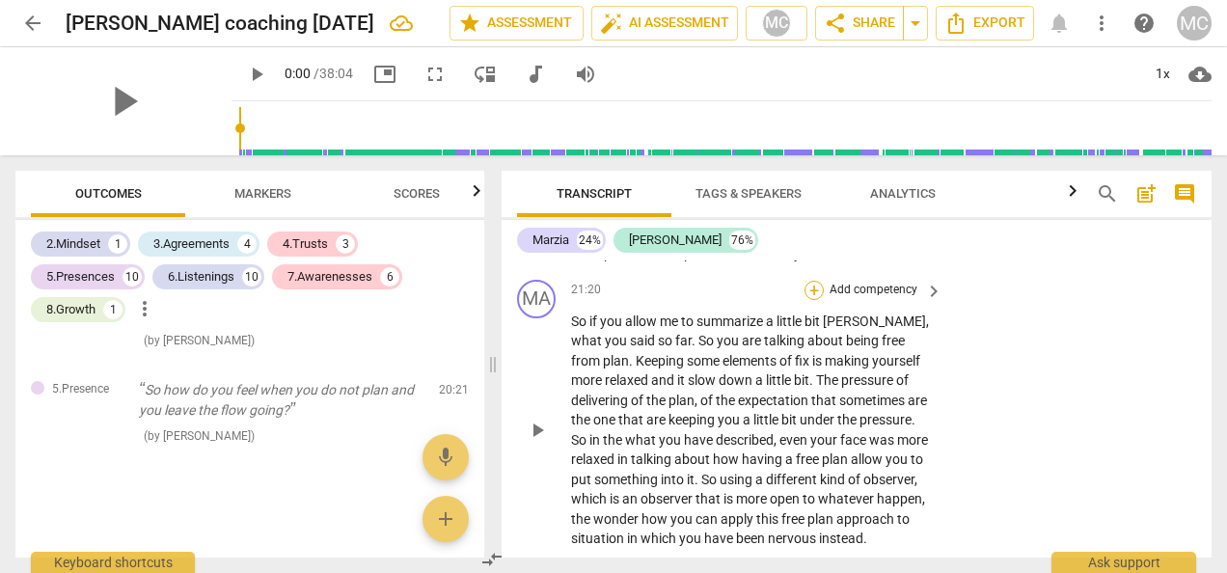
click at [814, 300] on div "+" at bounding box center [814, 290] width 19 height 19
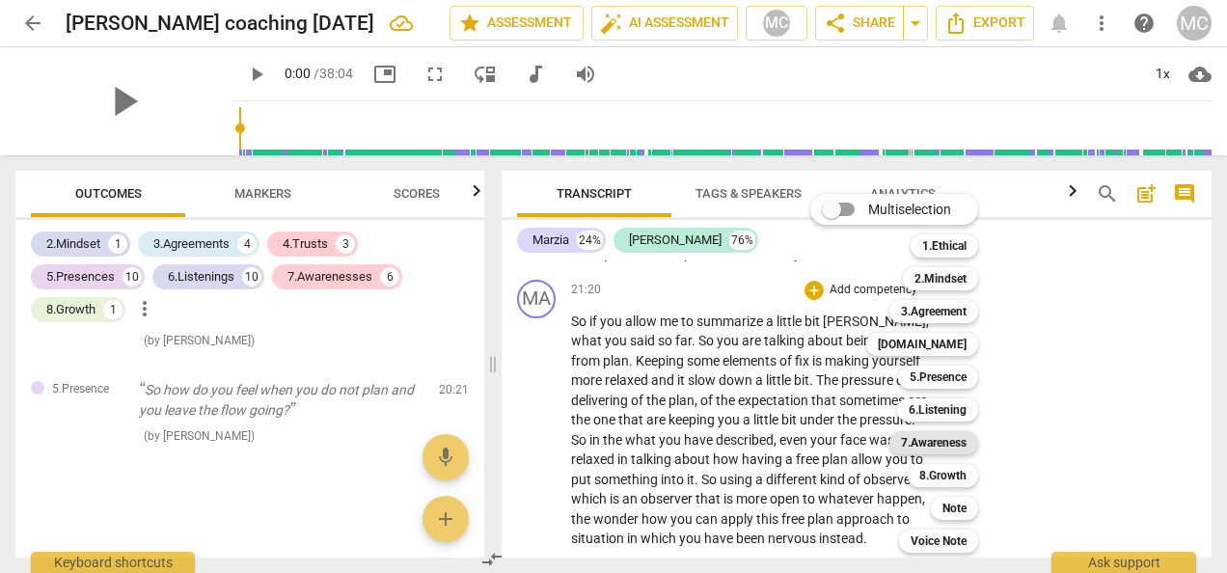
click at [929, 440] on b "7.Awareness" at bounding box center [934, 442] width 66 height 23
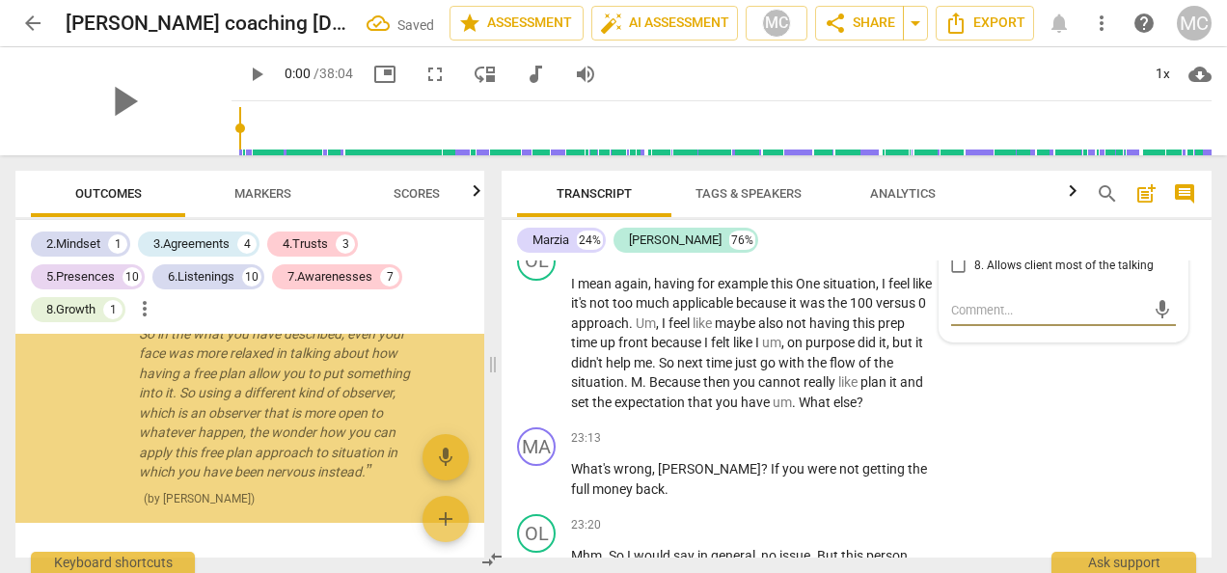
scroll to position [9040, 0]
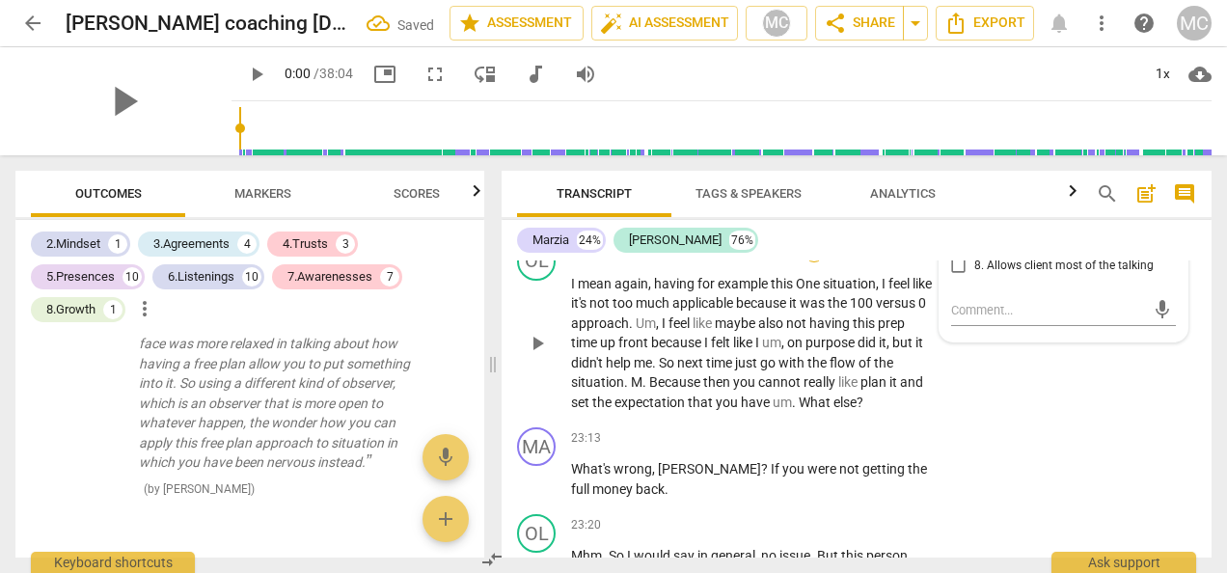
click at [807, 262] on div "+" at bounding box center [814, 252] width 19 height 19
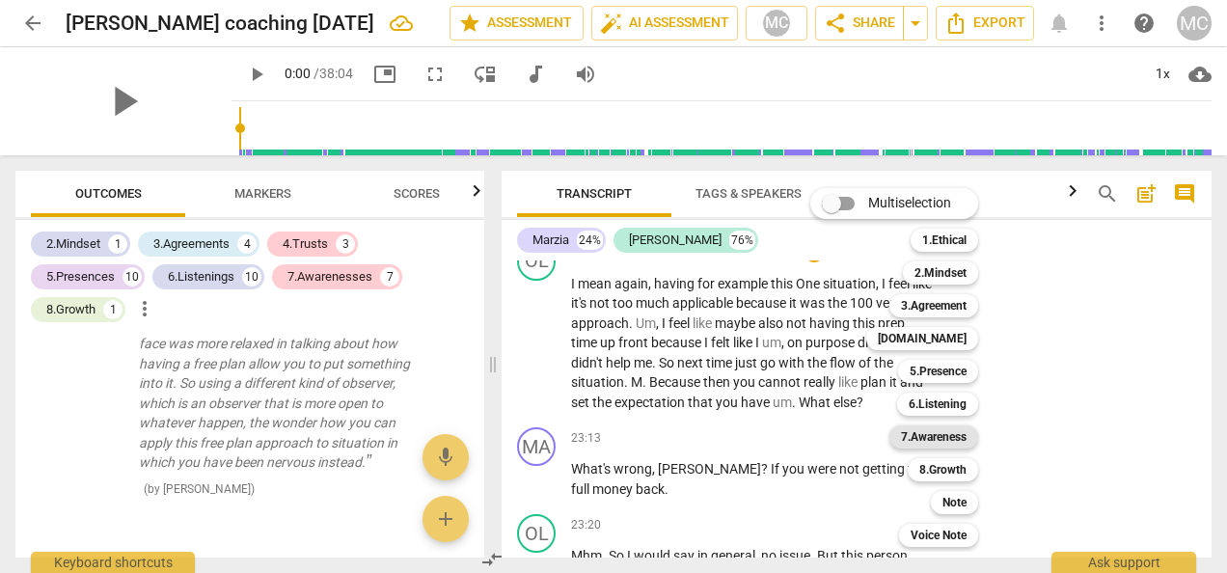
click at [914, 438] on b "7.Awareness" at bounding box center [934, 436] width 66 height 23
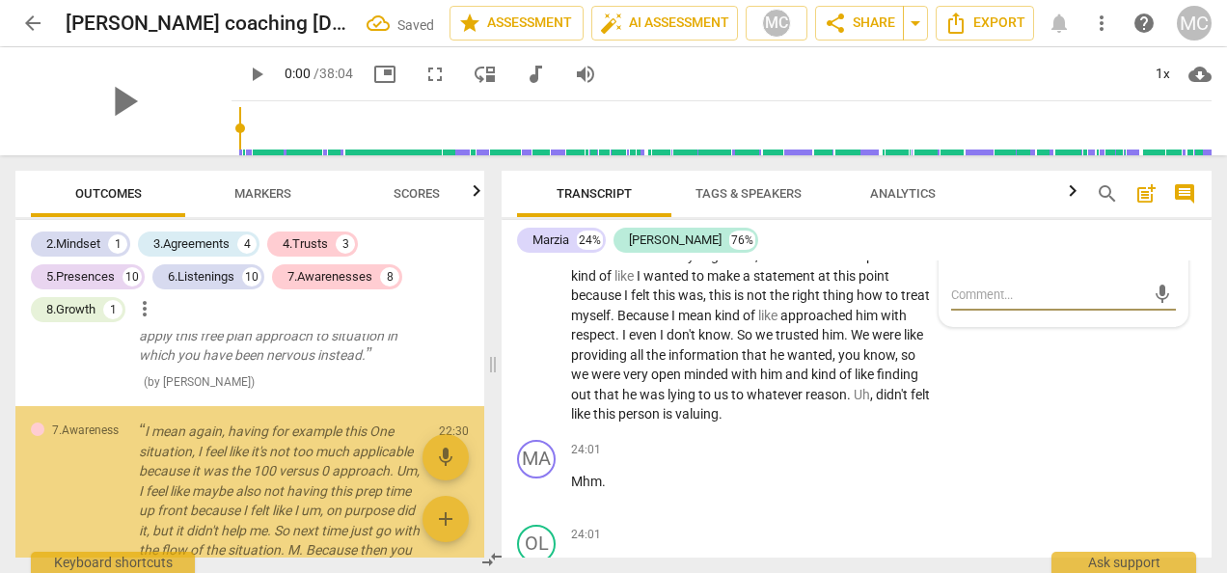
scroll to position [9353, 0]
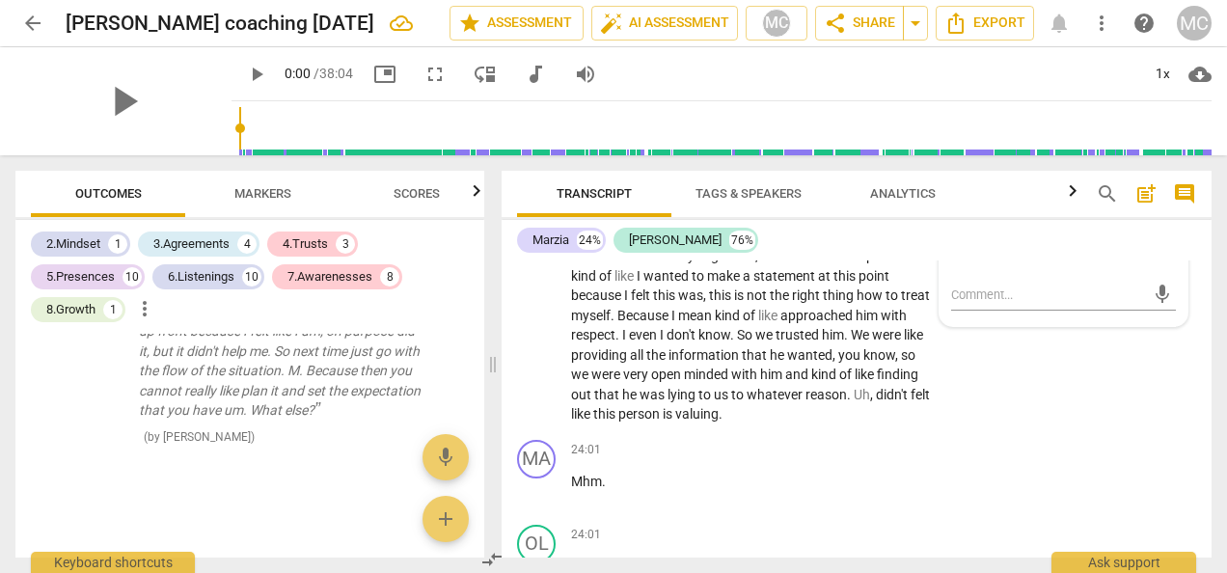
click at [811, 148] on div "+" at bounding box center [814, 137] width 19 height 19
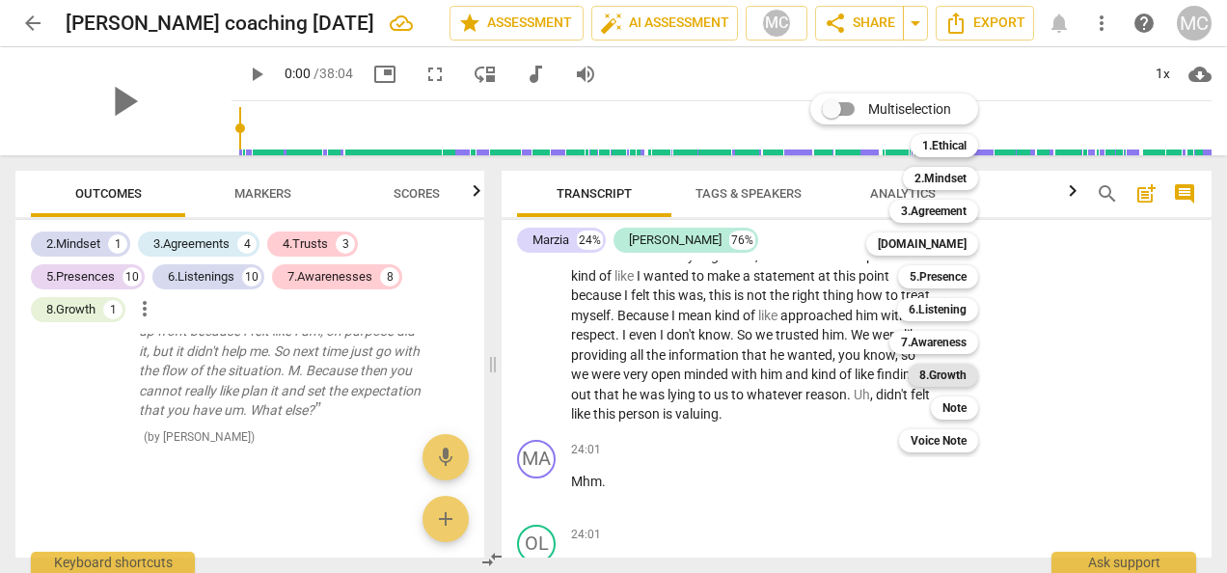
click at [946, 369] on b "8.Growth" at bounding box center [942, 375] width 47 height 23
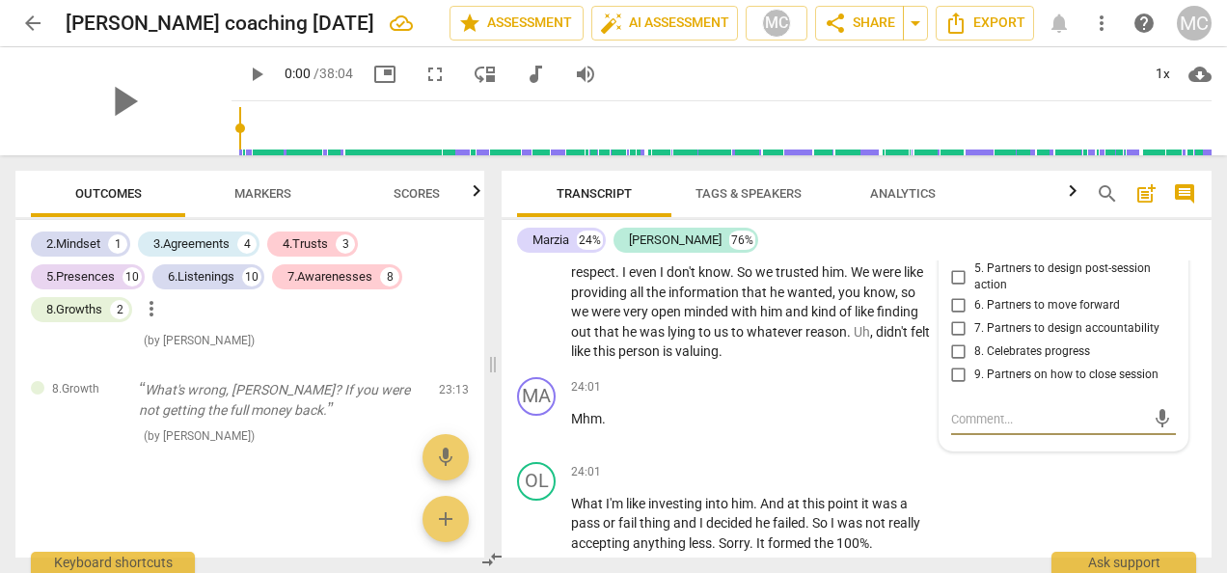
scroll to position [9590, 0]
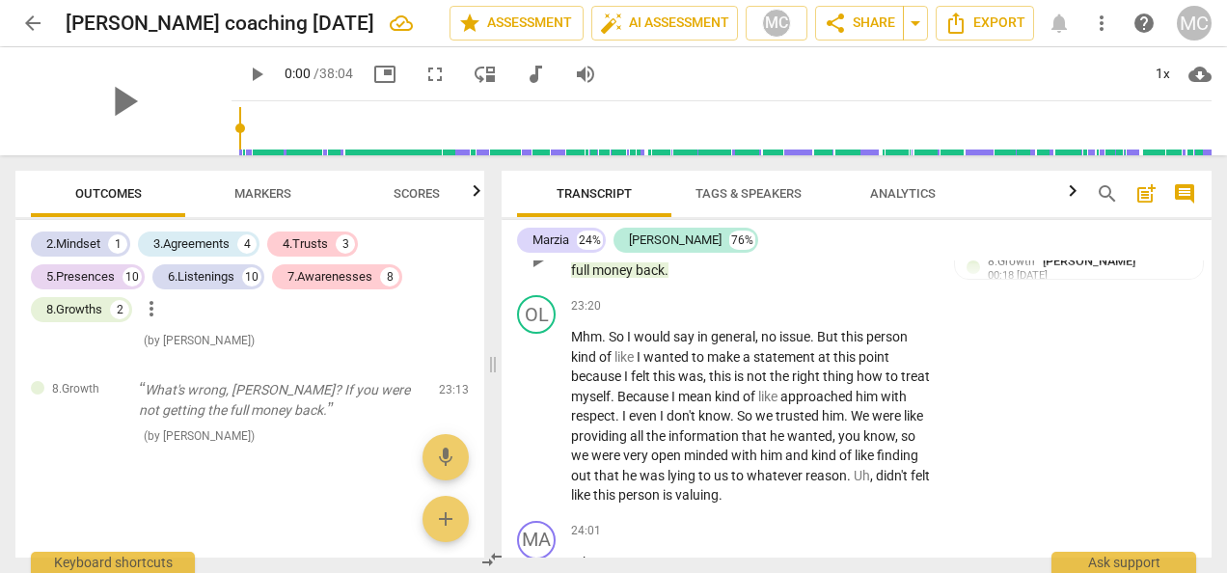
click at [733, 229] on div "+" at bounding box center [735, 218] width 19 height 19
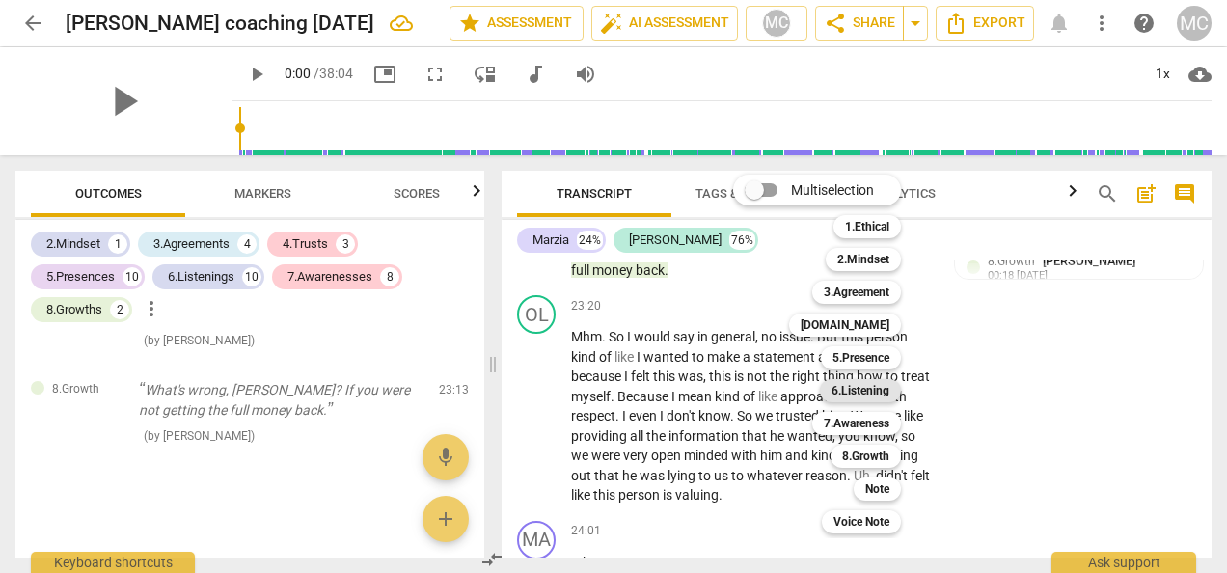
click at [845, 389] on b "6.Listening" at bounding box center [861, 390] width 58 height 23
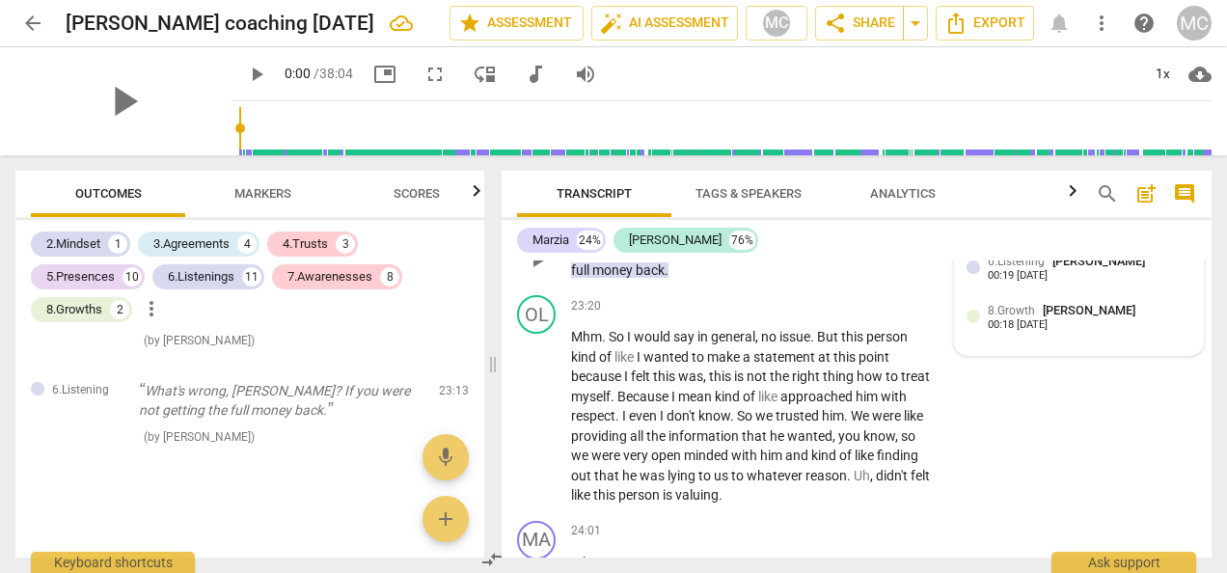
click at [1011, 268] on span "6.Listening" at bounding box center [1016, 262] width 57 height 14
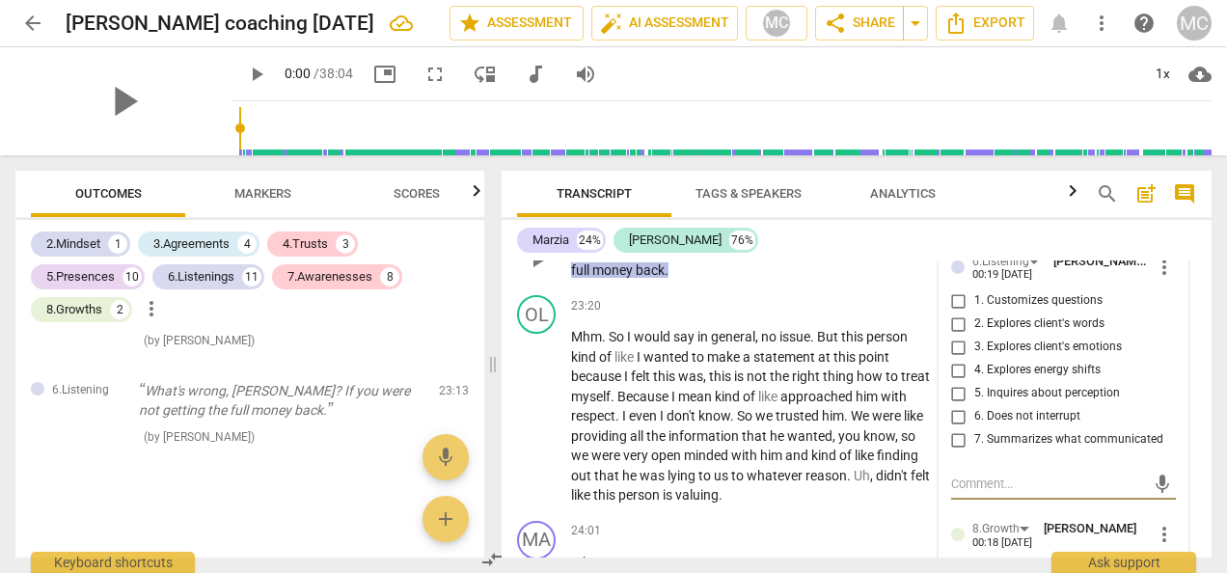
scroll to position [9799, 0]
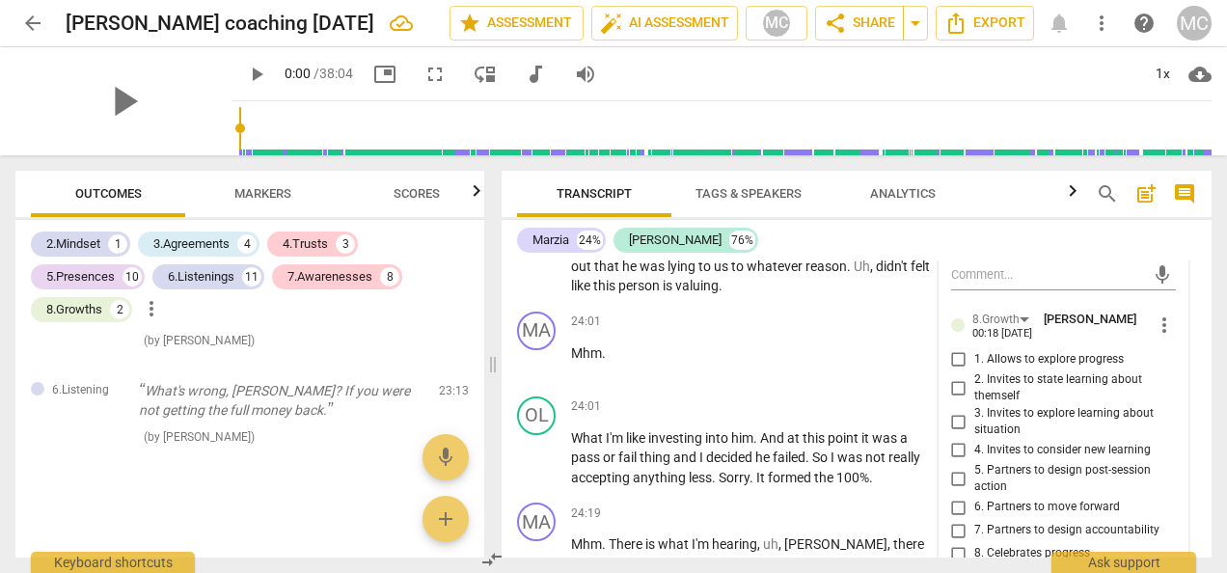
click at [1150, 150] on label "3. Explores client's emotions" at bounding box center [1056, 137] width 225 height 23
click at [974, 150] on input "3. Explores client's emotions" at bounding box center [959, 137] width 31 height 23
click at [958, 150] on input "3. Explores client's emotions" at bounding box center [959, 137] width 31 height 23
checkbox input "false"
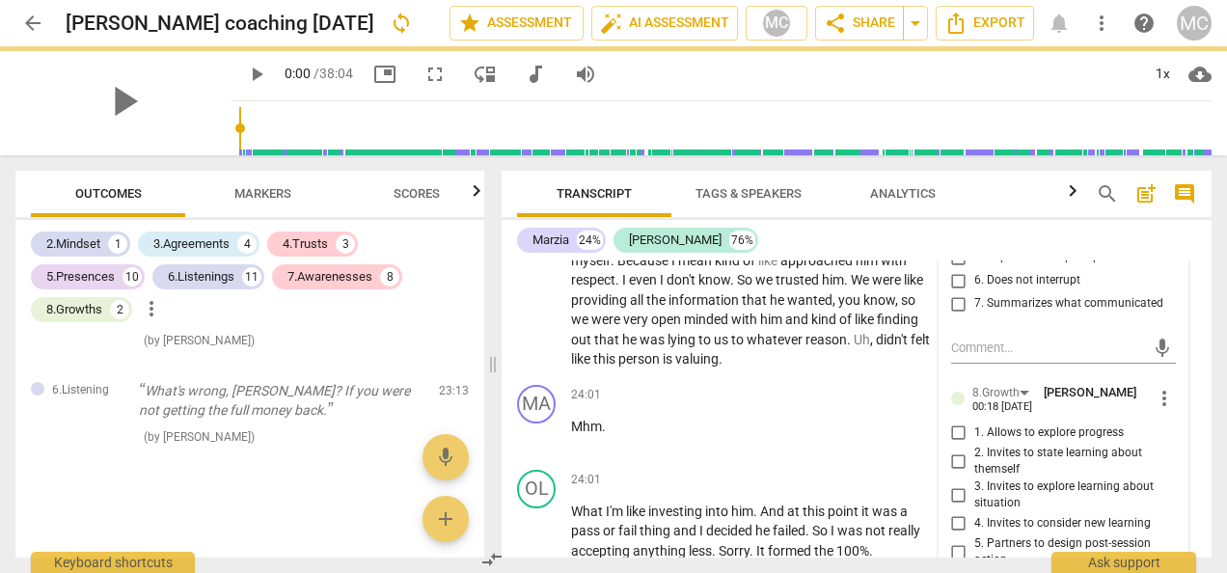
scroll to position [9722, 0]
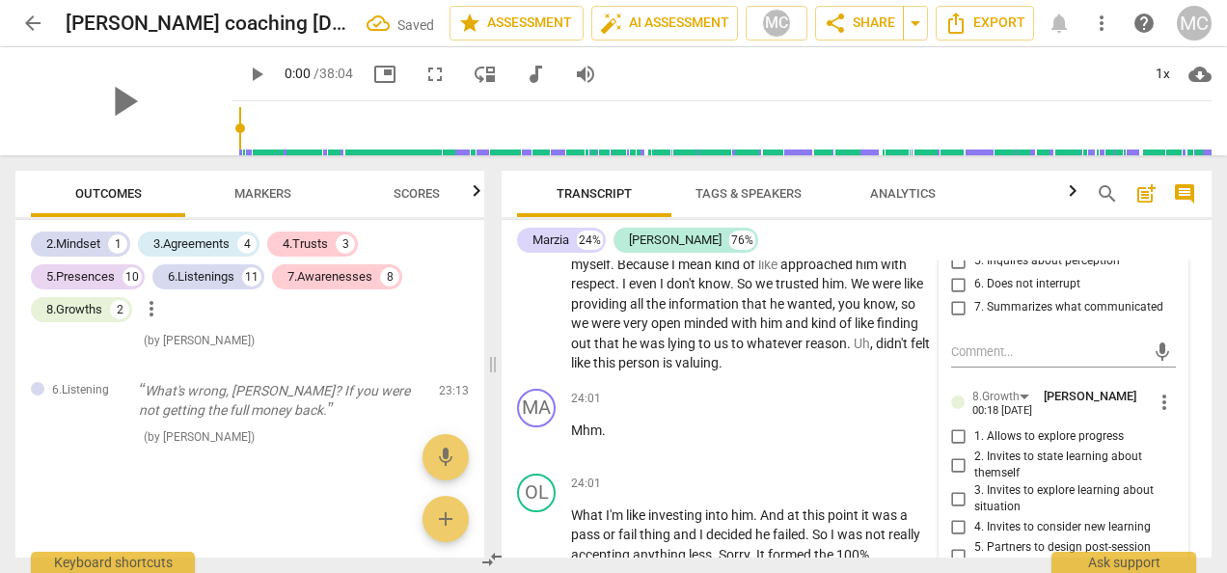
click at [956, 204] on input "2. Explores client's words" at bounding box center [959, 191] width 31 height 23
checkbox input "true"
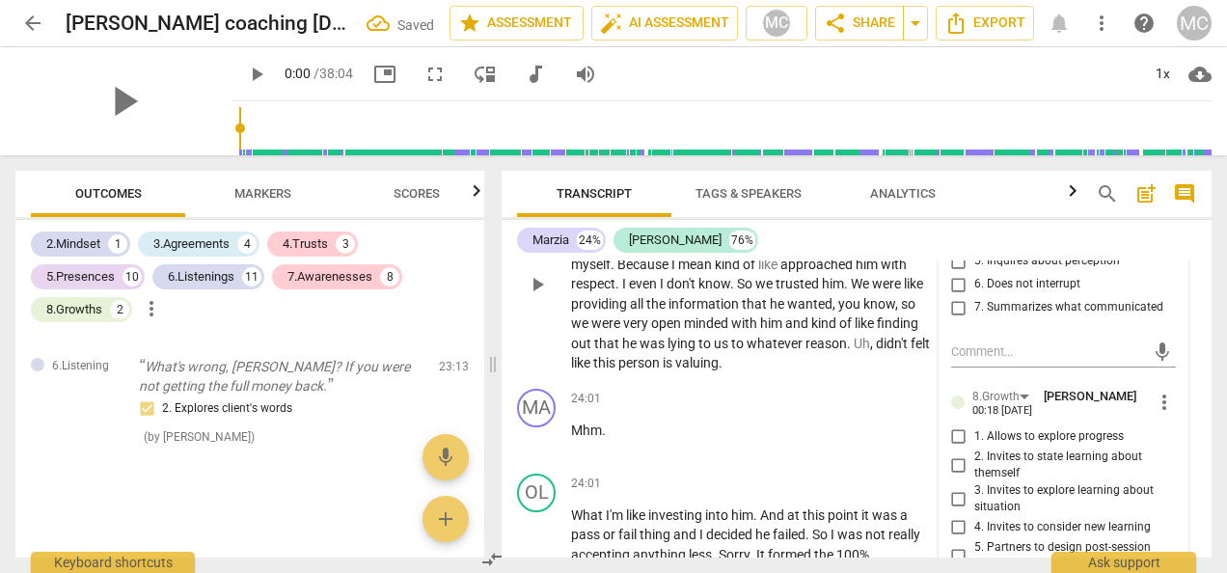
click at [840, 381] on div "OL play_arrow pause 23:20 + Add competency keyboard_arrow_right Mhm . So I woul…" at bounding box center [857, 268] width 710 height 226
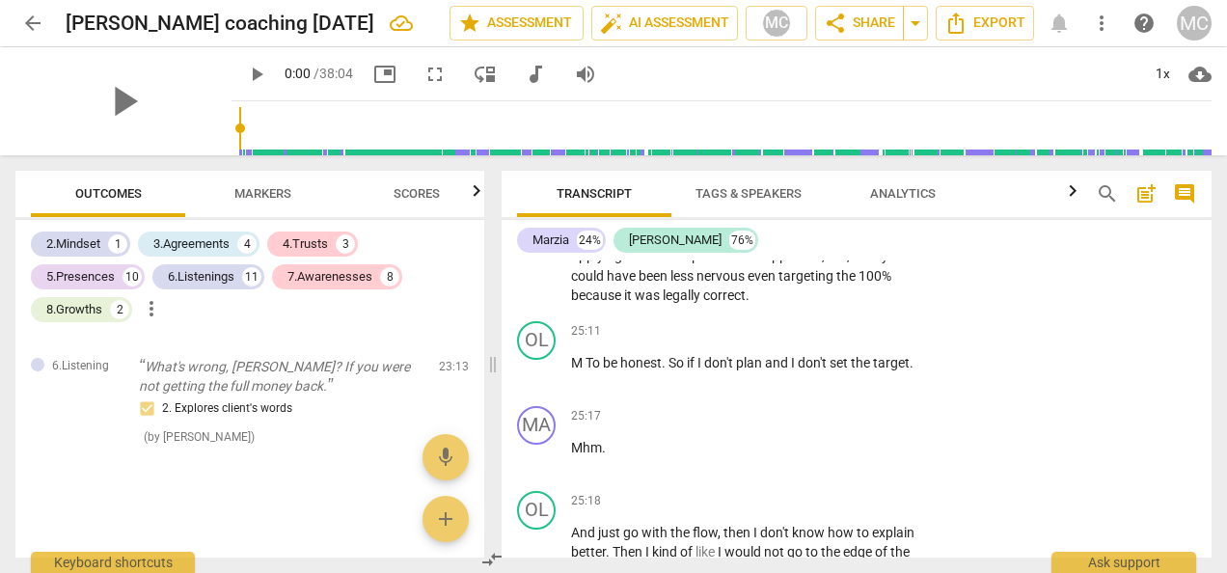
scroll to position [10094, 0]
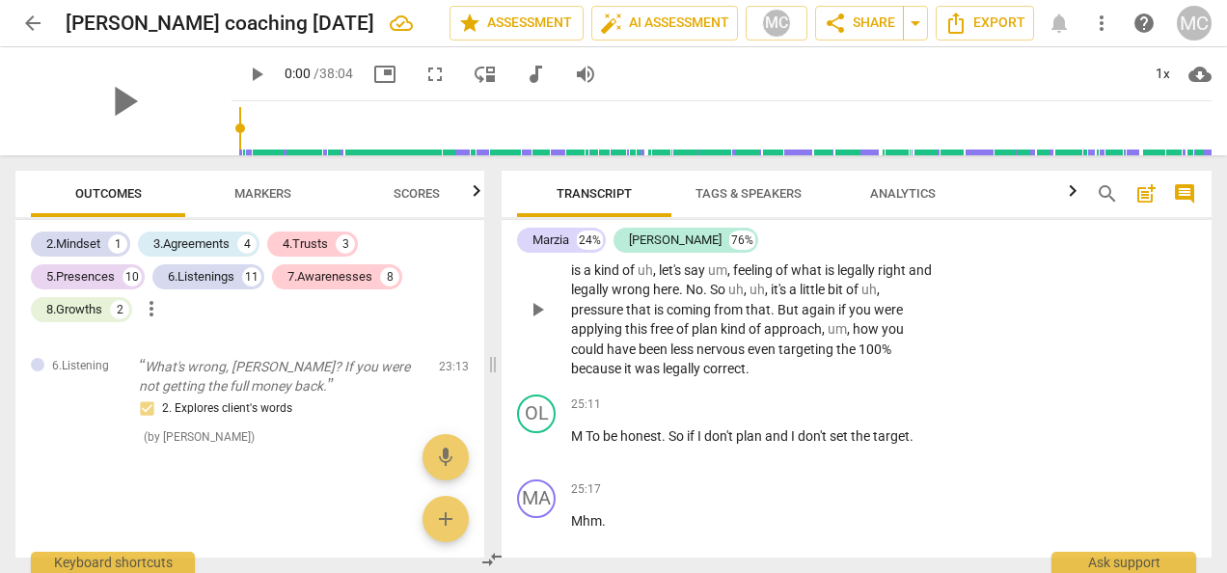
click at [814, 229] on div "+" at bounding box center [814, 218] width 19 height 19
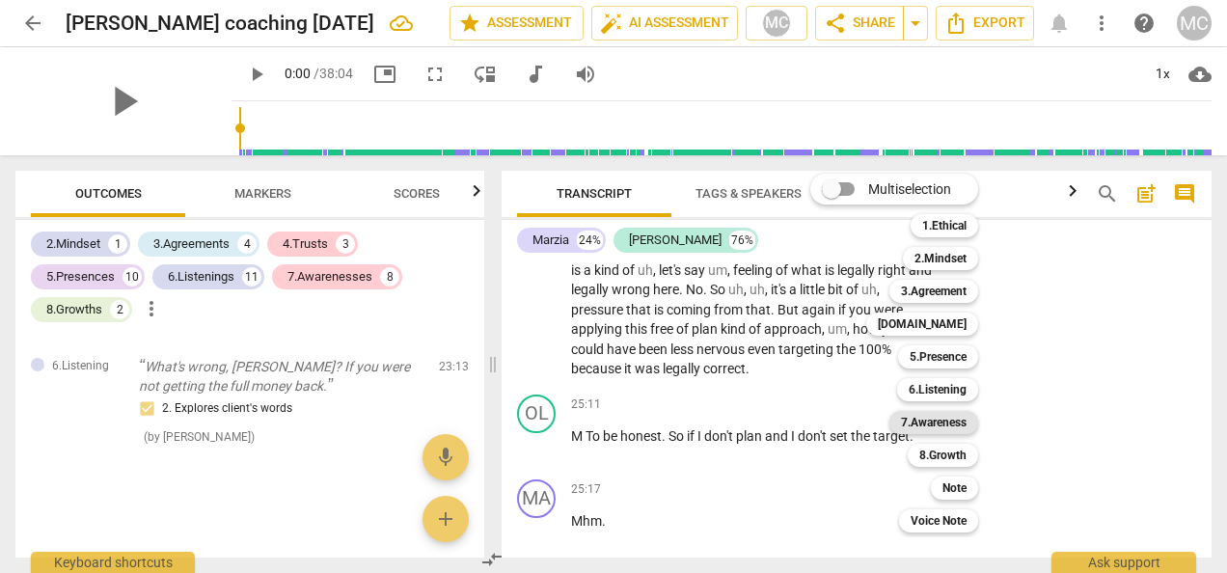
click at [934, 425] on b "7.Awareness" at bounding box center [934, 422] width 66 height 23
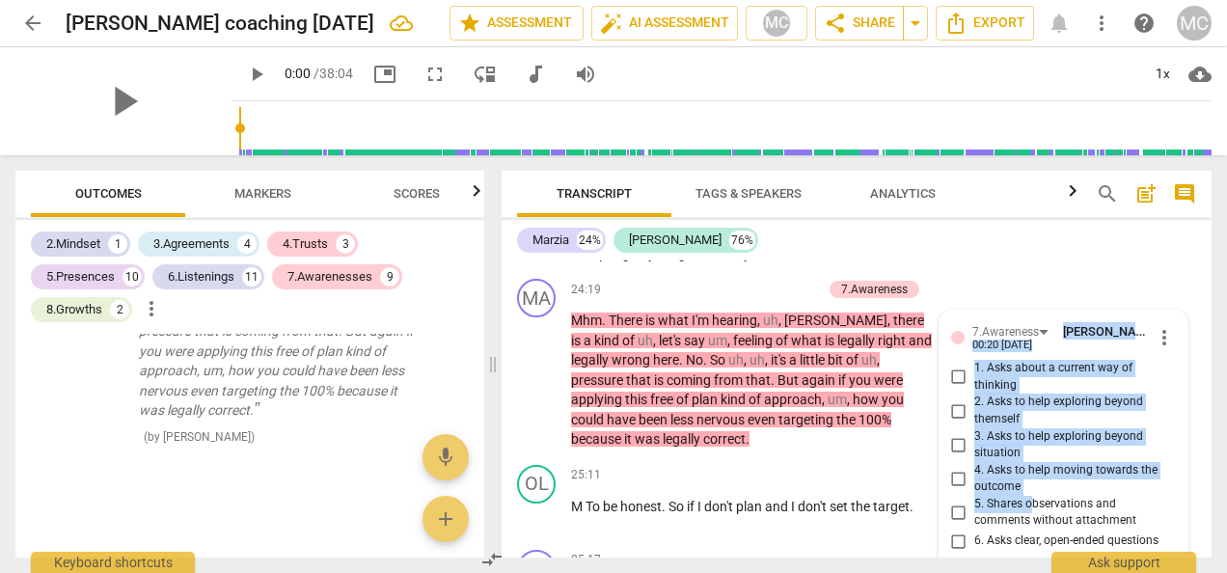
scroll to position [10022, 0]
drag, startPoint x: 1026, startPoint y: 288, endPoint x: 1016, endPoint y: 467, distance: 178.7
click at [1016, 467] on div "7.Awareness [PERSON_NAME] 00:20 [DATE] more_vert 1. Asks about a current way of…" at bounding box center [1063, 466] width 225 height 287
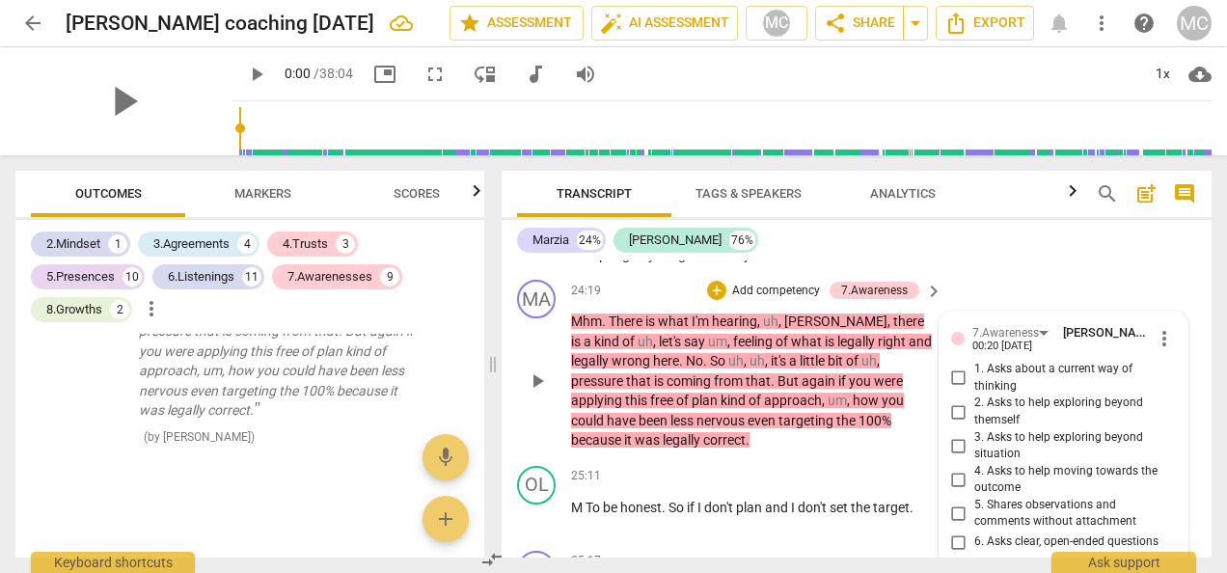
drag, startPoint x: 1016, startPoint y: 467, endPoint x: 1192, endPoint y: 501, distance: 179.8
click at [1192, 458] on div "MA play_arrow pause 24:19 + Add competency 7.Awareness keyboard_arrow_right Mhm…" at bounding box center [857, 365] width 710 height 186
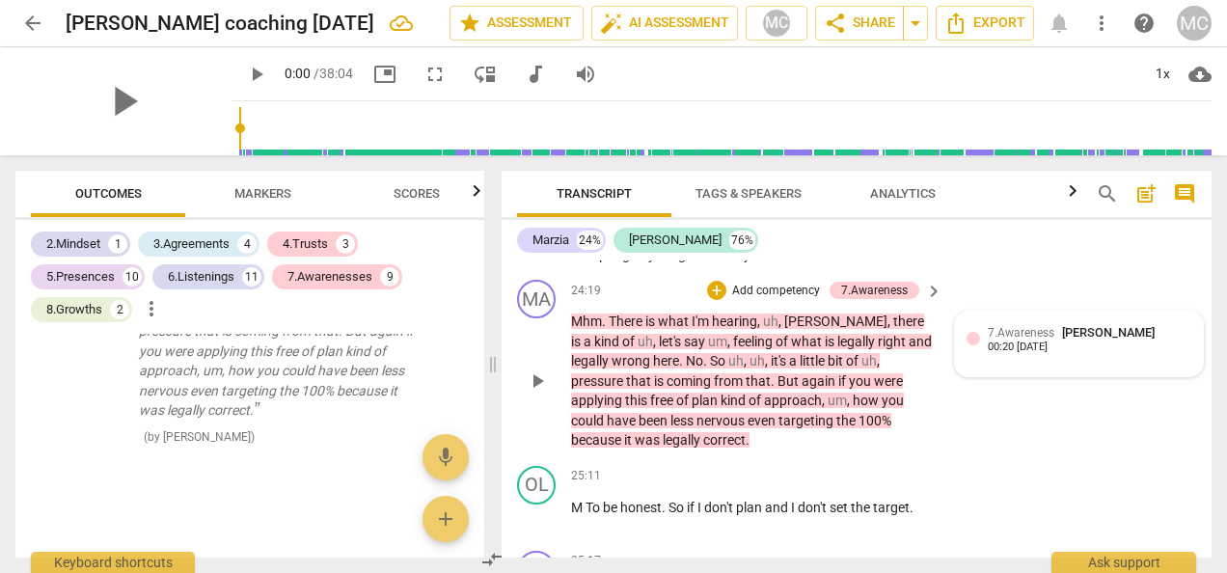
click at [1017, 354] on div "00:20 [DATE]" at bounding box center [1018, 348] width 60 height 13
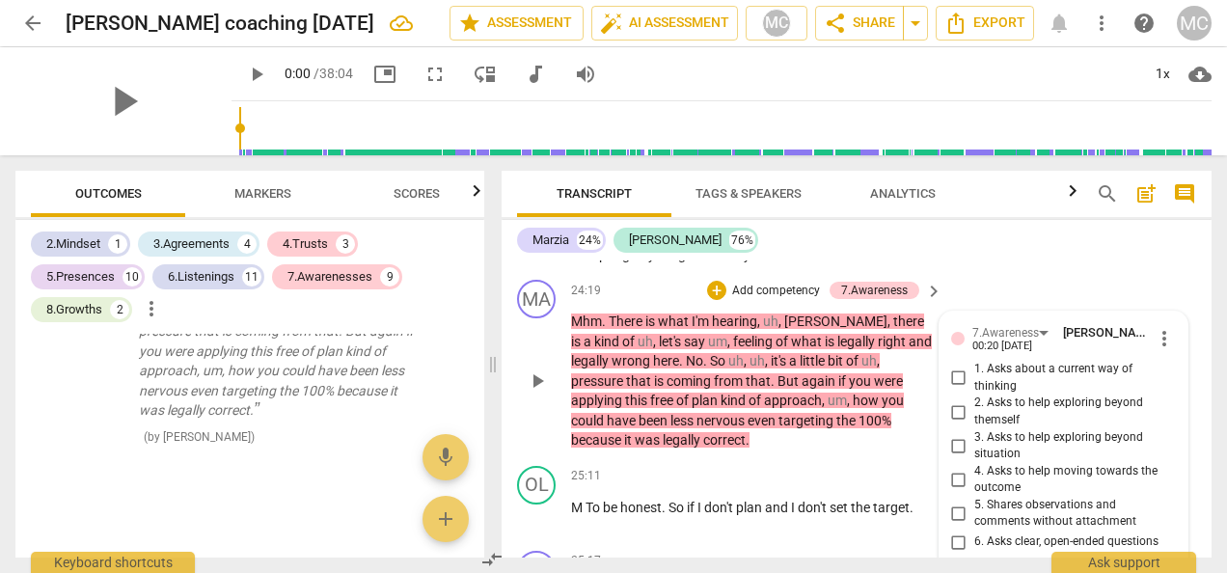
scroll to position [10380, 0]
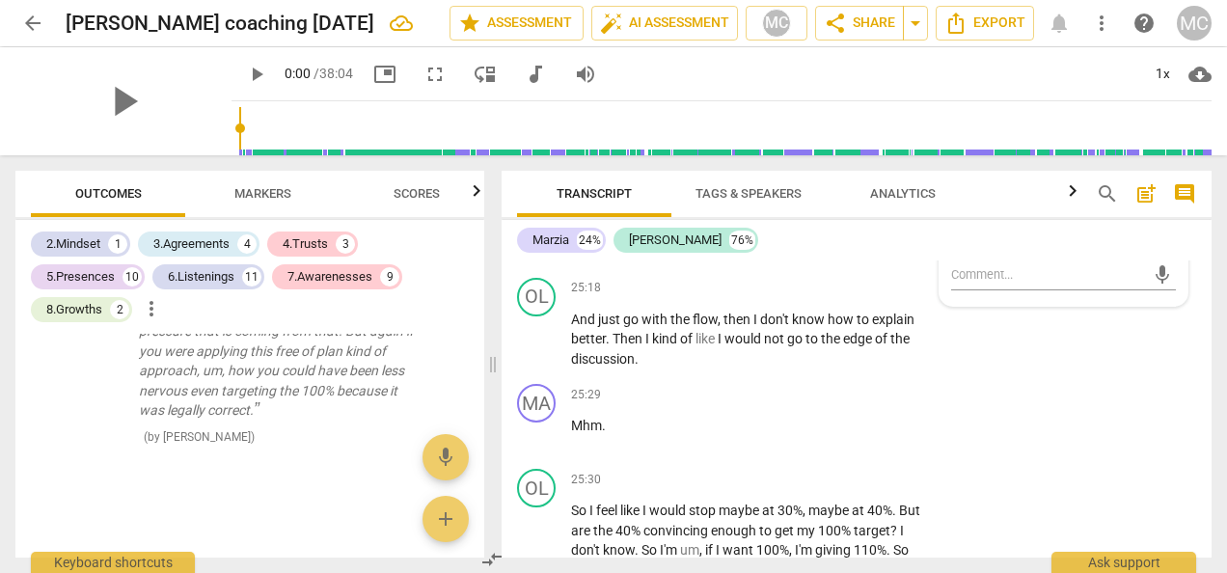
click at [1138, 173] on span "5. Shares observations and comments without attachment" at bounding box center [1071, 156] width 194 height 34
click at [974, 167] on input "5. Shares observations and comments without attachment" at bounding box center [959, 155] width 31 height 23
click at [1133, 173] on span "5. Shares observations and comments without attachment" at bounding box center [1071, 156] width 194 height 34
click at [974, 167] on input "5. Shares observations and comments without attachment" at bounding box center [959, 155] width 31 height 23
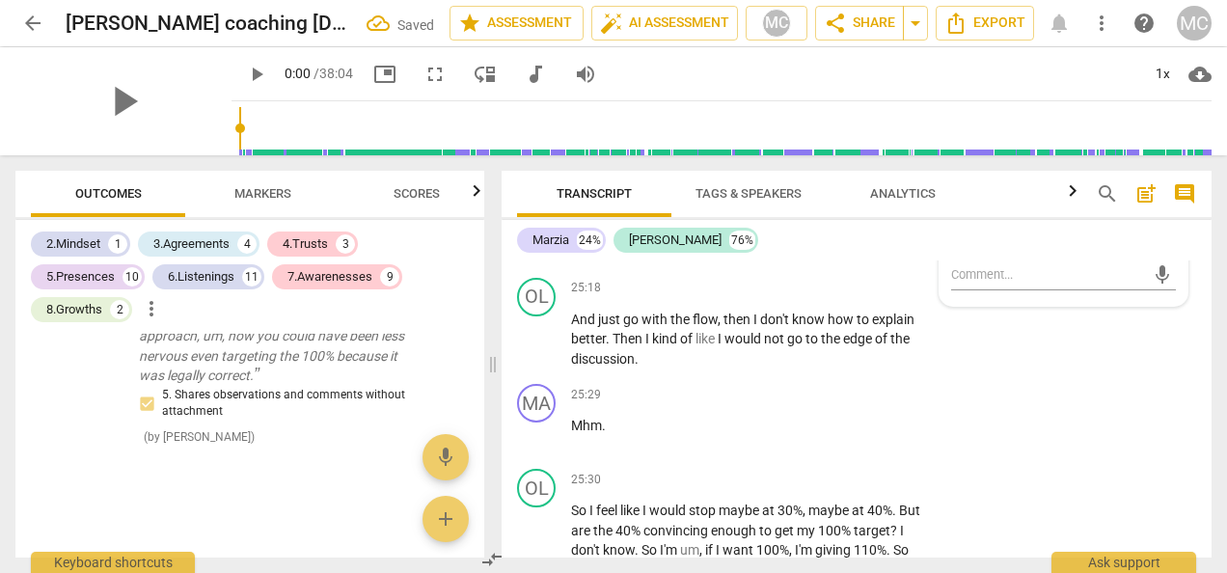
click at [954, 167] on input "5. Shares observations and comments without attachment" at bounding box center [959, 155] width 31 height 23
checkbox input "false"
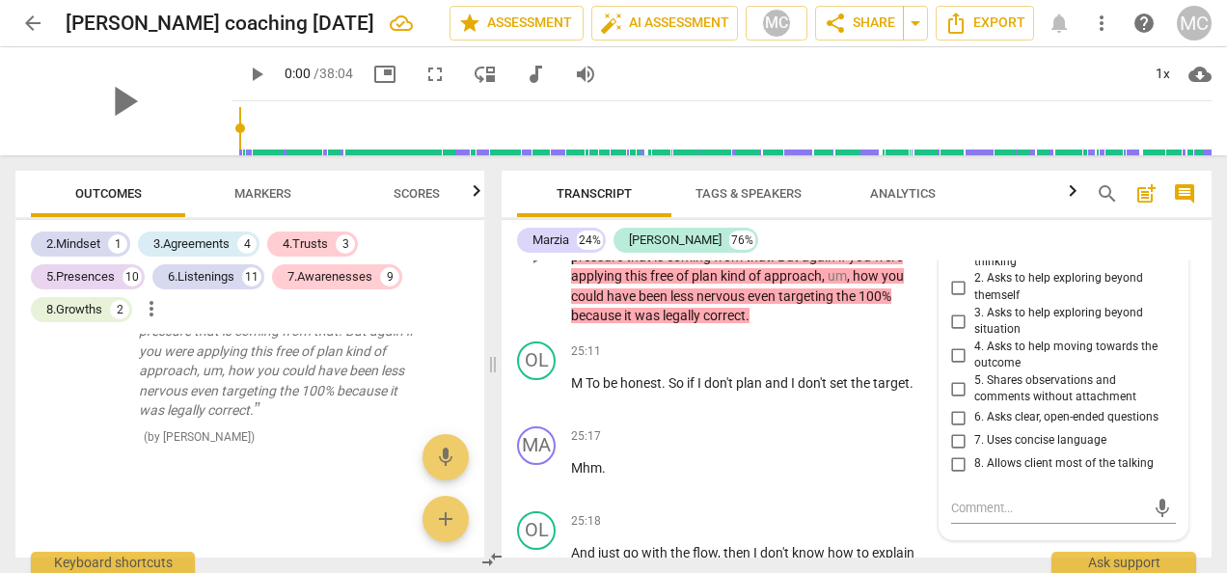
scroll to position [10110, 0]
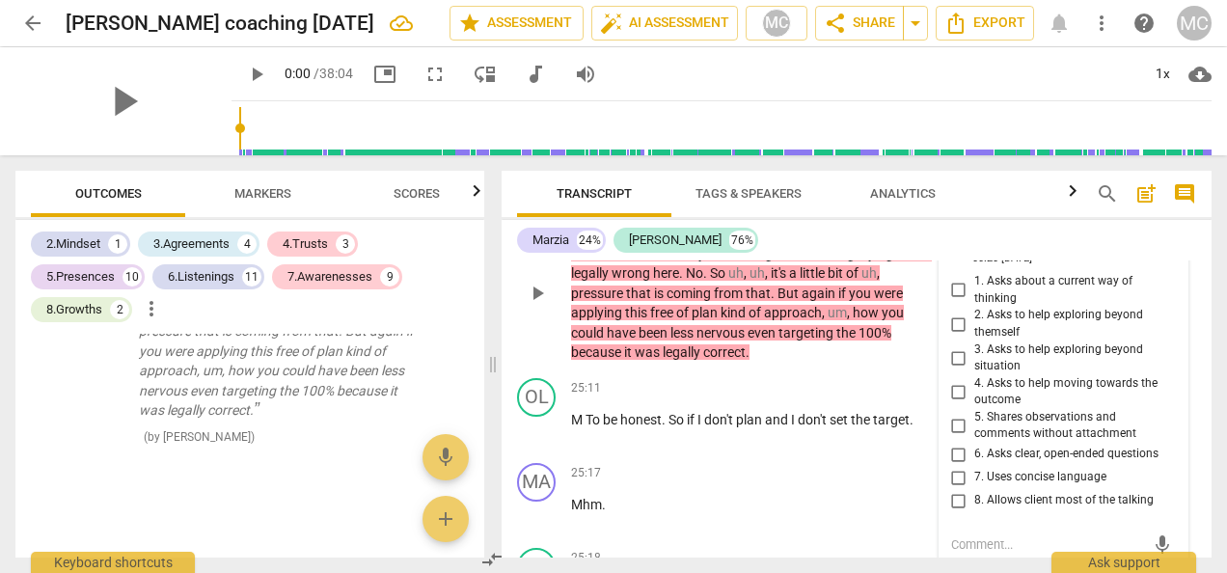
click at [1198, 370] on div "MA play_arrow pause 24:19 + Add competency 7.Awareness keyboard_arrow_right Mhm…" at bounding box center [857, 277] width 710 height 186
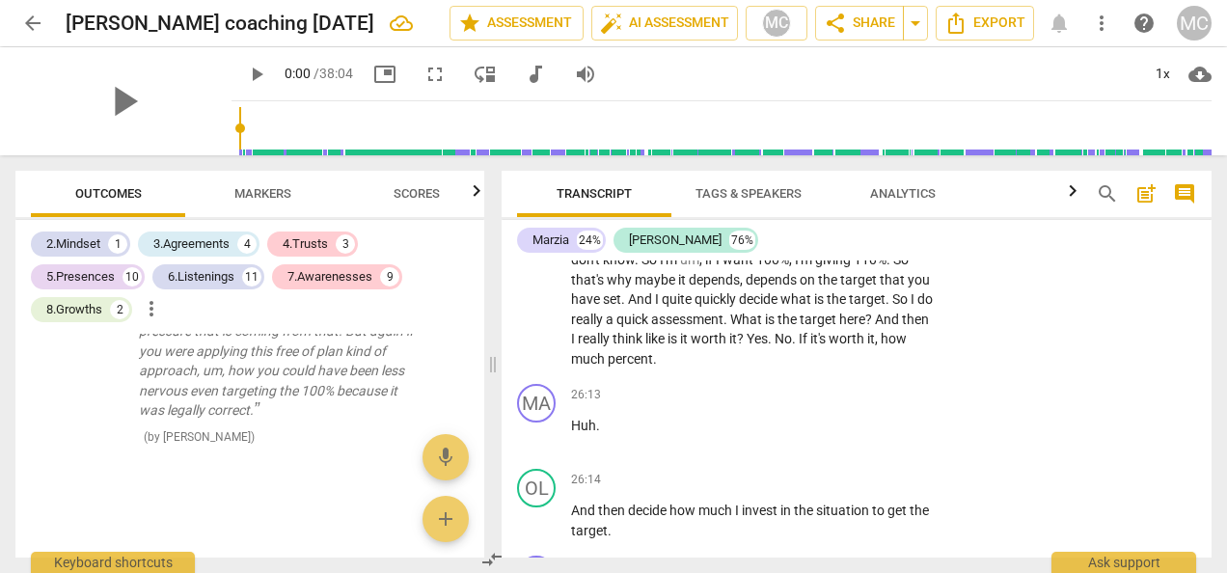
scroll to position [10599, 0]
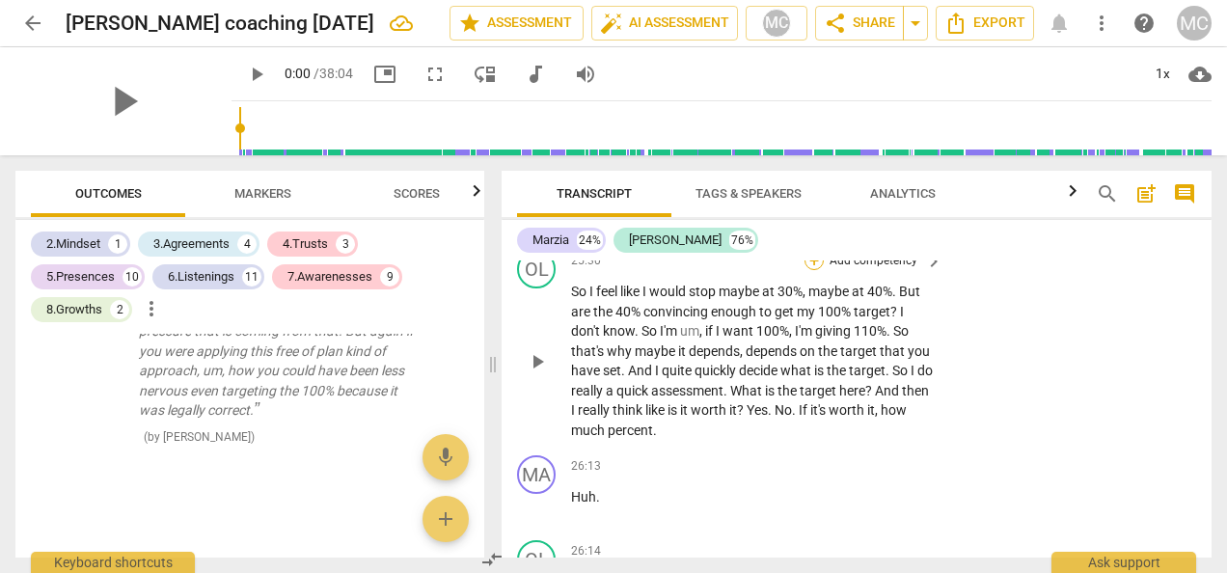
click at [808, 270] on div "+" at bounding box center [814, 260] width 19 height 19
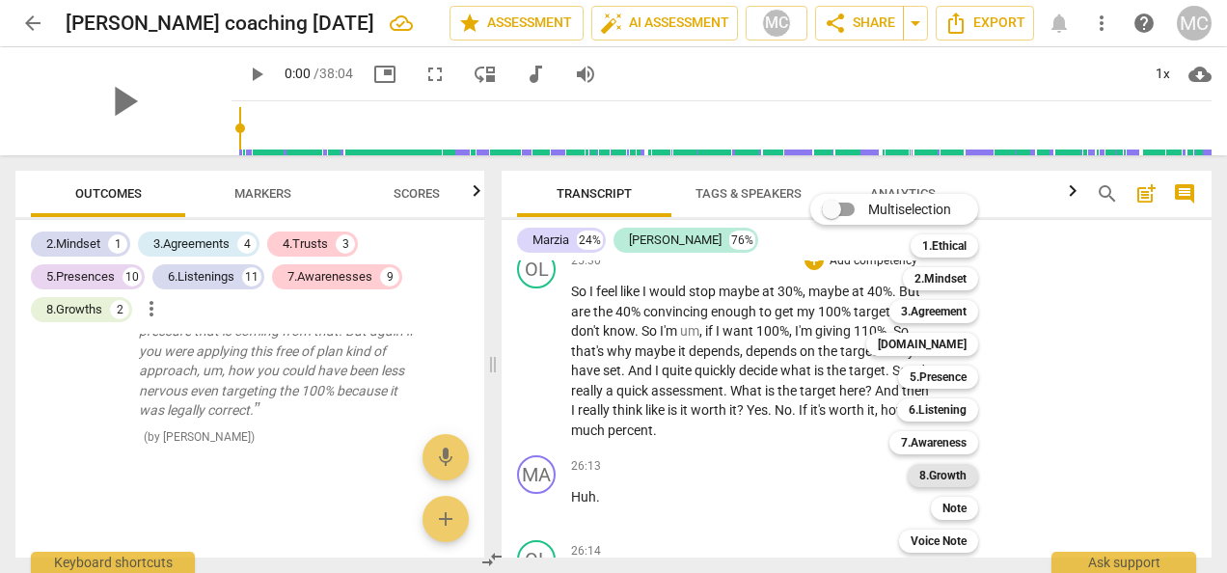
click at [930, 475] on b "8.Growth" at bounding box center [942, 475] width 47 height 23
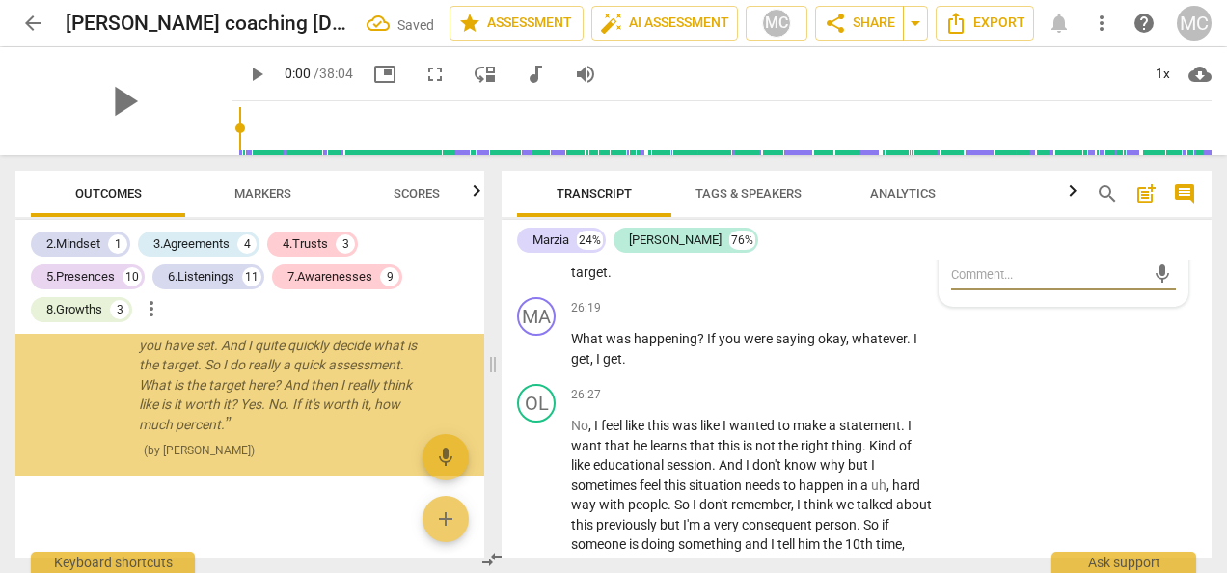
scroll to position [10058, 0]
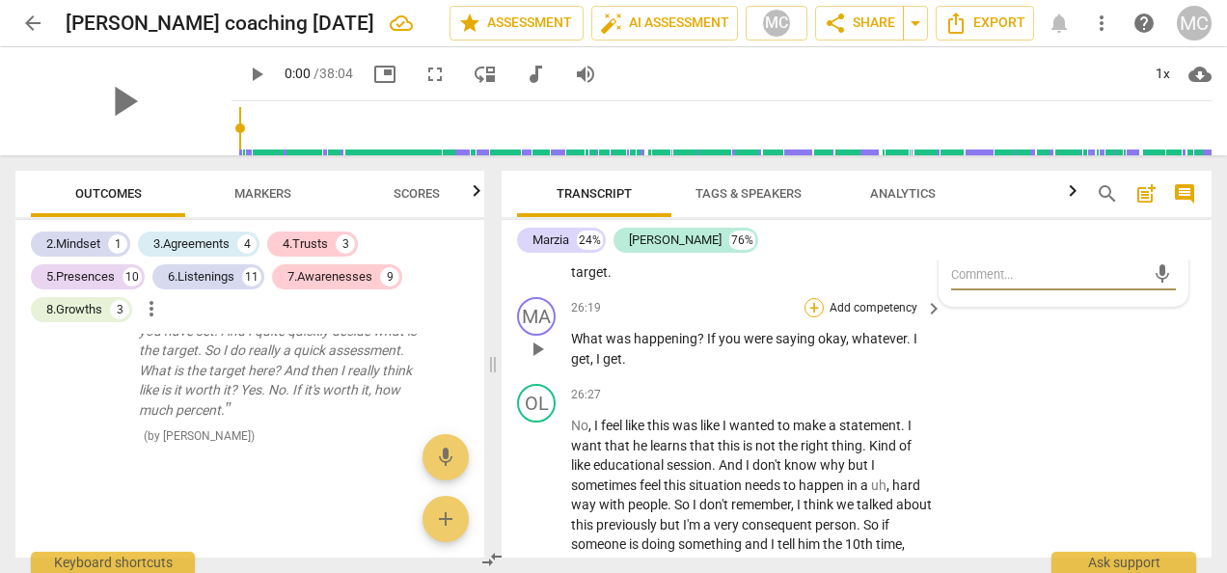
click at [810, 317] on div "+" at bounding box center [814, 307] width 19 height 19
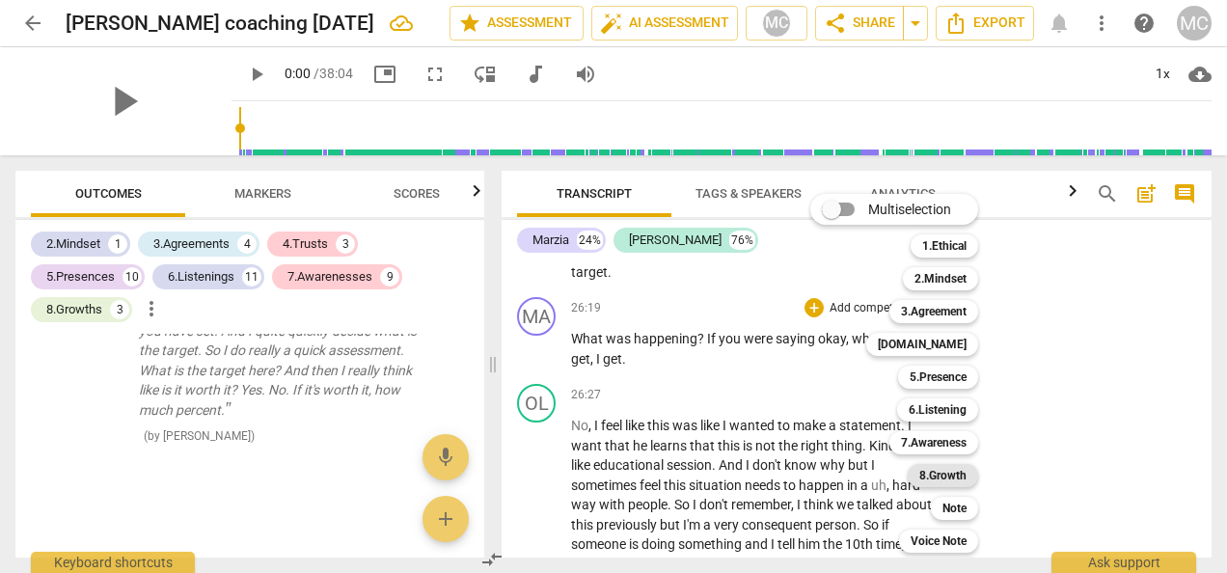
click at [928, 479] on b "8.Growth" at bounding box center [942, 475] width 47 height 23
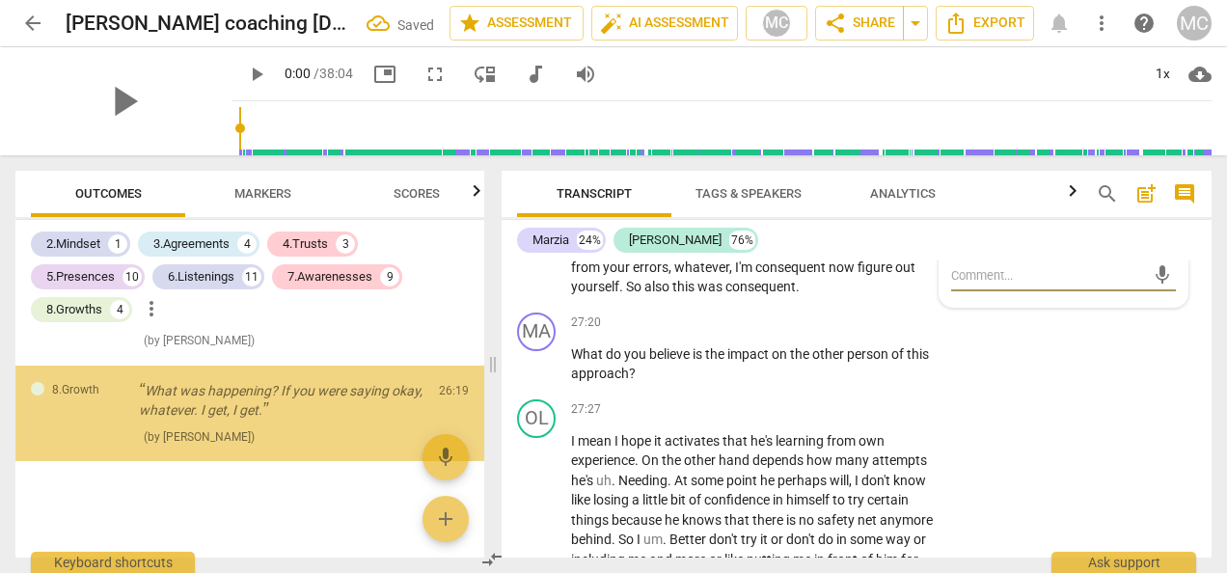
scroll to position [10232, 0]
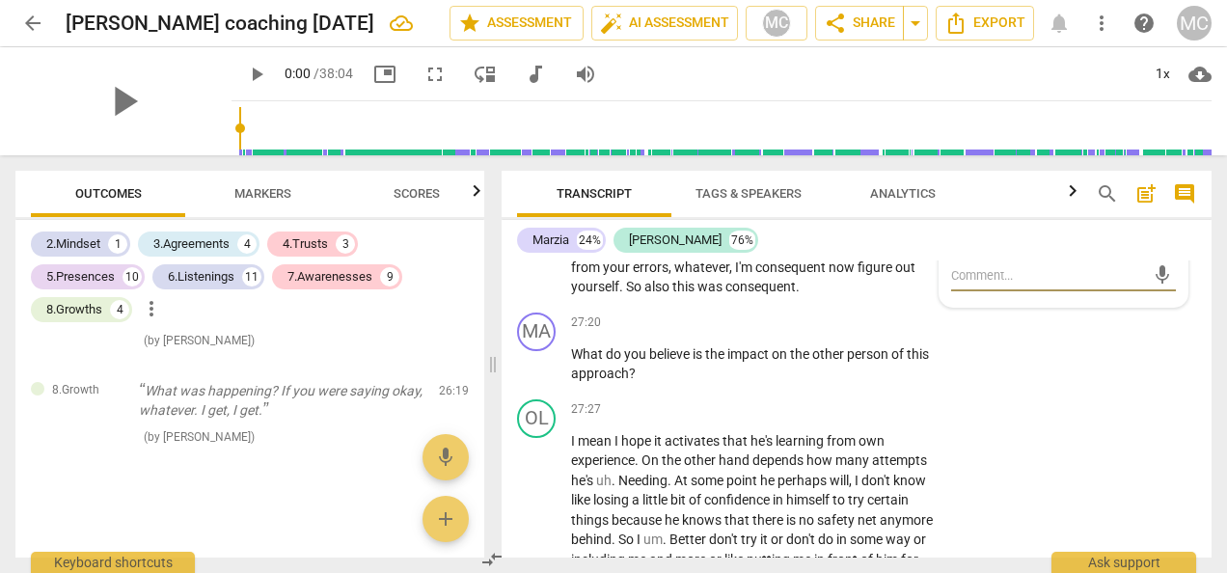
click at [950, 174] on input "6. Partners to move forward" at bounding box center [959, 162] width 31 height 23
checkbox input "true"
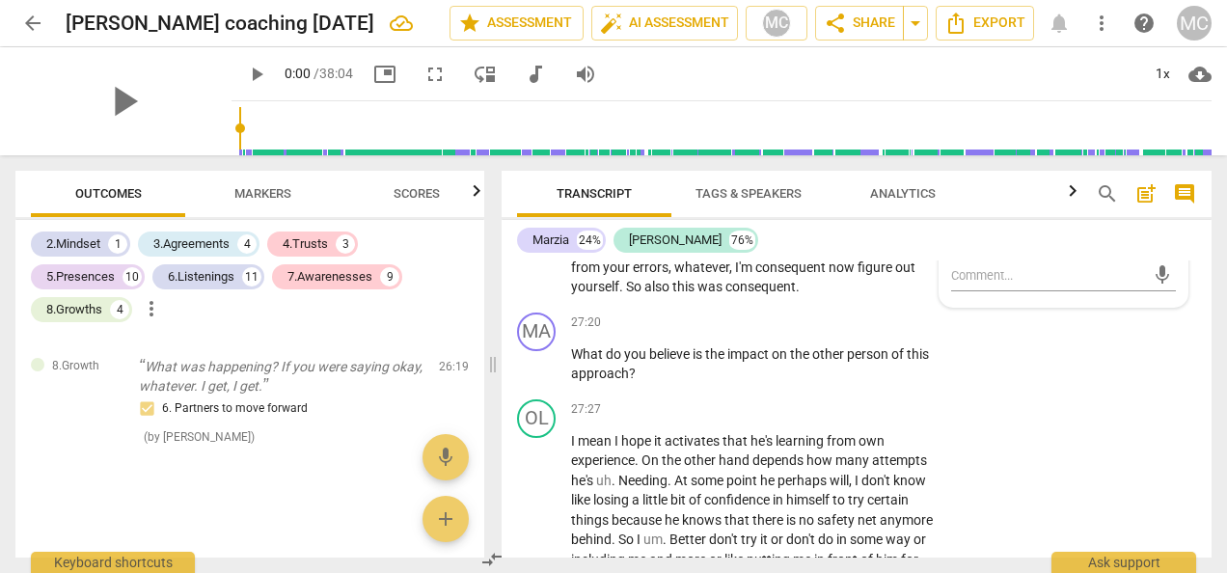
click at [829, 275] on span "consequent" at bounding box center [791, 267] width 73 height 15
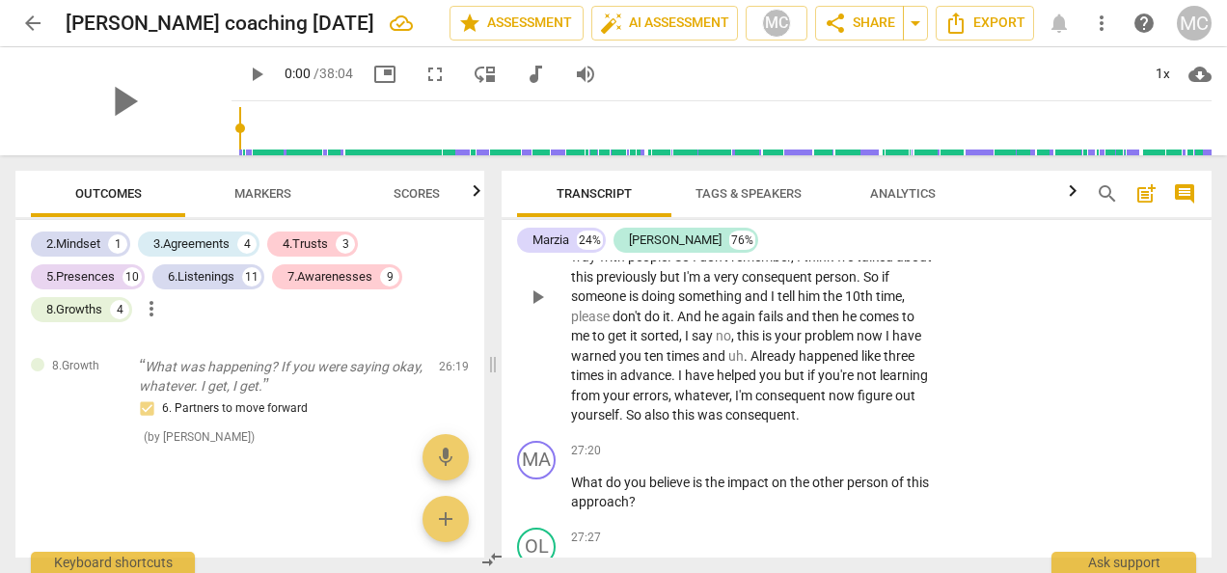
scroll to position [11384, 0]
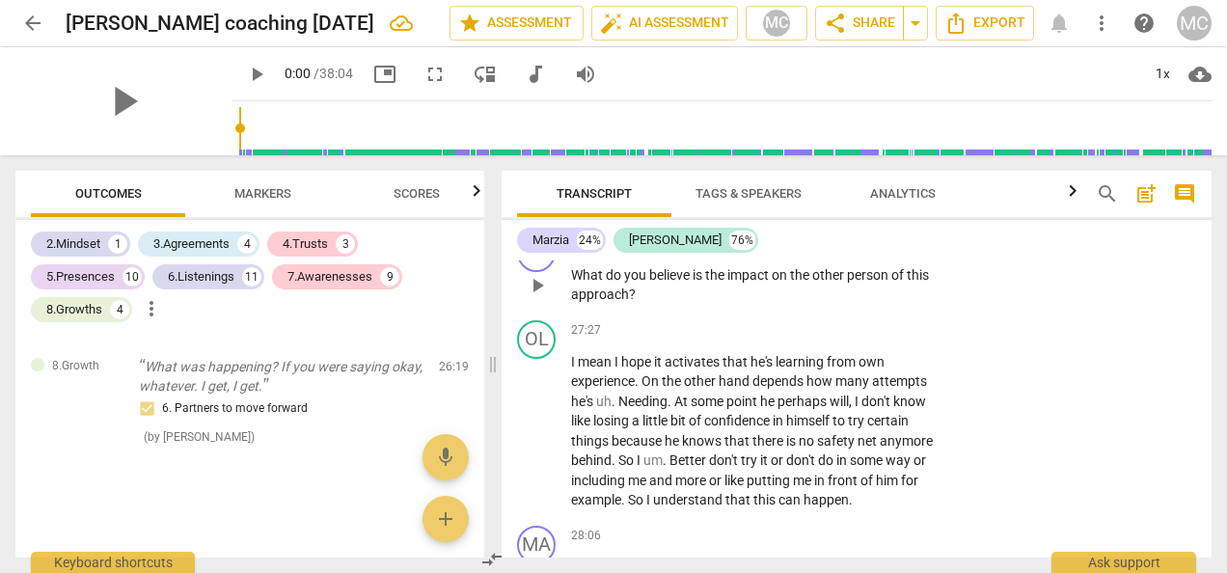
click at [808, 254] on div "+" at bounding box center [814, 243] width 19 height 19
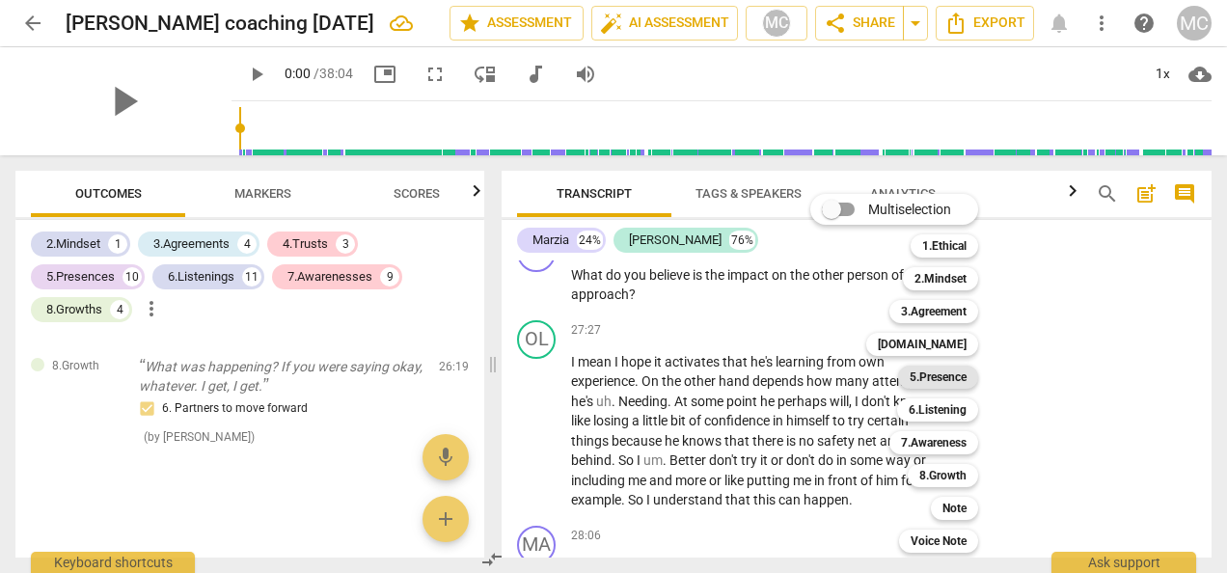
click at [930, 382] on b "5.Presence" at bounding box center [938, 377] width 57 height 23
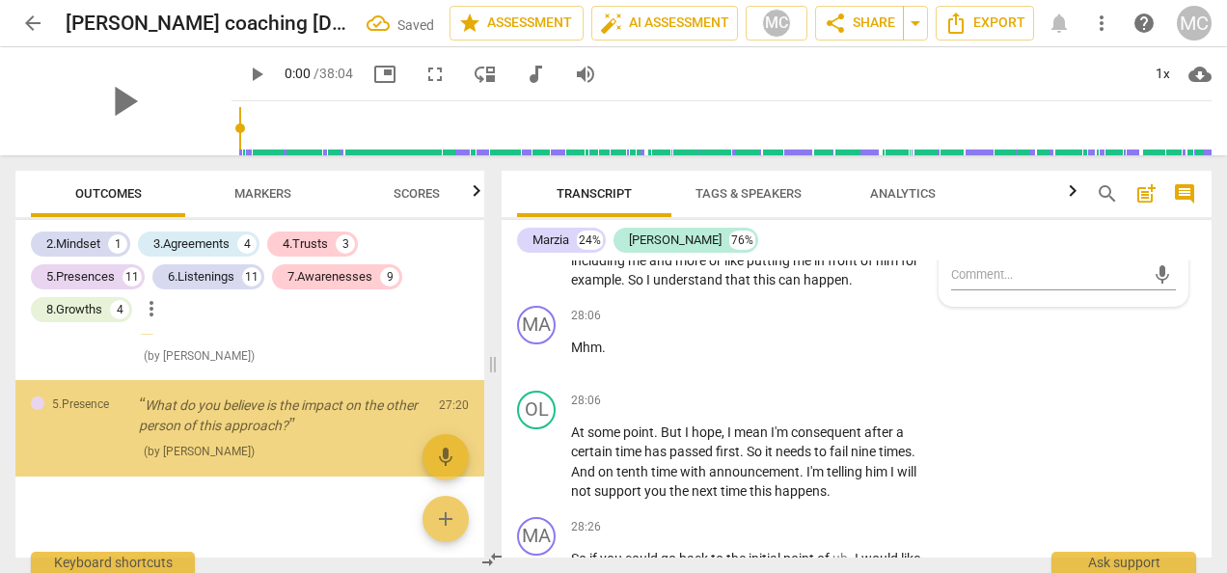
scroll to position [10353, 0]
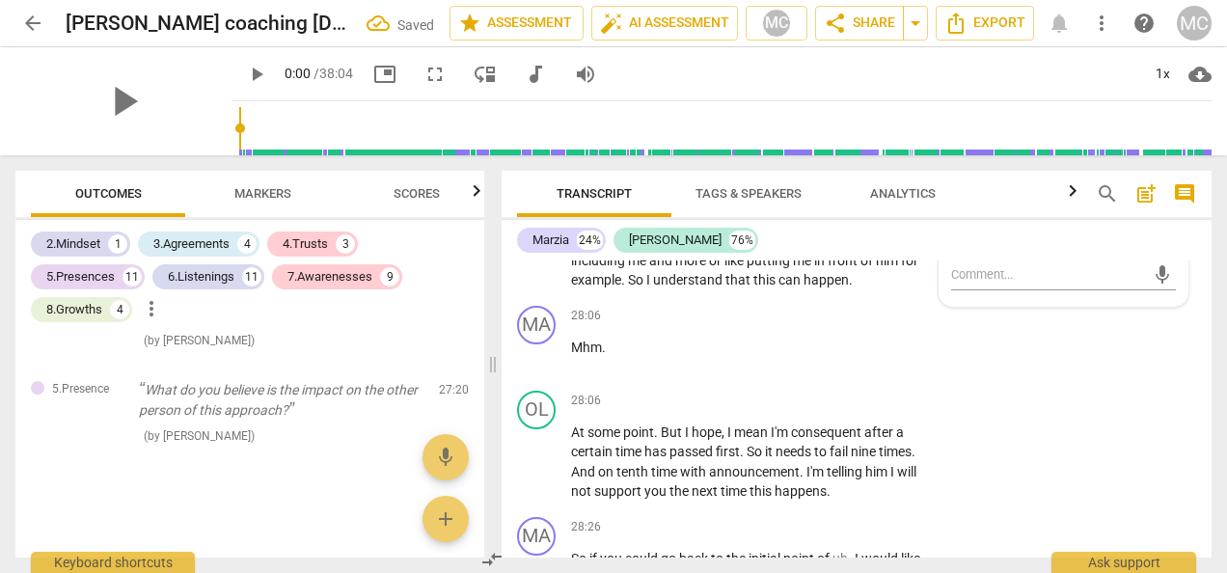
click at [841, 290] on p "I mean I hope it activates that he's learning from own experience . On the othe…" at bounding box center [752, 211] width 362 height 158
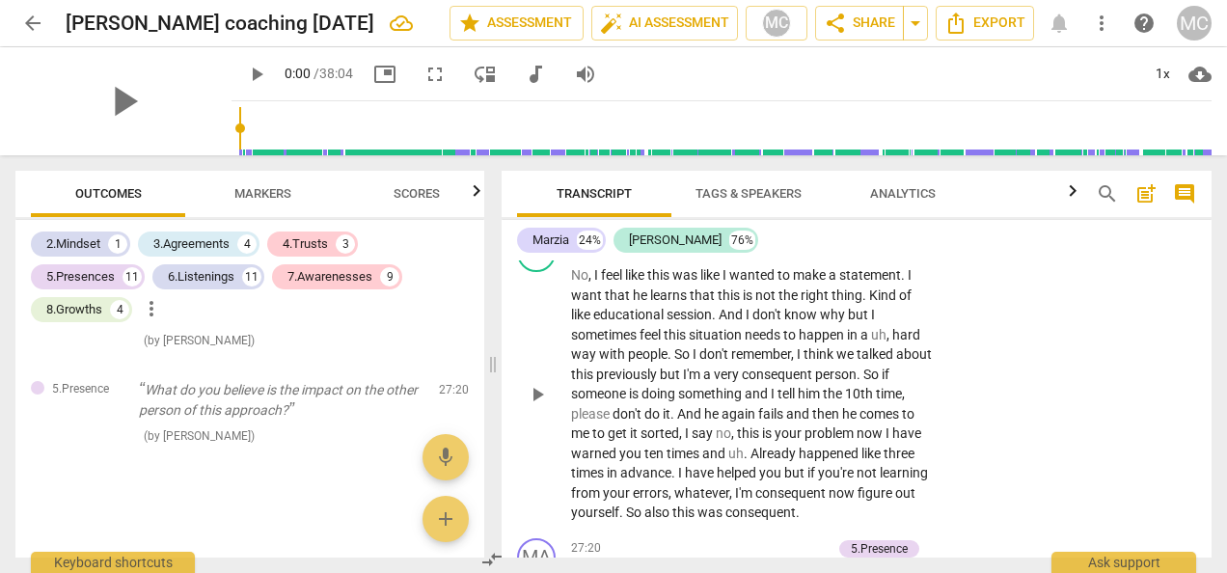
scroll to position [11384, 0]
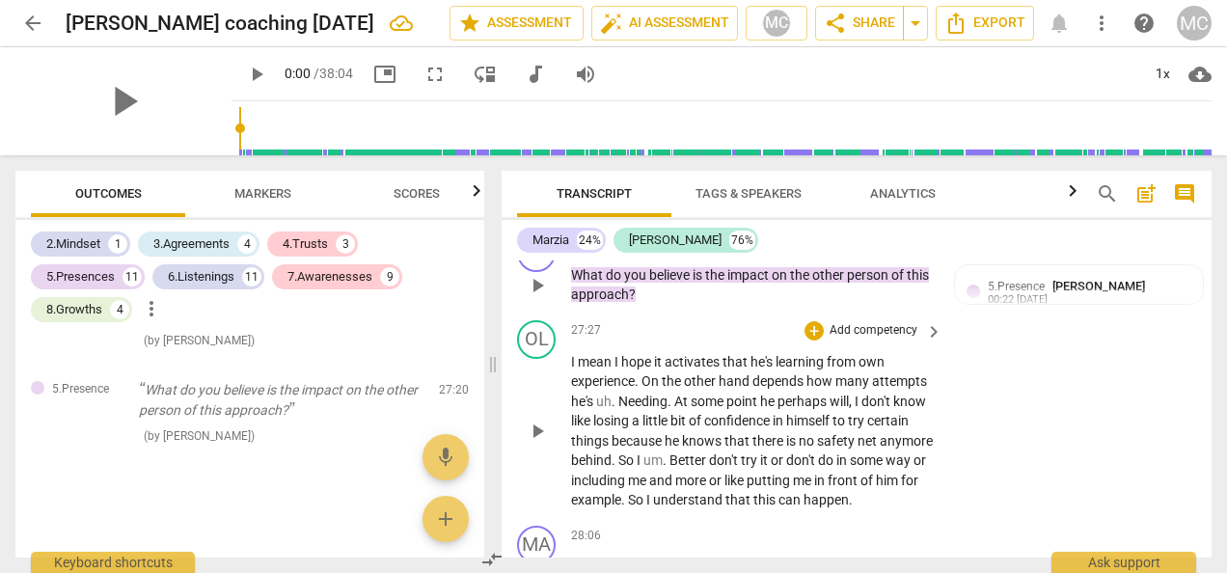
click at [727, 254] on div "+" at bounding box center [726, 243] width 19 height 19
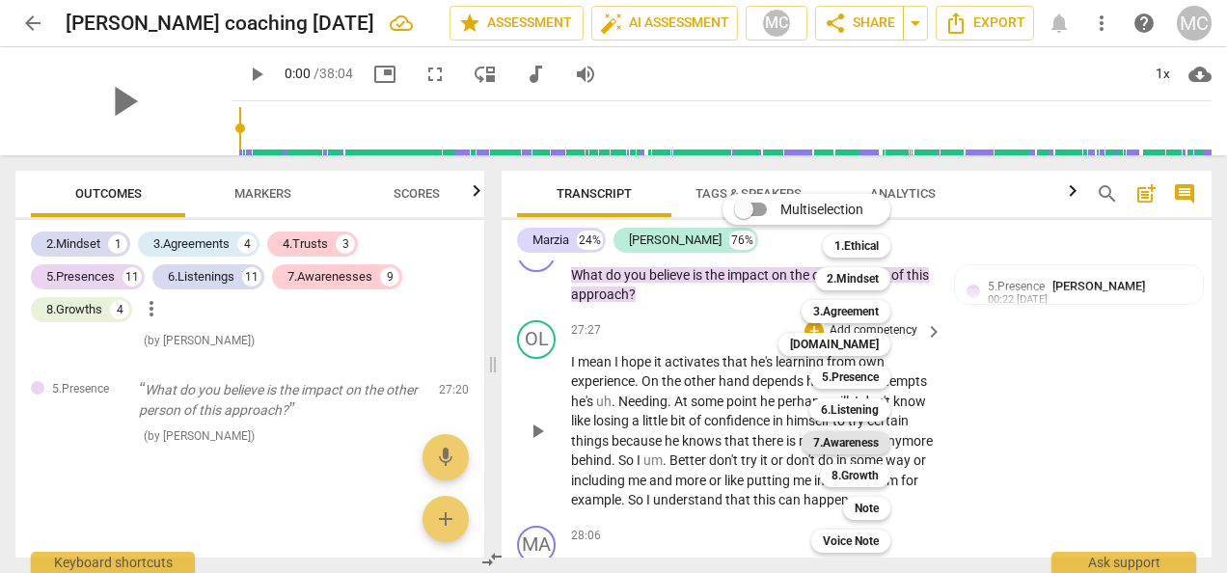
click at [851, 450] on b "7.Awareness" at bounding box center [846, 442] width 66 height 23
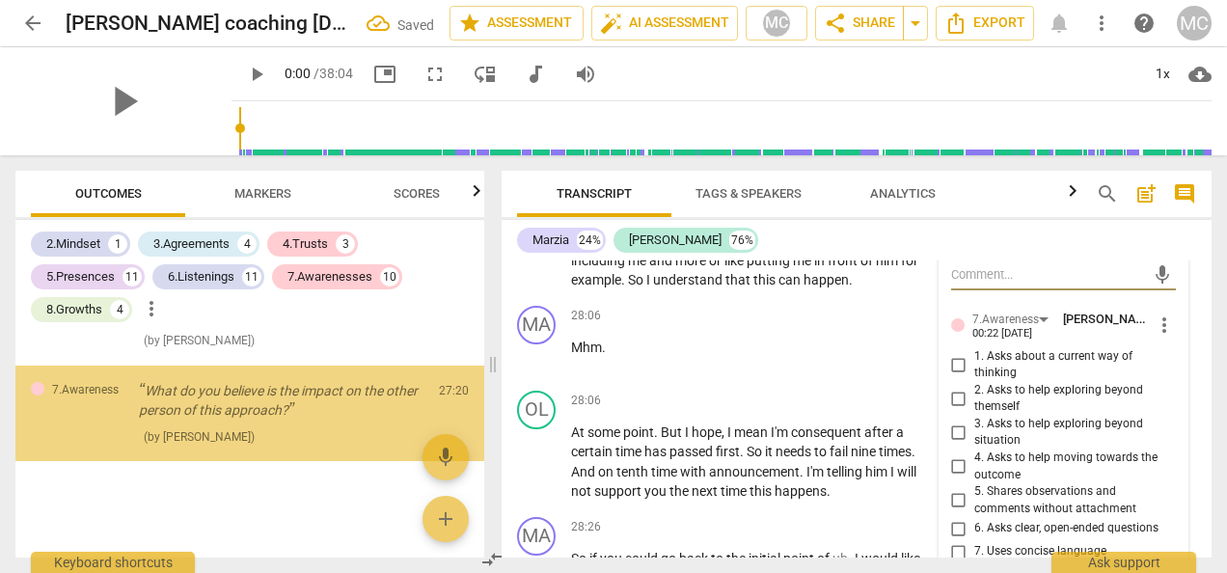
scroll to position [10449, 0]
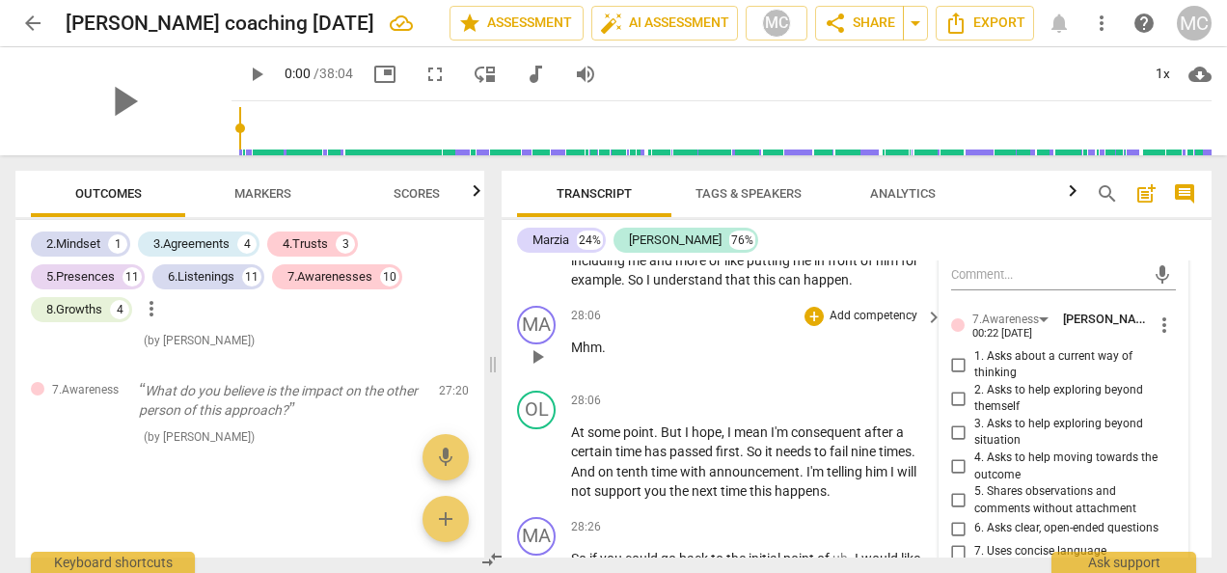
click at [708, 358] on p "Mhm ." at bounding box center [752, 348] width 362 height 20
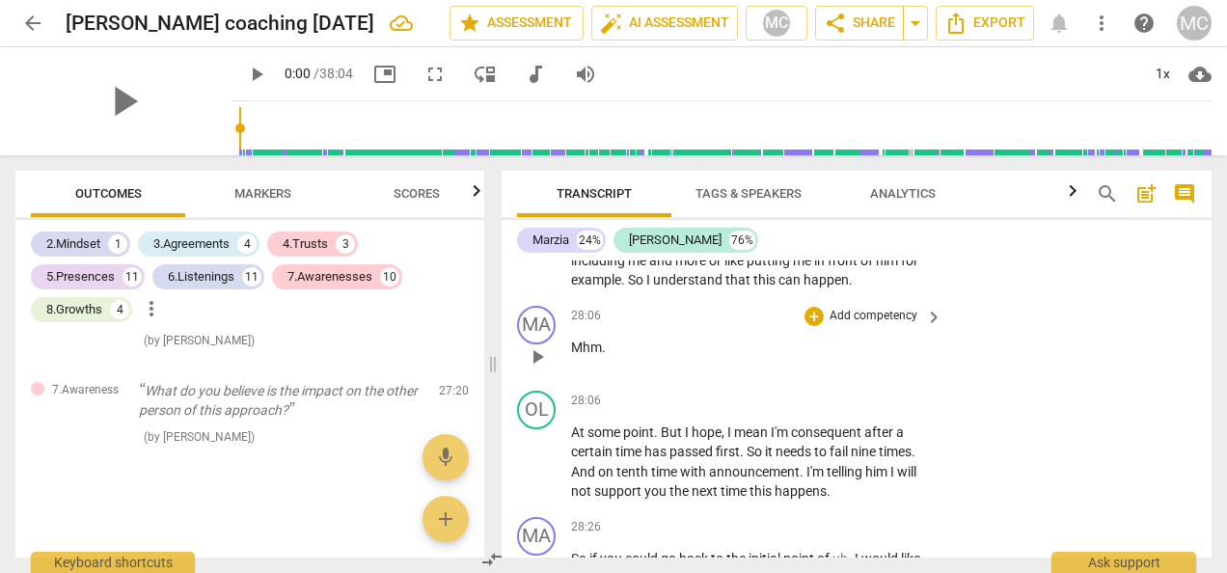
scroll to position [11782, 0]
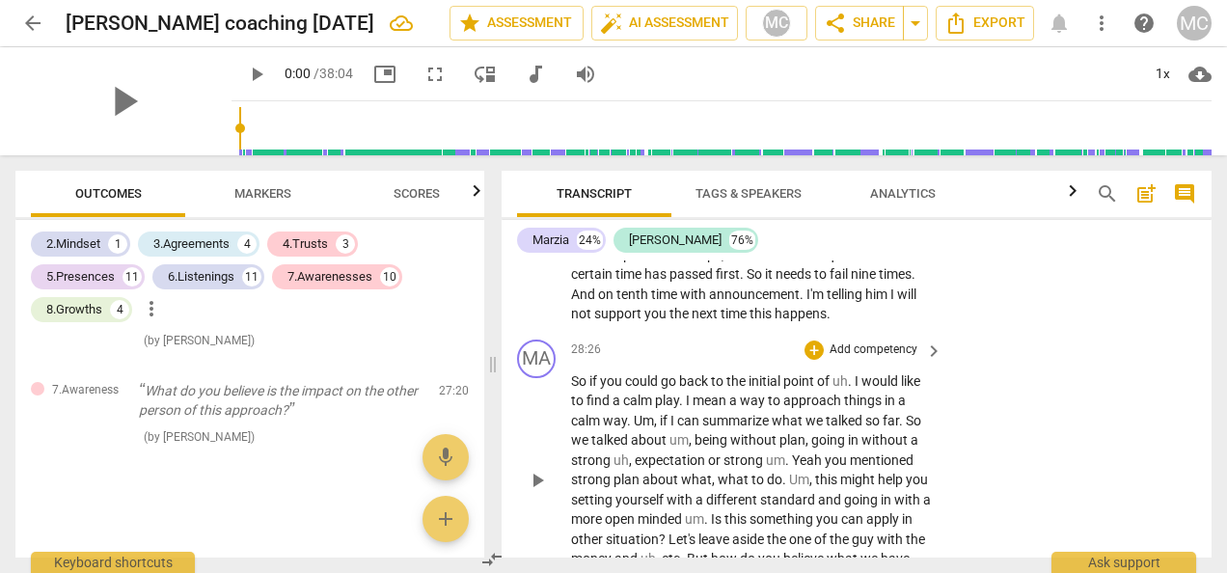
click at [837, 389] on span "uh" at bounding box center [840, 380] width 15 height 15
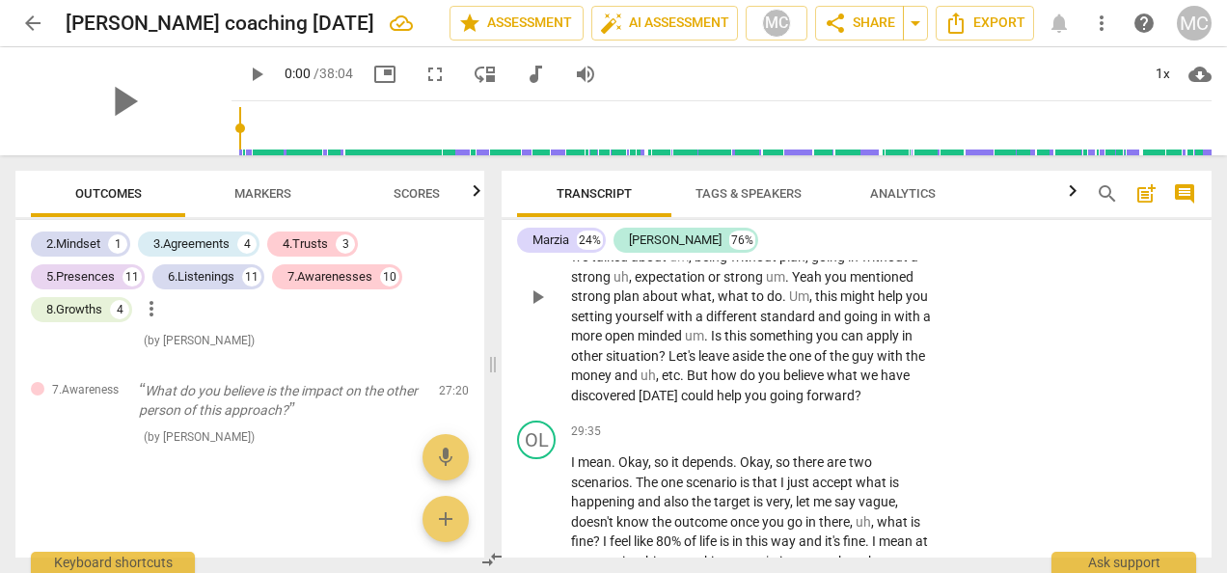
scroll to position [12173, 0]
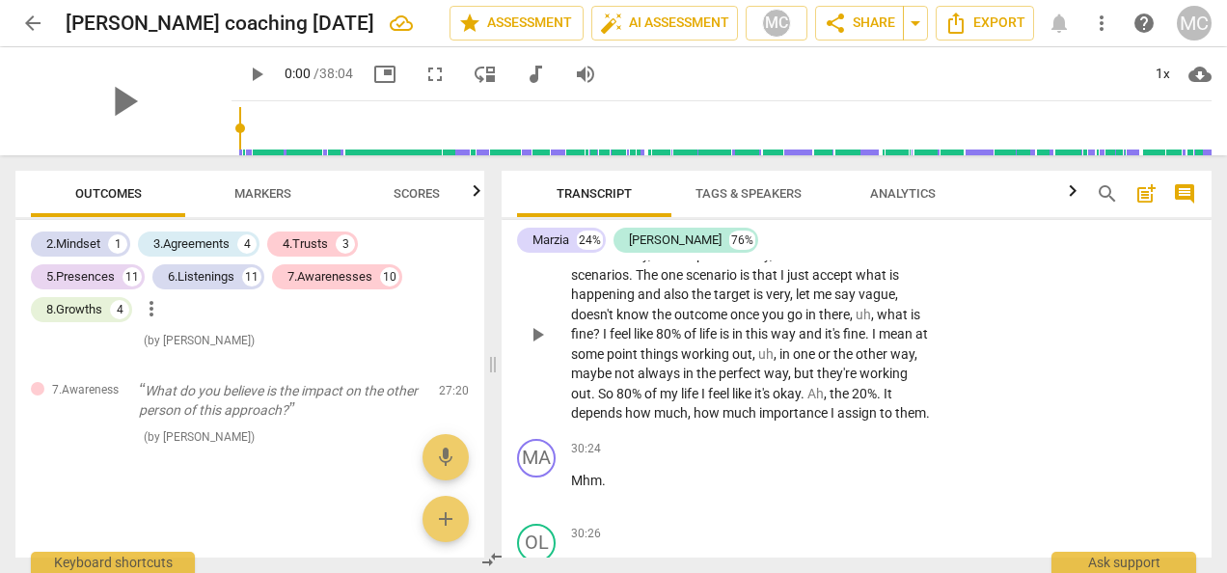
click at [815, 233] on div "+" at bounding box center [814, 223] width 19 height 19
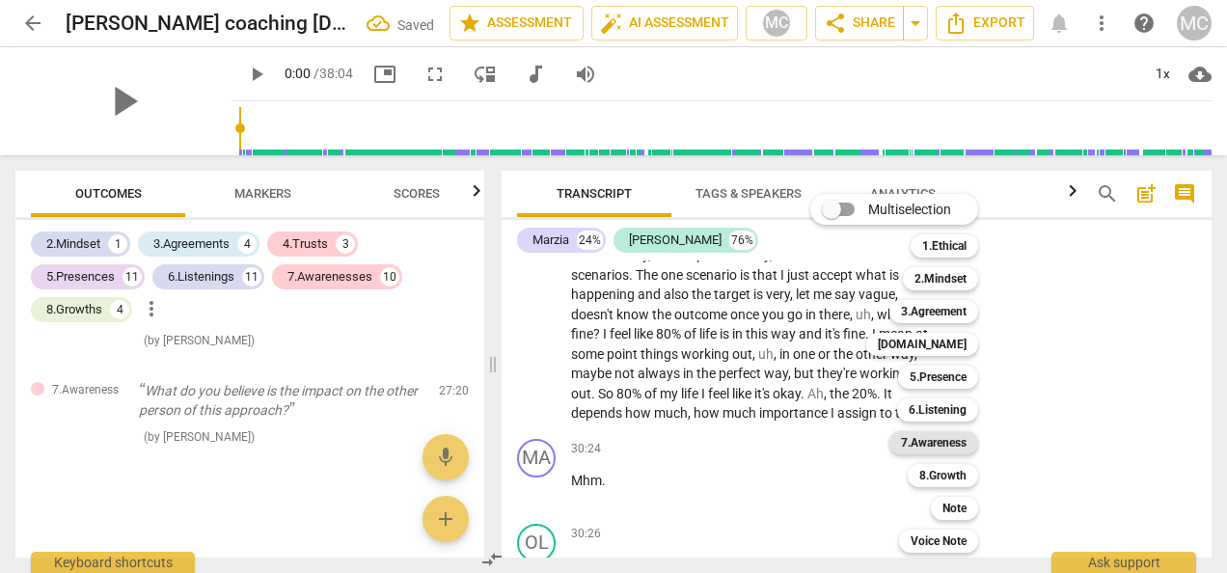
click at [945, 438] on b "7.Awareness" at bounding box center [934, 442] width 66 height 23
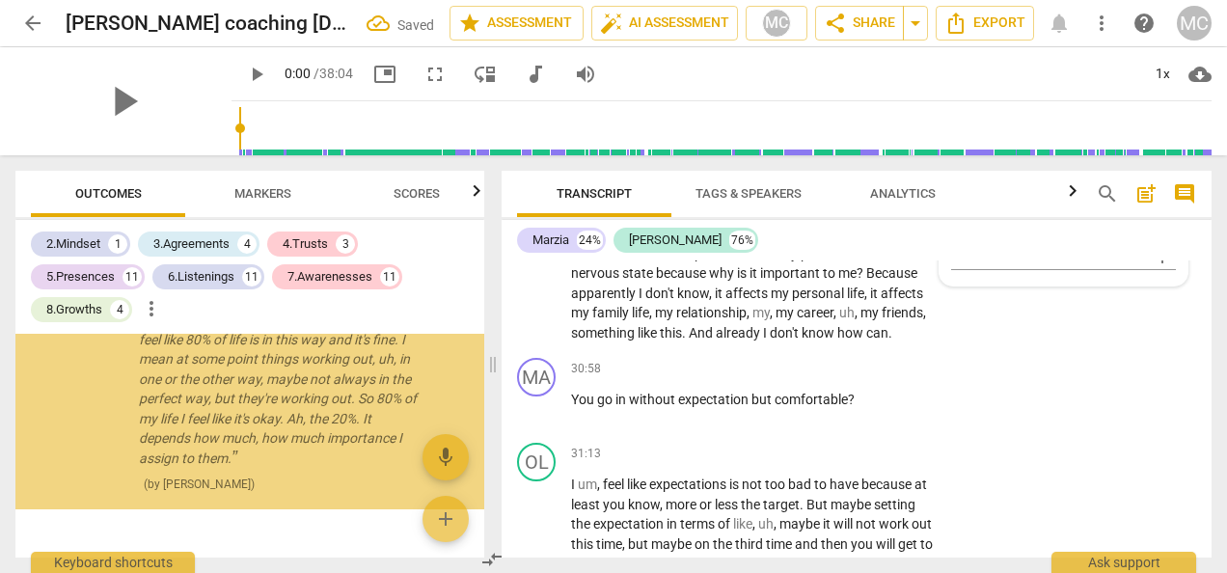
scroll to position [10643, 0]
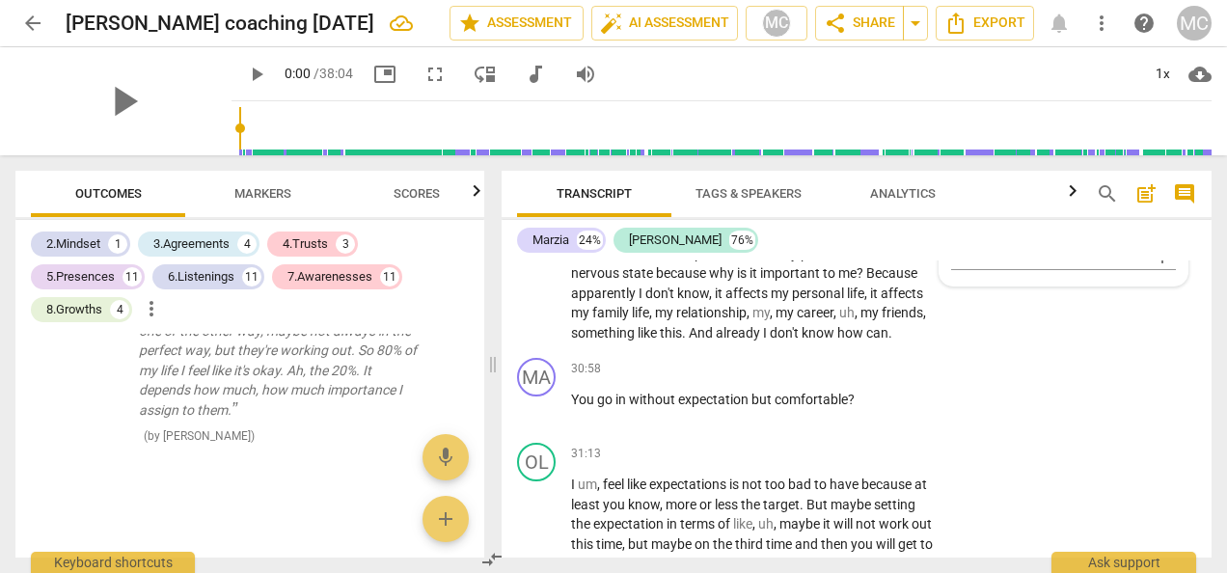
click at [961, 147] on input "5. Shares observations and comments without attachment" at bounding box center [959, 134] width 31 height 23
checkbox input "true"
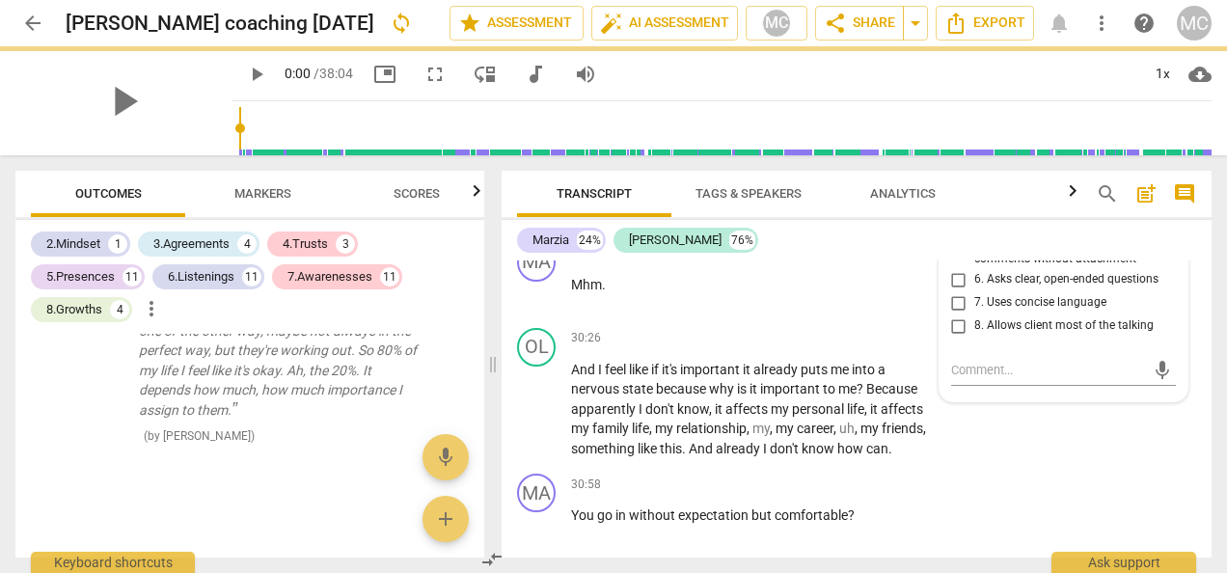
scroll to position [12291, 0]
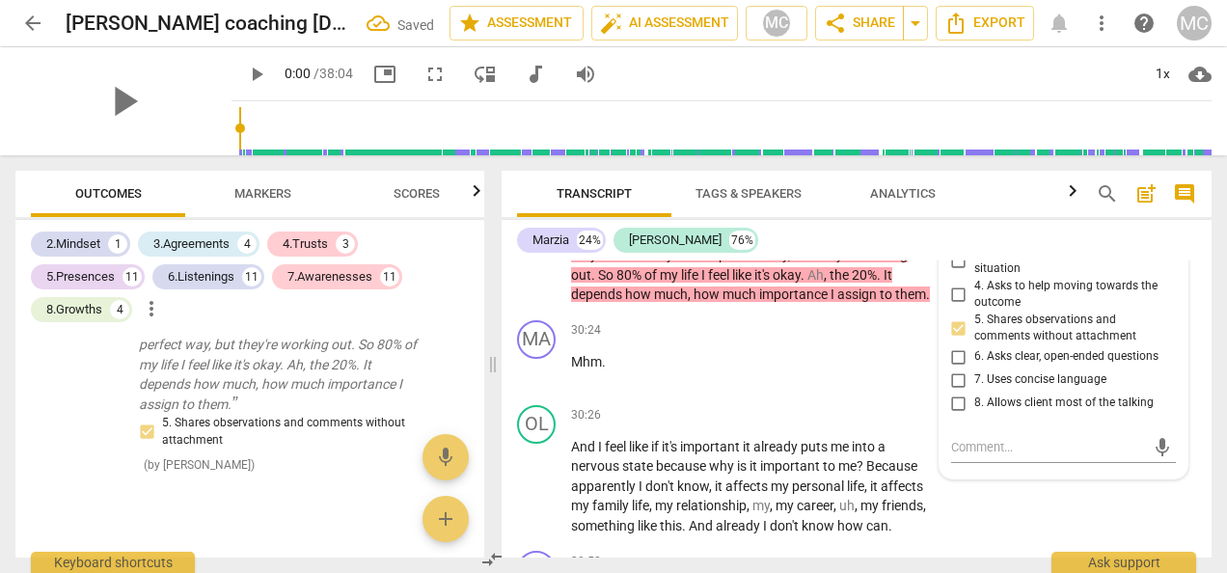
click at [712, 115] on div "+" at bounding box center [716, 105] width 19 height 19
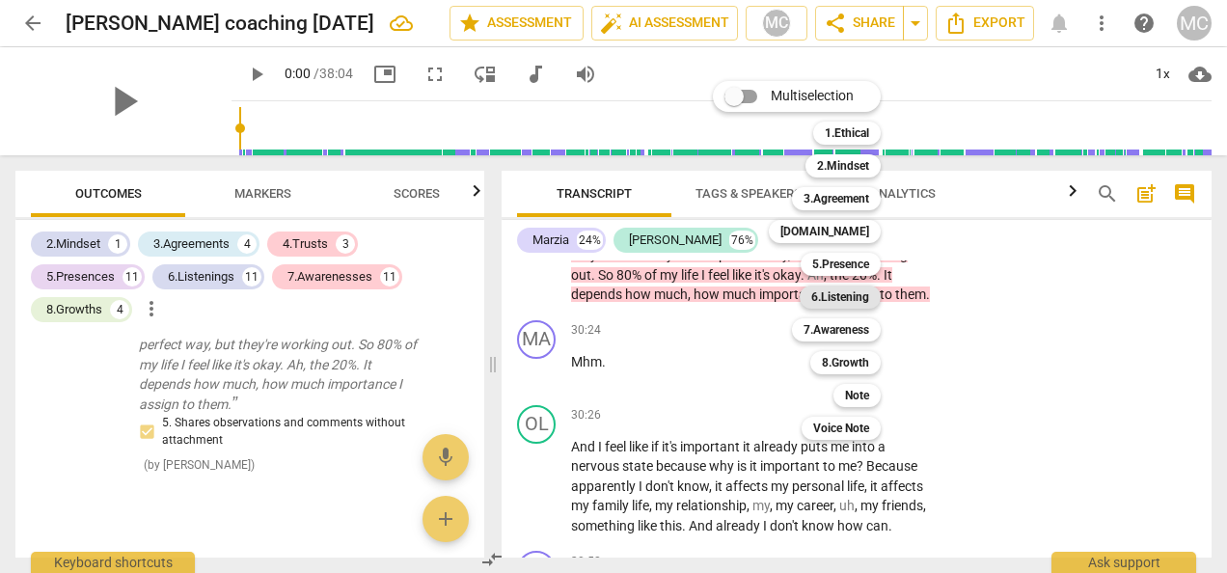
click at [837, 297] on b "6.Listening" at bounding box center [840, 297] width 58 height 23
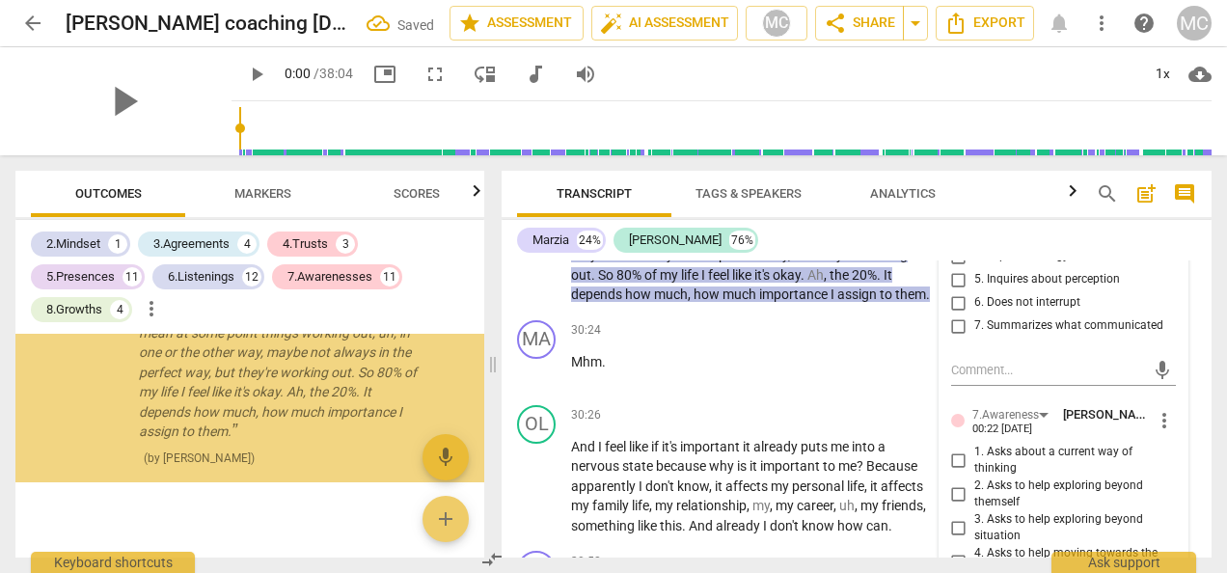
scroll to position [10972, 0]
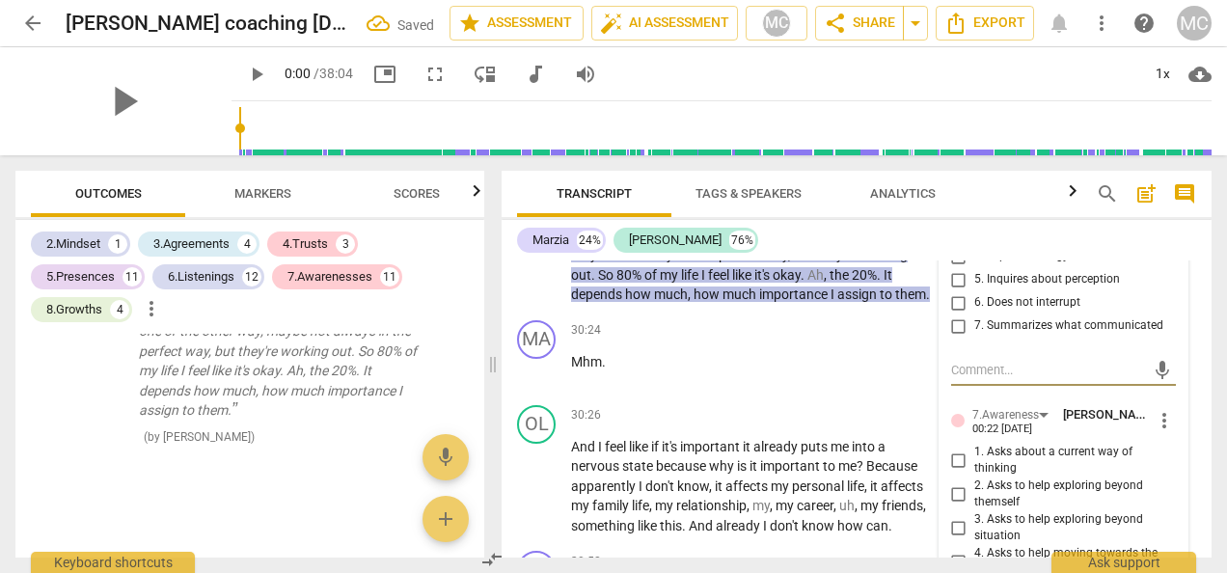
click at [954, 291] on input "5. Inquires about perception" at bounding box center [959, 279] width 31 height 23
checkbox input "true"
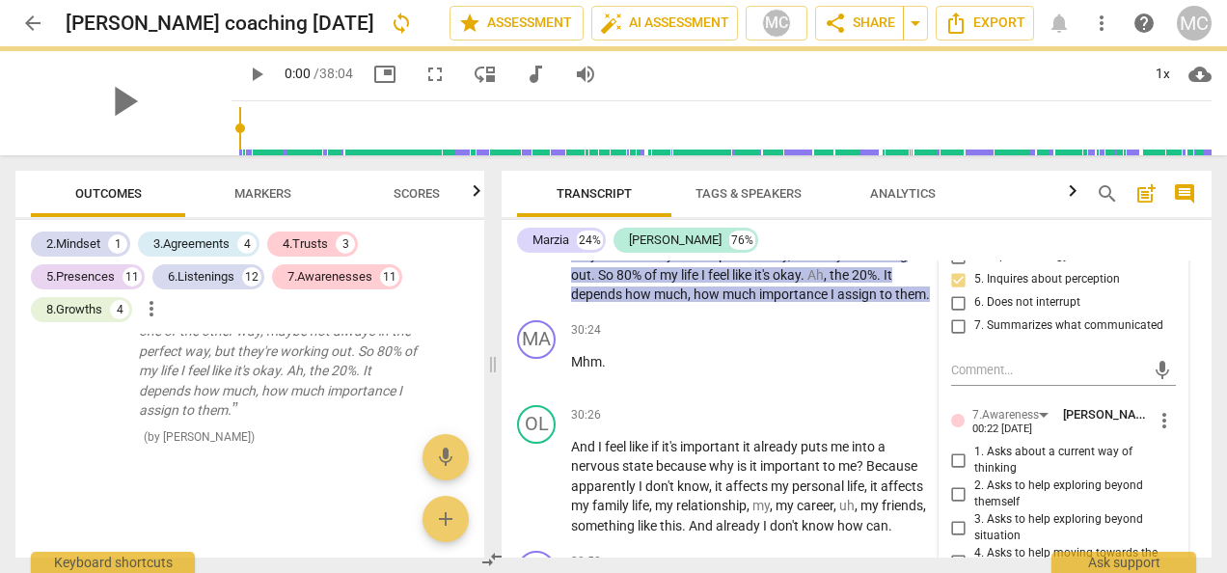
click at [626, 115] on div "+" at bounding box center [628, 105] width 19 height 19
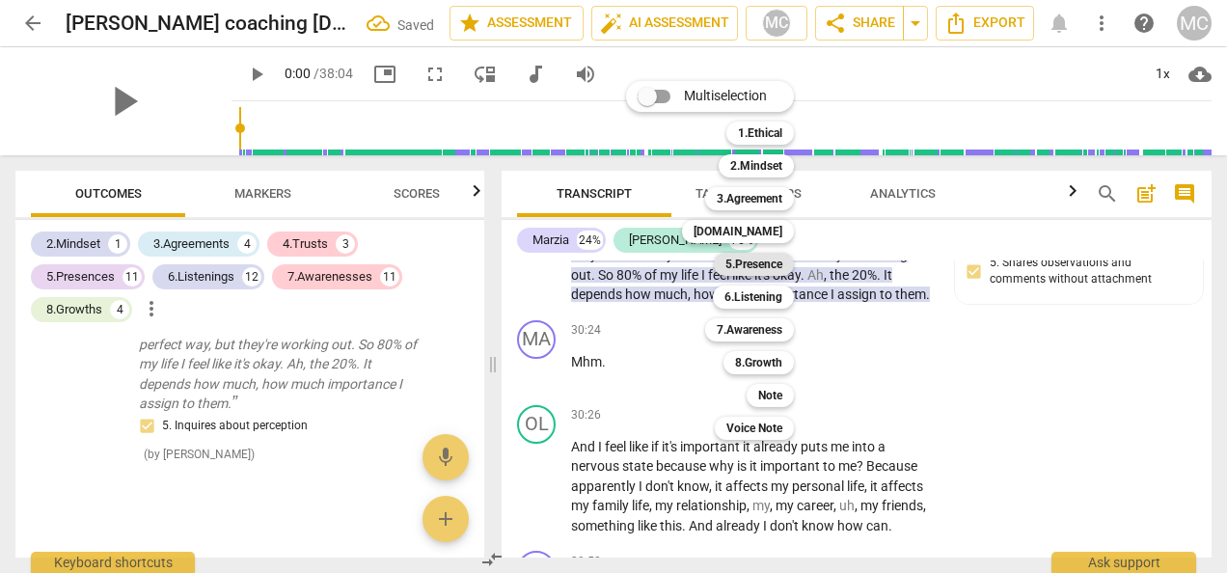
click at [752, 254] on b "5.Presence" at bounding box center [754, 264] width 57 height 23
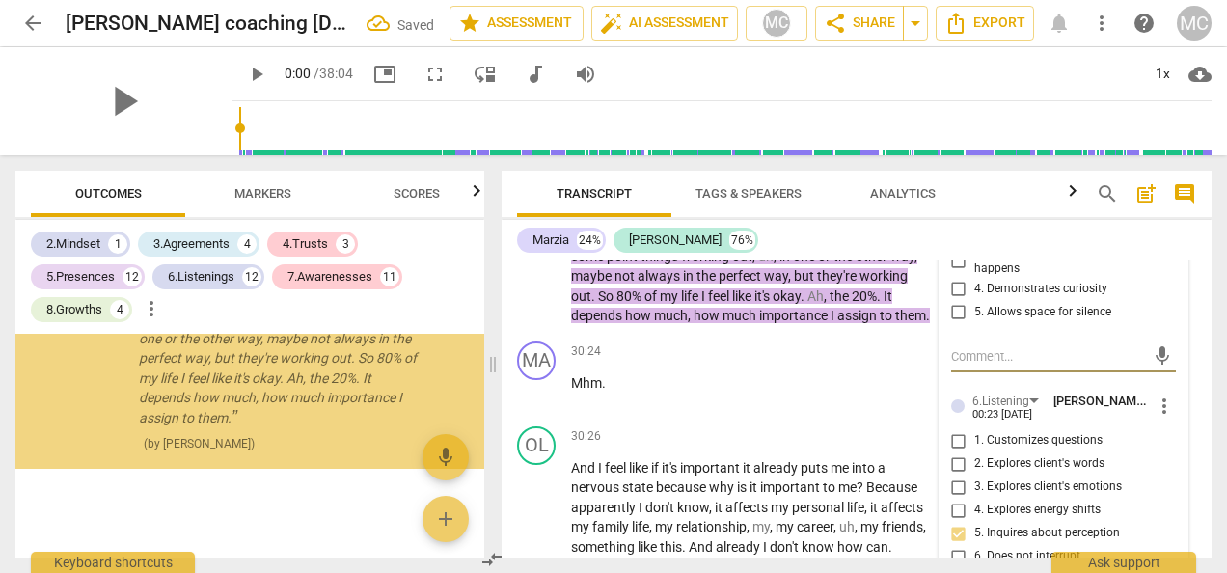
scroll to position [11290, 0]
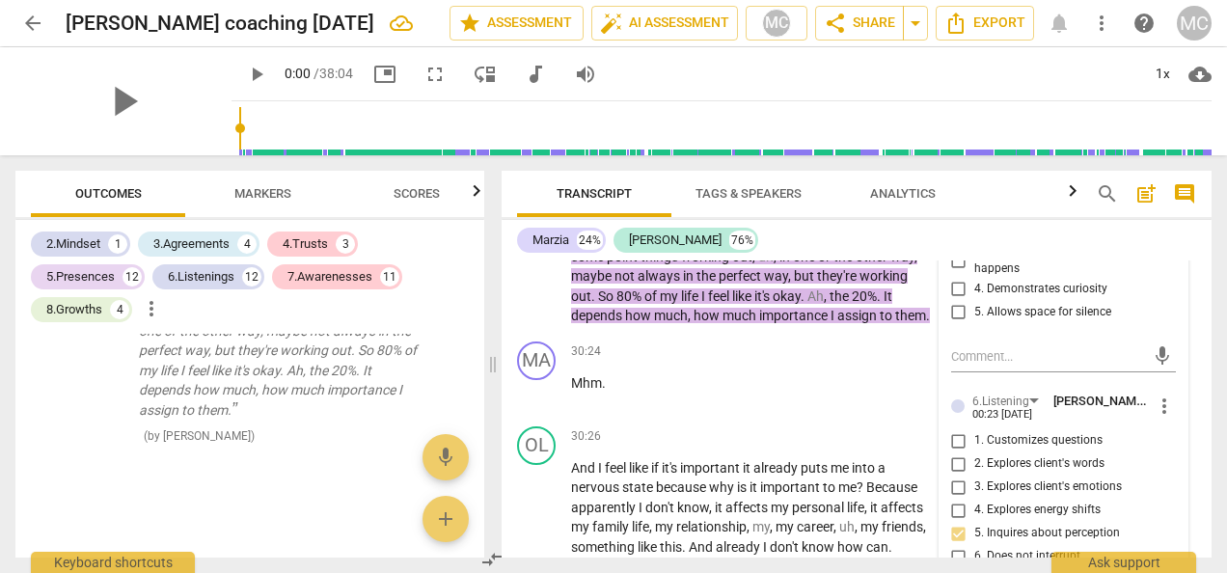
click at [1162, 165] on span "more_vert" at bounding box center [1164, 153] width 23 height 23
click at [1178, 344] on li "Delete" at bounding box center [1177, 343] width 67 height 37
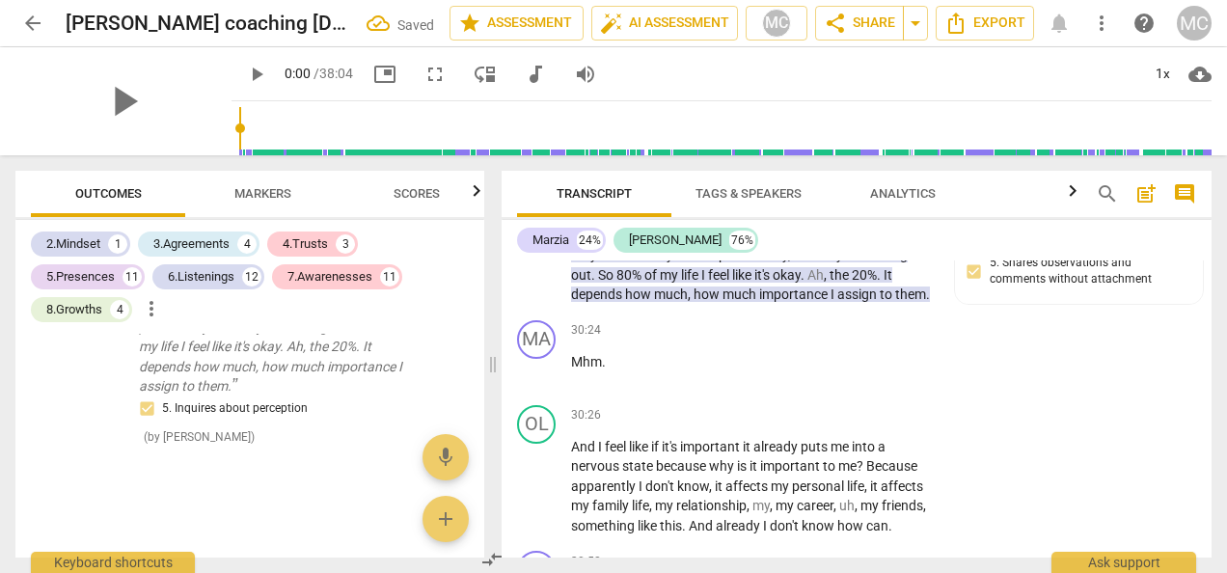
scroll to position [11128, 0]
click at [625, 115] on div "+" at bounding box center [628, 105] width 19 height 19
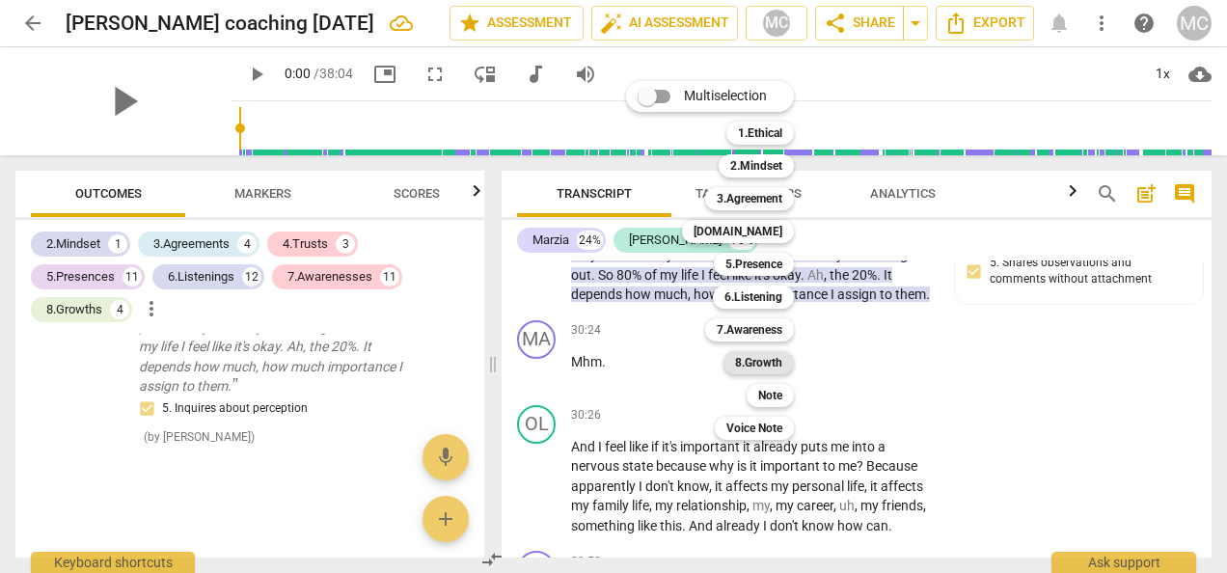
click at [753, 367] on b "8.Growth" at bounding box center [758, 362] width 47 height 23
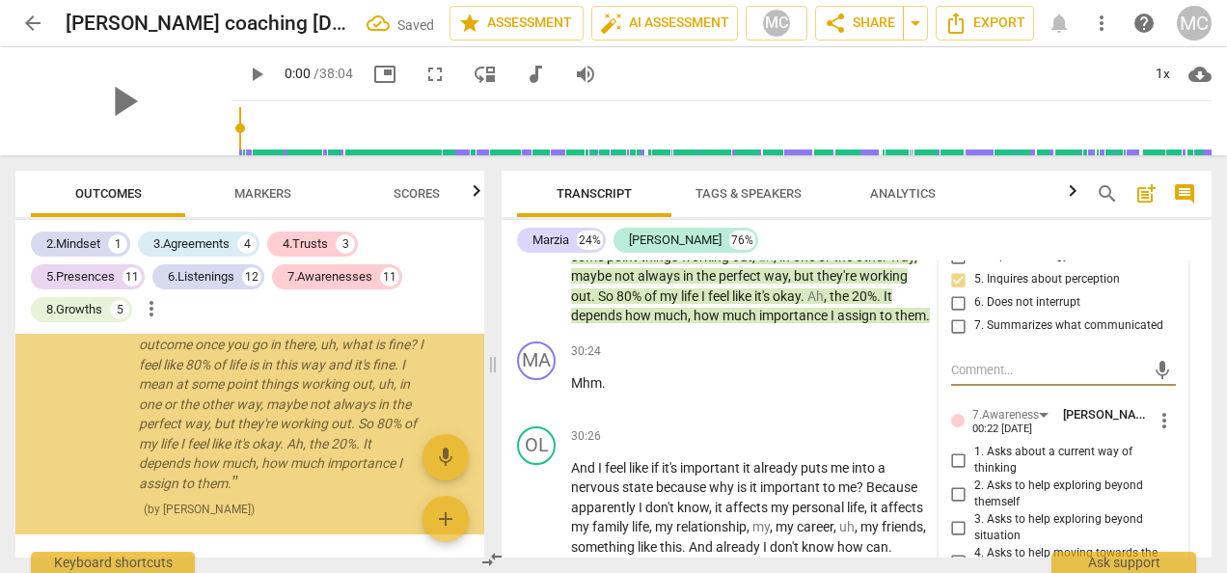
scroll to position [11290, 0]
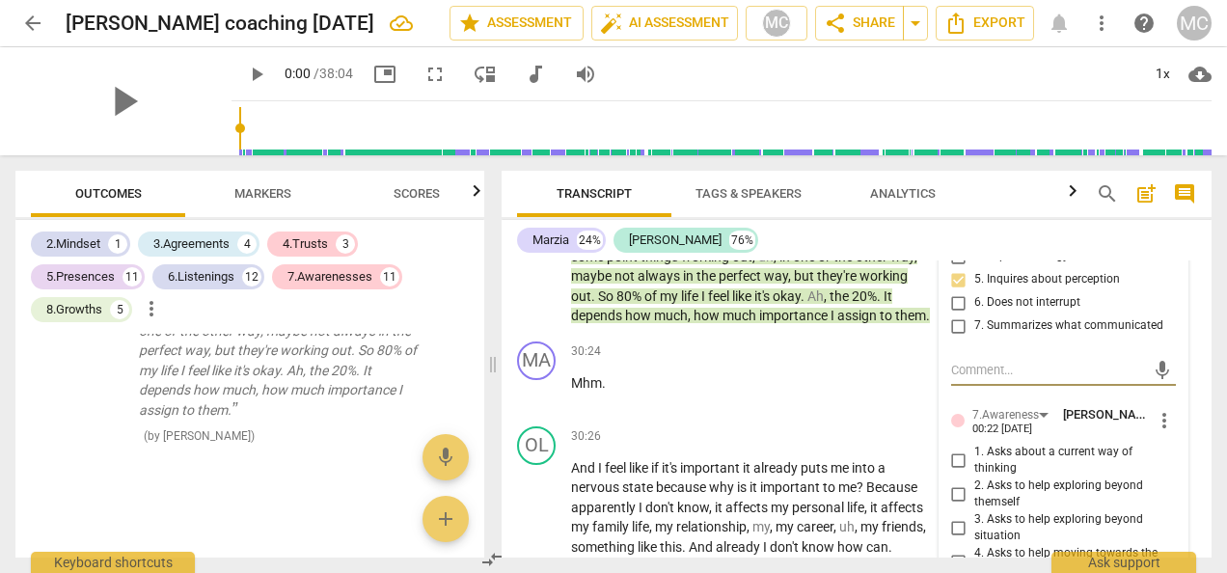
click at [959, 222] on input "2. Explores client's words" at bounding box center [959, 210] width 31 height 23
checkbox input "false"
click at [616, 115] on div "+" at bounding box center [614, 105] width 19 height 19
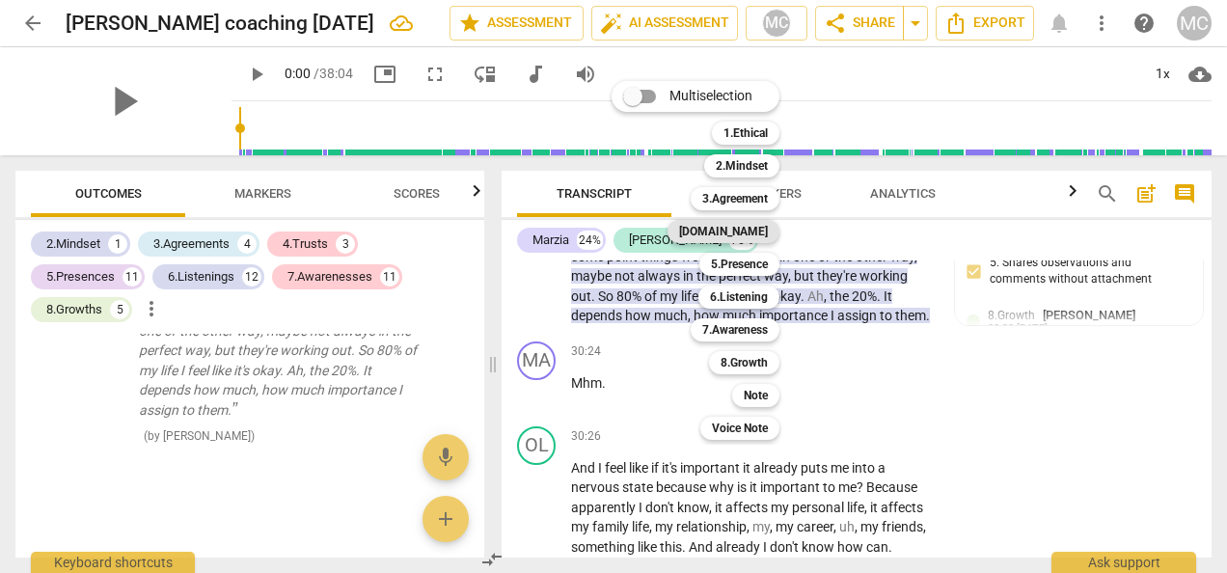
click at [739, 230] on b "[DOMAIN_NAME]" at bounding box center [723, 231] width 89 height 23
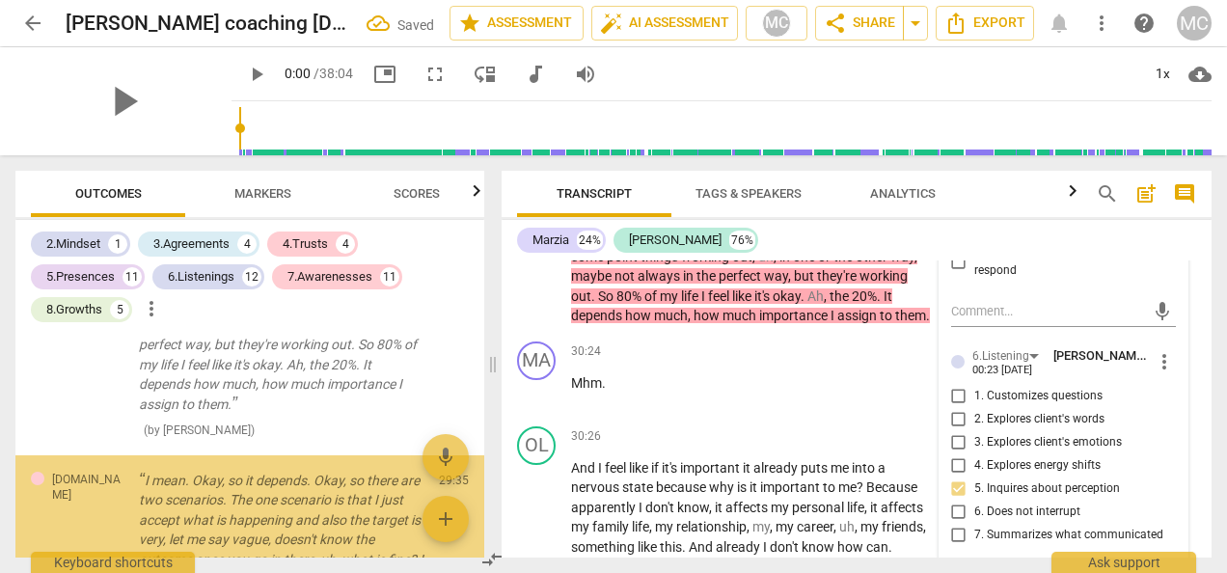
scroll to position [11584, 0]
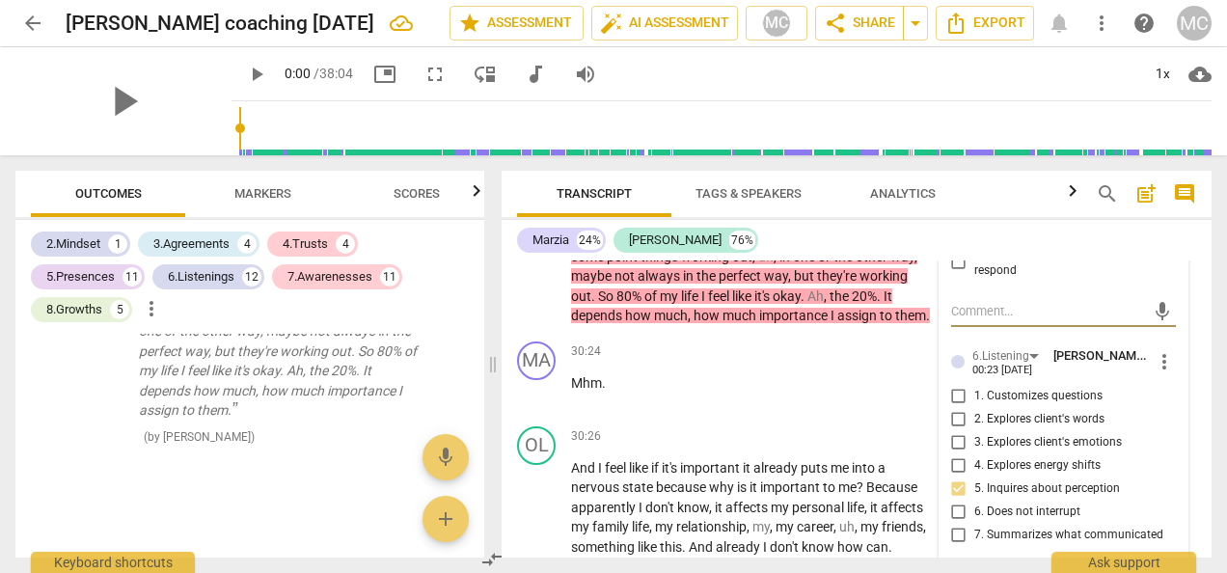
click at [1160, 165] on span "more_vert" at bounding box center [1164, 153] width 23 height 23
click at [1183, 347] on li "Delete" at bounding box center [1177, 343] width 67 height 37
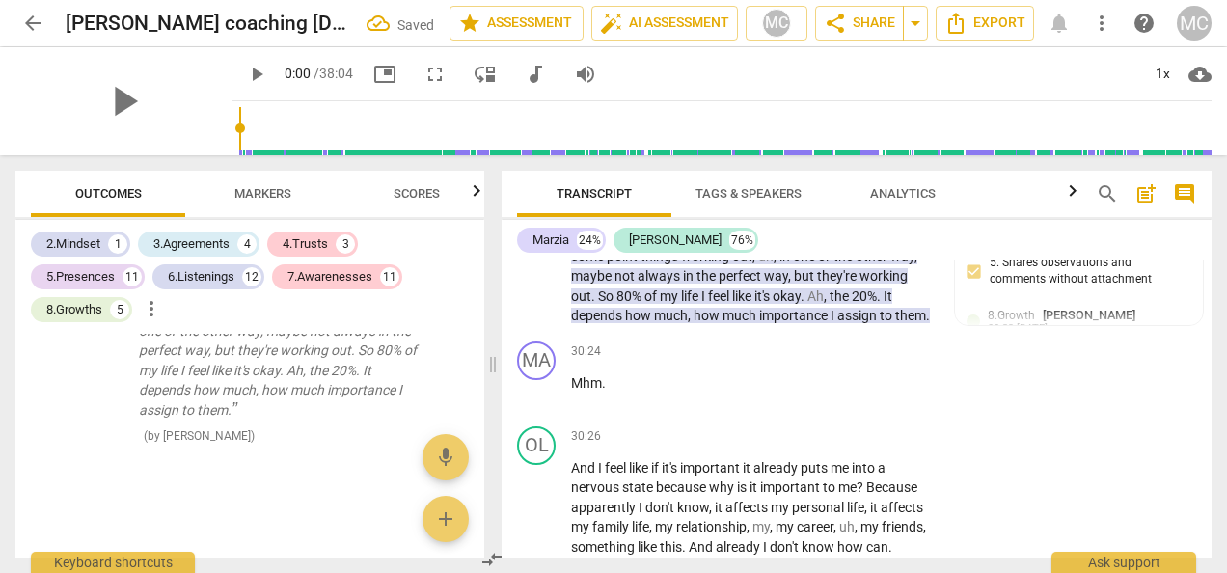
scroll to position [11422, 0]
click at [786, 419] on div "MA play_arrow pause 30:24 + Add competency keyboard_arrow_right Mhm ." at bounding box center [857, 376] width 710 height 85
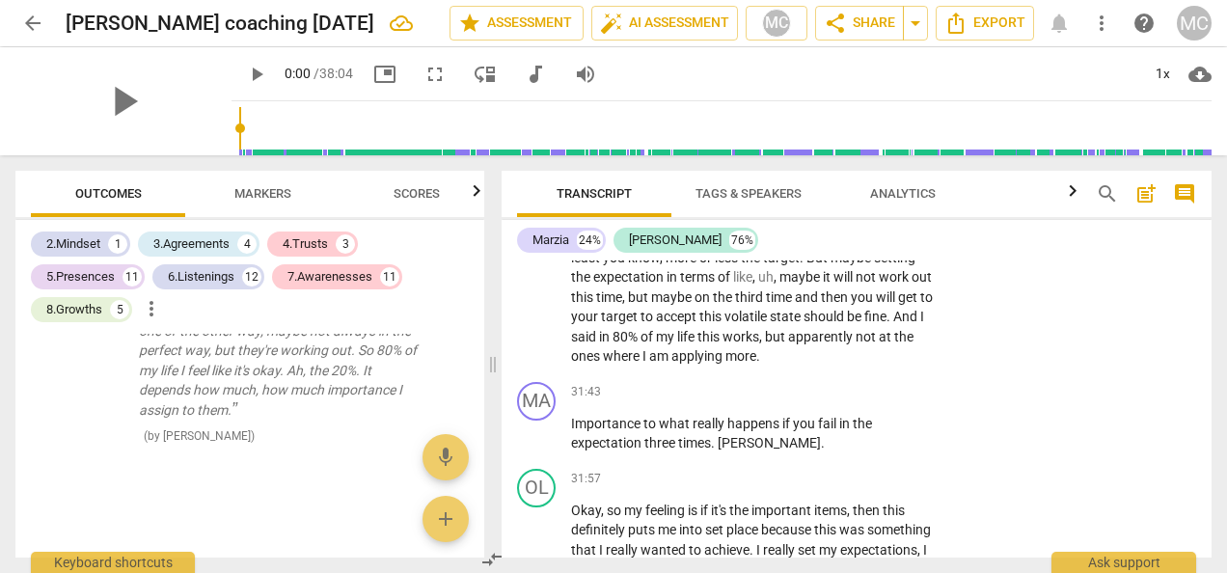
scroll to position [12754, 0]
click at [819, 129] on div "+ Add competency" at bounding box center [862, 119] width 115 height 19
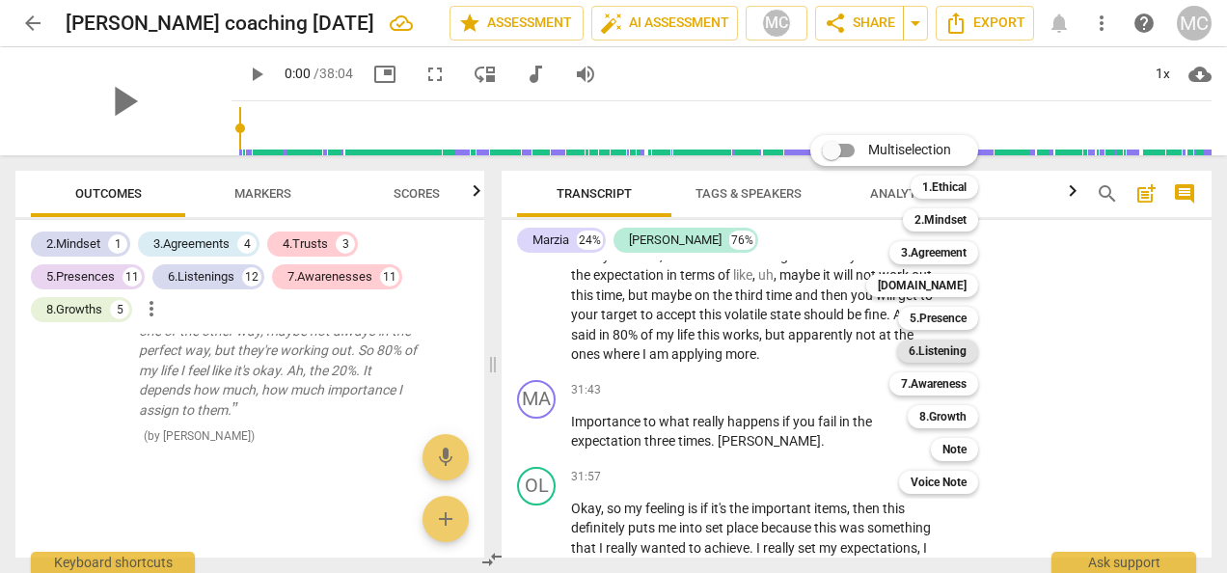
click at [951, 351] on b "6.Listening" at bounding box center [938, 351] width 58 height 23
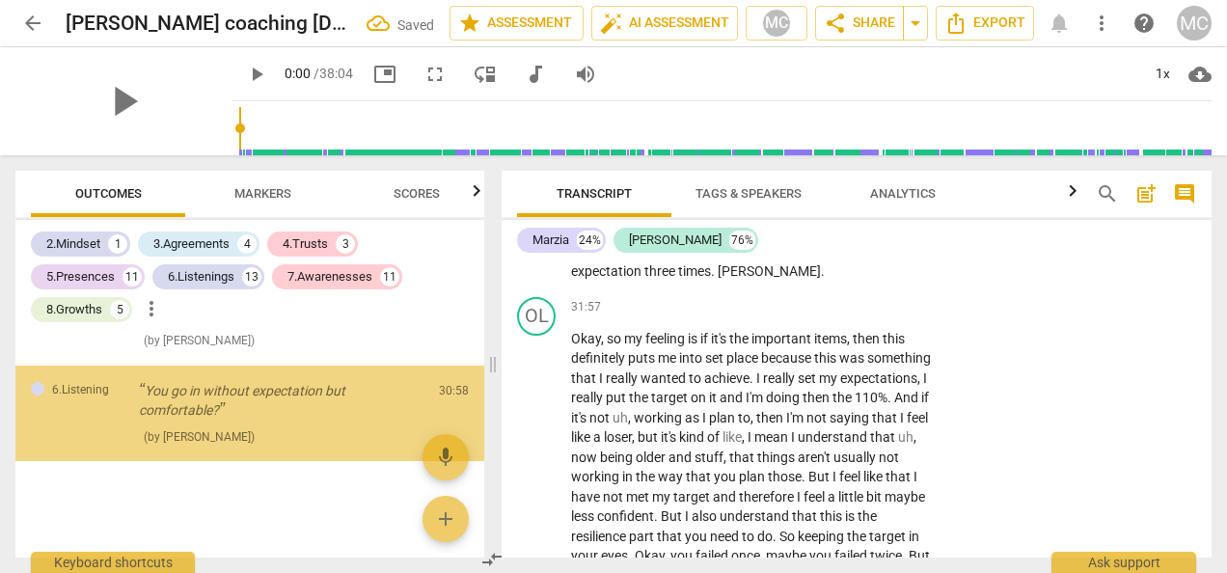
scroll to position [11485, 0]
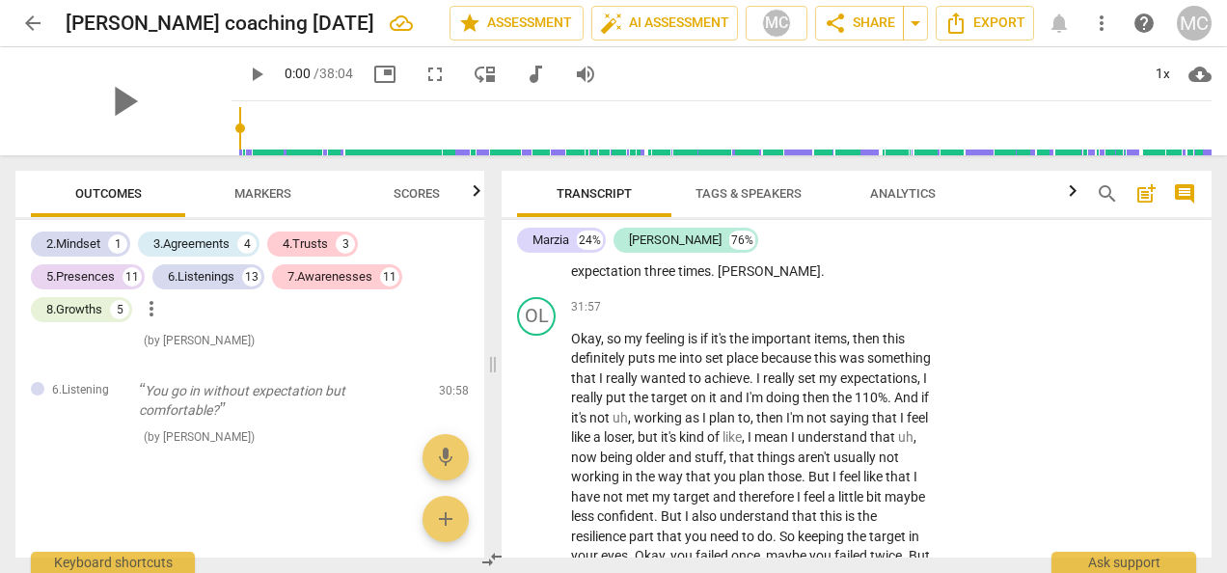
click at [950, 90] on input "3. Explores client's emotions" at bounding box center [959, 78] width 31 height 23
checkbox input "false"
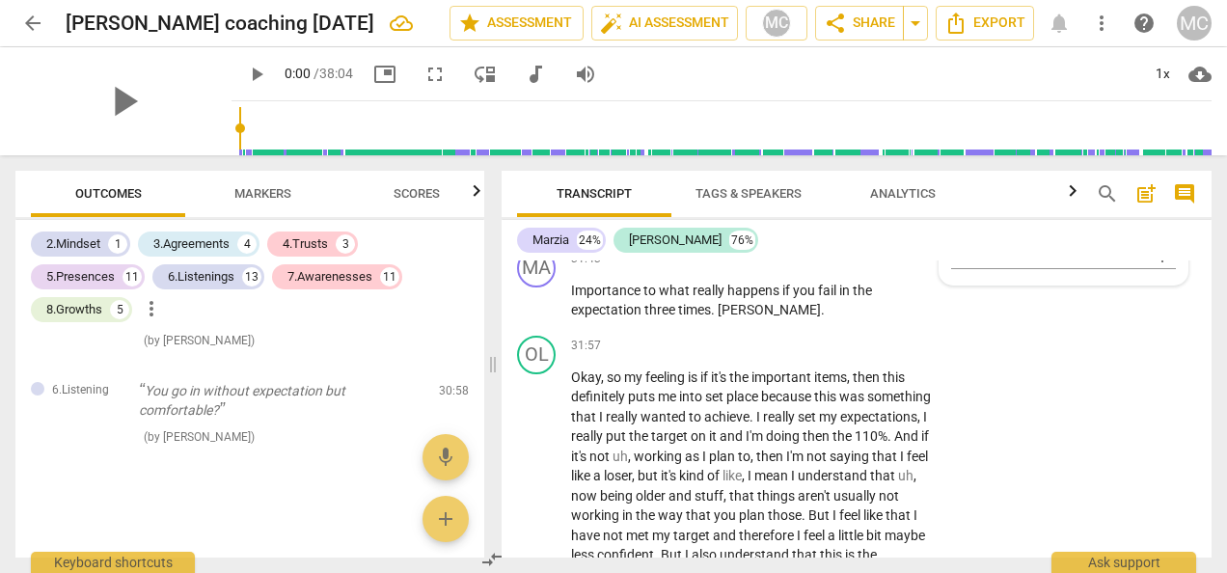
scroll to position [12847, 0]
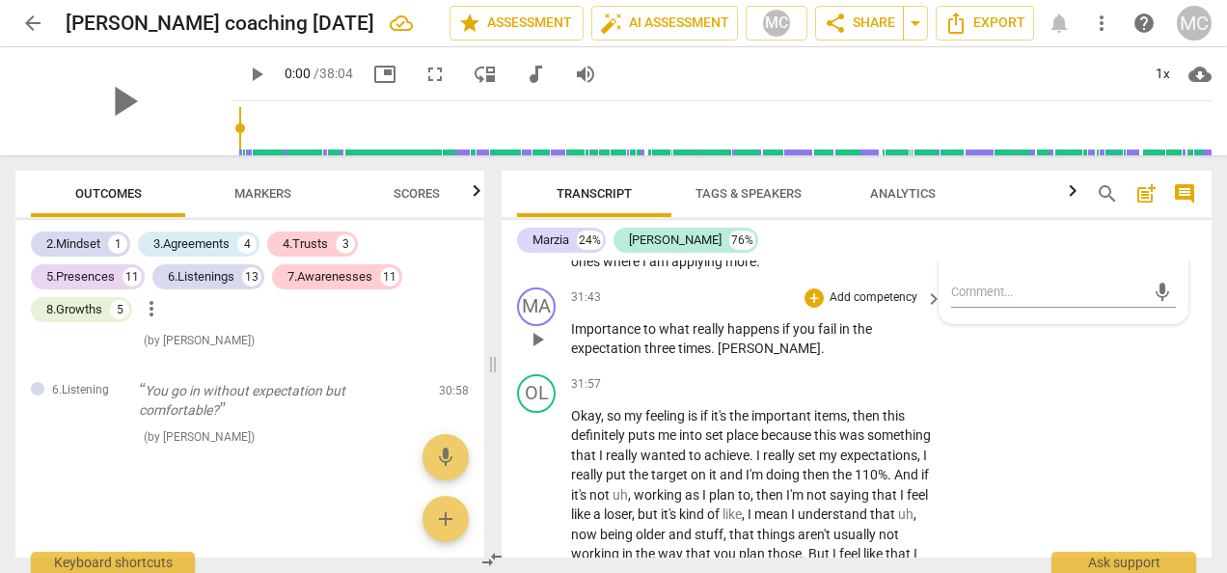
click at [830, 359] on p "Importance to what really happens if you fail in the expectation three times . …" at bounding box center [752, 339] width 362 height 40
click at [818, 308] on div "+" at bounding box center [814, 297] width 19 height 19
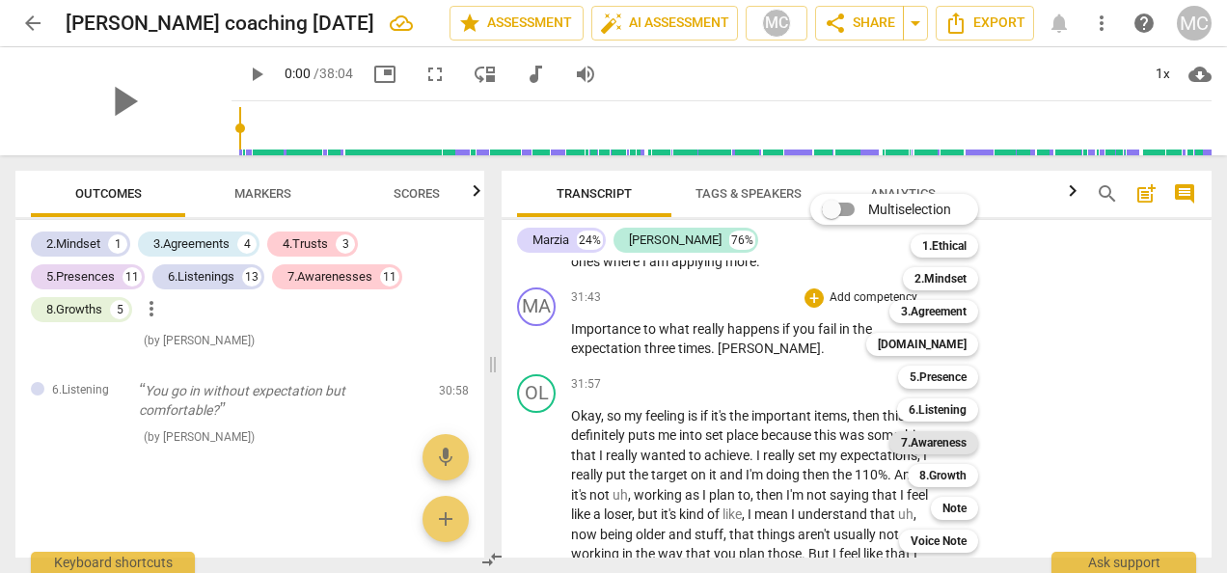
click at [936, 438] on b "7.Awareness" at bounding box center [934, 442] width 66 height 23
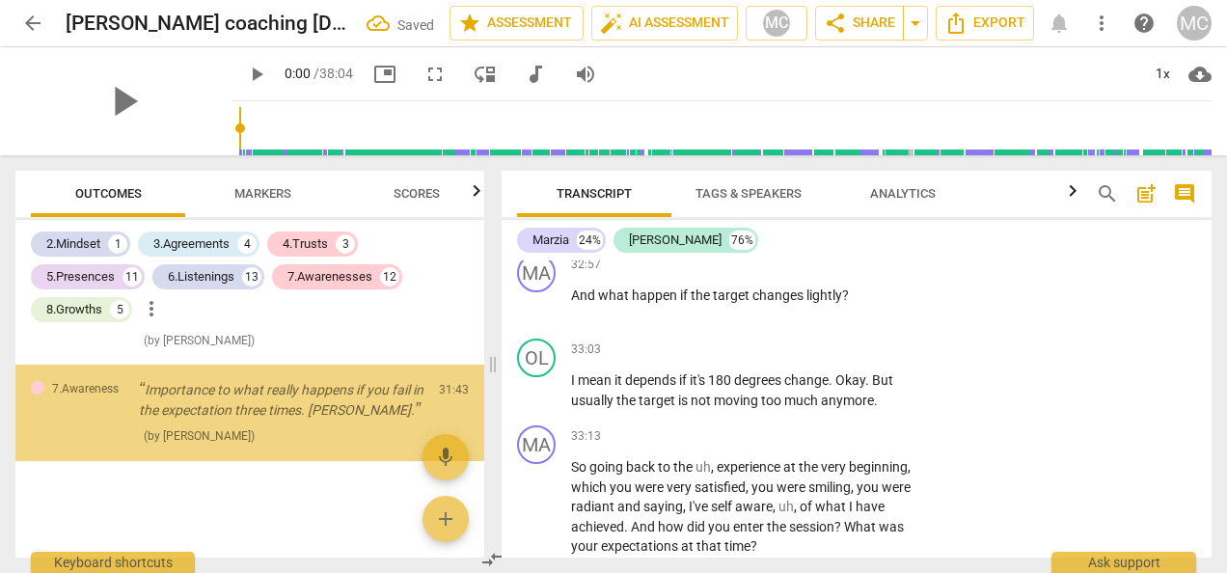
scroll to position [11581, 0]
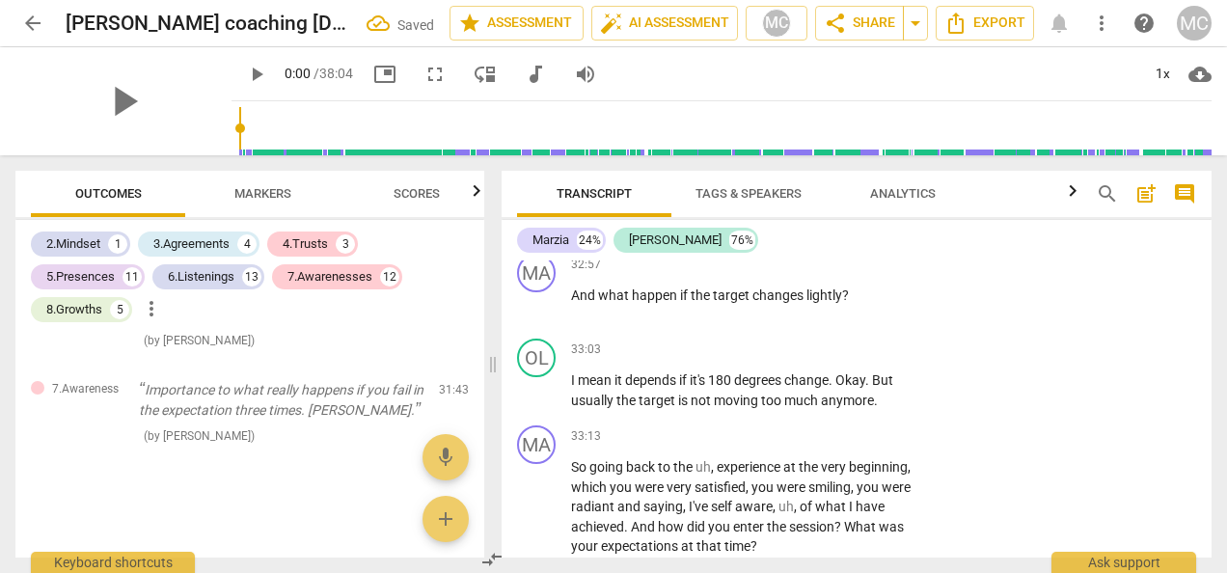
click at [959, 257] on div "Marzia 24% [PERSON_NAME] 76% MA play_arrow pause 00:00 + Add competency 3.Agree…" at bounding box center [857, 389] width 710 height 338
click at [925, 239] on p "Okay , so my feeling is if it's the important items , then this definitely puts…" at bounding box center [752, 111] width 362 height 258
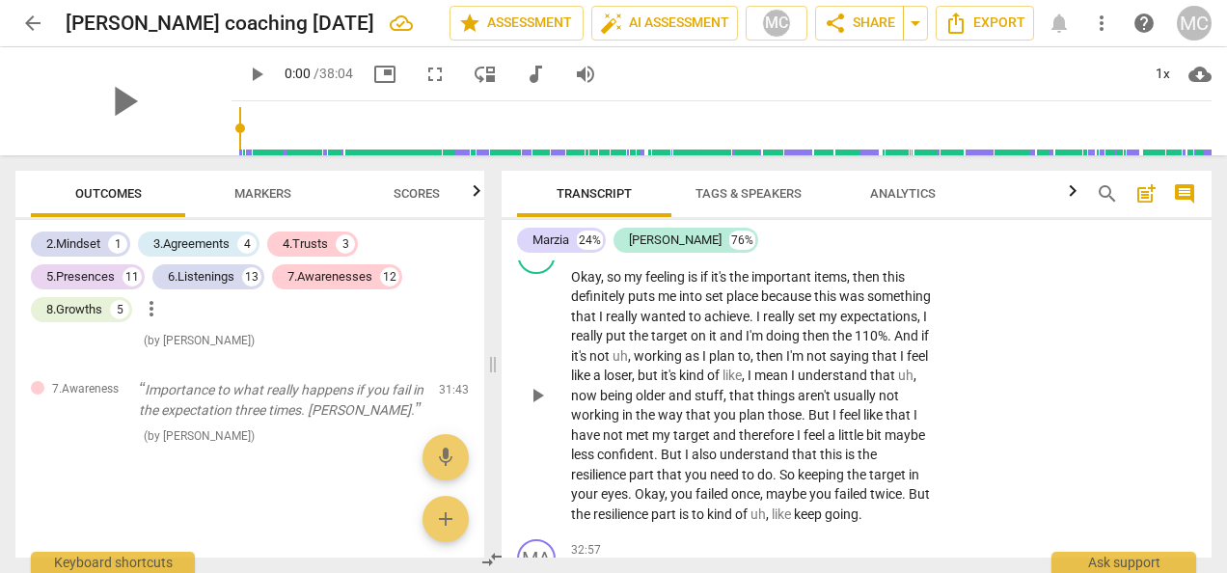
scroll to position [13005, 0]
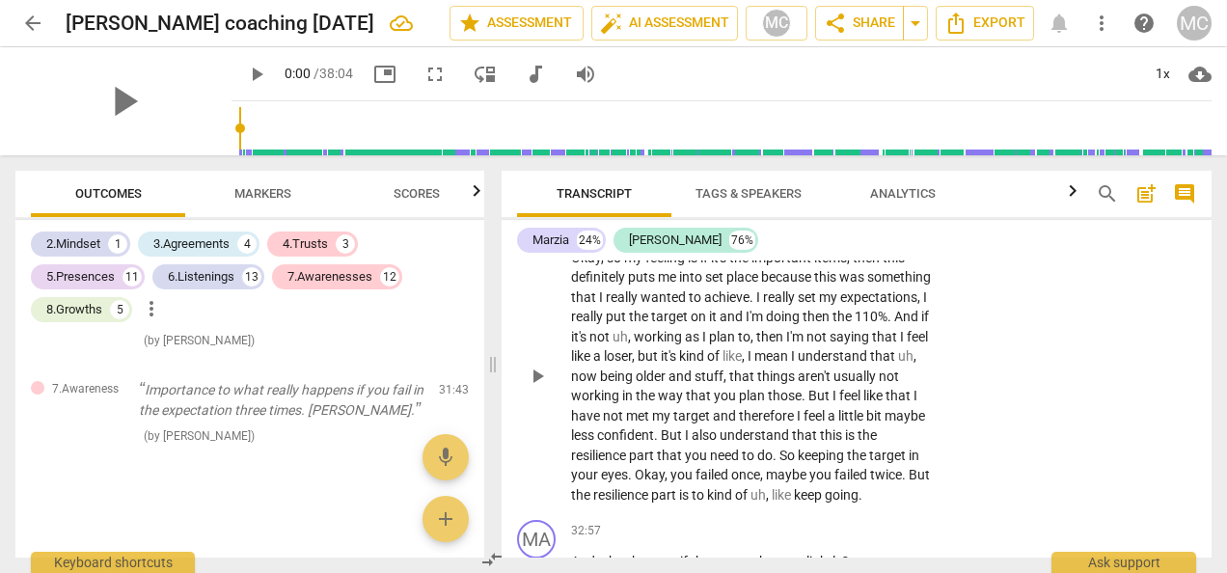
click at [718, 150] on div "+" at bounding box center [716, 139] width 19 height 19
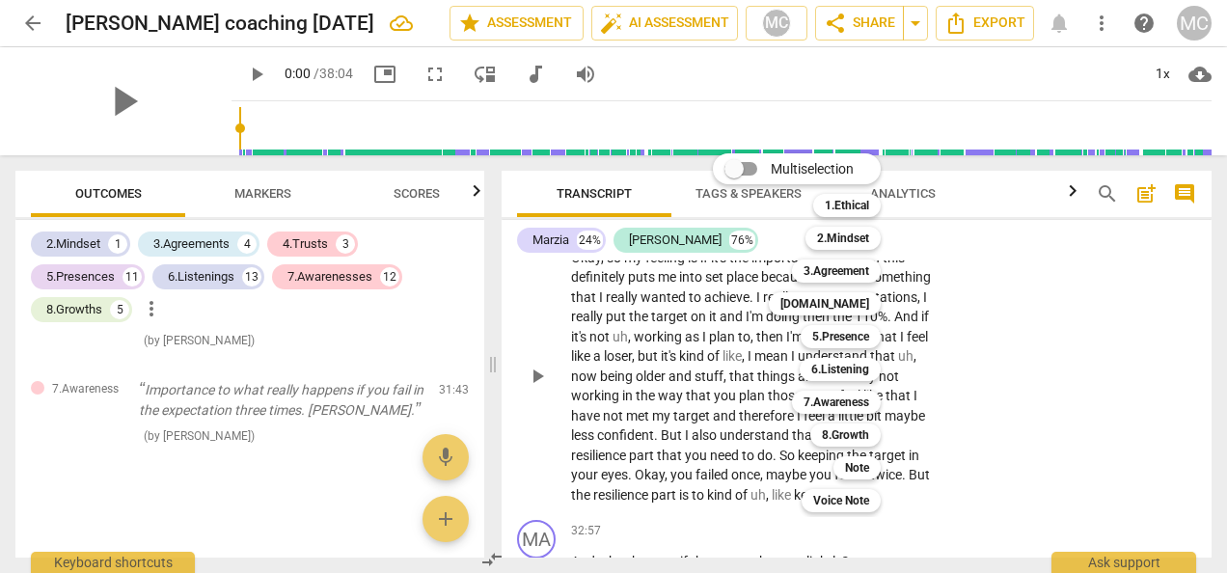
click at [768, 396] on div "Multiselection m 1.Ethical 1 2.Mindset 2 3.Agreement 3 [DOMAIN_NAME] 4 5.Presen…" at bounding box center [811, 333] width 212 height 369
click at [827, 334] on b "5.Presence" at bounding box center [840, 336] width 57 height 23
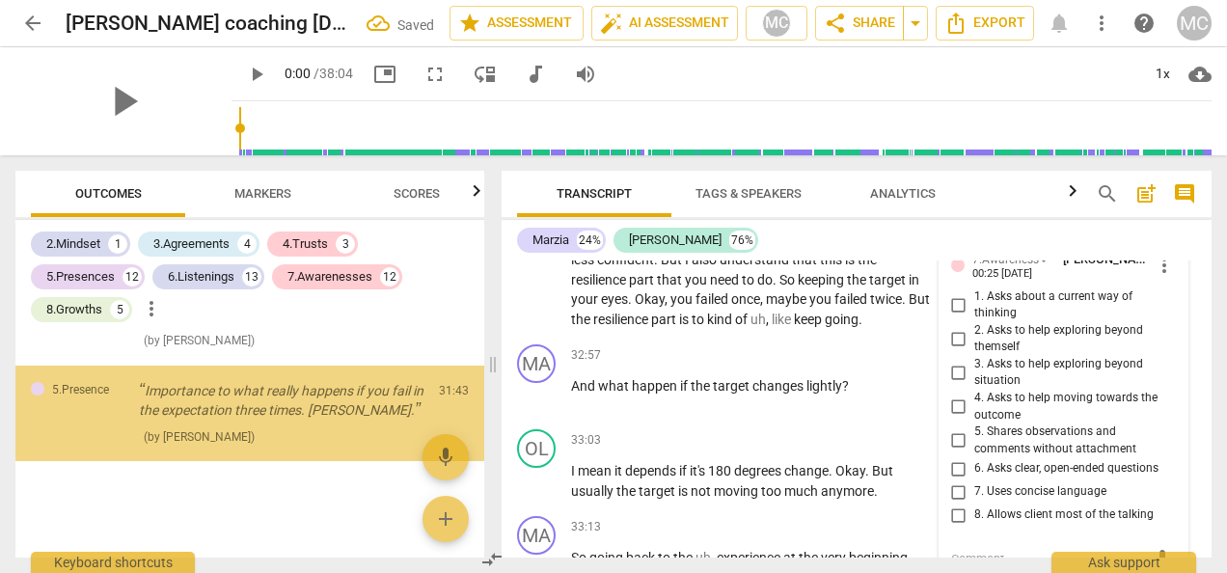
scroll to position [11678, 0]
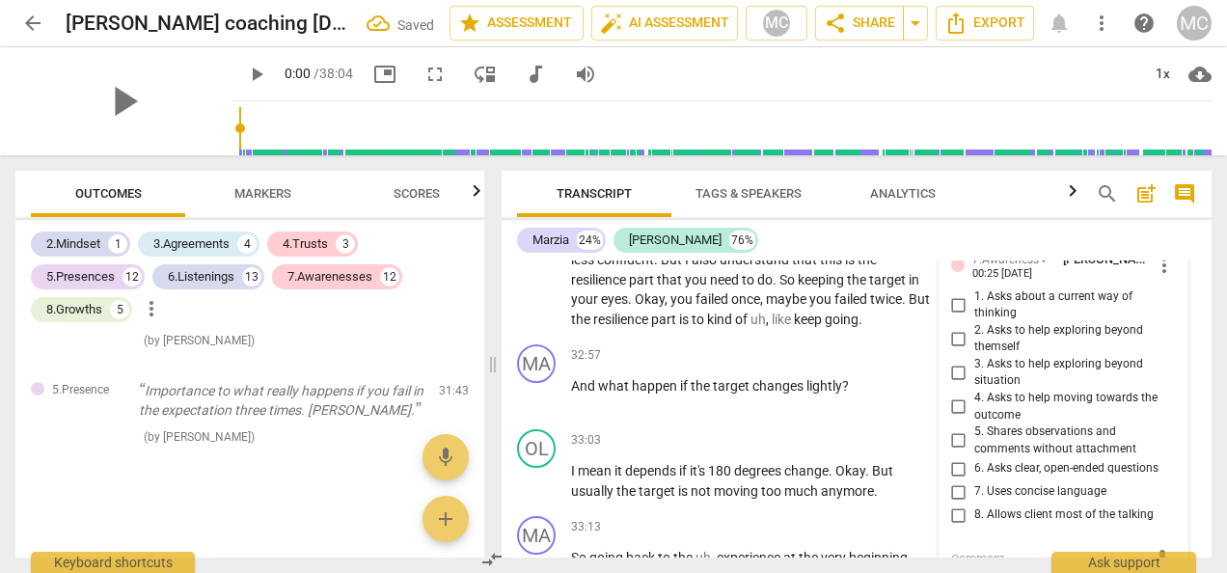
click at [961, 159] on input "4. Demonstrates curiosity" at bounding box center [959, 147] width 31 height 23
checkbox input "true"
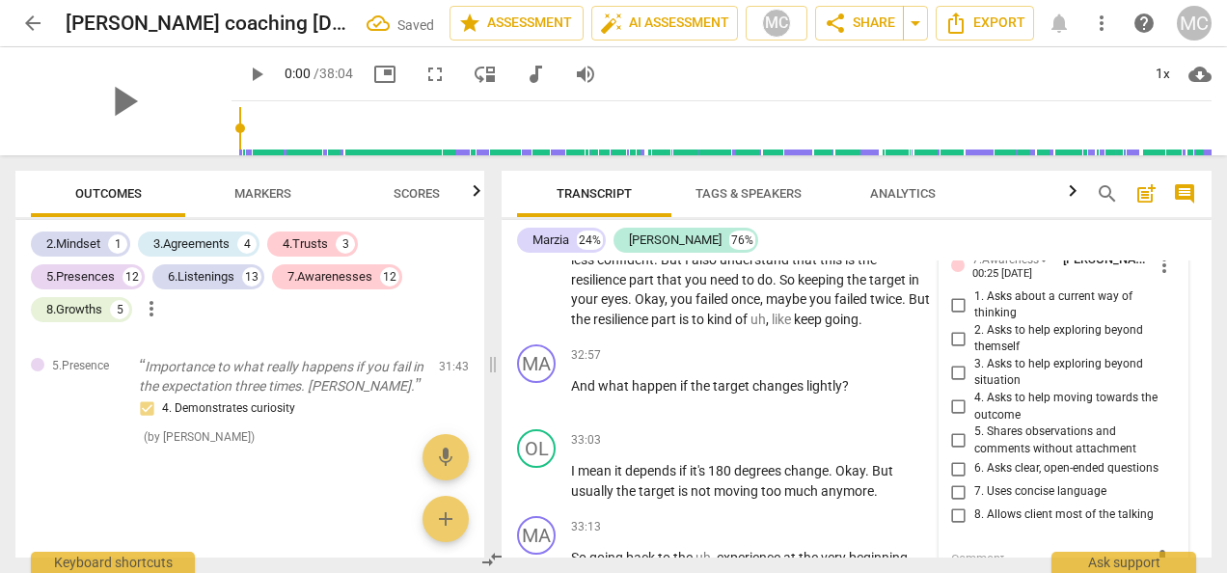
click at [957, 131] on input "3. Supports client to choose what happens" at bounding box center [959, 119] width 31 height 23
checkbox input "true"
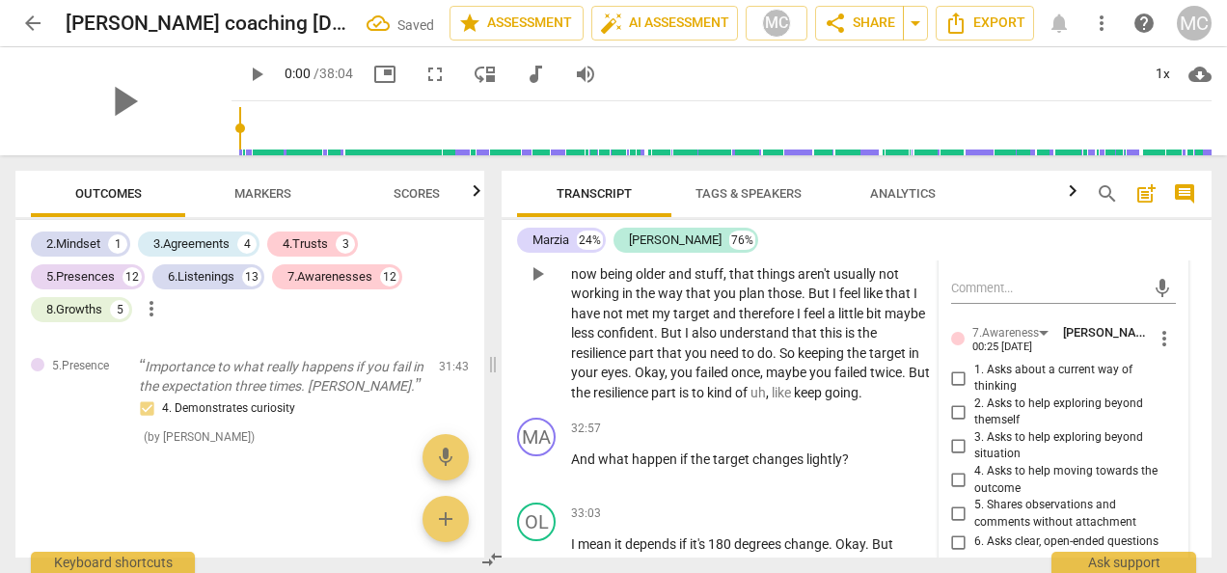
scroll to position [13104, 0]
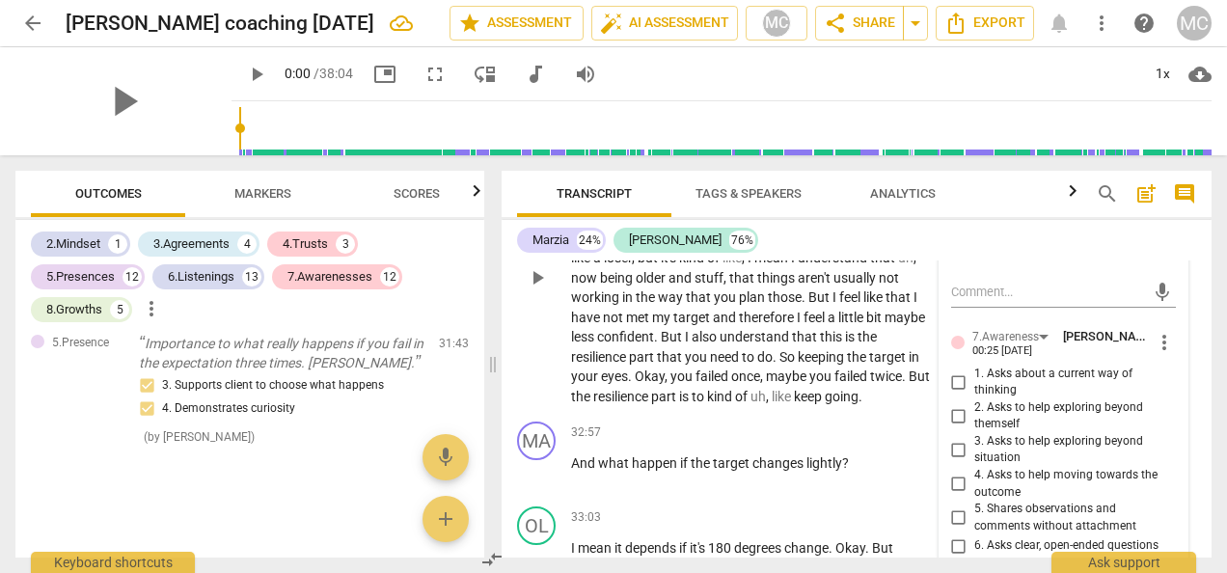
click at [689, 206] on span "wanted" at bounding box center [665, 198] width 48 height 15
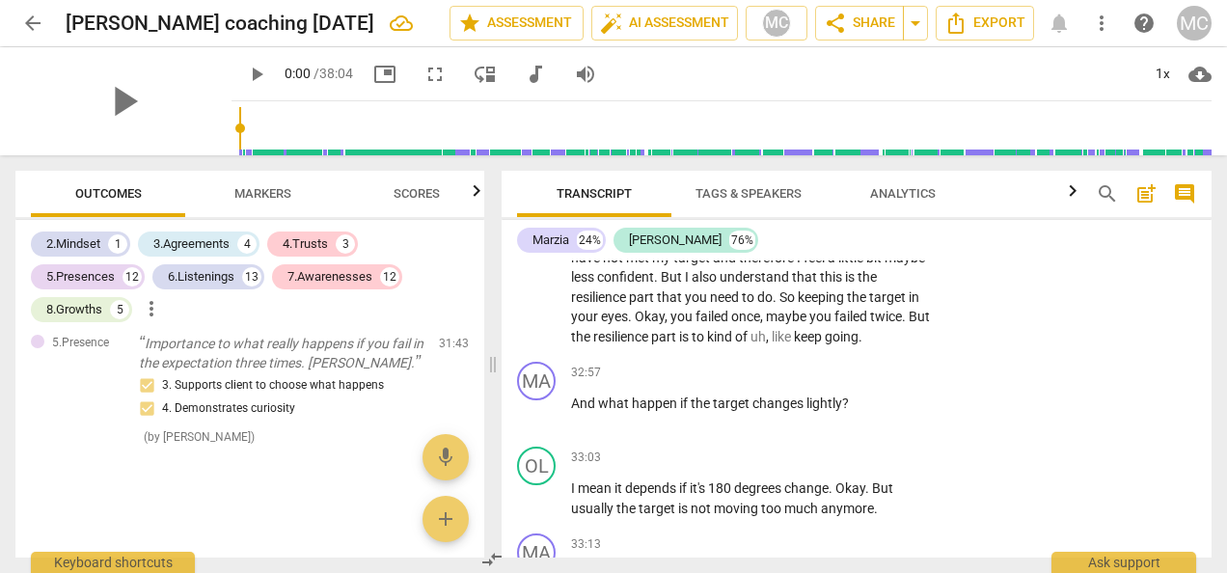
scroll to position [13372, 0]
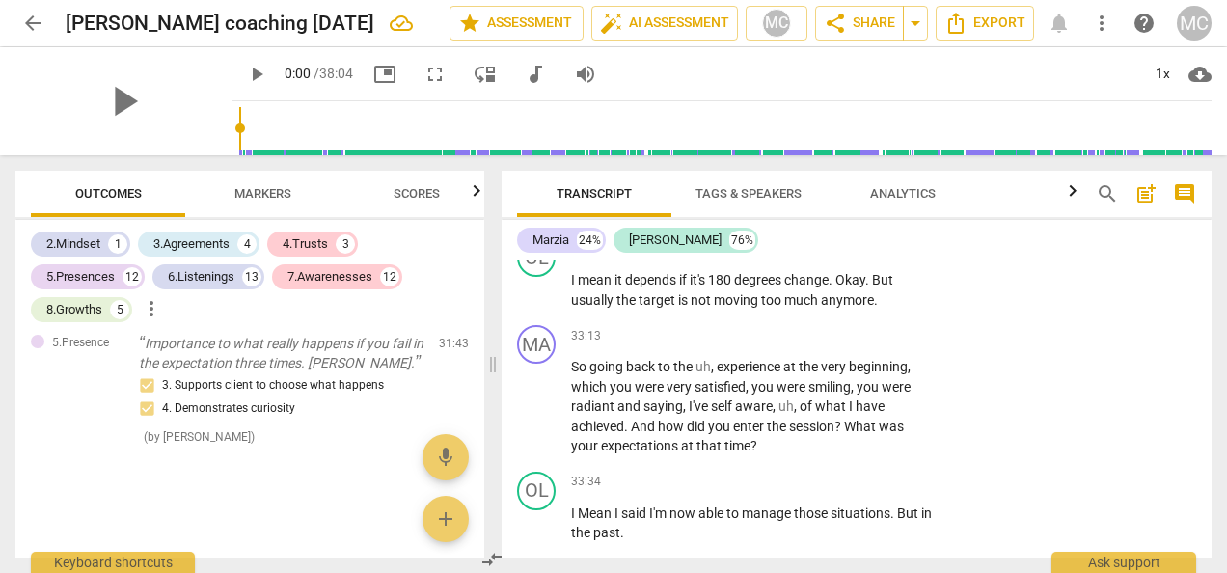
click at [810, 174] on div "+" at bounding box center [814, 163] width 19 height 19
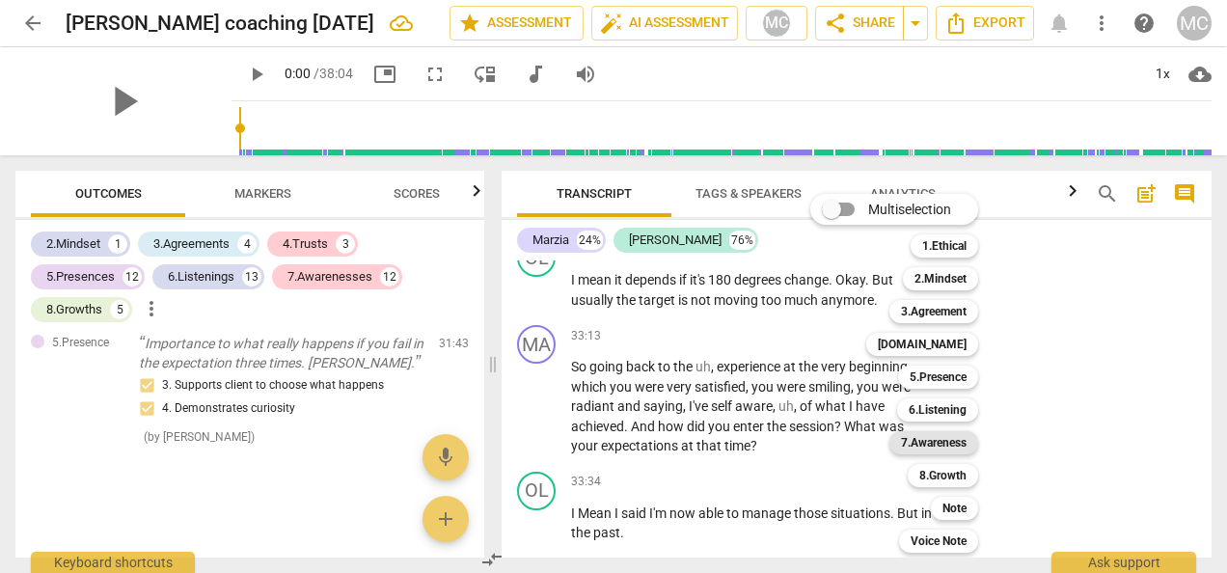
click at [939, 445] on b "7.Awareness" at bounding box center [934, 442] width 66 height 23
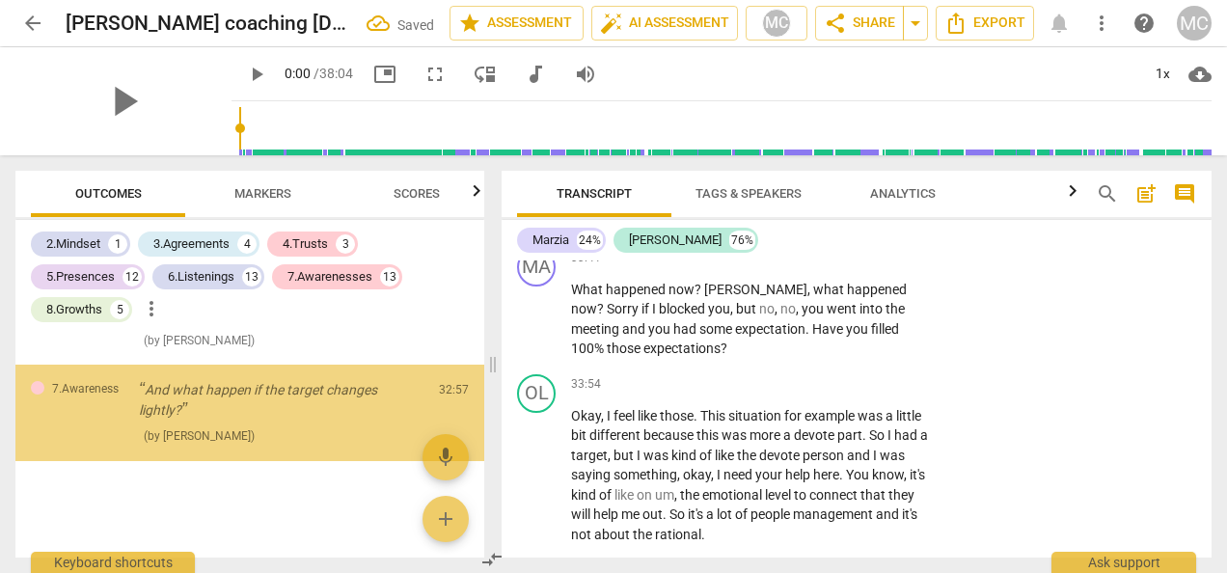
scroll to position [11820, 0]
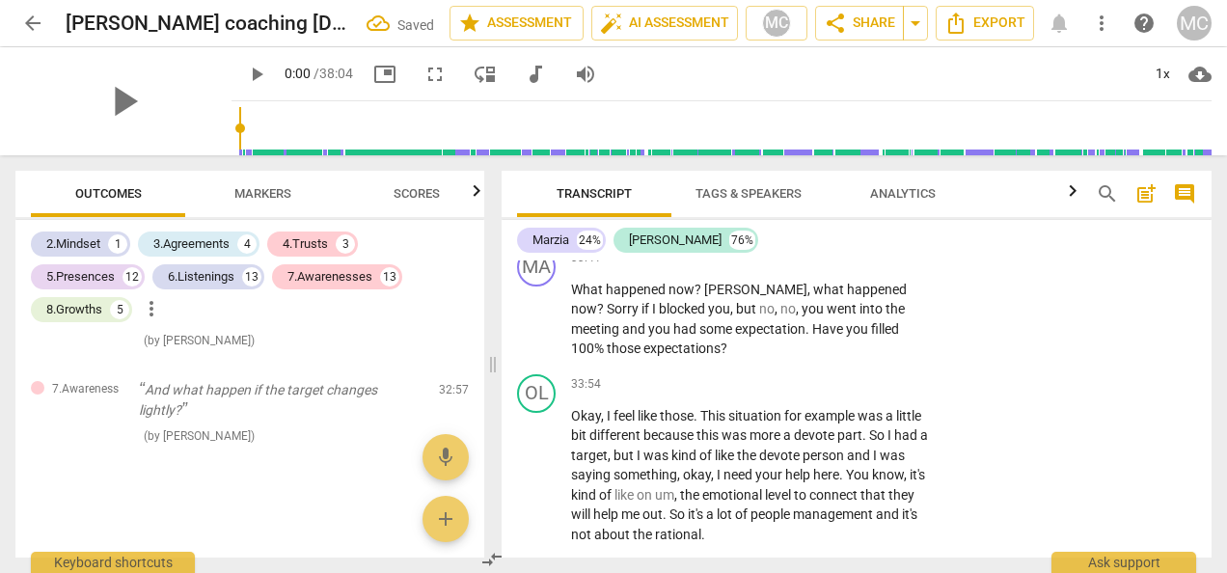
click at [816, 103] on span "what" at bounding box center [832, 95] width 34 height 15
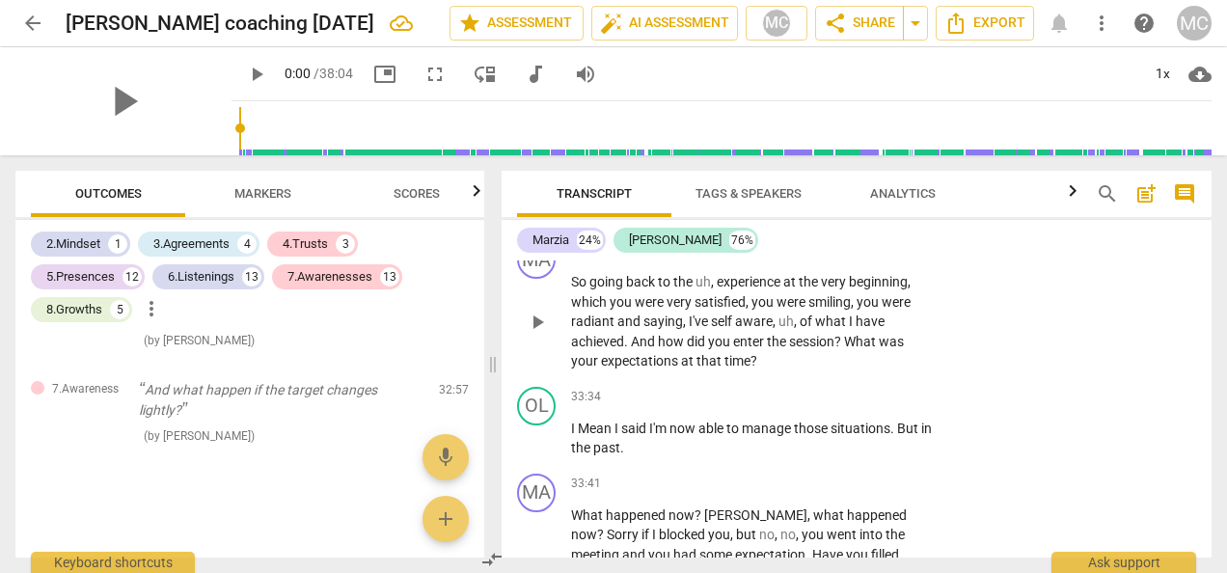
click at [718, 89] on div "+" at bounding box center [716, 78] width 19 height 19
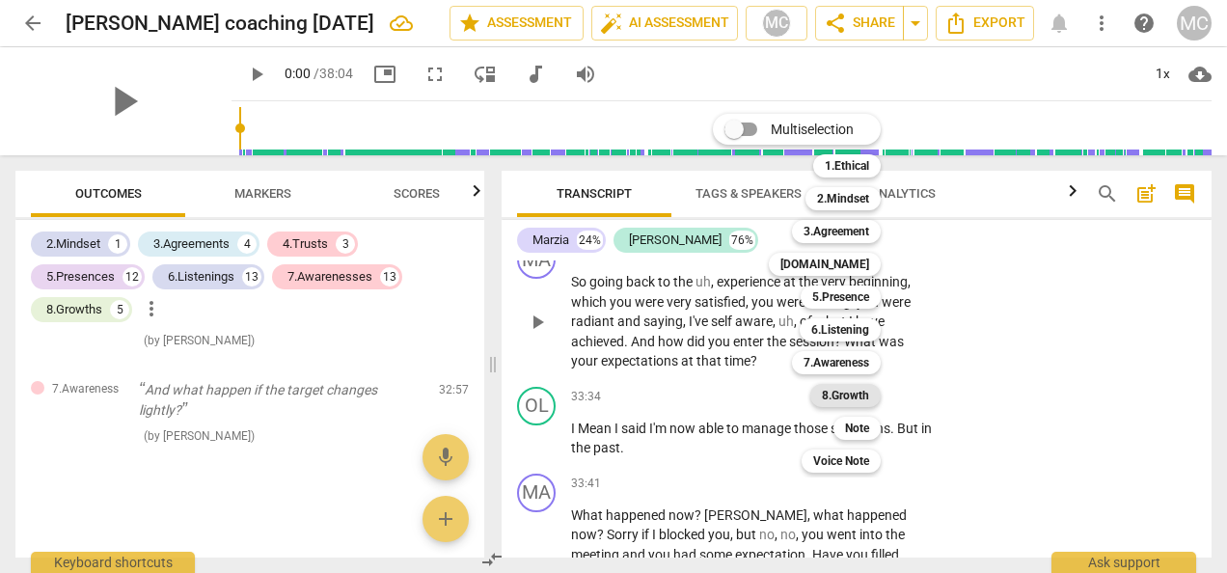
click at [830, 392] on b "8.Growth" at bounding box center [845, 395] width 47 height 23
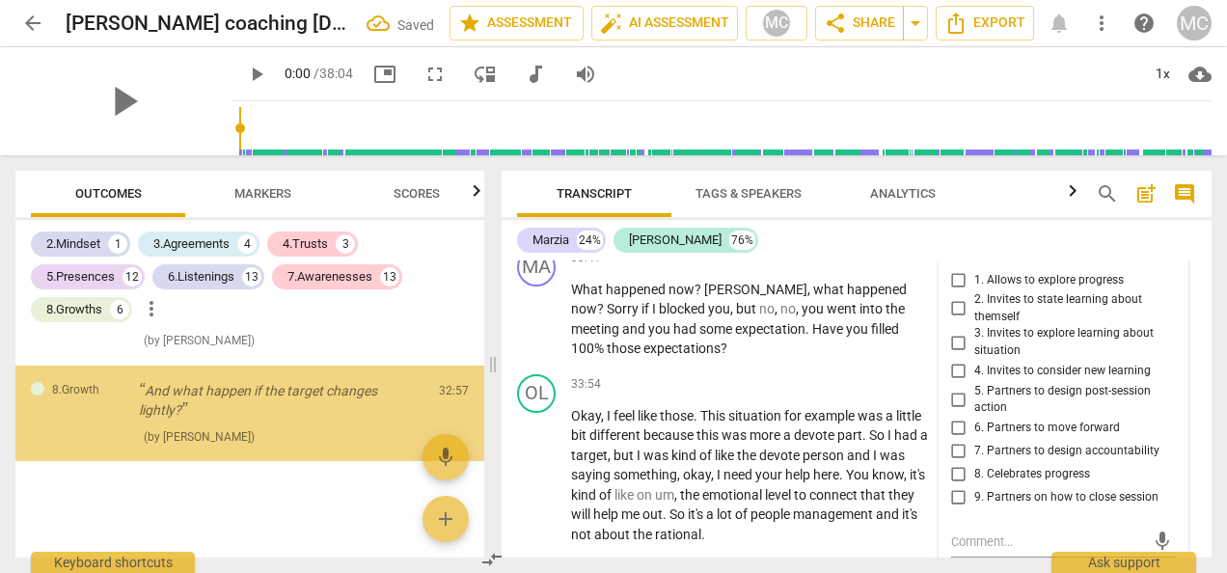
scroll to position [11917, 0]
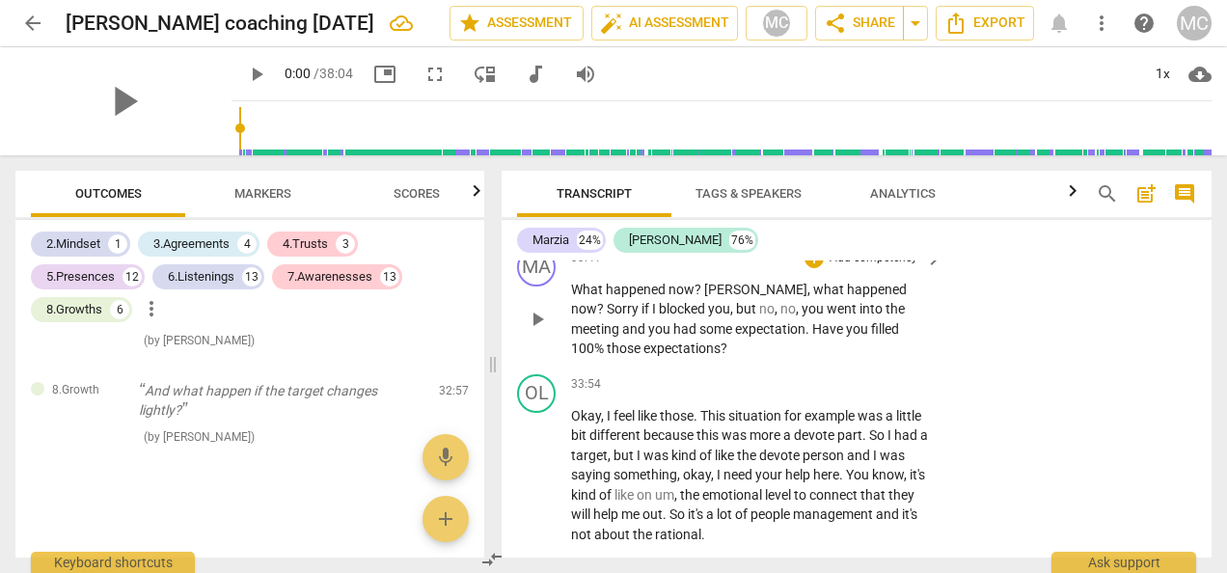
drag, startPoint x: 1209, startPoint y: 513, endPoint x: 1184, endPoint y: 539, distance: 36.2
click at [1184, 367] on div "MA play_arrow pause 33:41 + Add competency keyboard_arrow_right What happened n…" at bounding box center [857, 303] width 710 height 126
click at [859, 146] on p "So going back to the uh , experience at the very beginning , which you were ver…" at bounding box center [752, 95] width 362 height 99
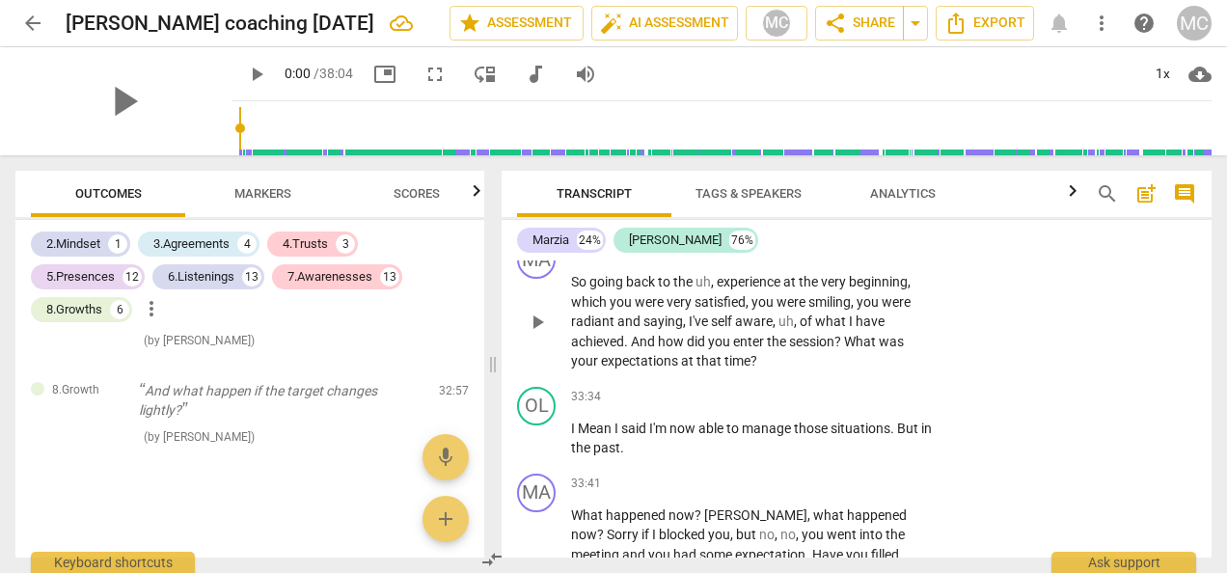
click at [810, 260] on div "+" at bounding box center [814, 250] width 19 height 19
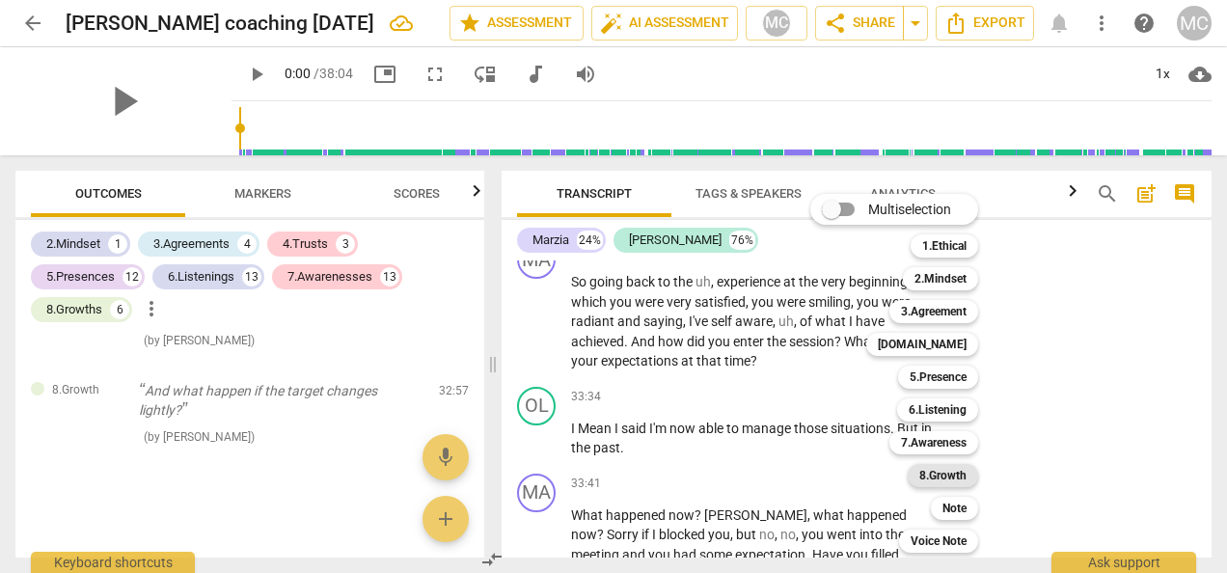
click at [935, 476] on b "8.Growth" at bounding box center [942, 475] width 47 height 23
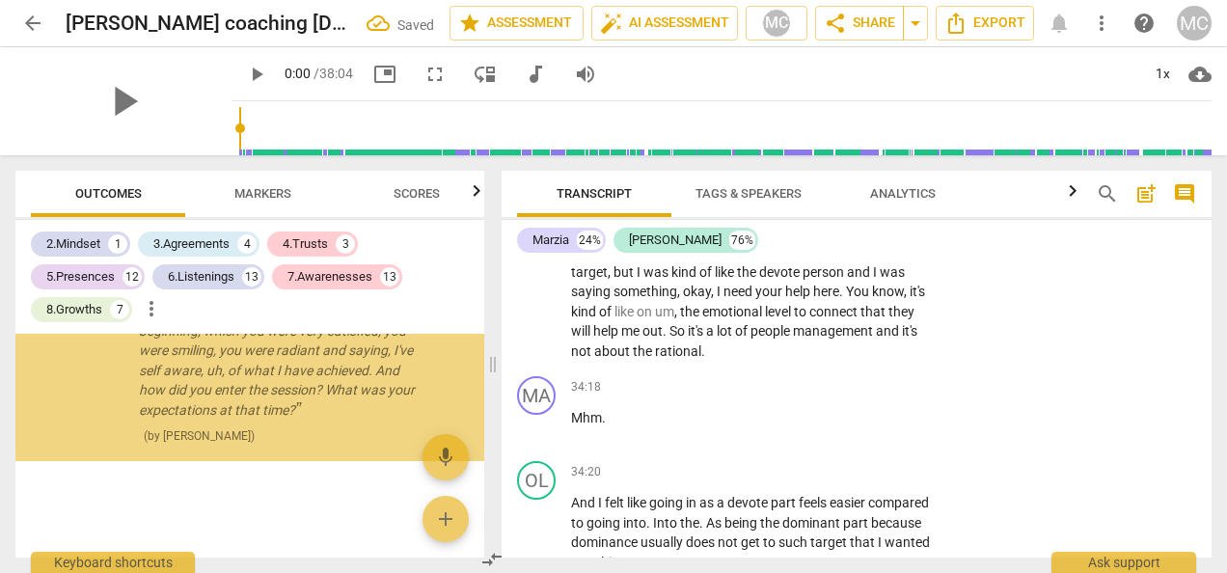
scroll to position [12052, 0]
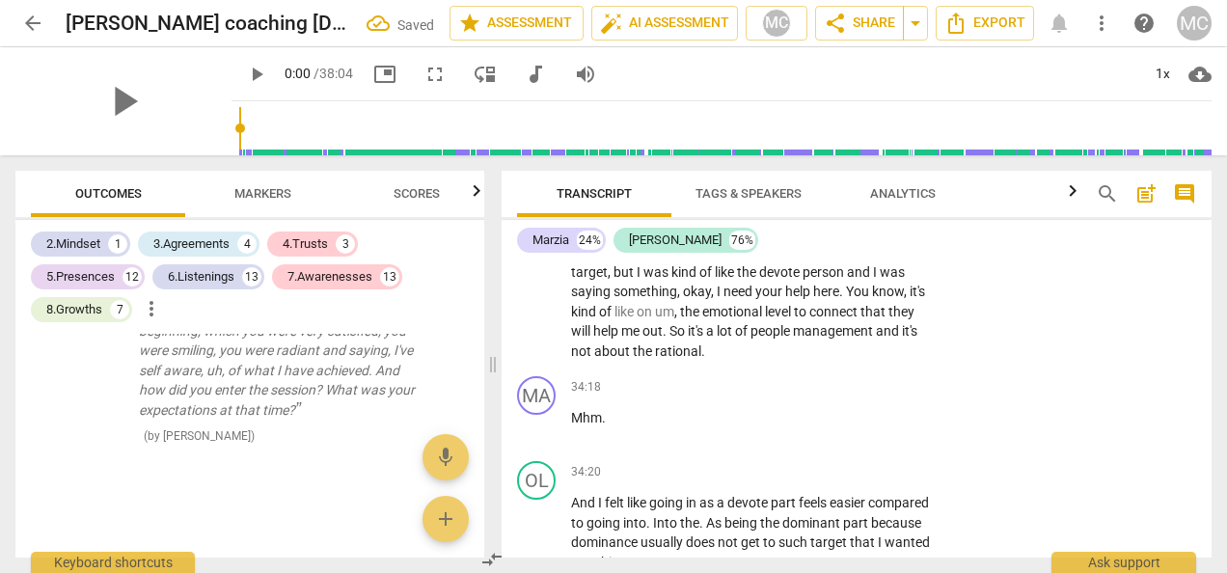
click at [827, 133] on span "went" at bounding box center [843, 125] width 33 height 15
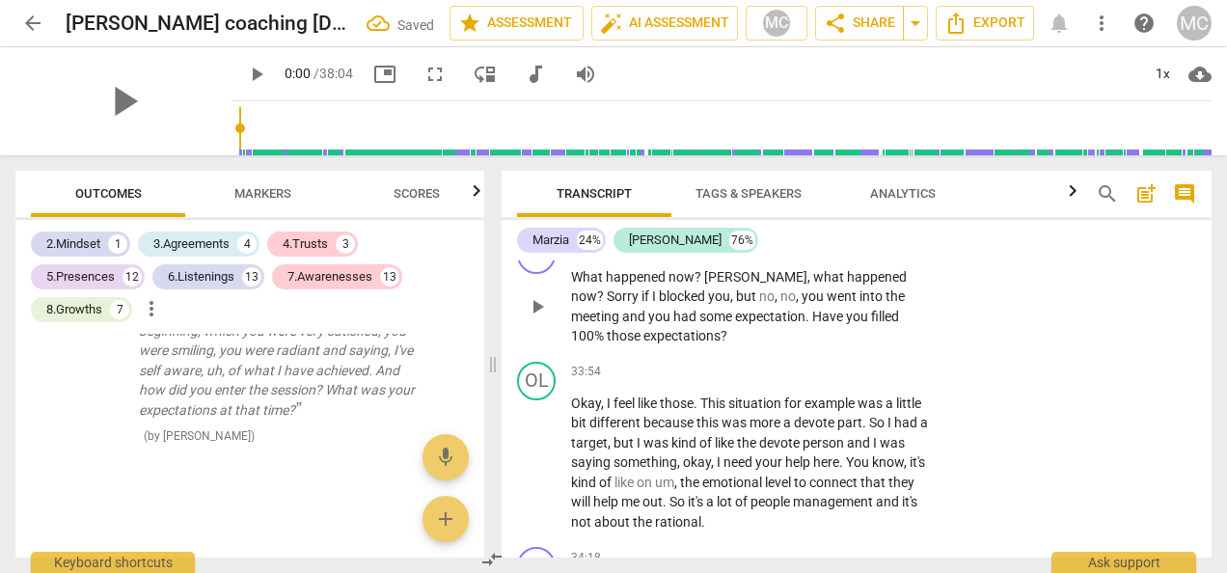
scroll to position [13902, 0]
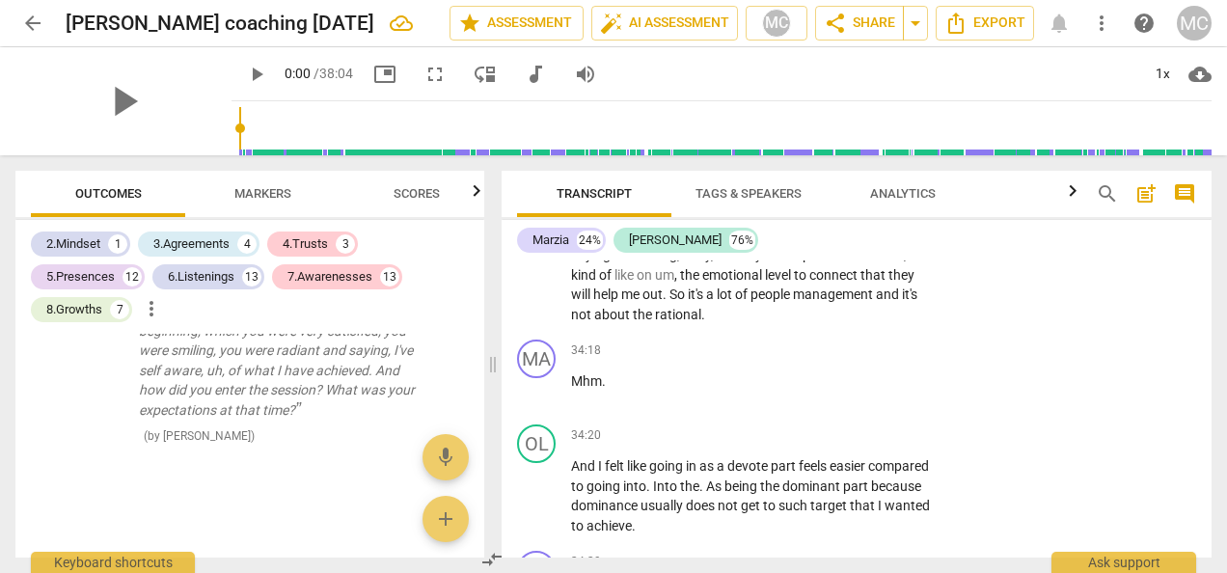
click at [814, 48] on div "+" at bounding box center [814, 38] width 19 height 19
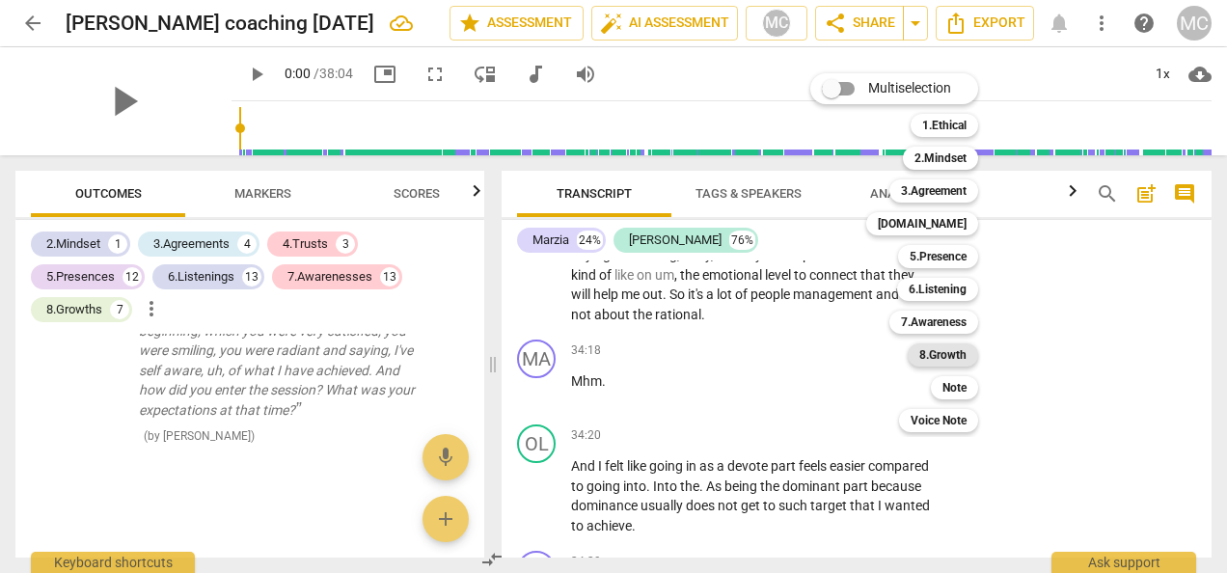
click at [927, 353] on b "8.Growth" at bounding box center [942, 354] width 47 height 23
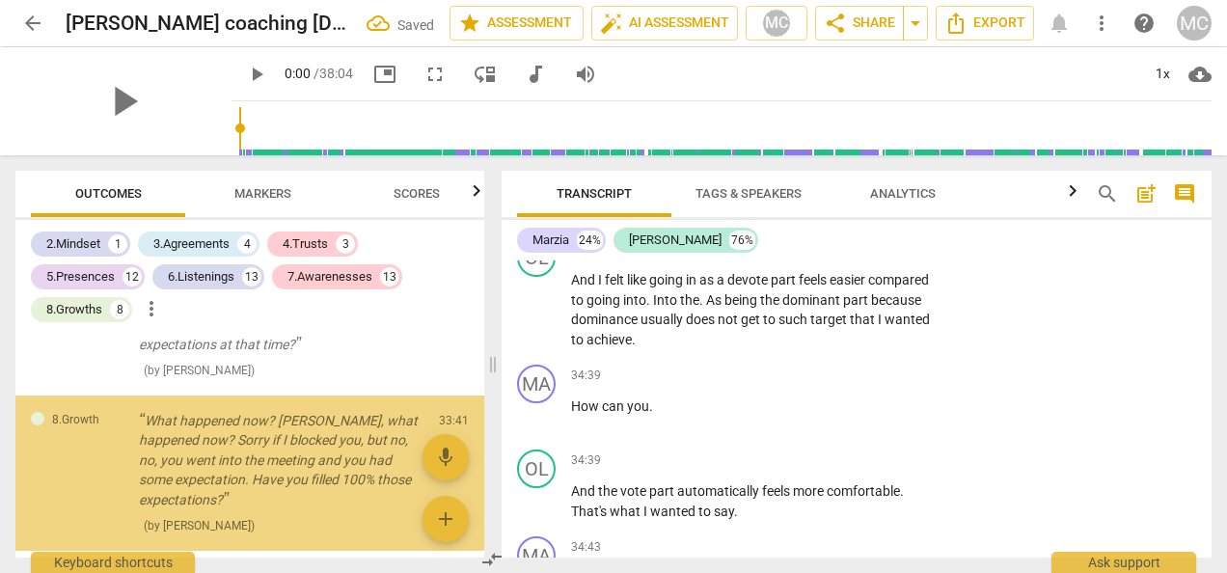
scroll to position [12217, 0]
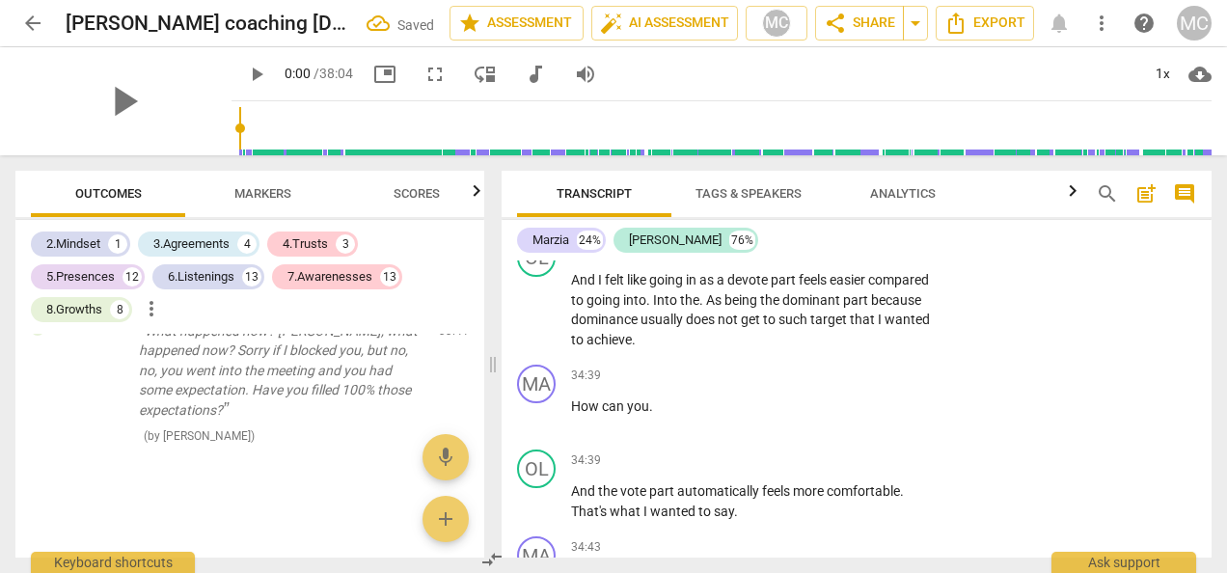
click at [818, 139] on p "Okay , I feel like those . This situation for example was a little bit differen…" at bounding box center [752, 69] width 362 height 139
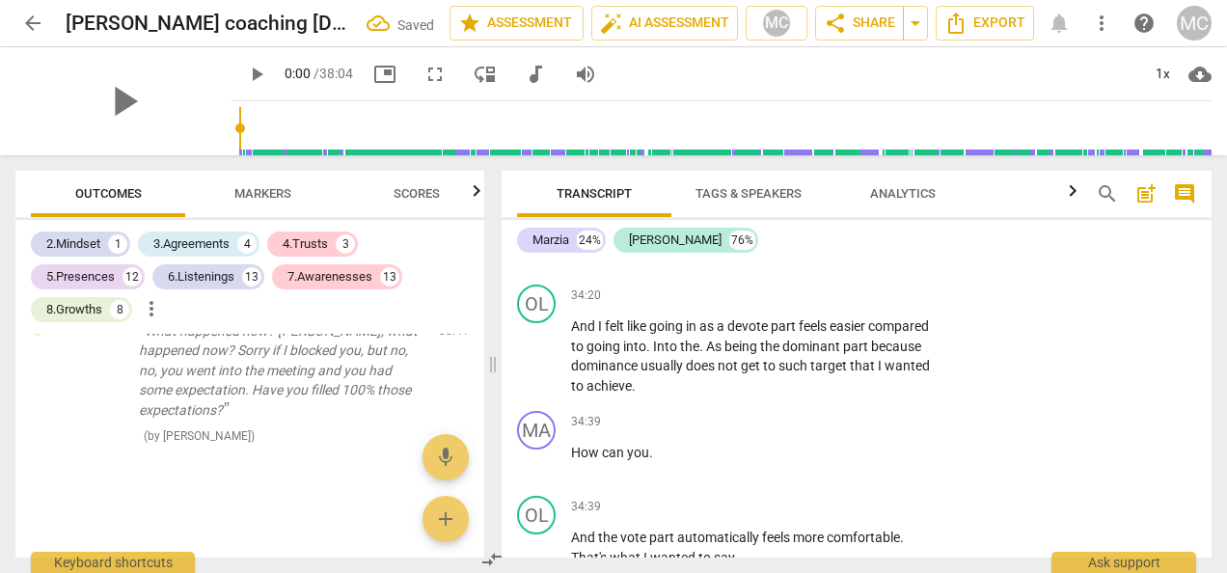
scroll to position [13776, 0]
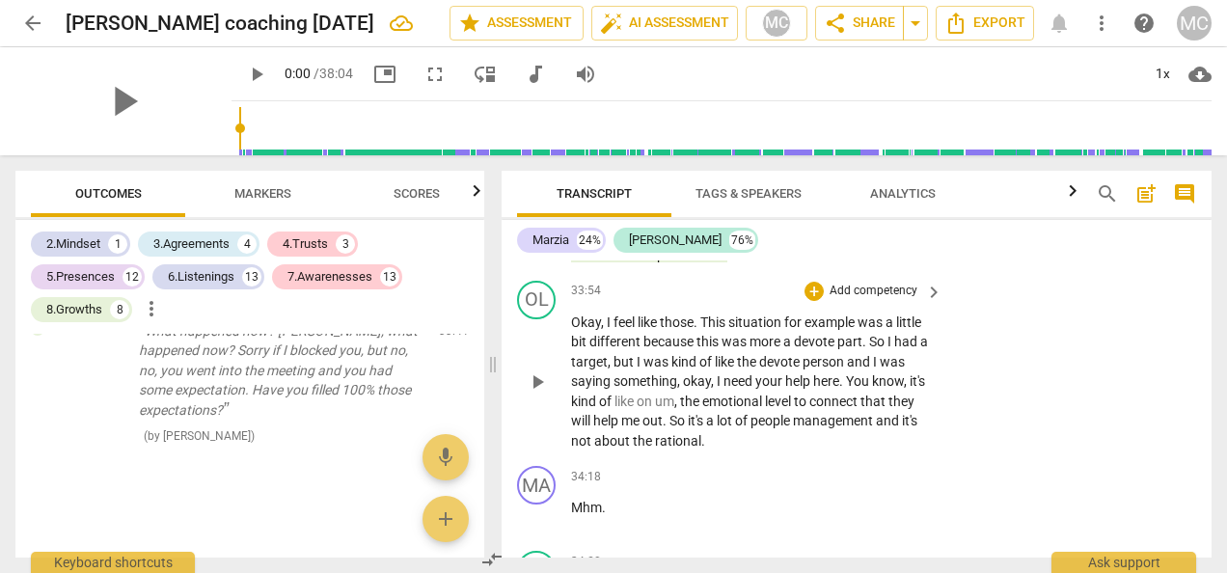
click at [729, 175] on div "+" at bounding box center [735, 164] width 19 height 19
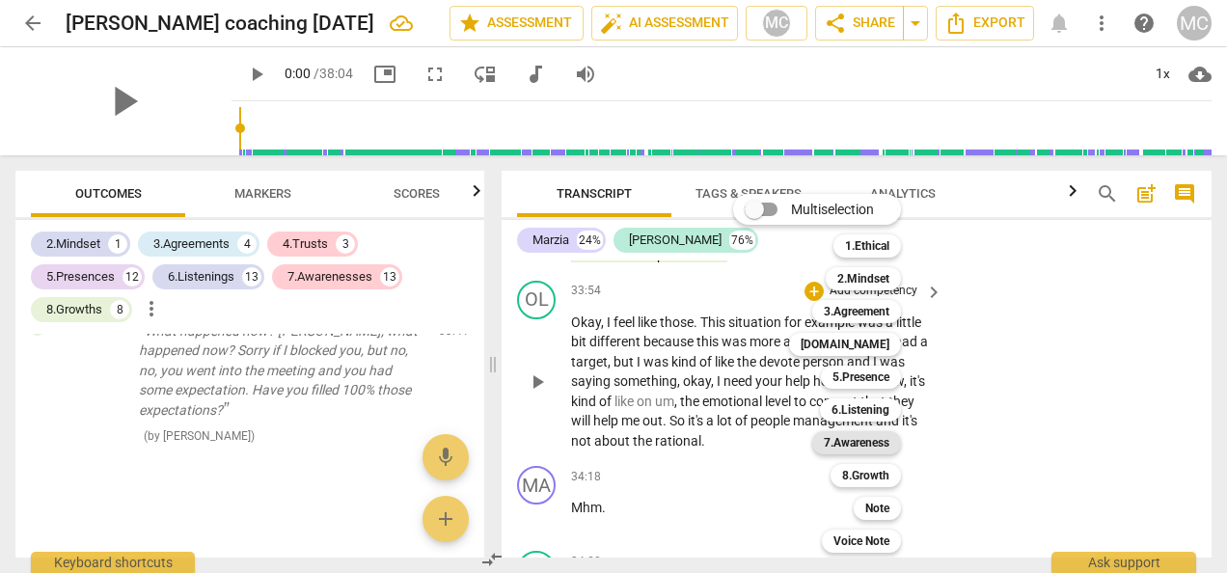
click at [828, 444] on b "7.Awareness" at bounding box center [857, 442] width 66 height 23
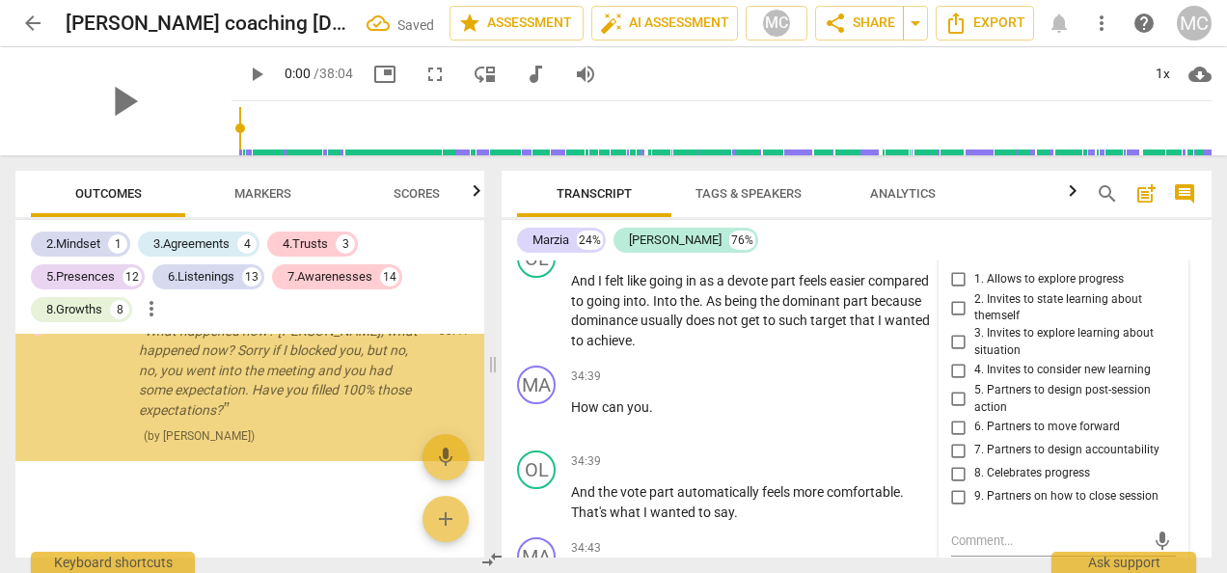
scroll to position [12372, 0]
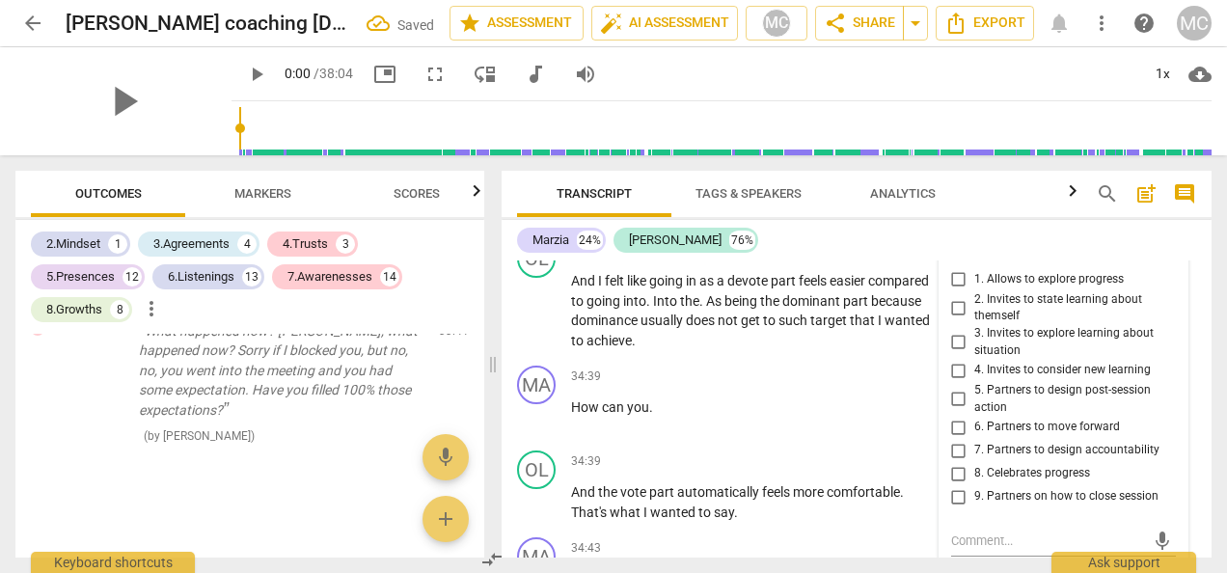
click at [701, 137] on span "." at bounding box center [703, 129] width 4 height 15
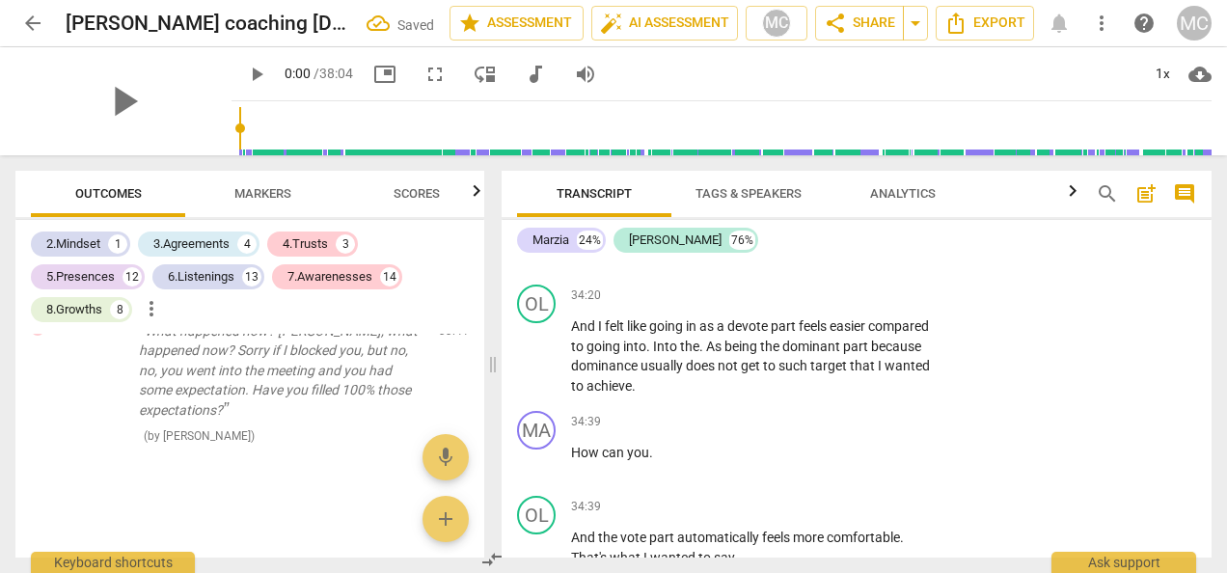
scroll to position [13776, 0]
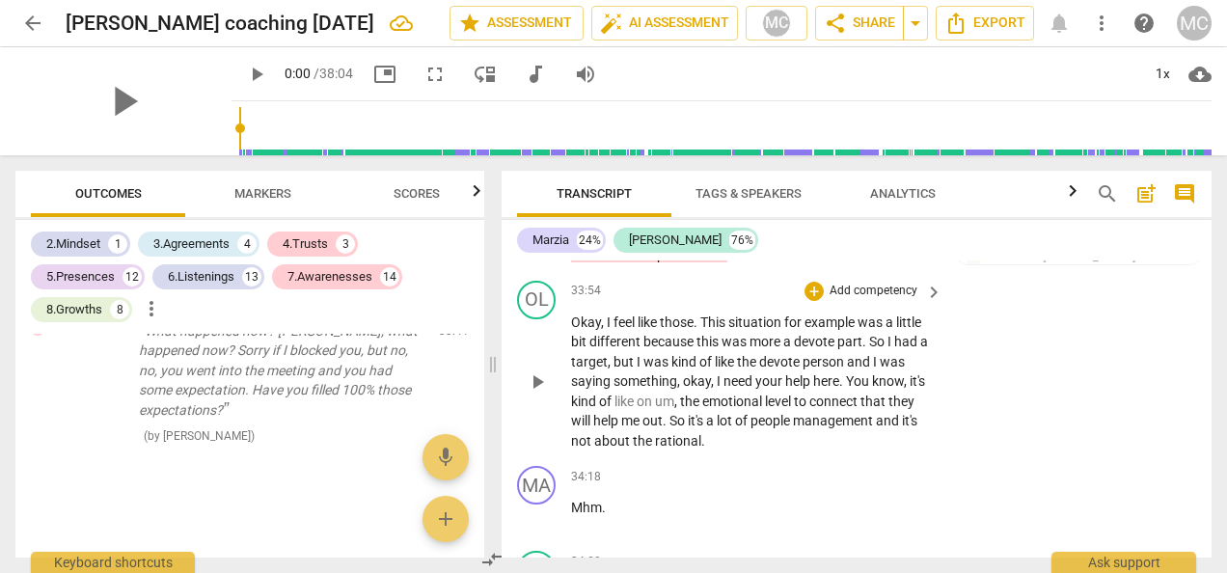
click at [631, 175] on div "+ Add competency" at bounding box center [686, 164] width 115 height 19
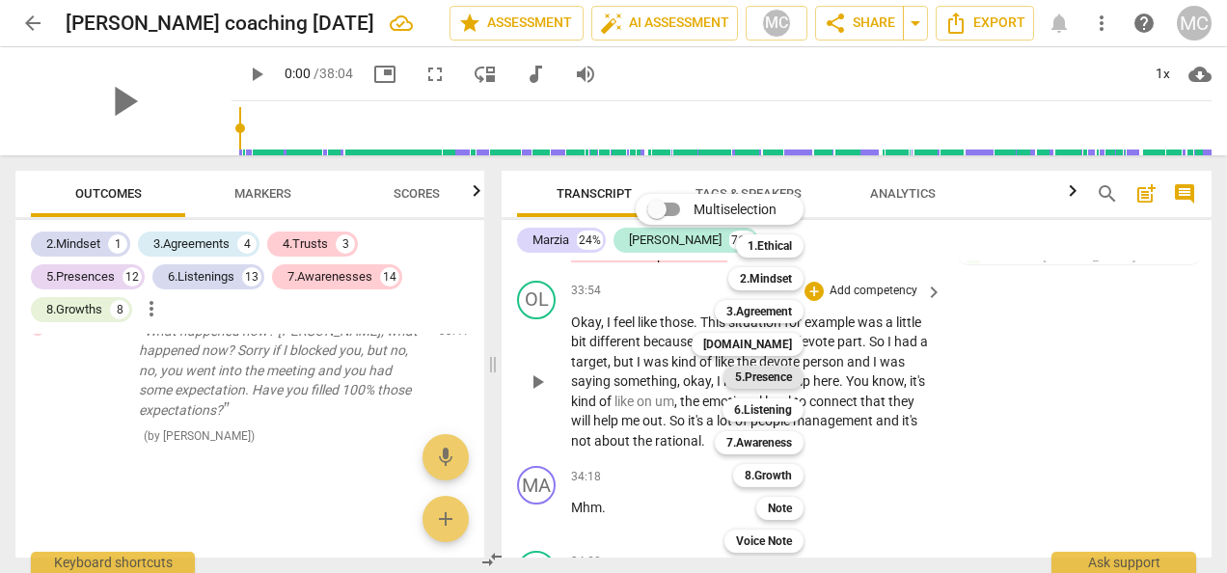
click at [741, 376] on b "5.Presence" at bounding box center [763, 377] width 57 height 23
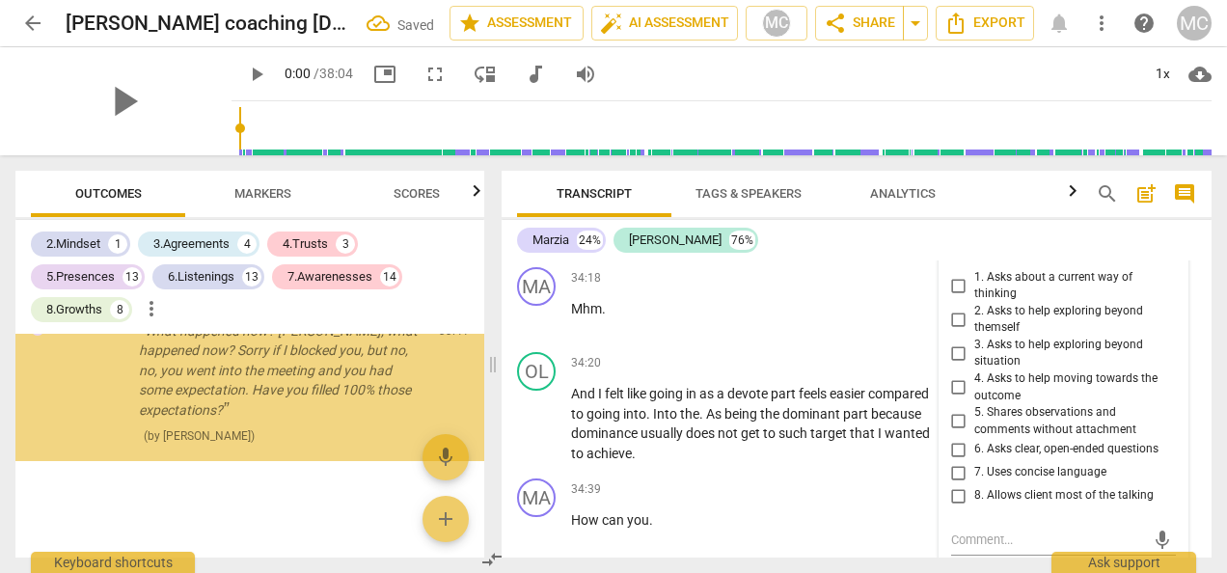
scroll to position [12528, 0]
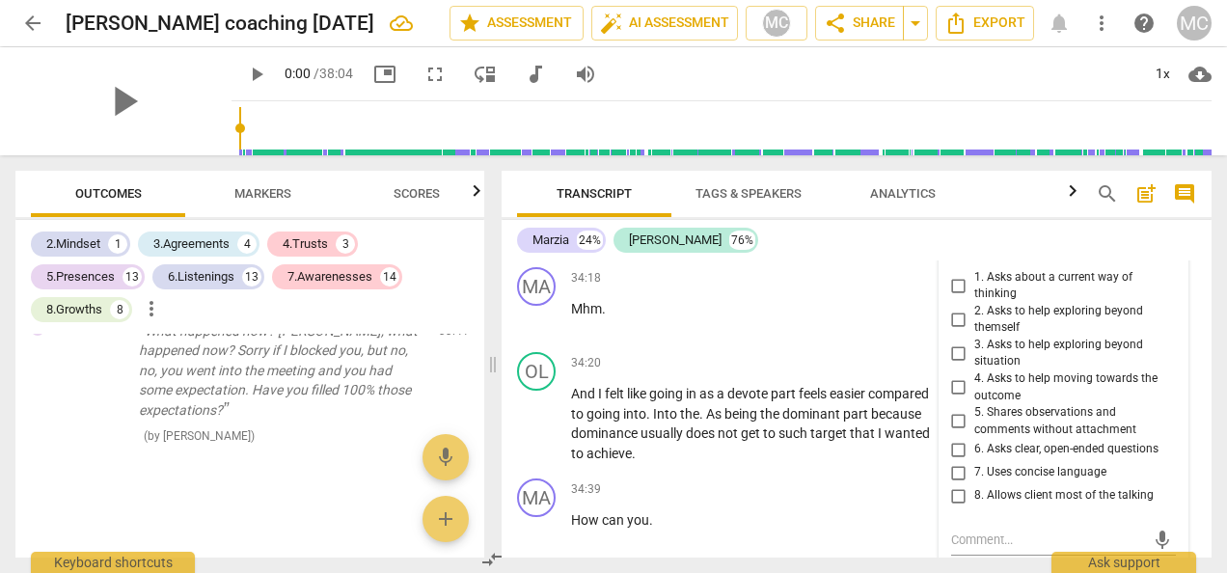
click at [782, 253] on p "Okay , I feel like those . This situation for example was a little bit differen…" at bounding box center [752, 183] width 362 height 139
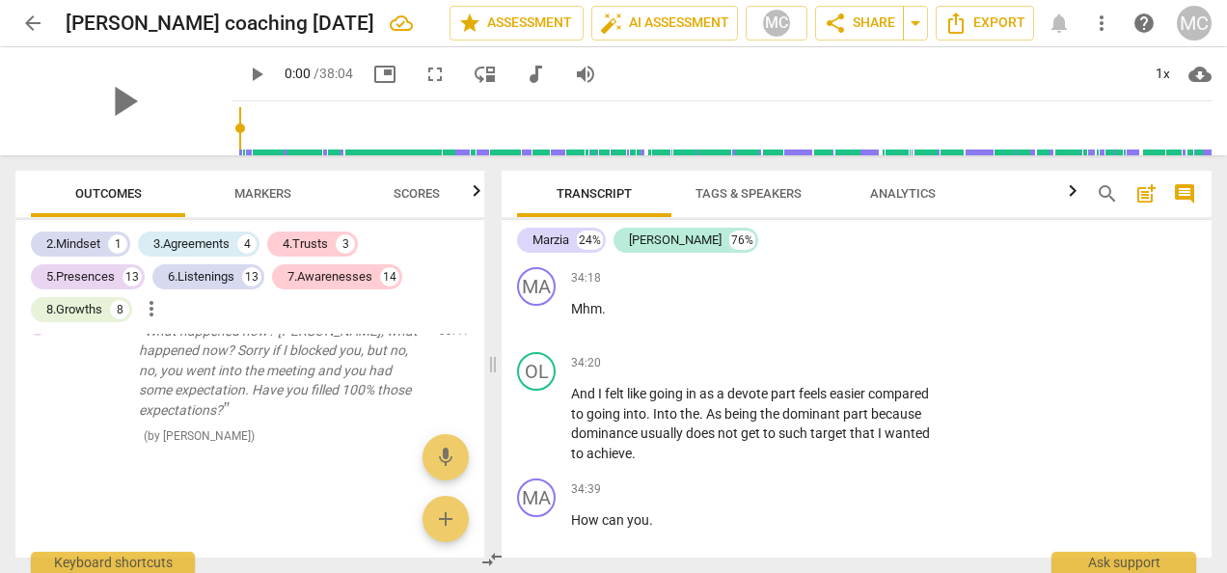
scroll to position [14194, 0]
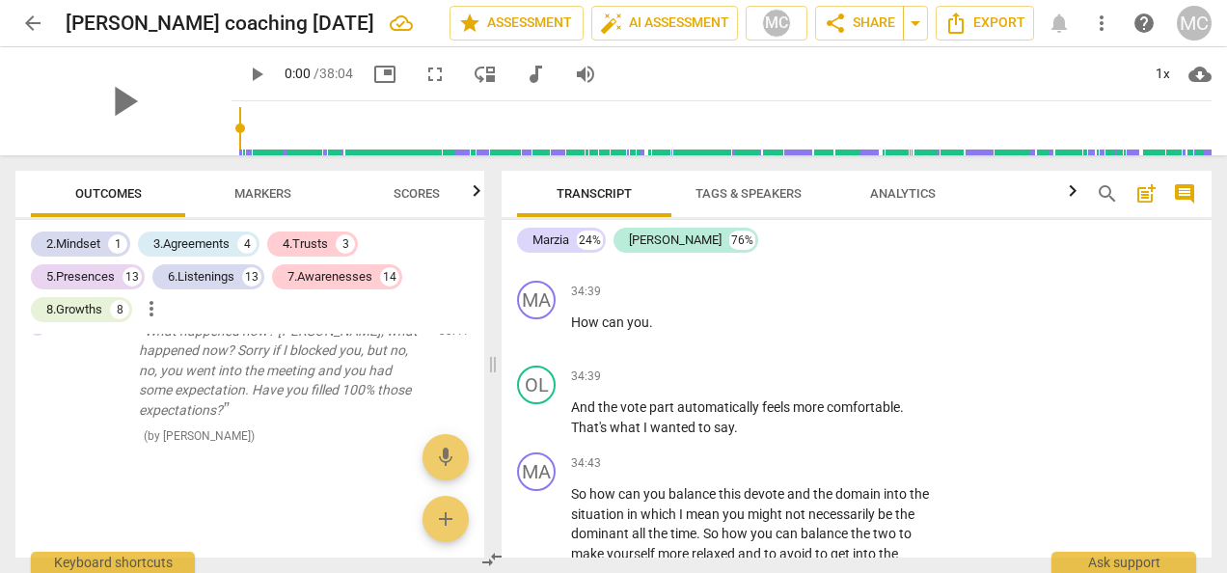
click at [820, 90] on div "+ Add competency" at bounding box center [862, 79] width 115 height 19
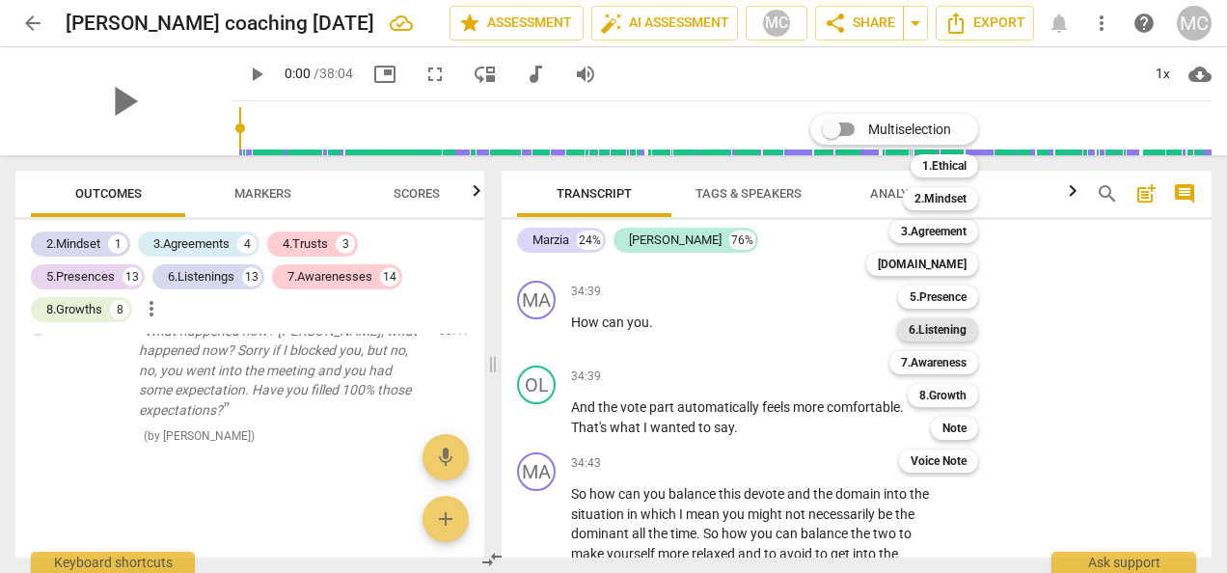
click at [939, 332] on b "6.Listening" at bounding box center [938, 329] width 58 height 23
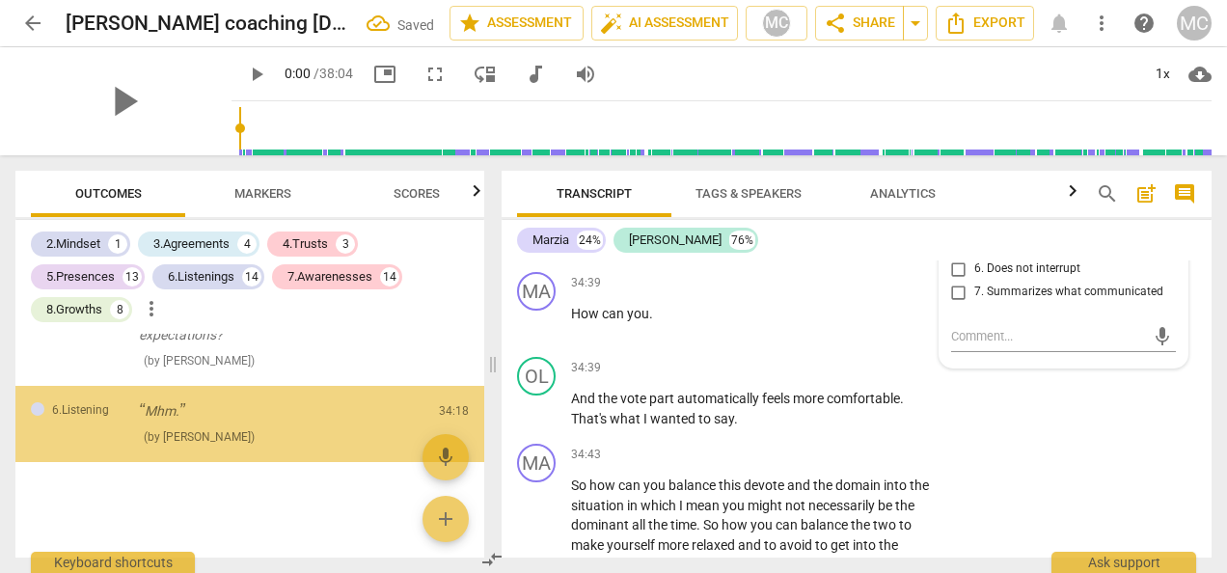
scroll to position [12643, 0]
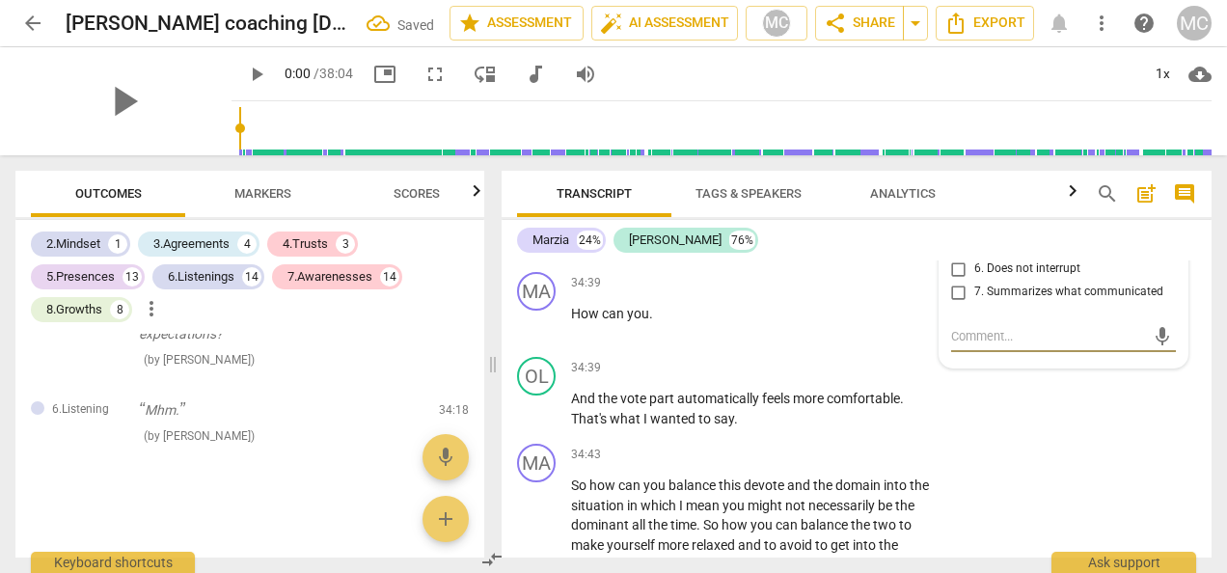
click at [955, 281] on input "6. Does not interrupt" at bounding box center [959, 269] width 31 height 23
checkbox input "true"
click at [793, 257] on p "And I felt like going in as a devote part feels easier compared to going into .…" at bounding box center [752, 217] width 362 height 79
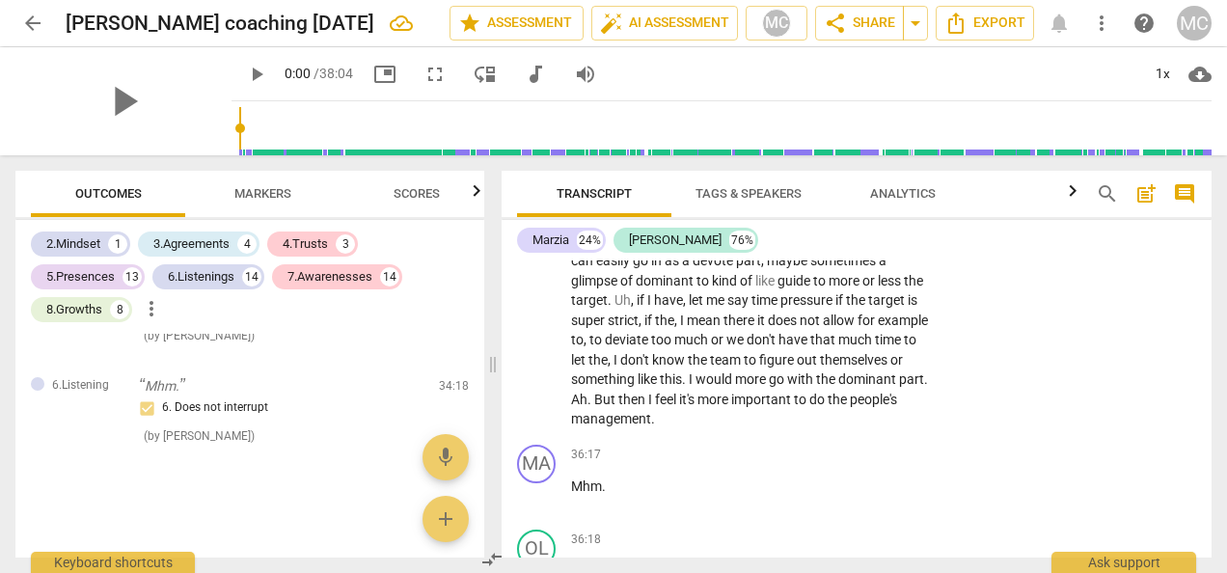
scroll to position [14406, 0]
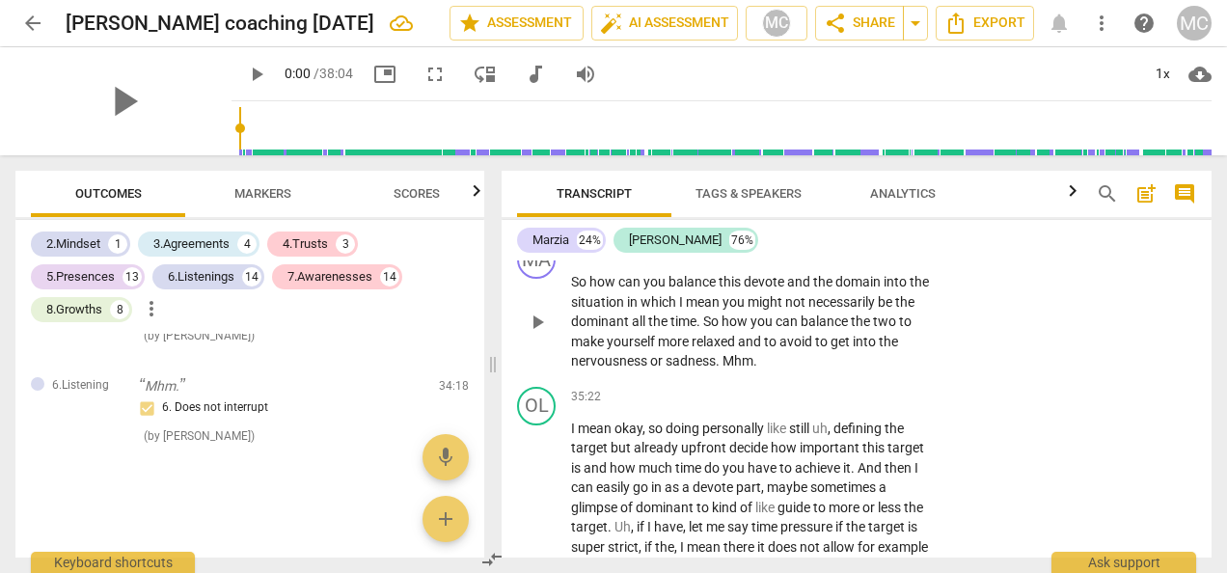
click at [815, 260] on div "+" at bounding box center [814, 250] width 19 height 19
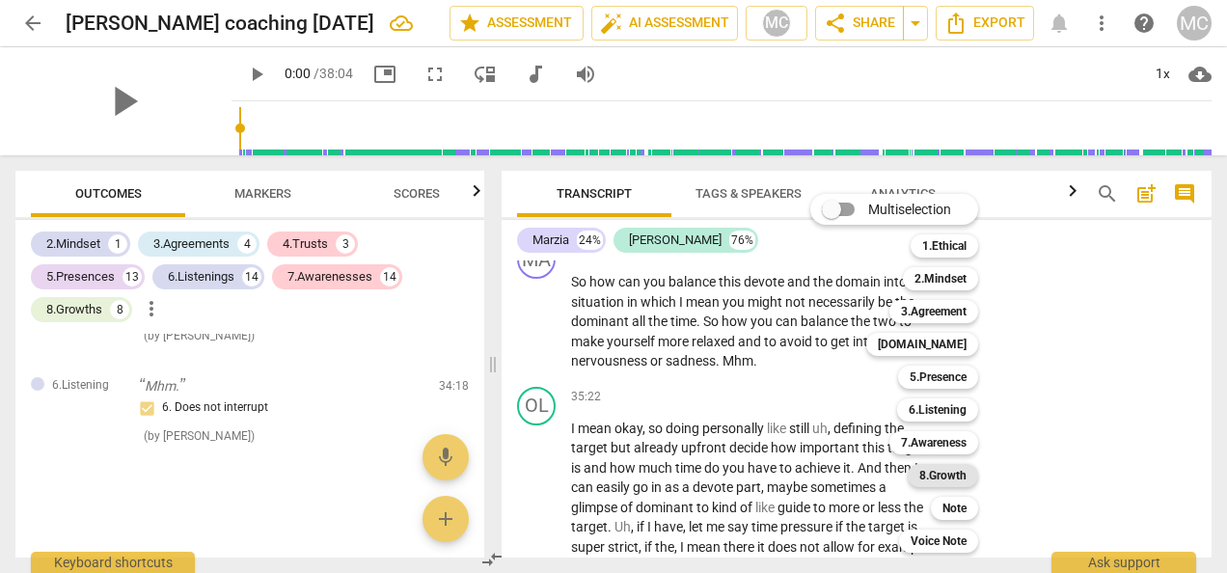
click at [943, 479] on b "8.Growth" at bounding box center [942, 475] width 47 height 23
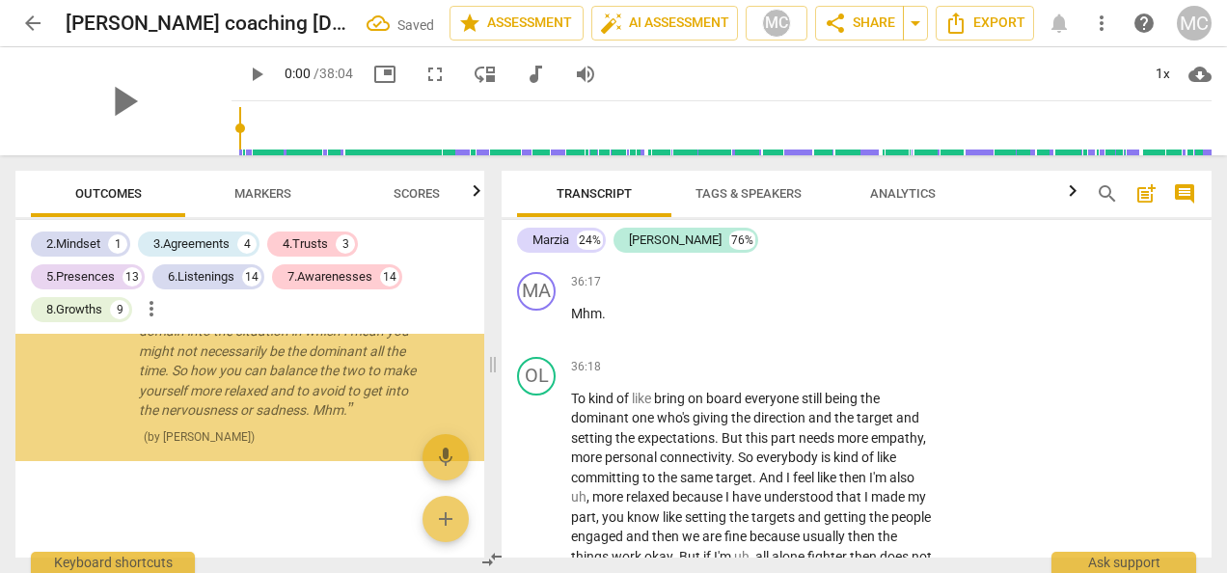
scroll to position [12793, 0]
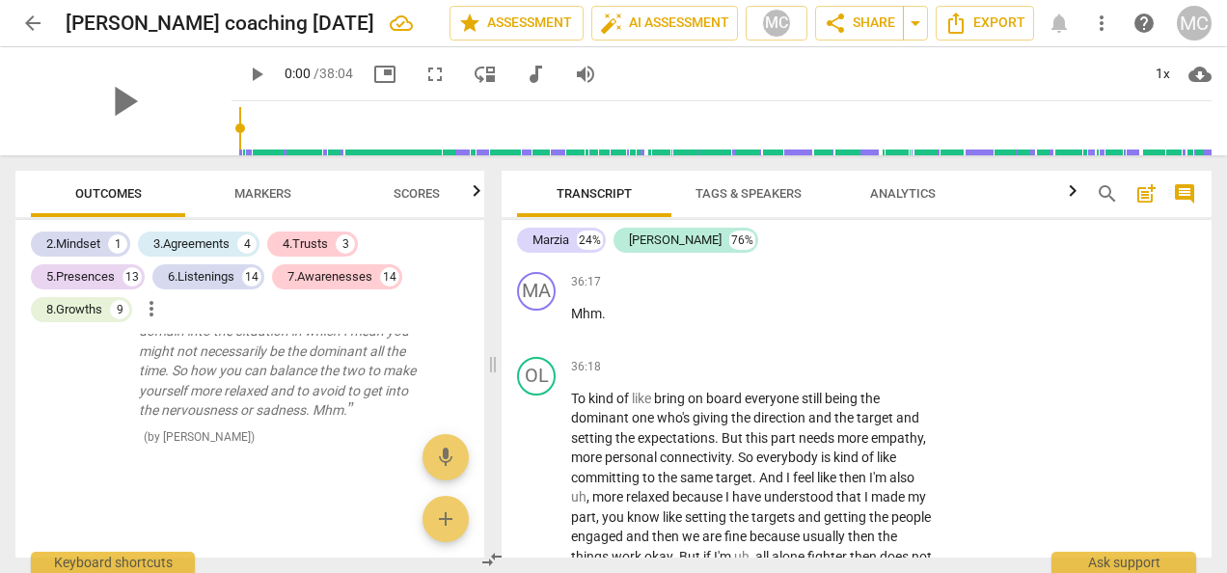
click at [794, 234] on span "important" at bounding box center [762, 226] width 63 height 15
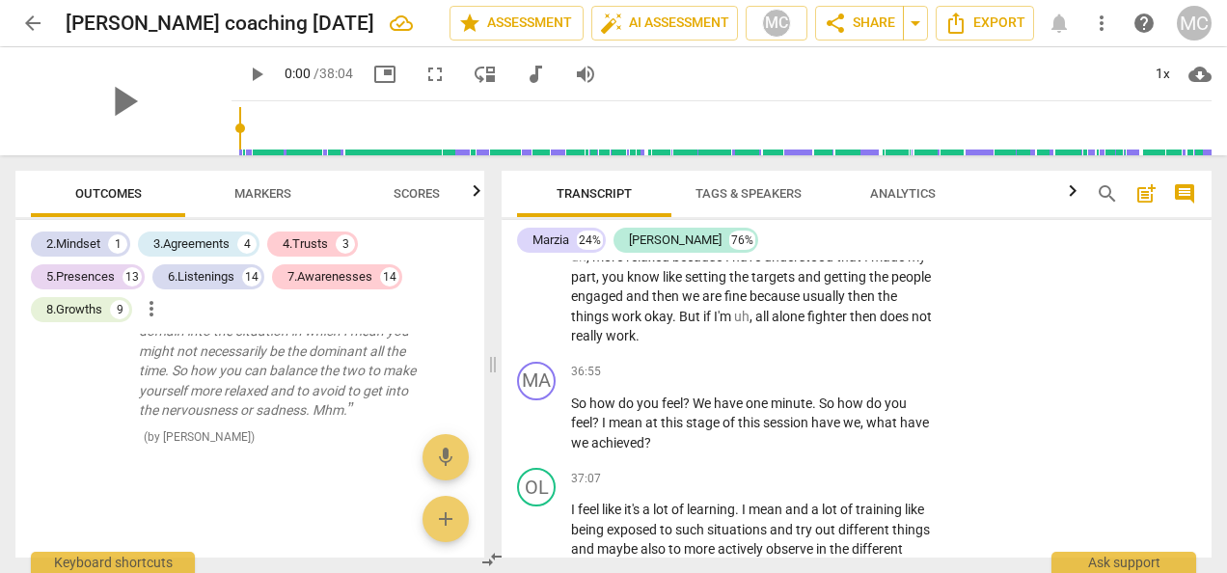
scroll to position [15253, 0]
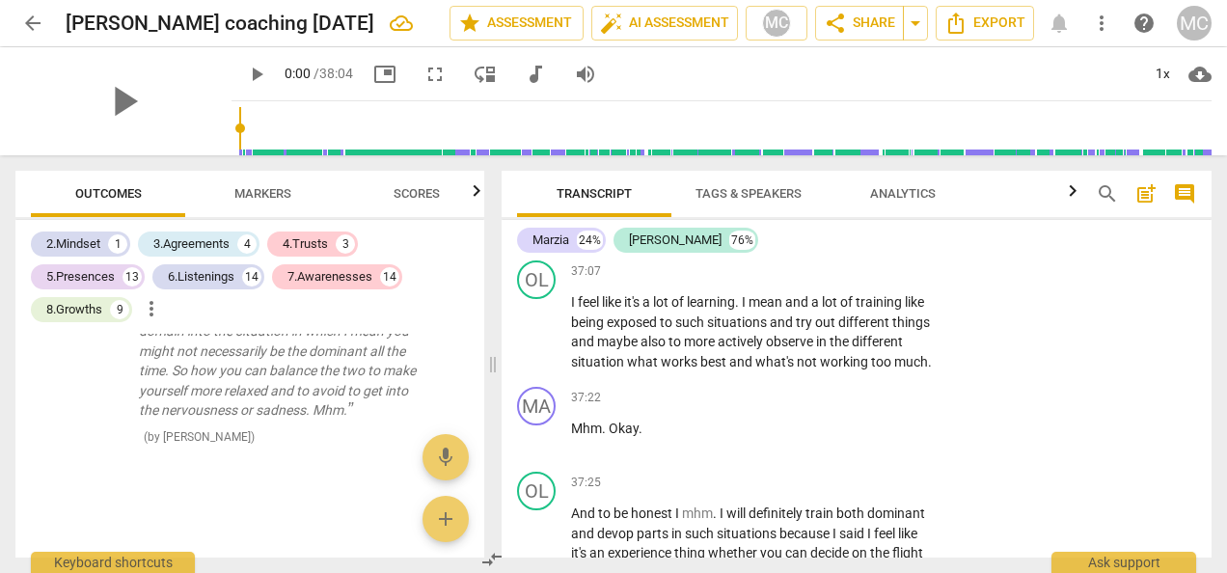
click at [810, 175] on div "+" at bounding box center [814, 164] width 19 height 19
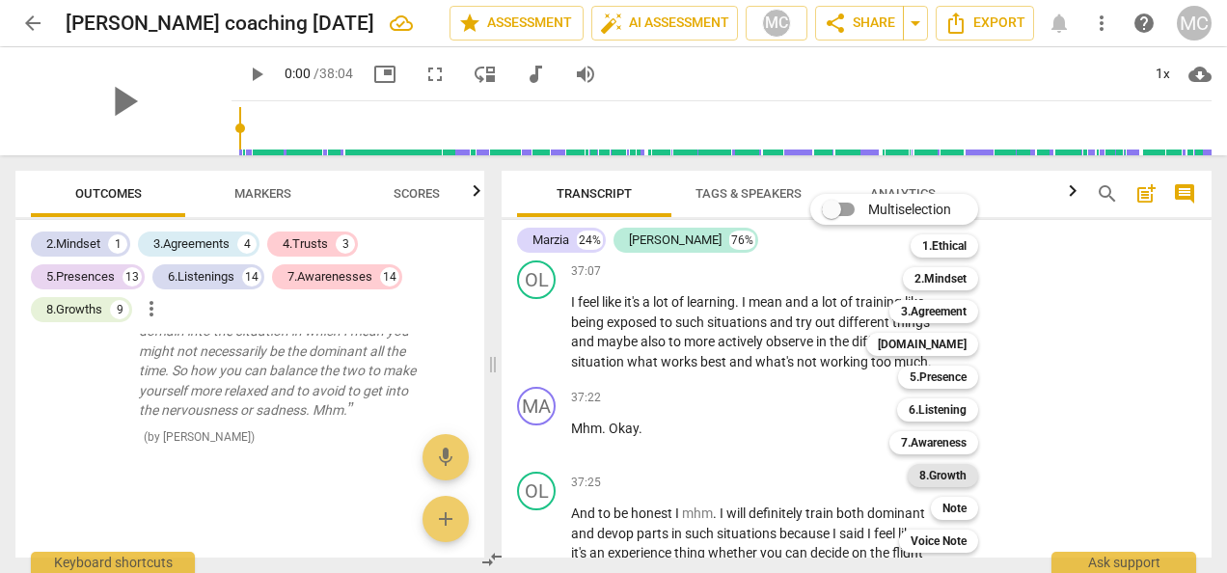
click at [932, 478] on b "8.Growth" at bounding box center [942, 475] width 47 height 23
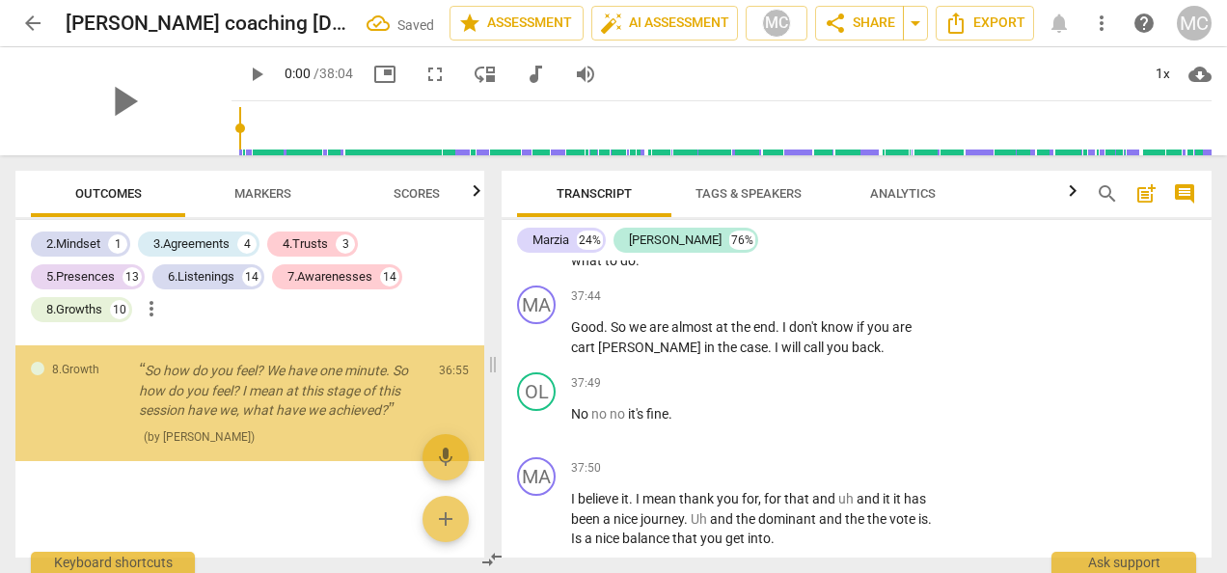
scroll to position [12939, 0]
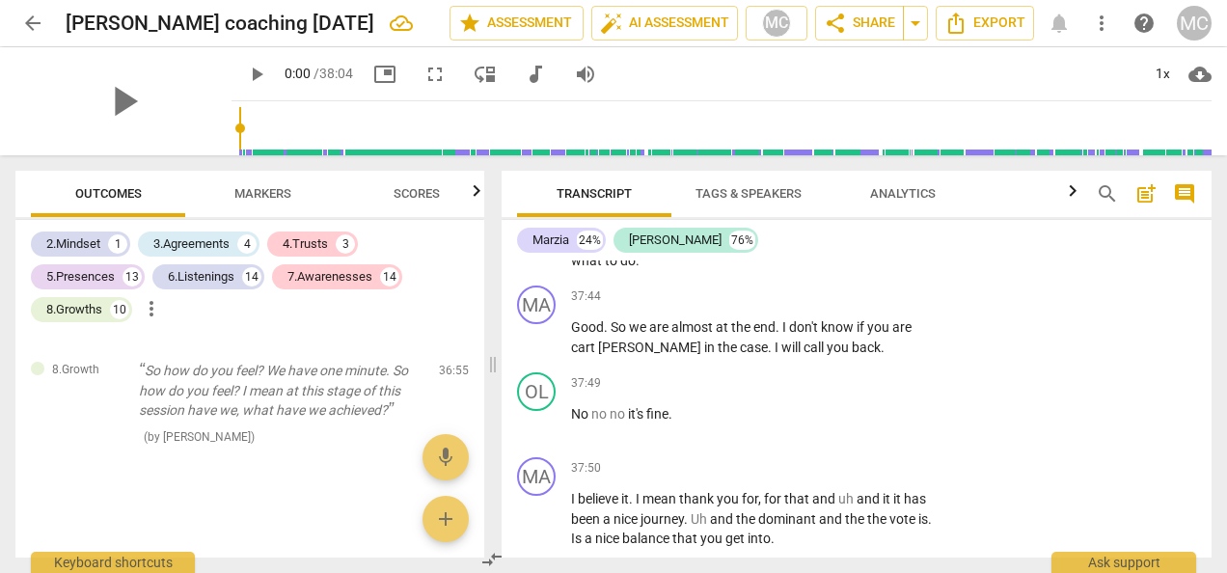
click at [673, 270] on div "37:25 + Add competency keyboard_arrow_right And to be honest I mhm . I will def…" at bounding box center [757, 214] width 373 height 111
click at [814, 179] on div "+" at bounding box center [814, 169] width 19 height 19
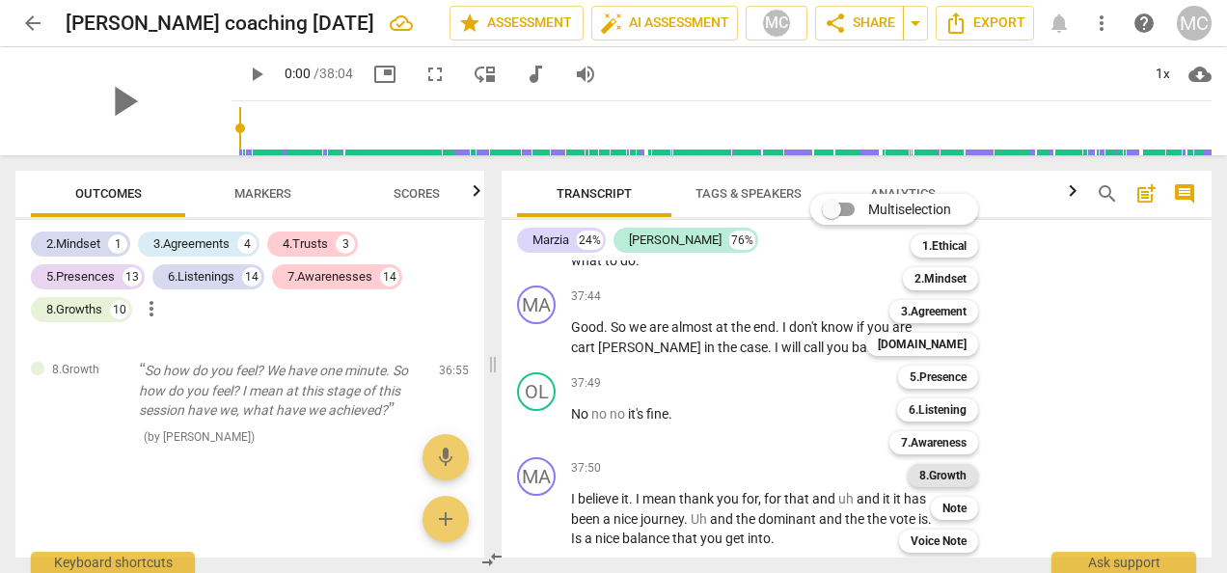
click at [947, 480] on b "8.Growth" at bounding box center [942, 475] width 47 height 23
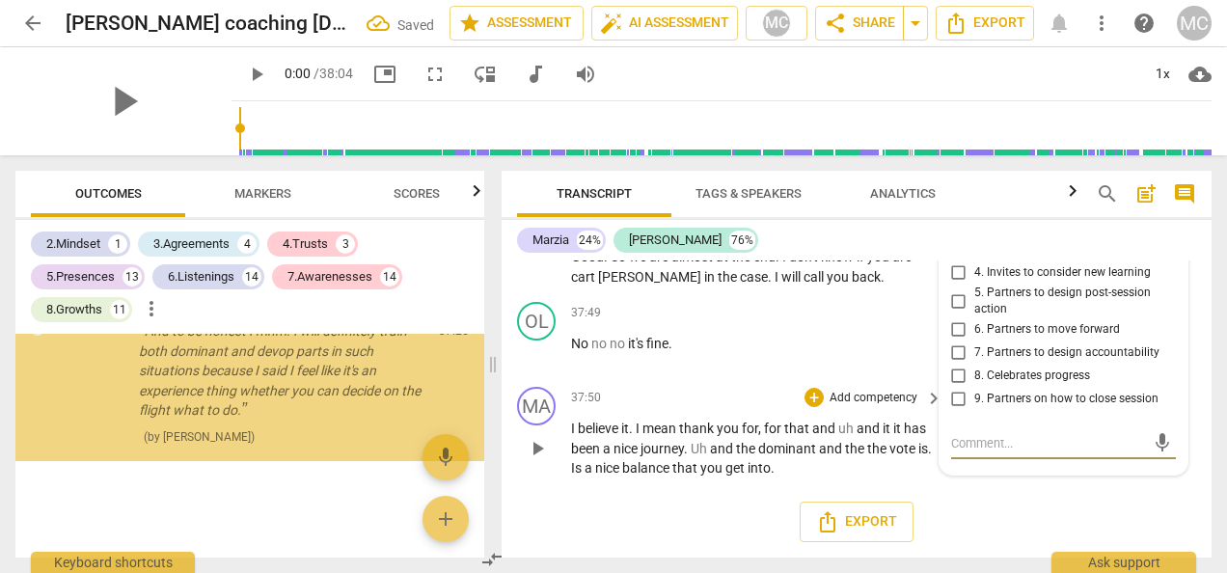
scroll to position [13075, 0]
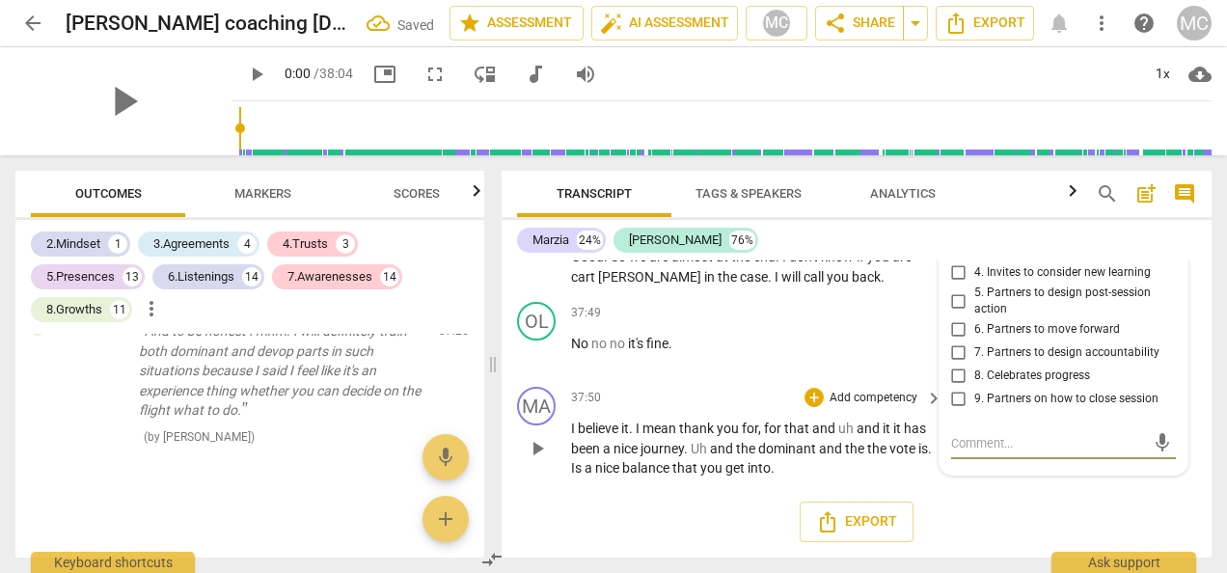
click at [812, 458] on p "I believe it . I mean thank you for , for that and uh and it it has been a nice…" at bounding box center [752, 449] width 362 height 60
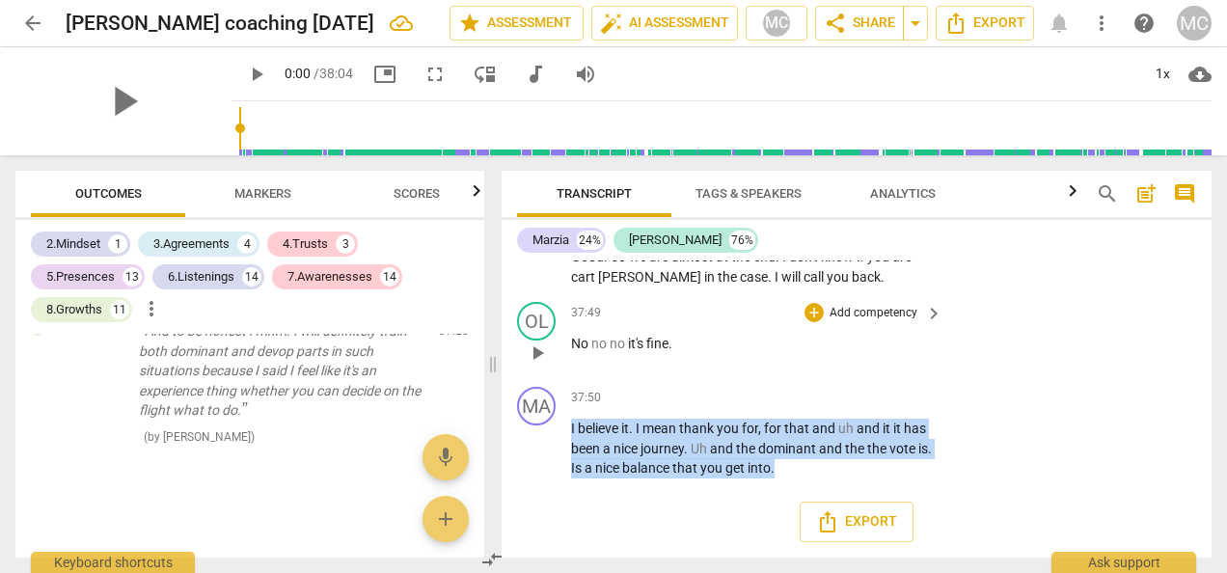
drag, startPoint x: 793, startPoint y: 470, endPoint x: 506, endPoint y: 348, distance: 312.1
click at [506, 348] on div "MA play_arrow pause 00:00 + Add competency 3.Agreement keyboard_arrow_right You…" at bounding box center [857, 408] width 710 height 297
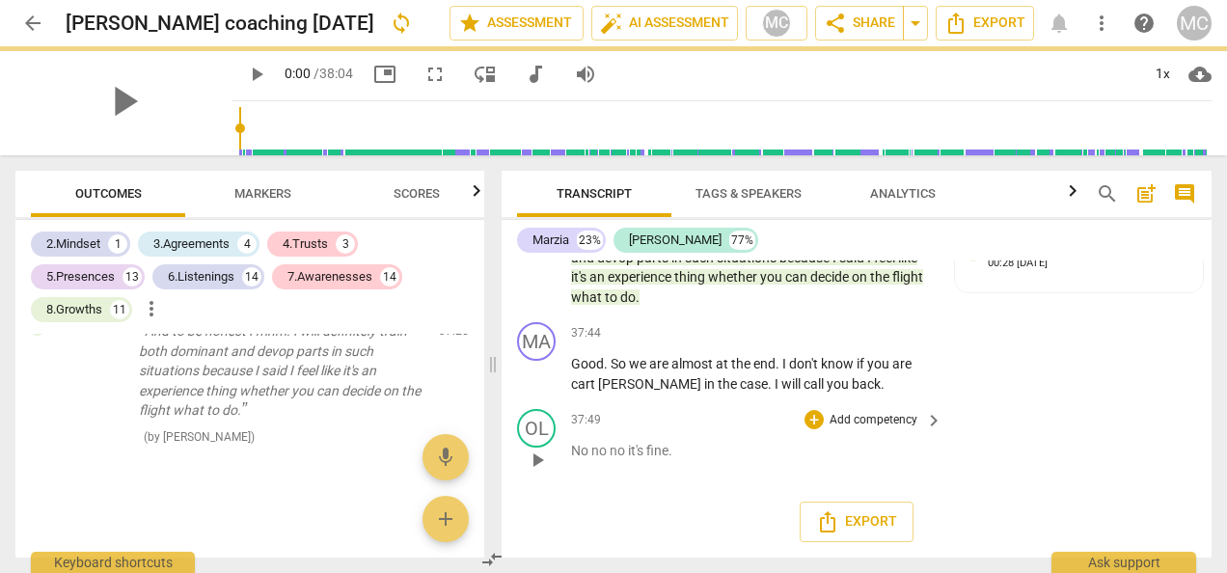
scroll to position [15763, 0]
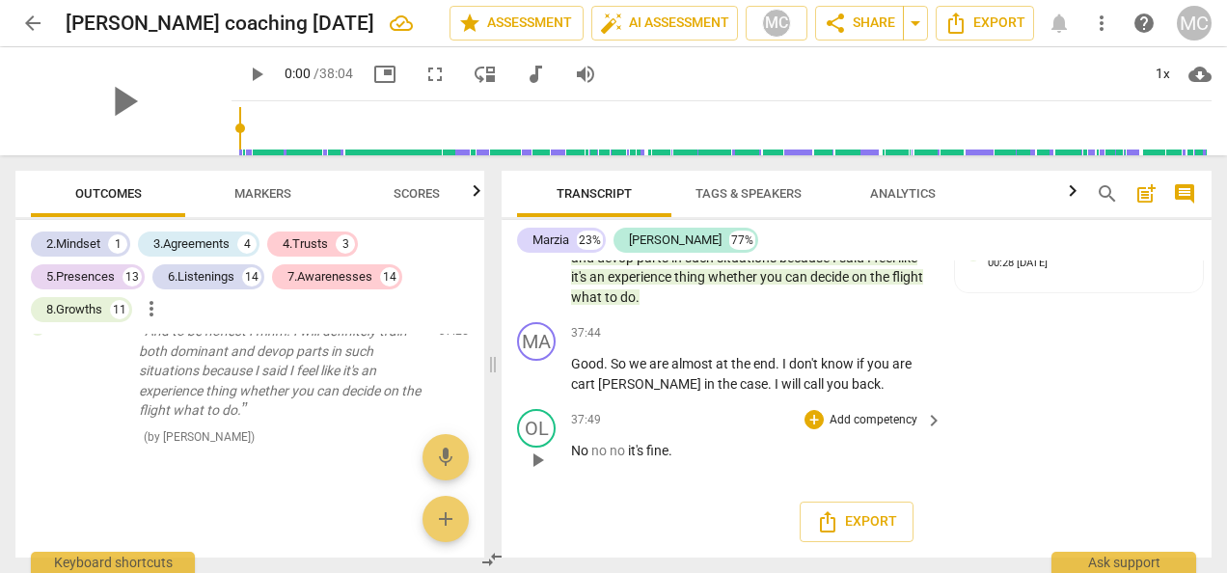
click at [698, 455] on p "No no no it's fine ." at bounding box center [752, 451] width 362 height 20
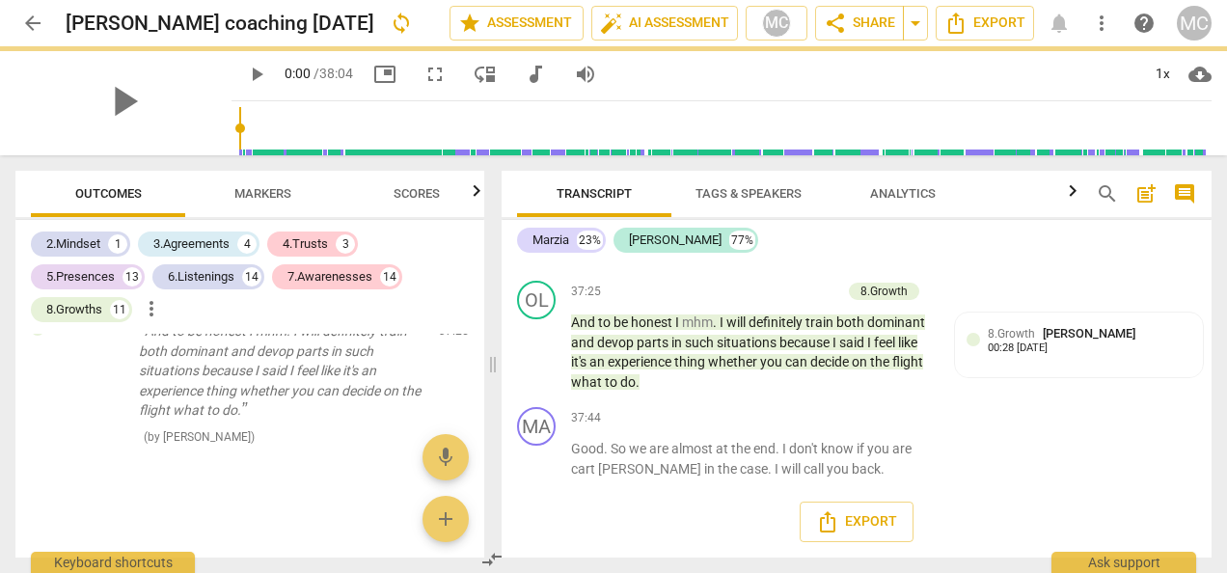
scroll to position [15678, 0]
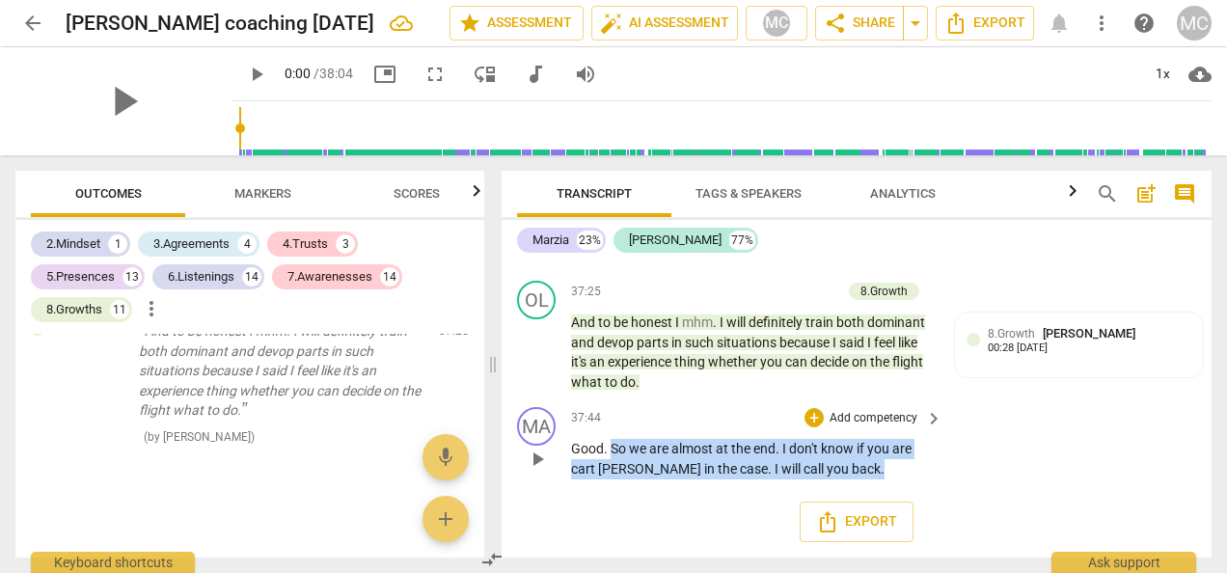
drag, startPoint x: 816, startPoint y: 465, endPoint x: 612, endPoint y: 440, distance: 206.1
click at [612, 440] on p "Good . So we are almost at the end . I don't know if you are cart [PERSON_NAME]…" at bounding box center [752, 459] width 362 height 40
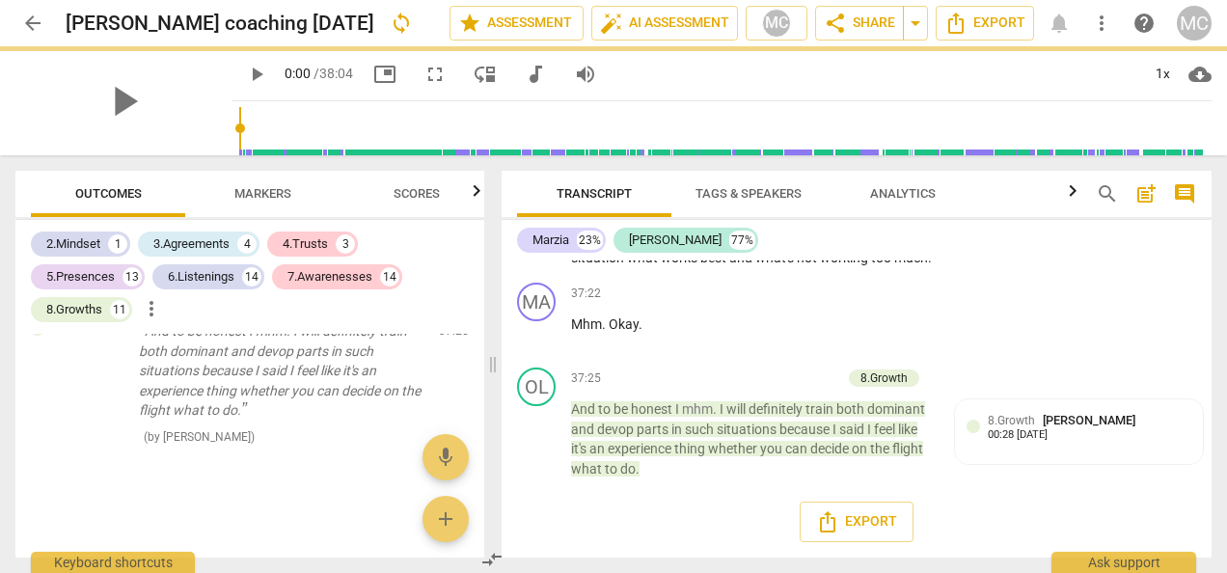
scroll to position [15591, 0]
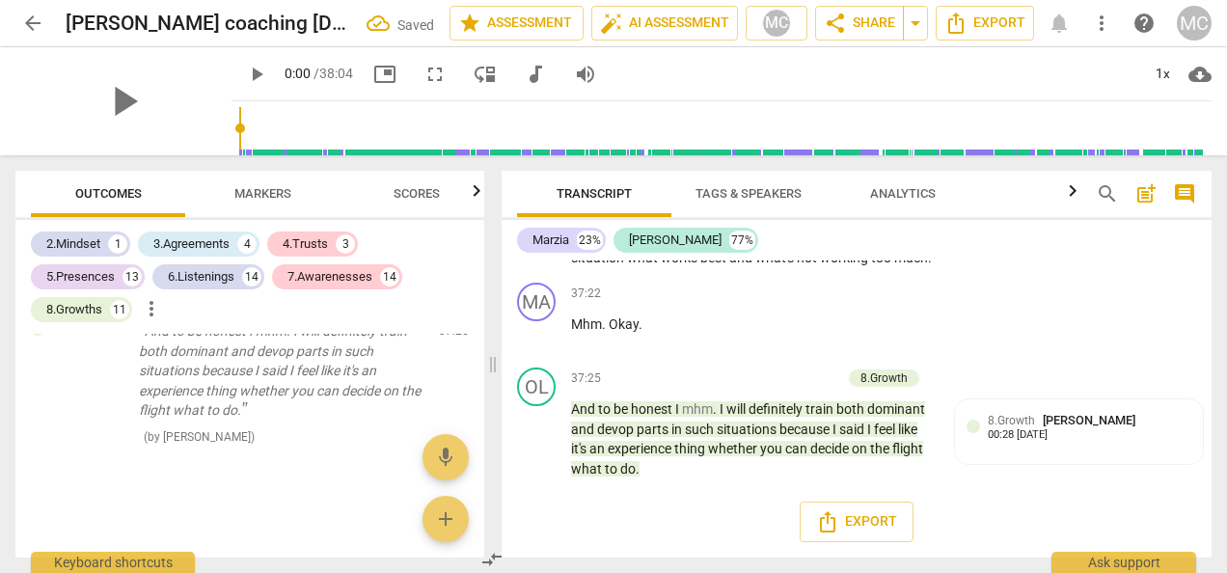
click at [667, 525] on div "Export" at bounding box center [857, 521] width 710 height 71
click at [847, 21] on span "share Share" at bounding box center [859, 23] width 71 height 23
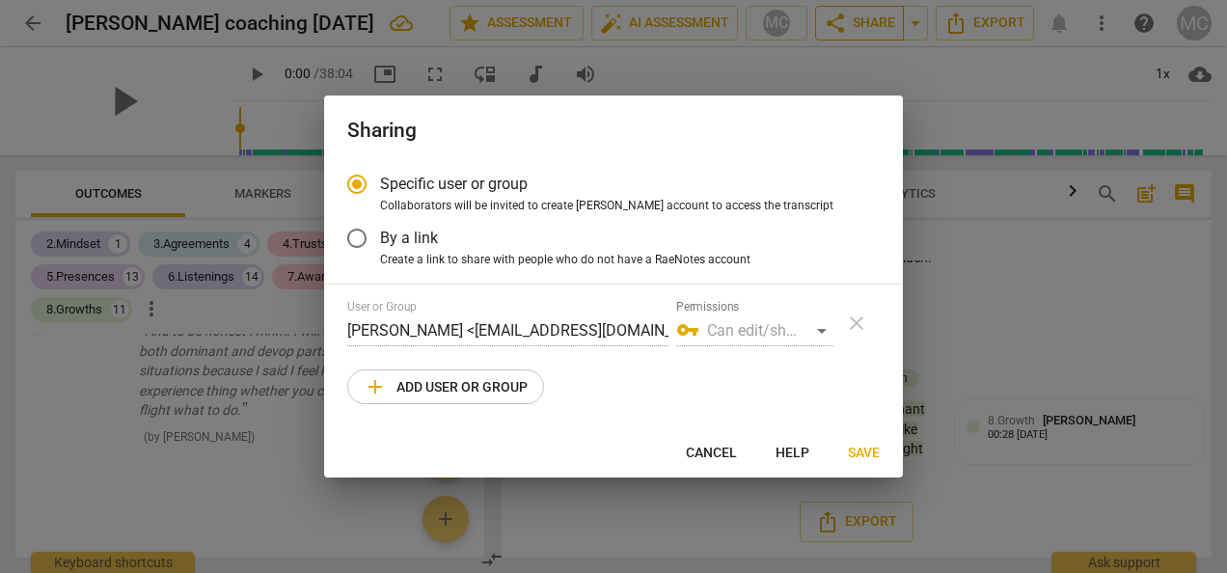
radio input "false"
click at [363, 234] on input "By a link" at bounding box center [357, 238] width 46 height 46
radio input "false"
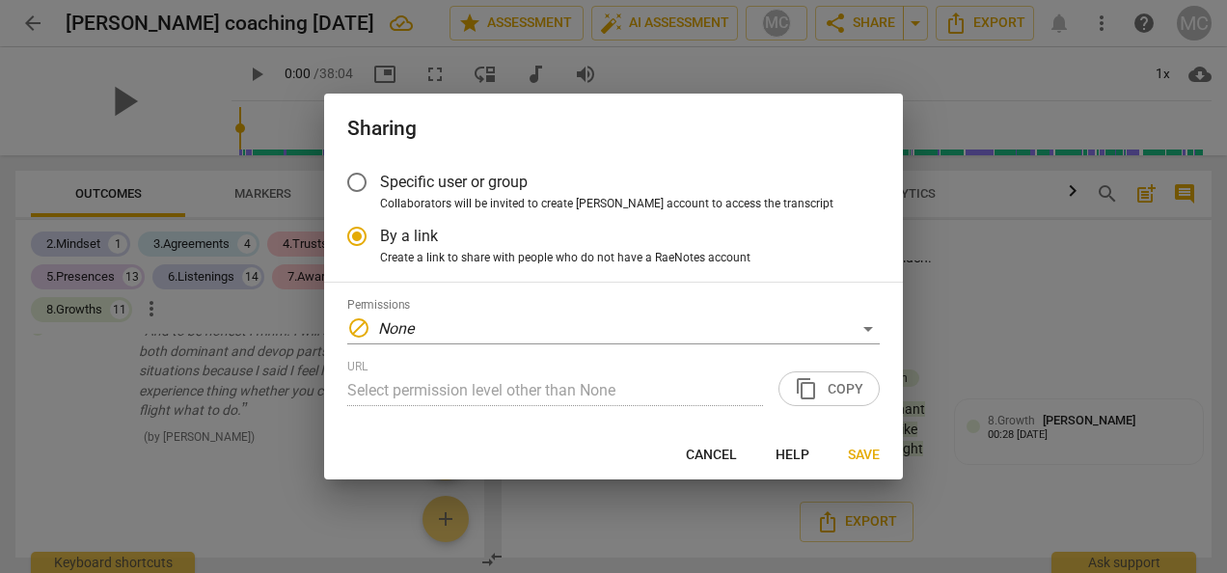
click at [358, 176] on input "Specific user or group" at bounding box center [357, 182] width 46 height 46
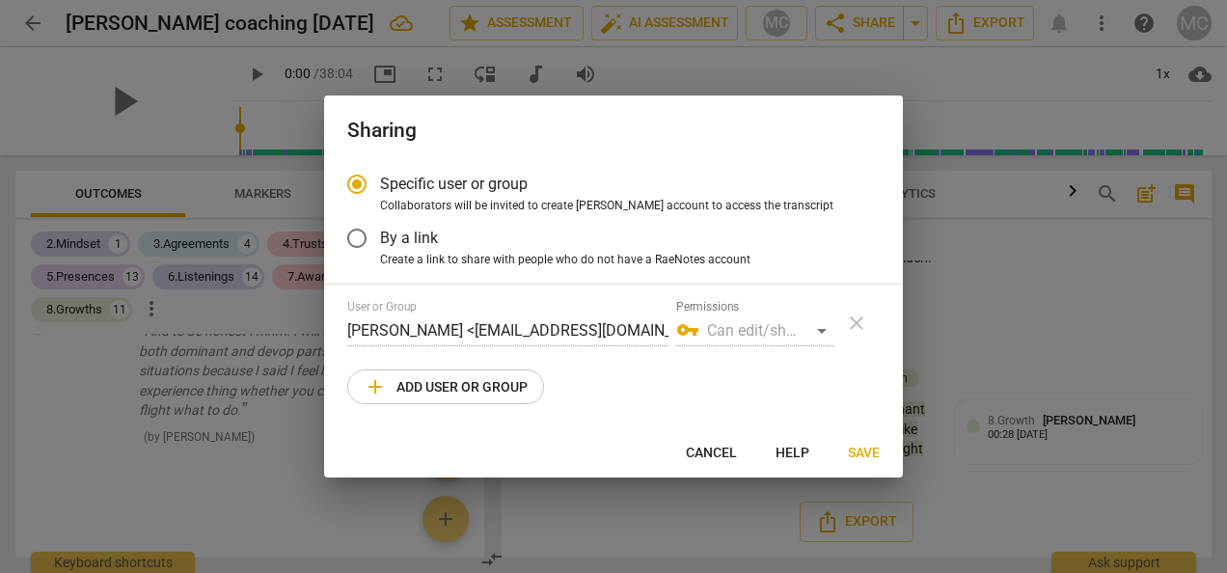
click at [368, 382] on span "add" at bounding box center [375, 386] width 23 height 23
radio input "false"
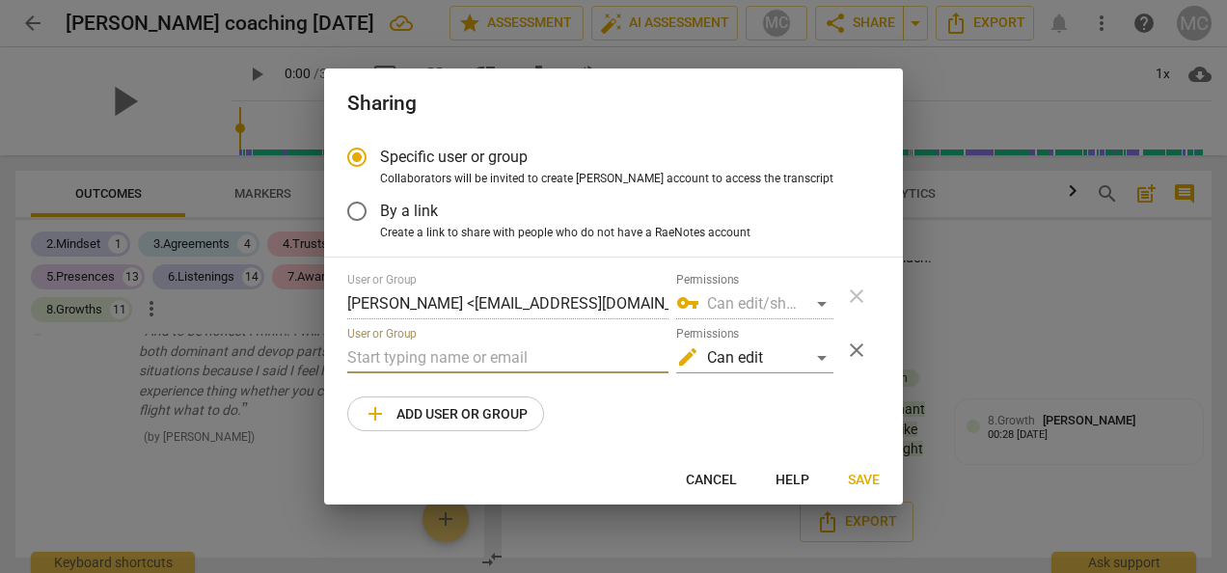
click at [384, 354] on input "text" at bounding box center [507, 357] width 321 height 31
type input "[EMAIL_ADDRESS][DOMAIN_NAME]"
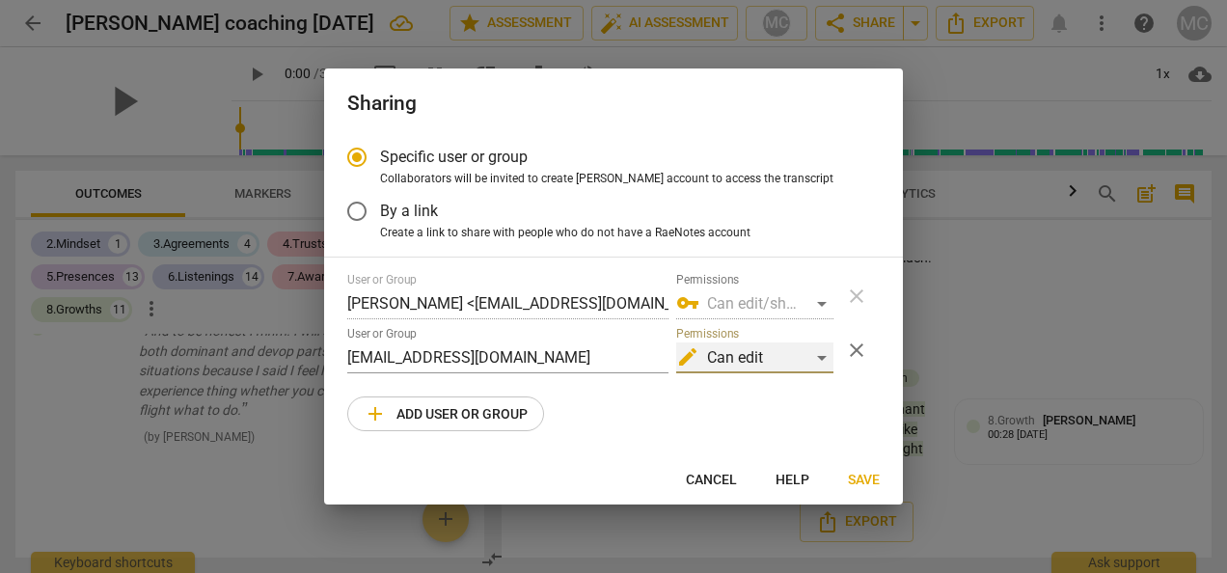
click at [820, 363] on div "edit Can edit" at bounding box center [754, 357] width 157 height 31
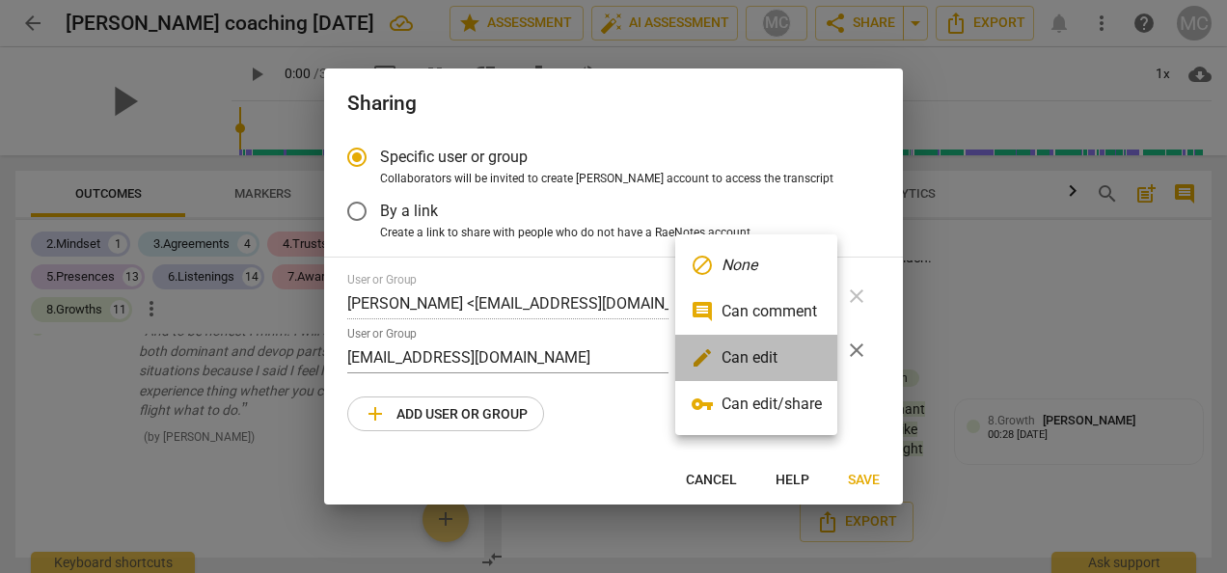
click at [780, 363] on li "edit Can edit" at bounding box center [756, 358] width 162 height 46
radio input "false"
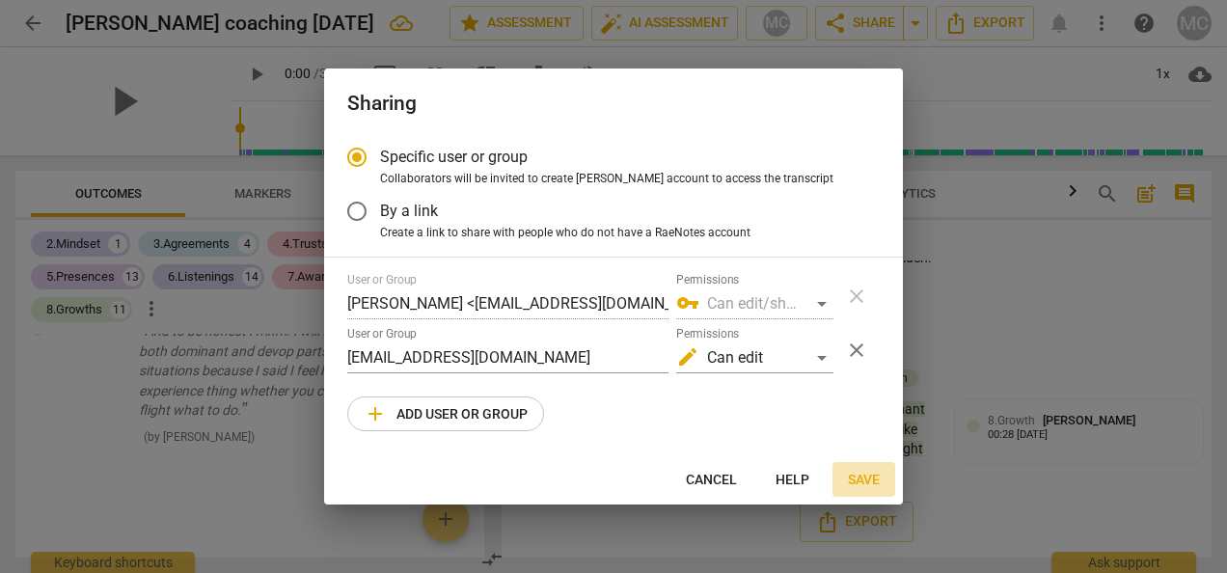
click at [863, 480] on span "Save" at bounding box center [864, 480] width 32 height 19
